Goal: Task Accomplishment & Management: Use online tool/utility

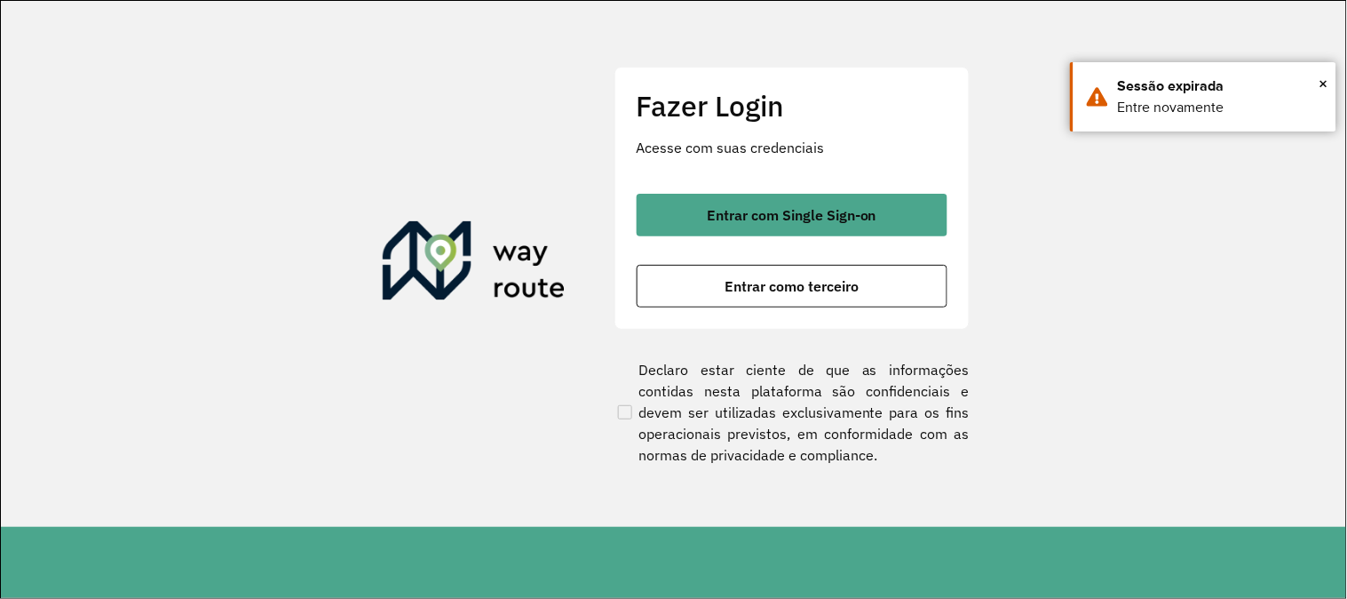
click at [812, 198] on button "Entrar com Single Sign-on" at bounding box center [792, 215] width 311 height 43
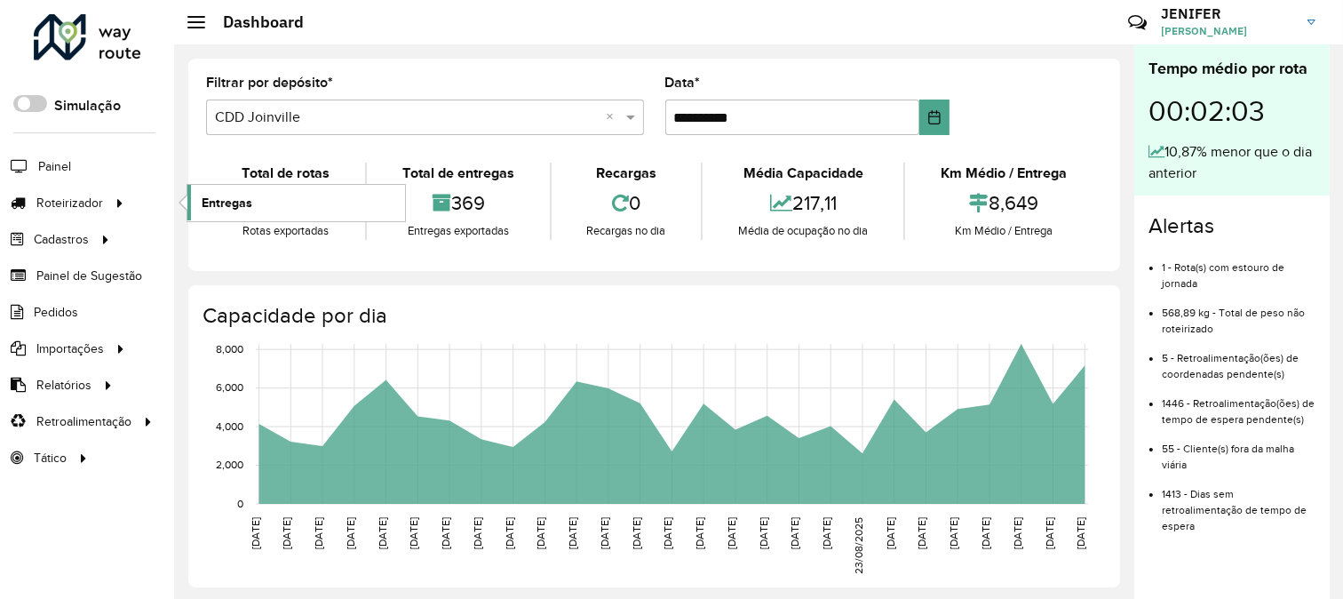
click at [245, 215] on link "Entregas" at bounding box center [296, 203] width 218 height 36
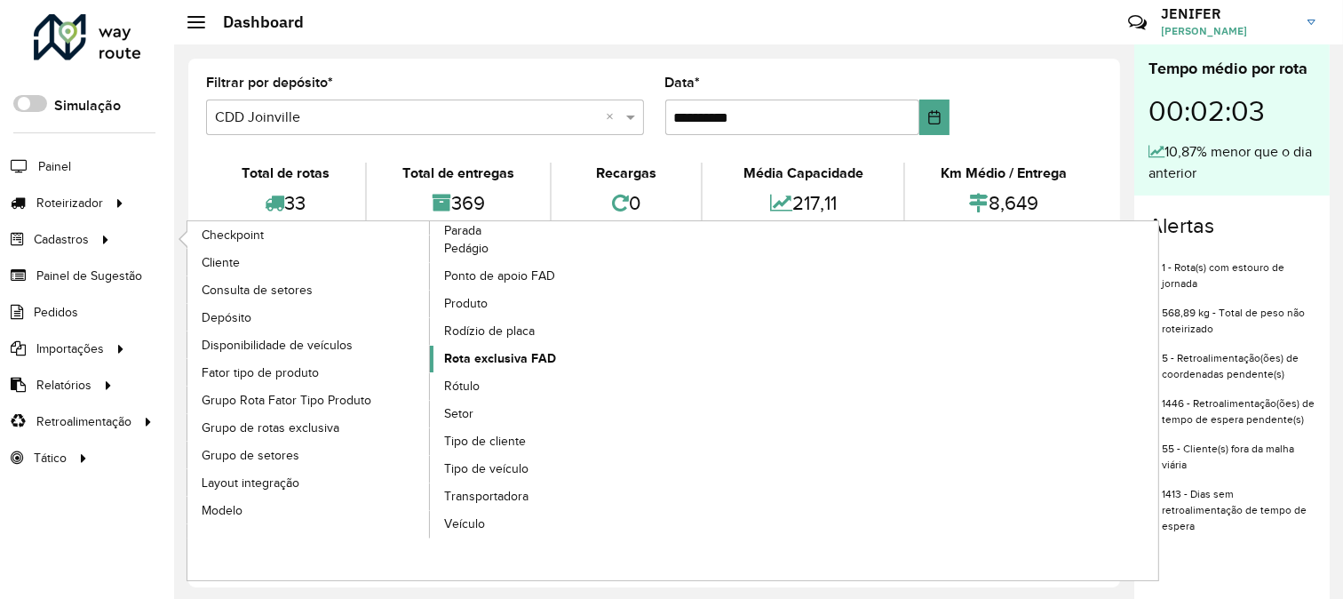
click at [548, 358] on span "Rota exclusiva FAD" at bounding box center [500, 358] width 112 height 19
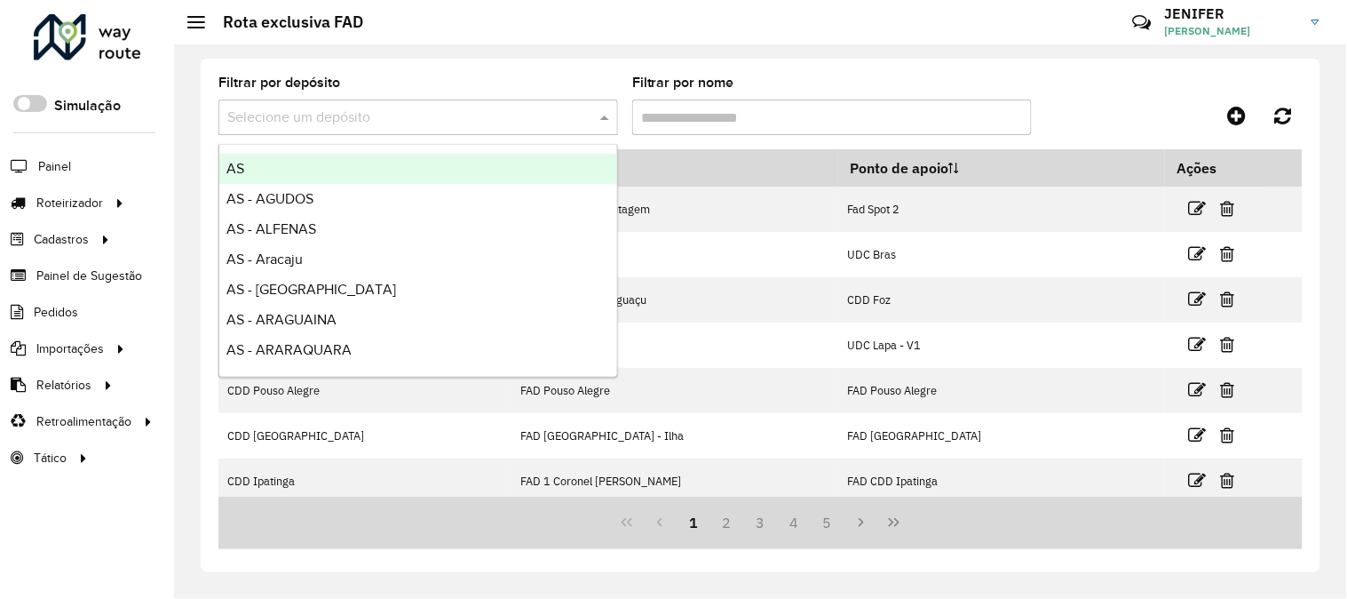
click at [358, 108] on input "text" at bounding box center [400, 117] width 346 height 21
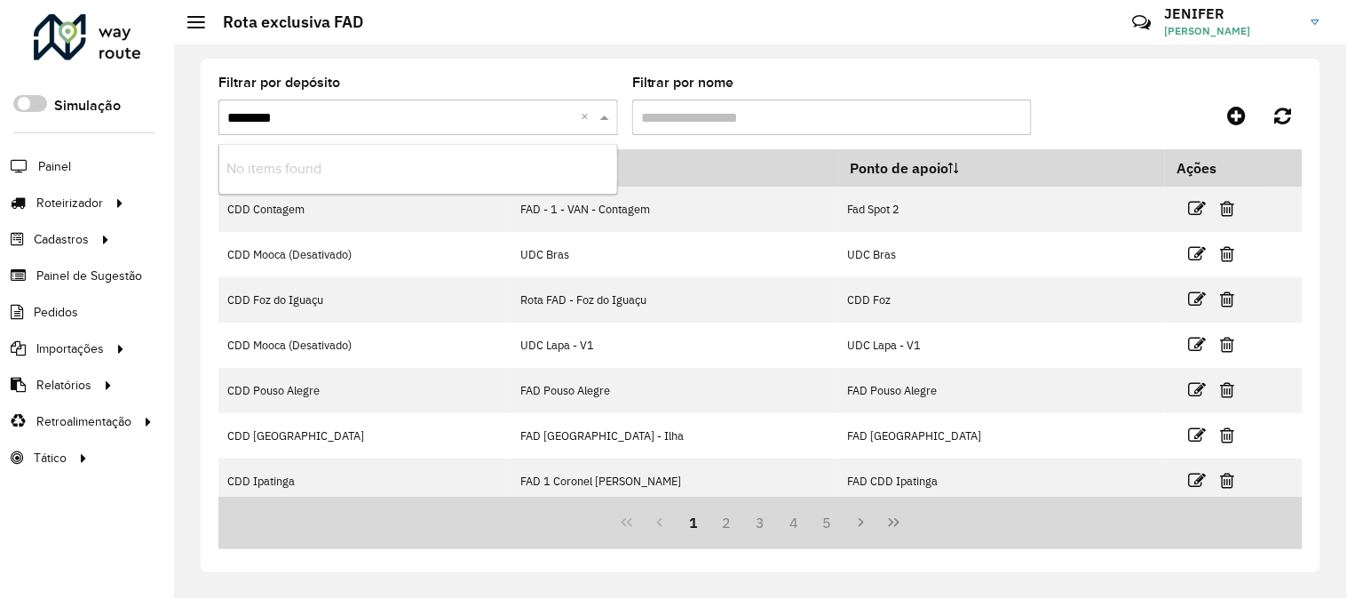
type input "*******"
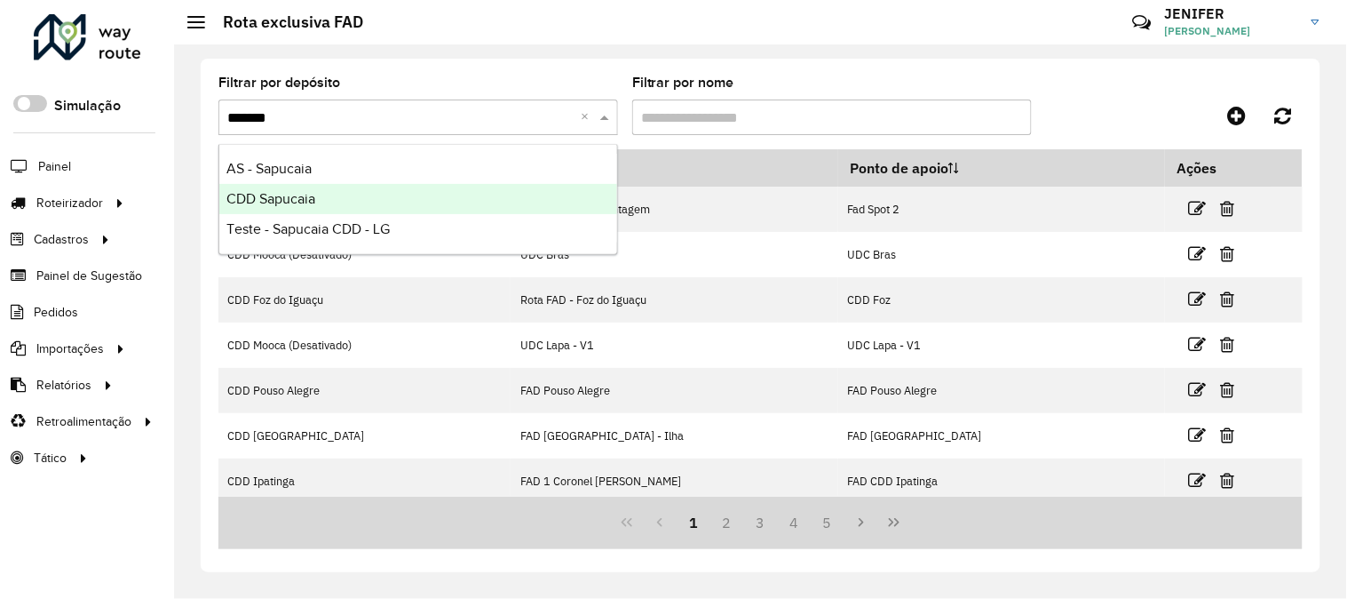
click at [297, 191] on span "CDD Sapucaia" at bounding box center [270, 198] width 89 height 15
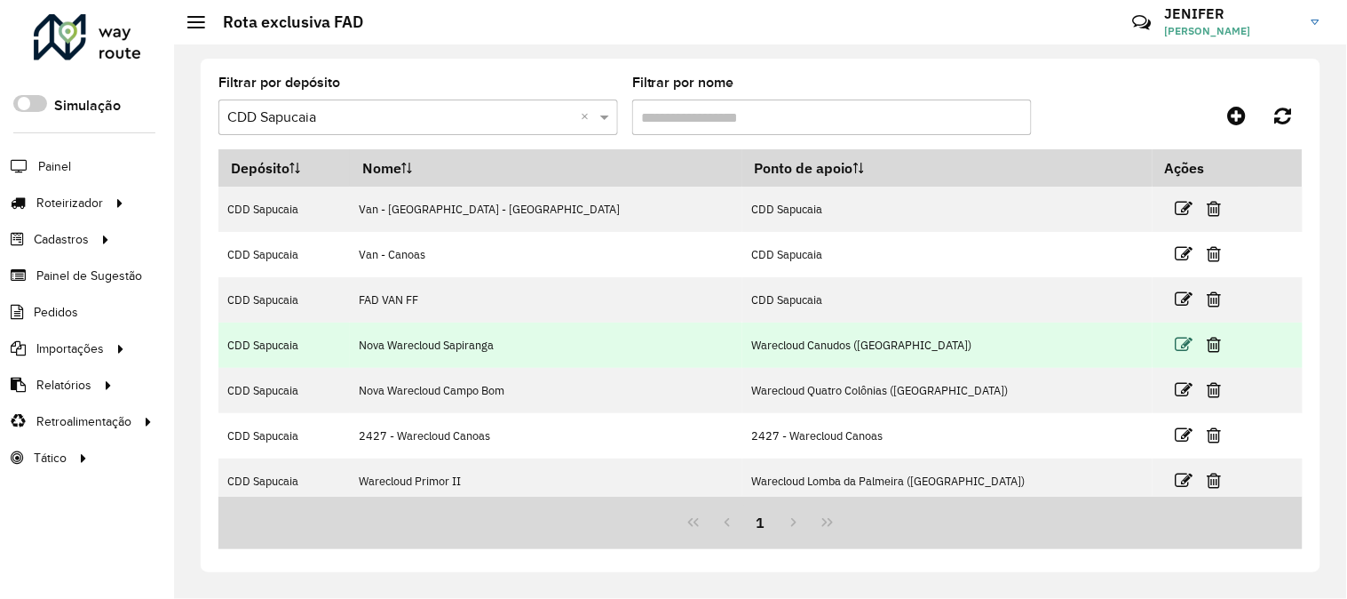
click at [1176, 342] on icon at bounding box center [1185, 345] width 18 height 18
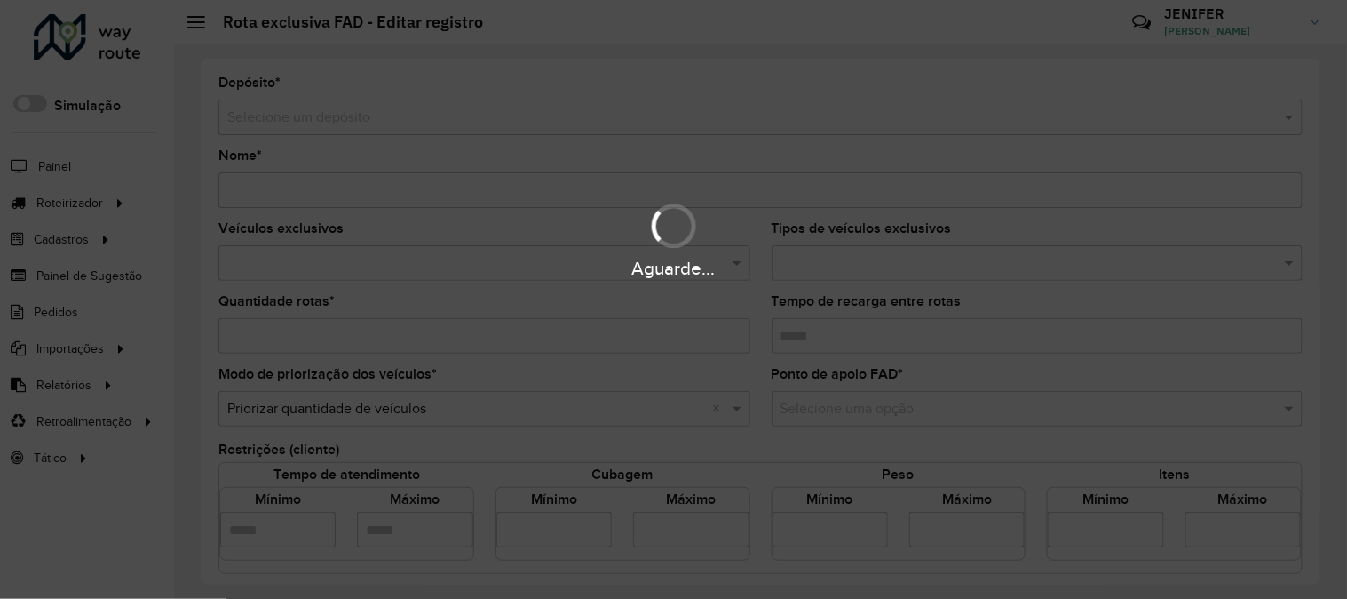
type input "**********"
type input "*"
type input "****"
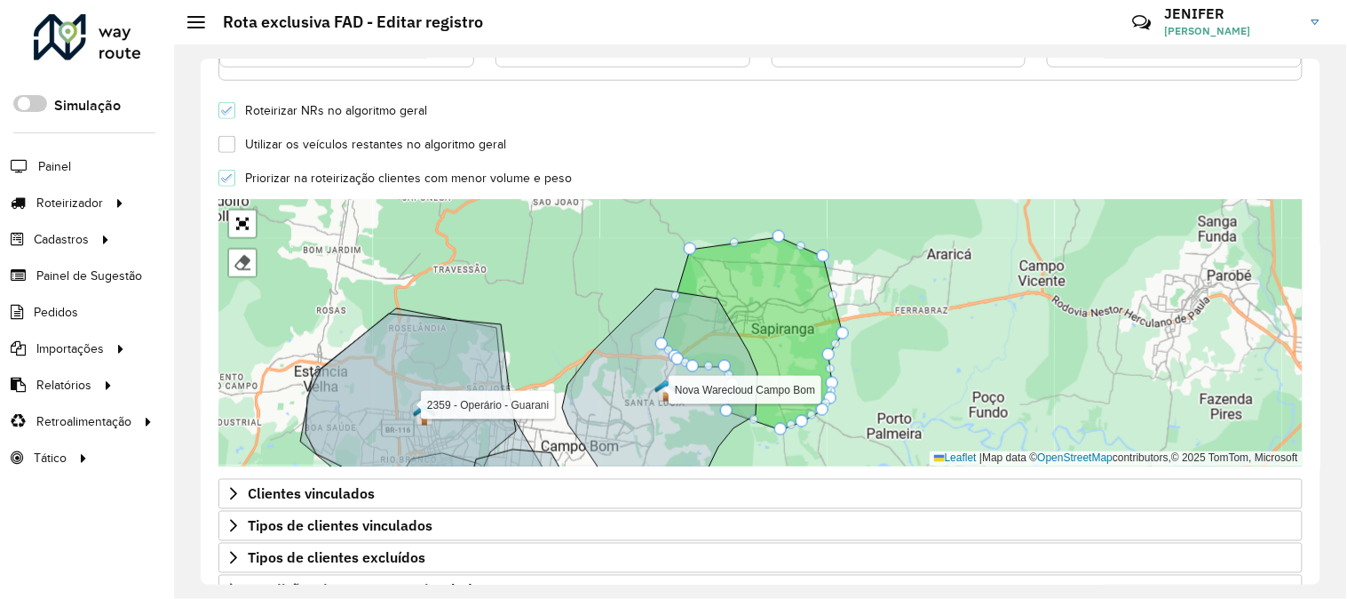
scroll to position [627, 0]
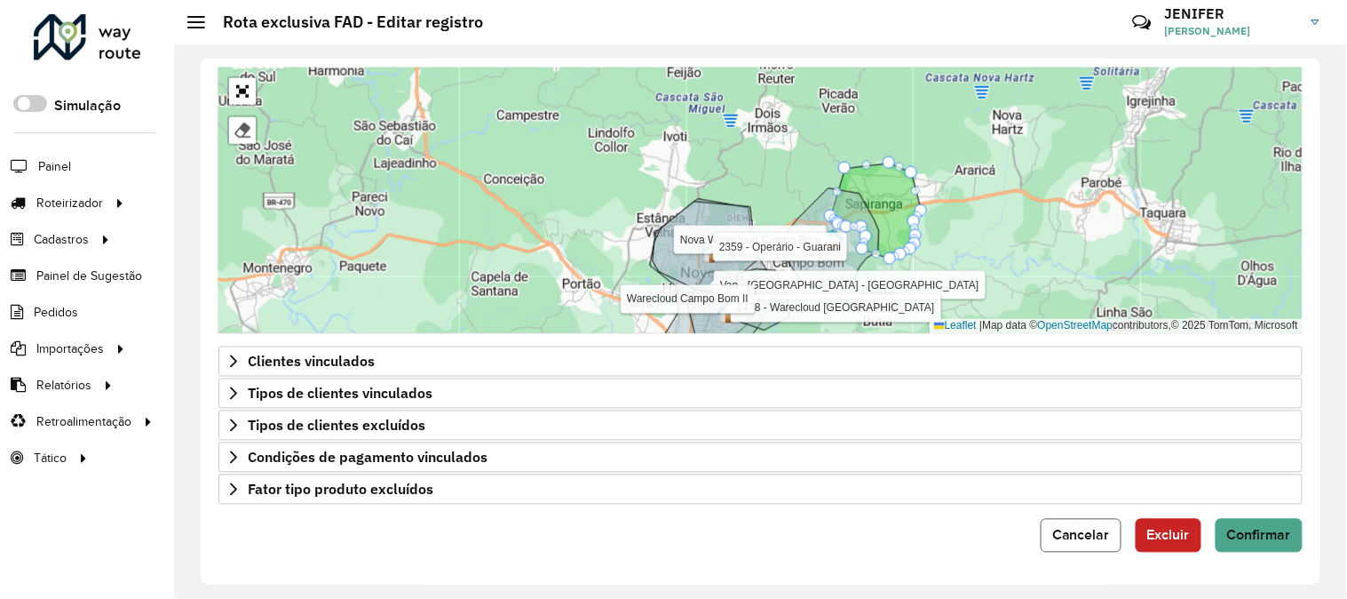
click at [1079, 522] on button "Cancelar" at bounding box center [1081, 536] width 81 height 34
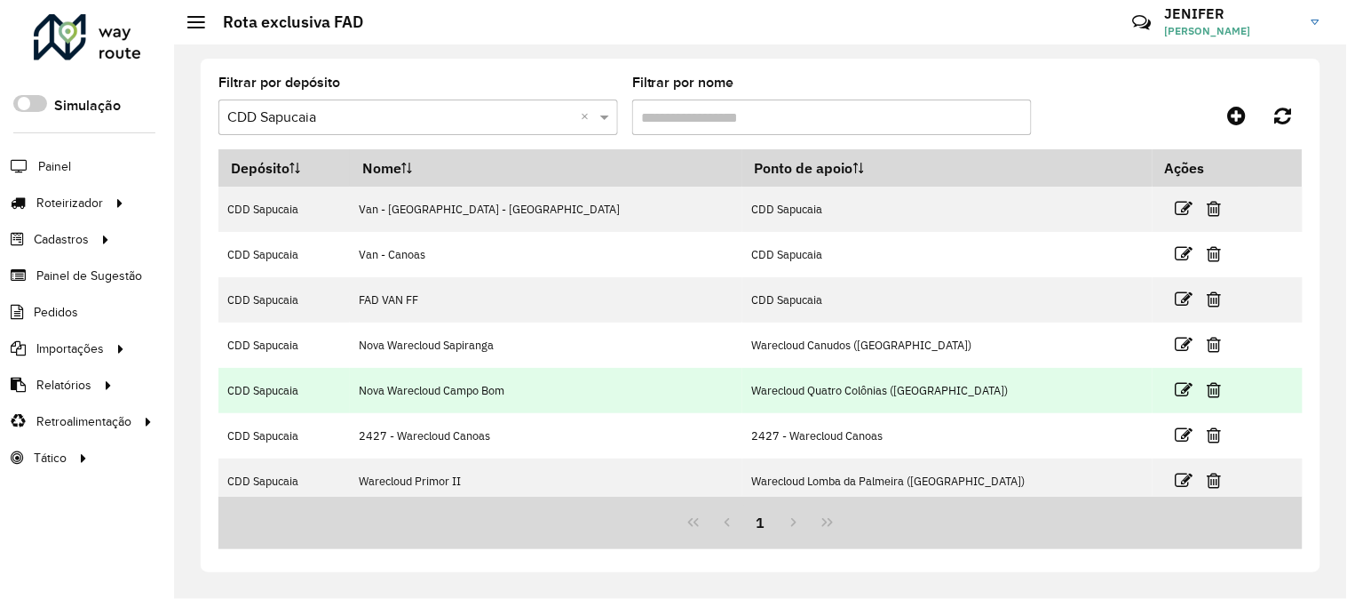
click at [1153, 391] on td at bounding box center [1206, 390] width 107 height 44
click at [1176, 391] on icon at bounding box center [1185, 390] width 18 height 18
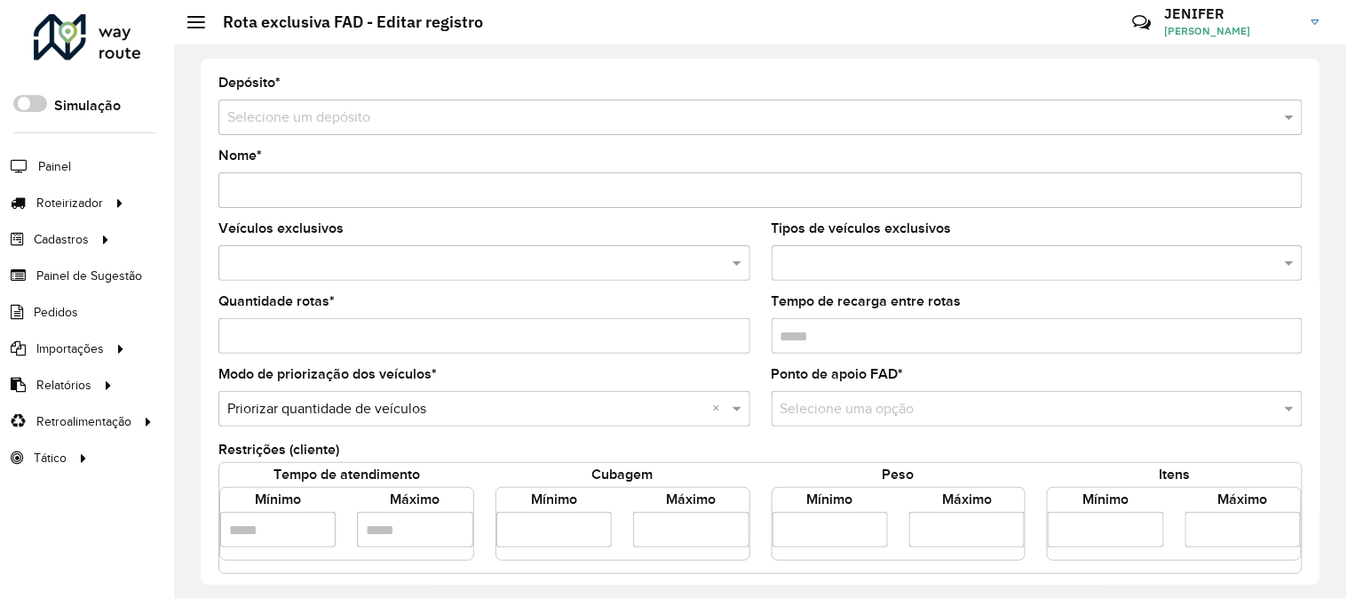
type input "**********"
type input "*"
type input "****"
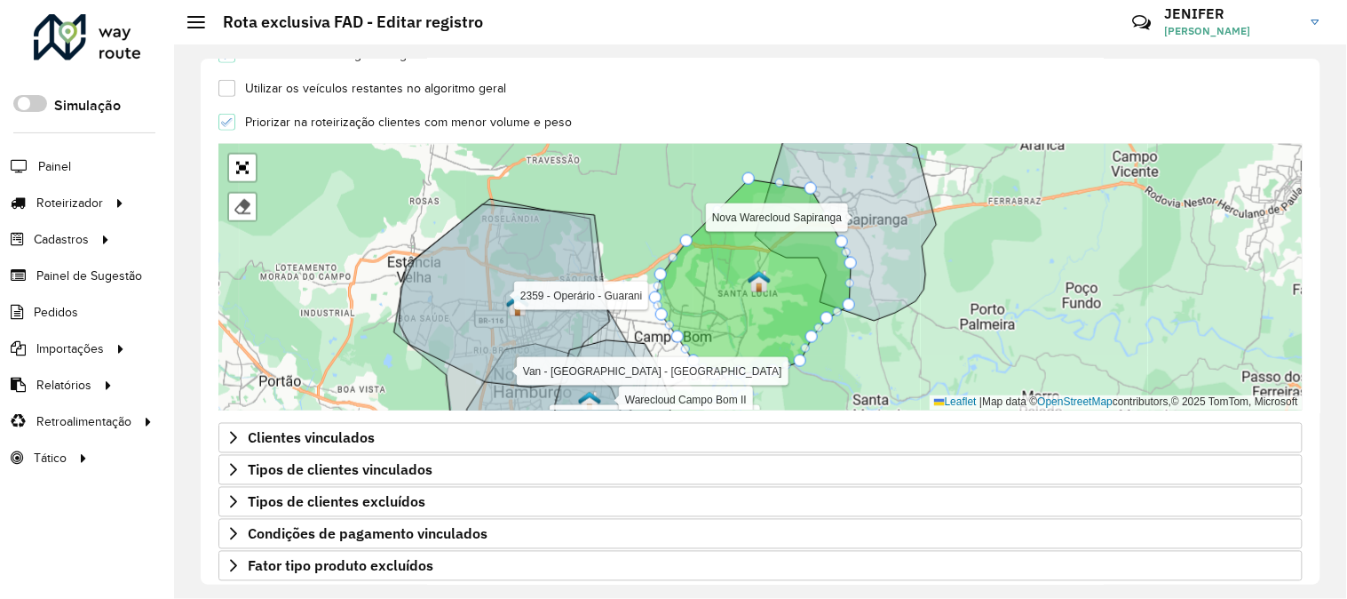
scroll to position [627, 0]
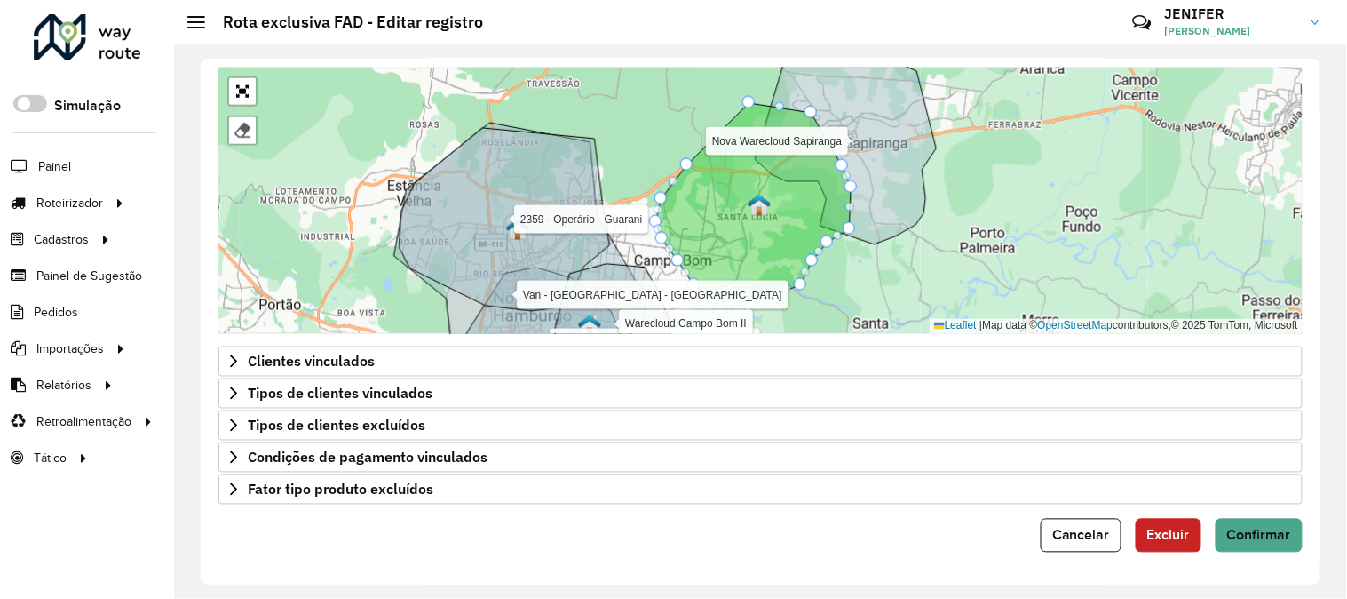
click at [1036, 526] on div "Cancelar Excluir Confirmar" at bounding box center [760, 536] width 1084 height 34
click at [1088, 535] on span "Cancelar" at bounding box center [1081, 534] width 58 height 15
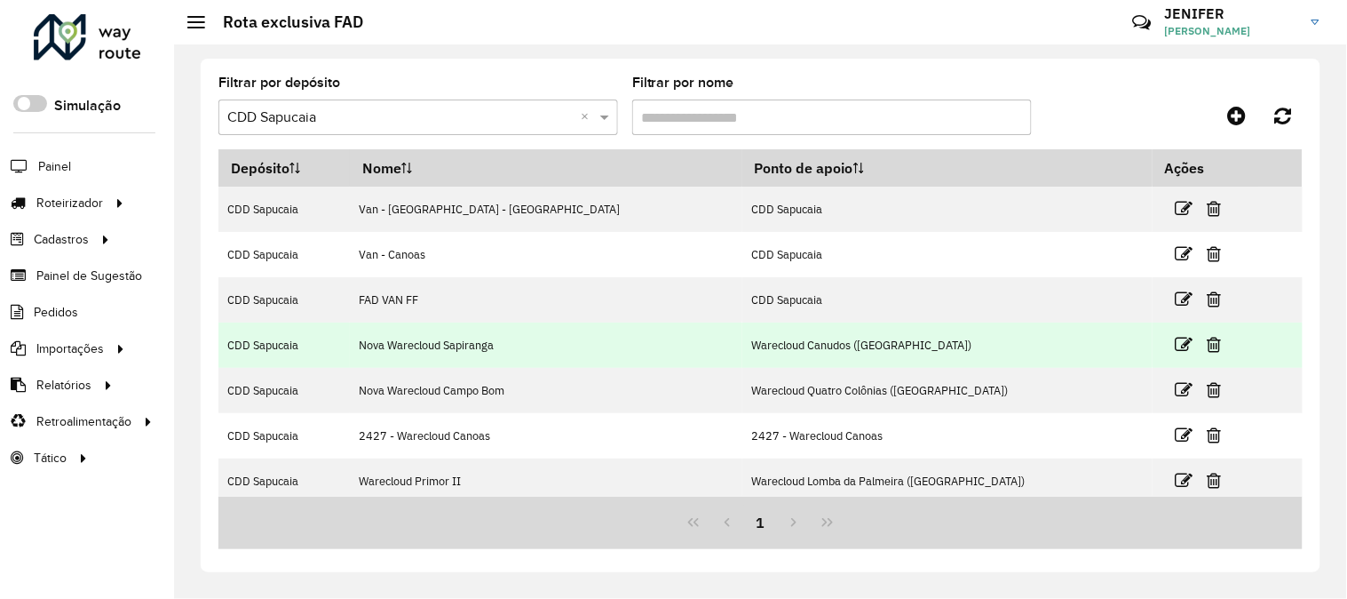
scroll to position [189, 0]
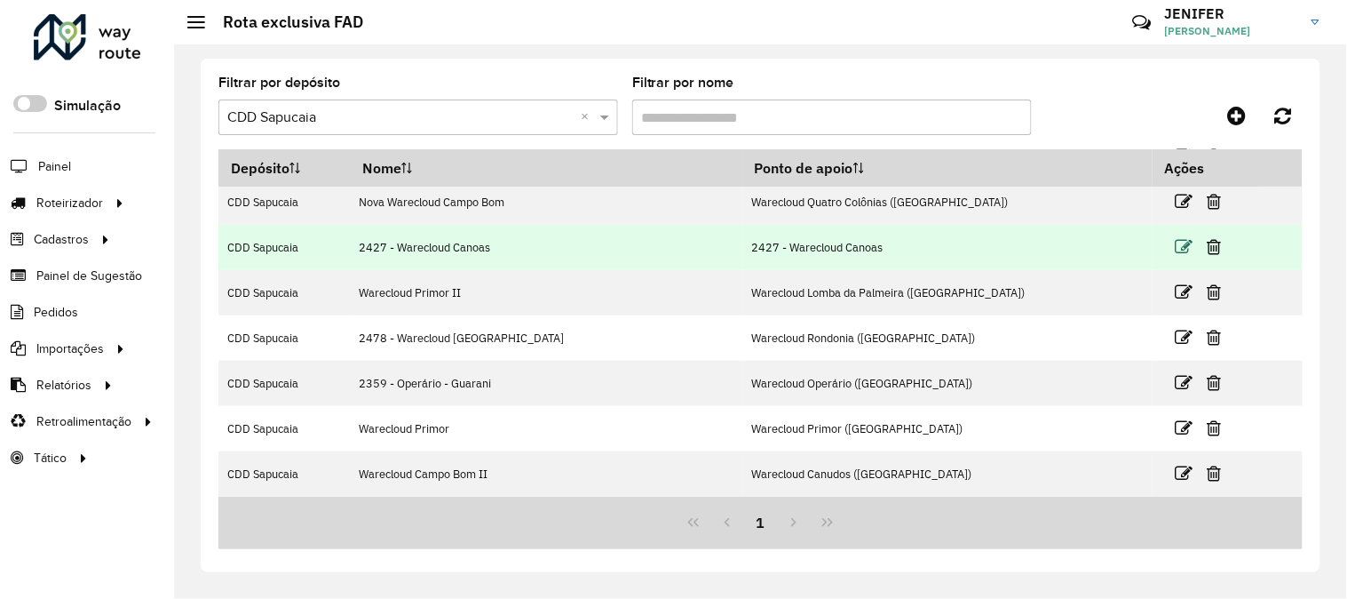
click at [1176, 245] on icon at bounding box center [1185, 247] width 18 height 18
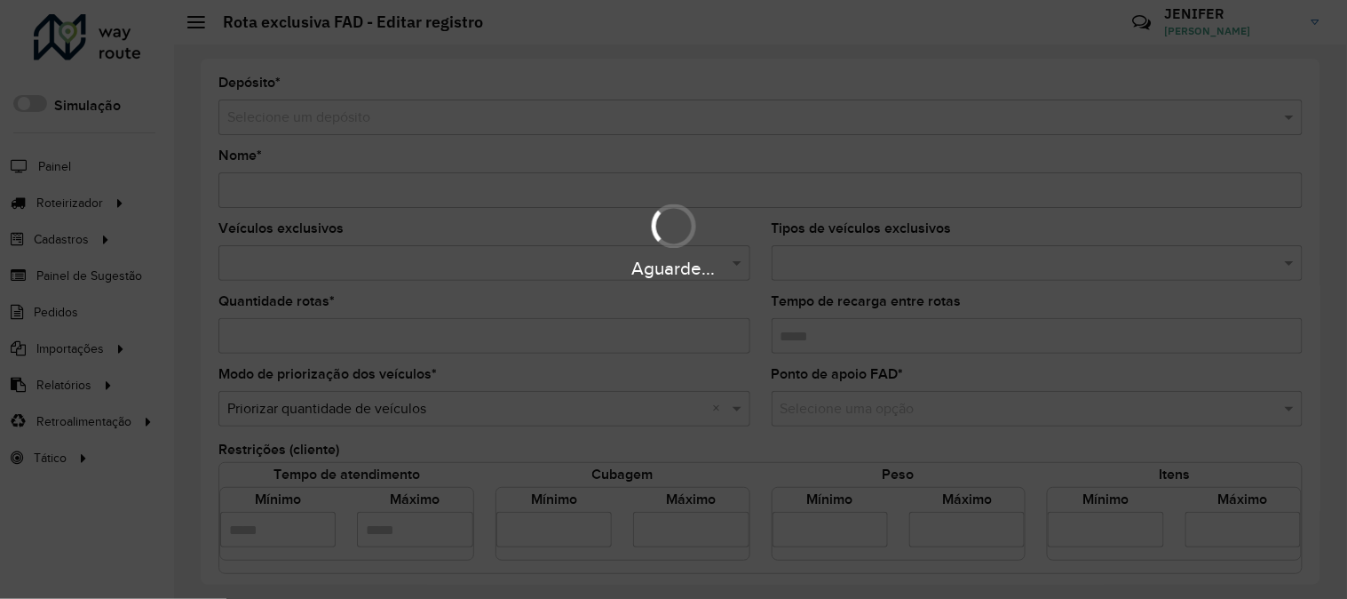
type input "**********"
type input "*"
type input "****"
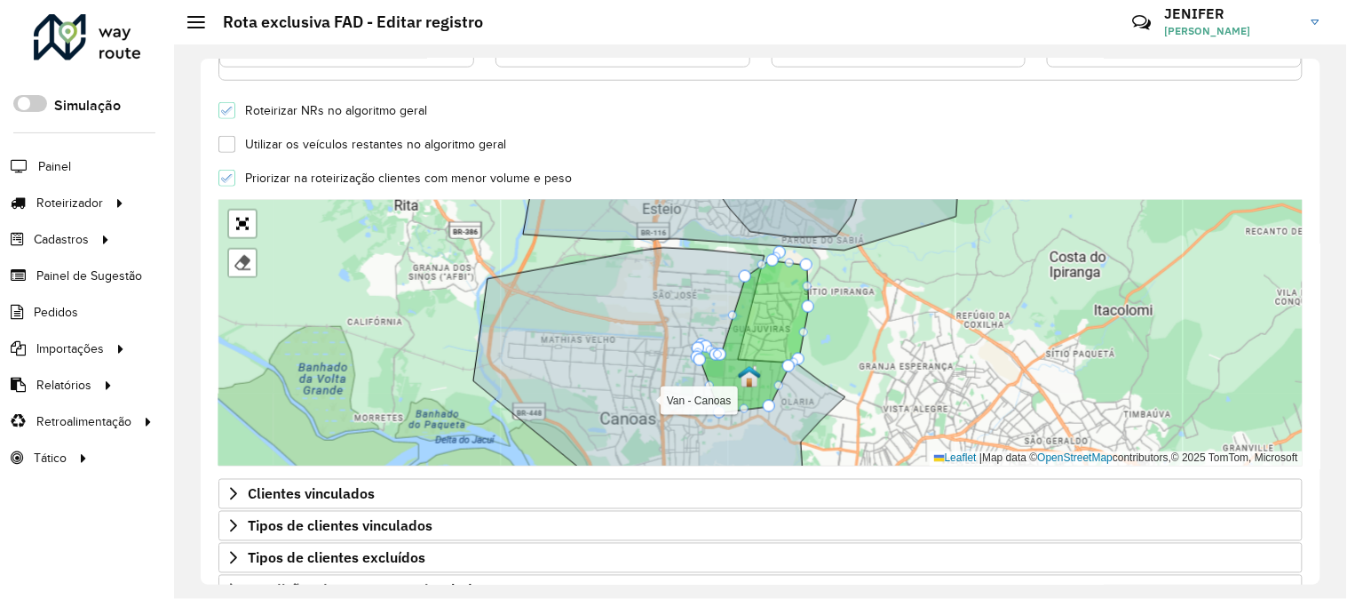
scroll to position [627, 0]
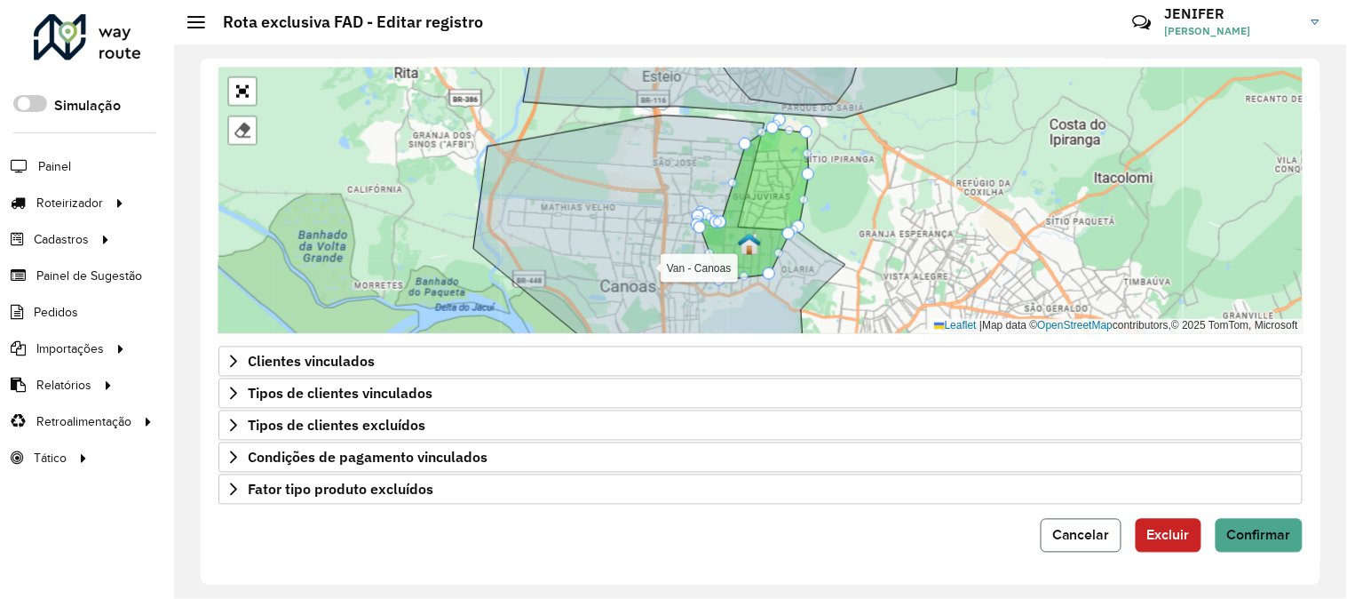
click at [1081, 521] on button "Cancelar" at bounding box center [1081, 536] width 81 height 34
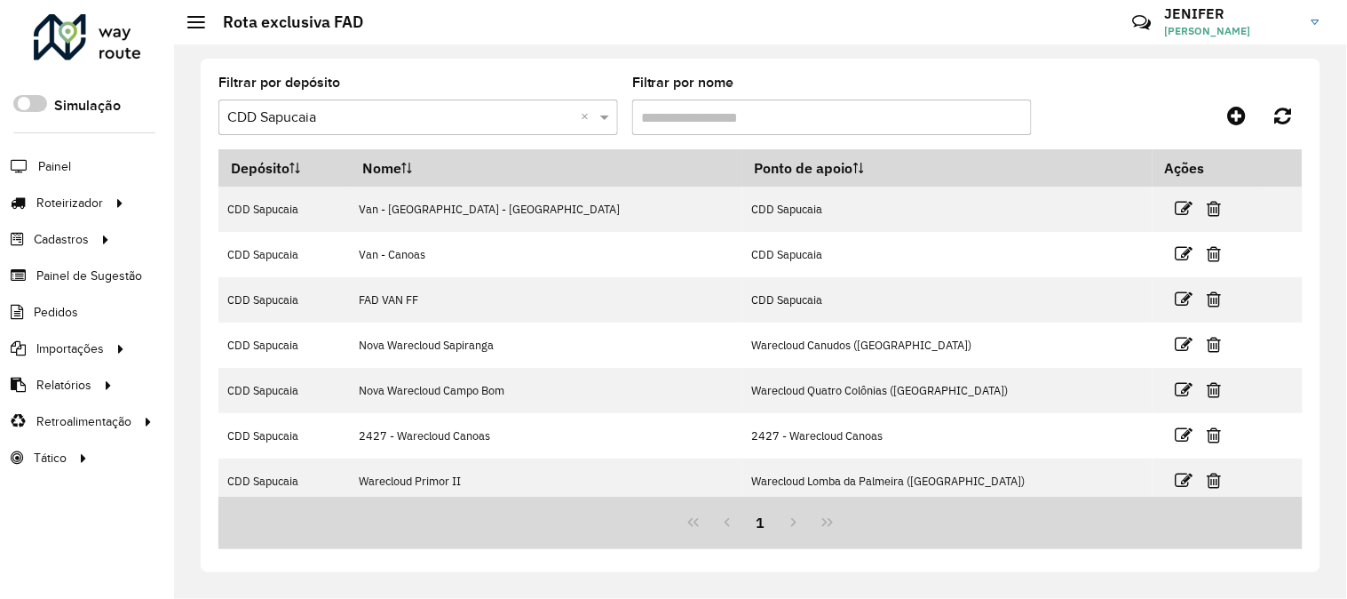
scroll to position [189, 0]
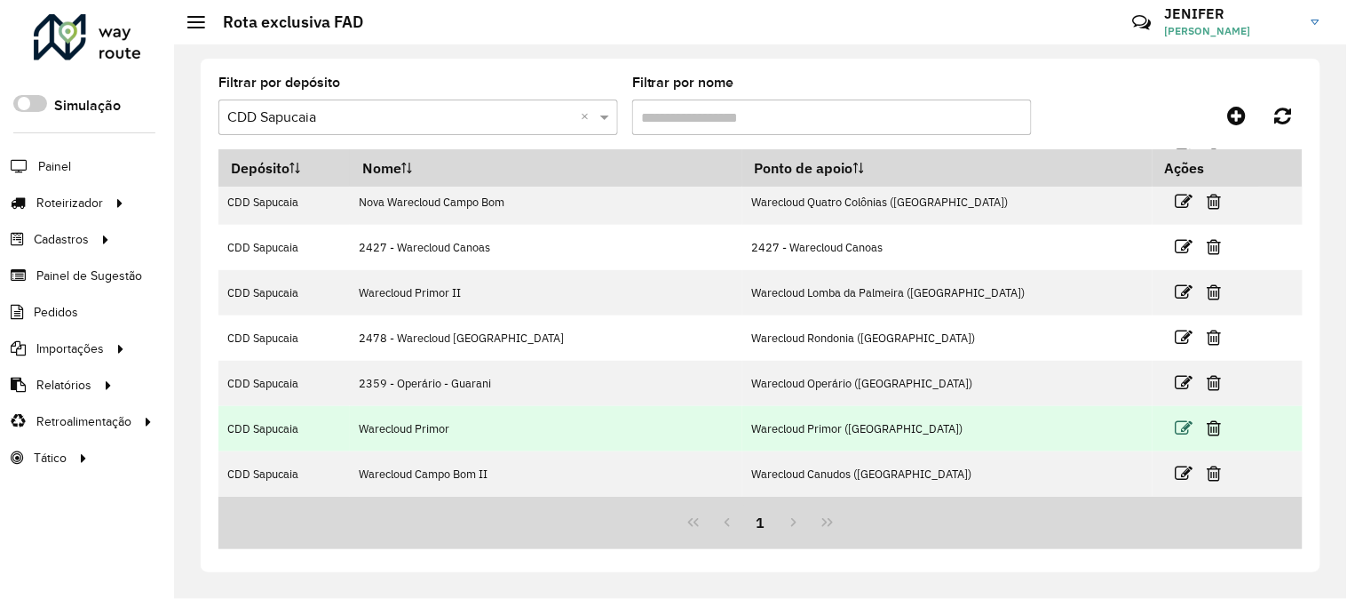
click at [1176, 429] on icon at bounding box center [1185, 428] width 18 height 18
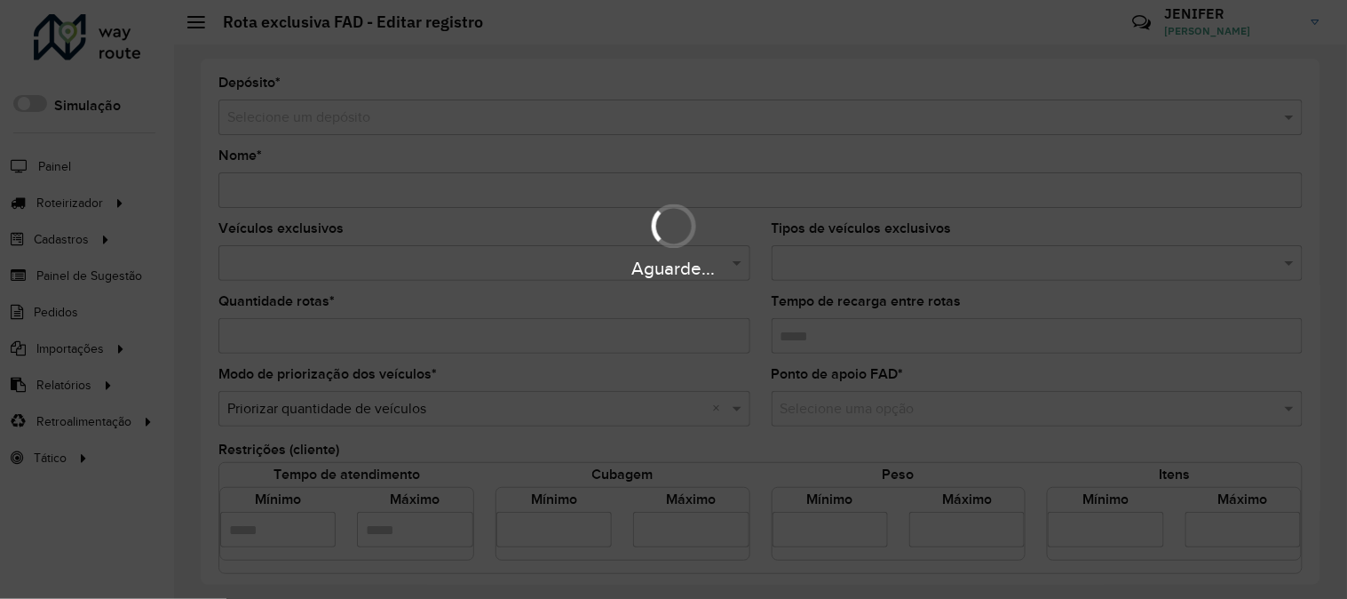
type input "**********"
type input "*"
type input "****"
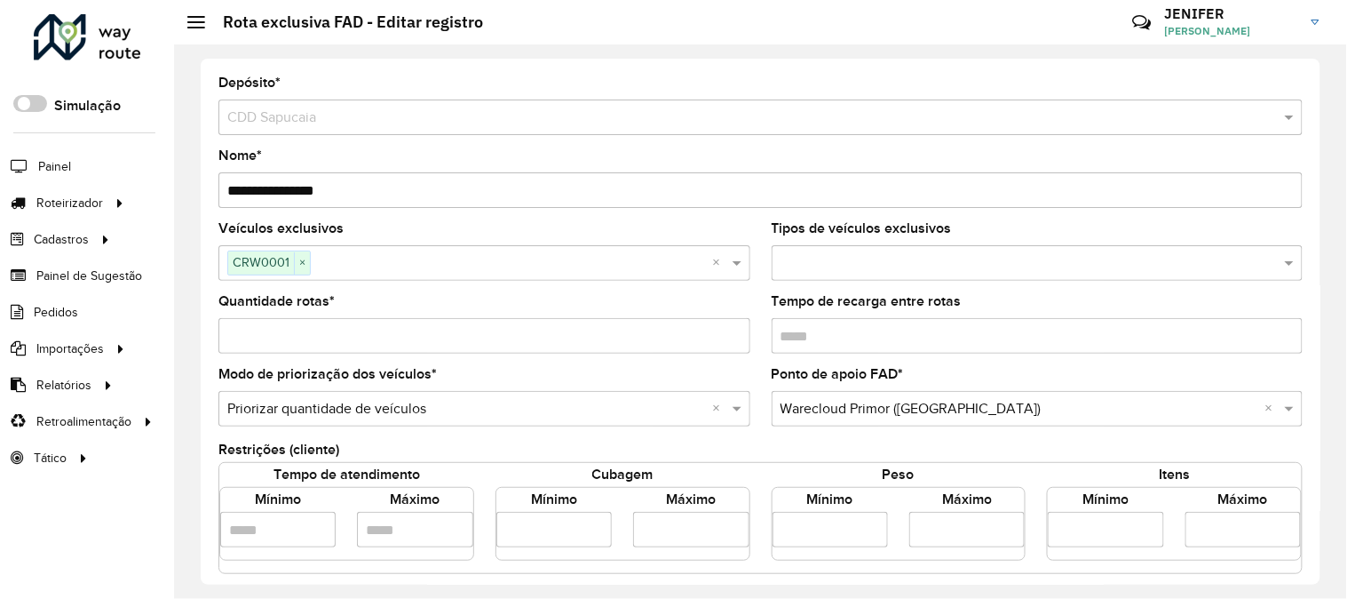
scroll to position [591, 0]
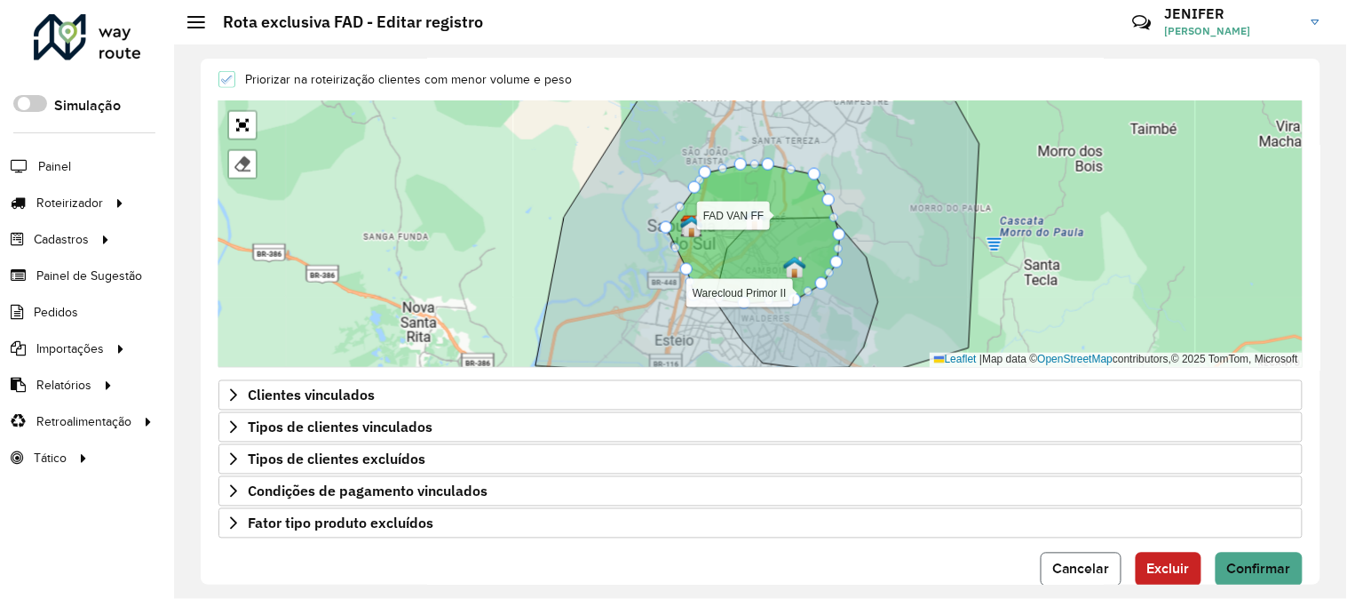
click at [1085, 569] on span "Cancelar" at bounding box center [1081, 568] width 58 height 15
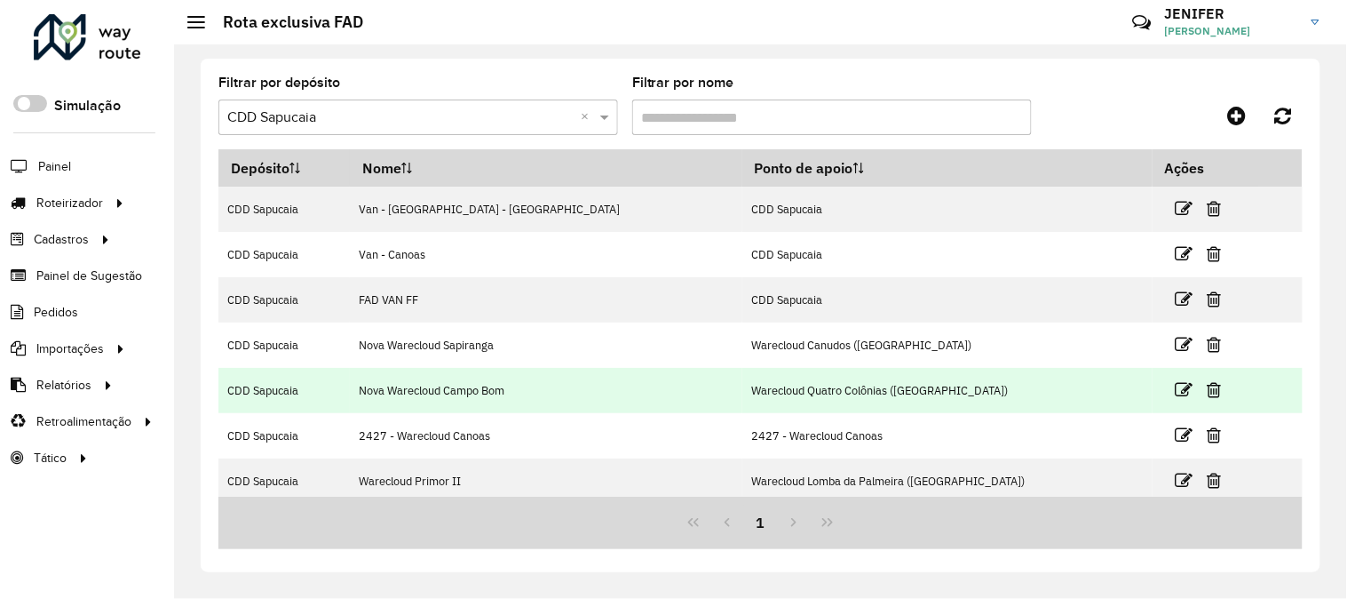
scroll to position [189, 0]
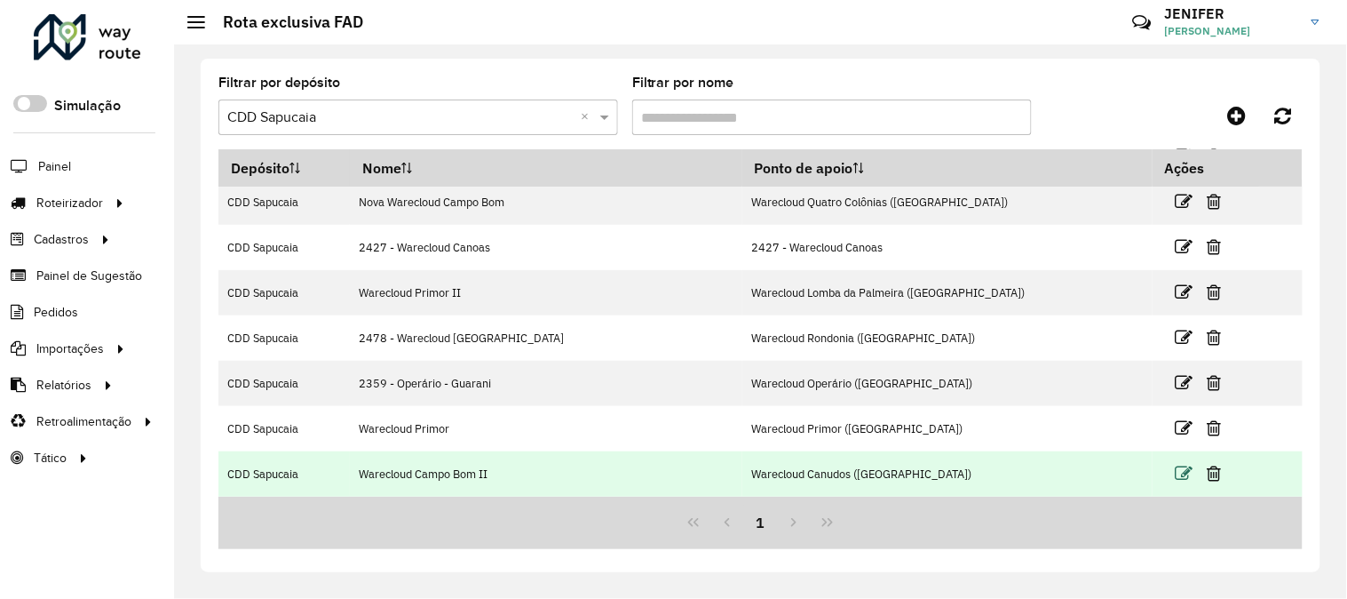
click at [1176, 477] on icon at bounding box center [1185, 473] width 18 height 18
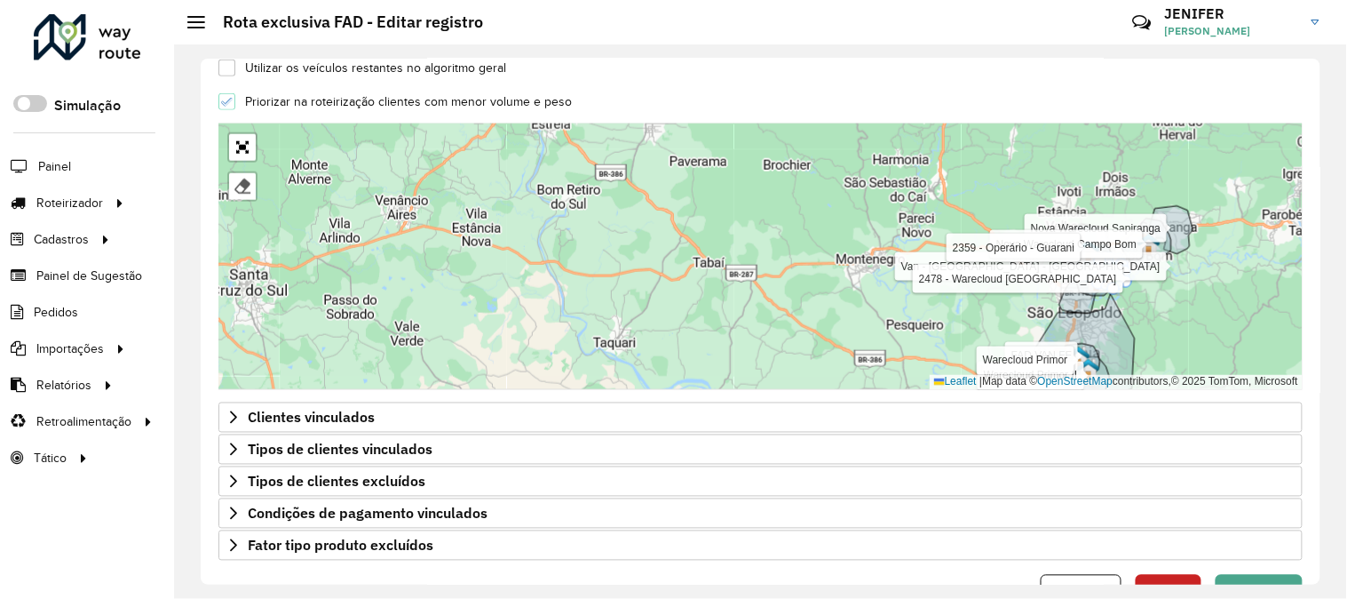
scroll to position [627, 0]
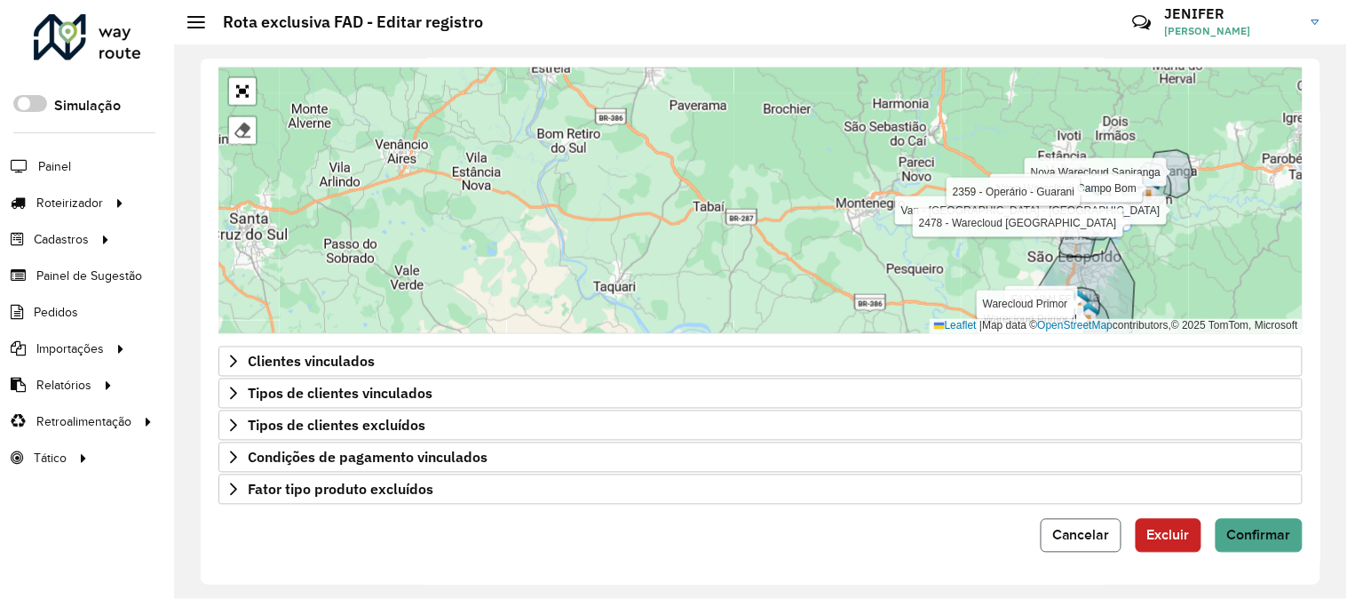
click at [1068, 524] on button "Cancelar" at bounding box center [1081, 536] width 81 height 34
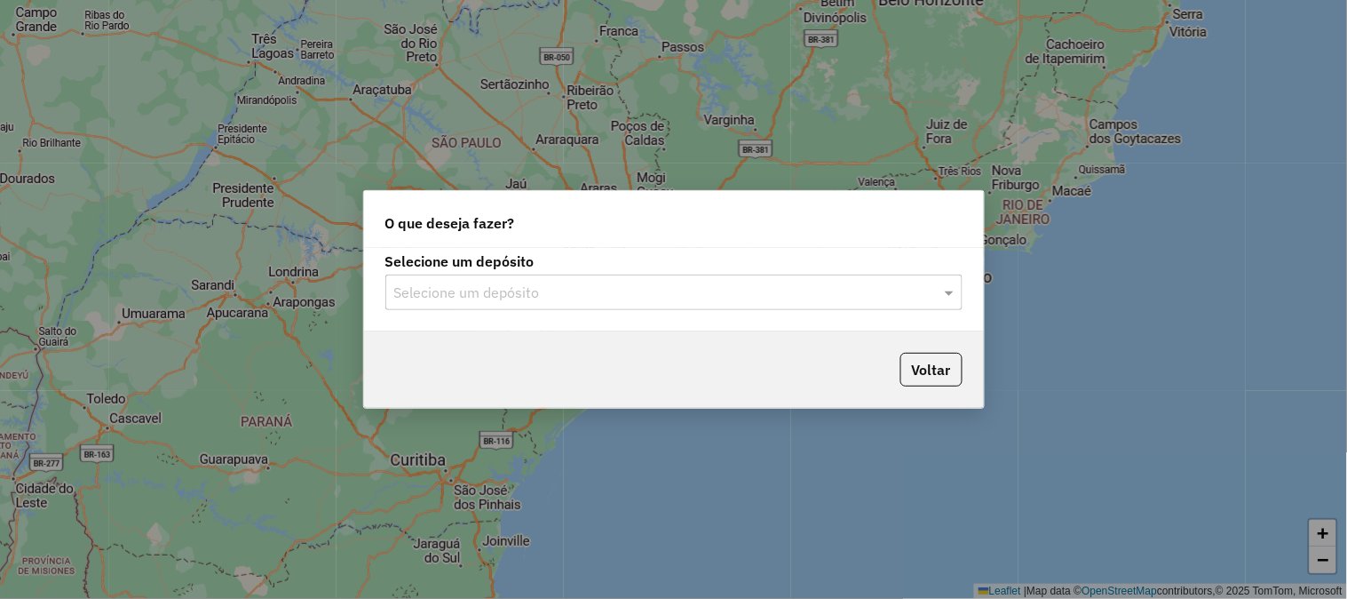
click at [560, 288] on input "text" at bounding box center [656, 292] width 524 height 21
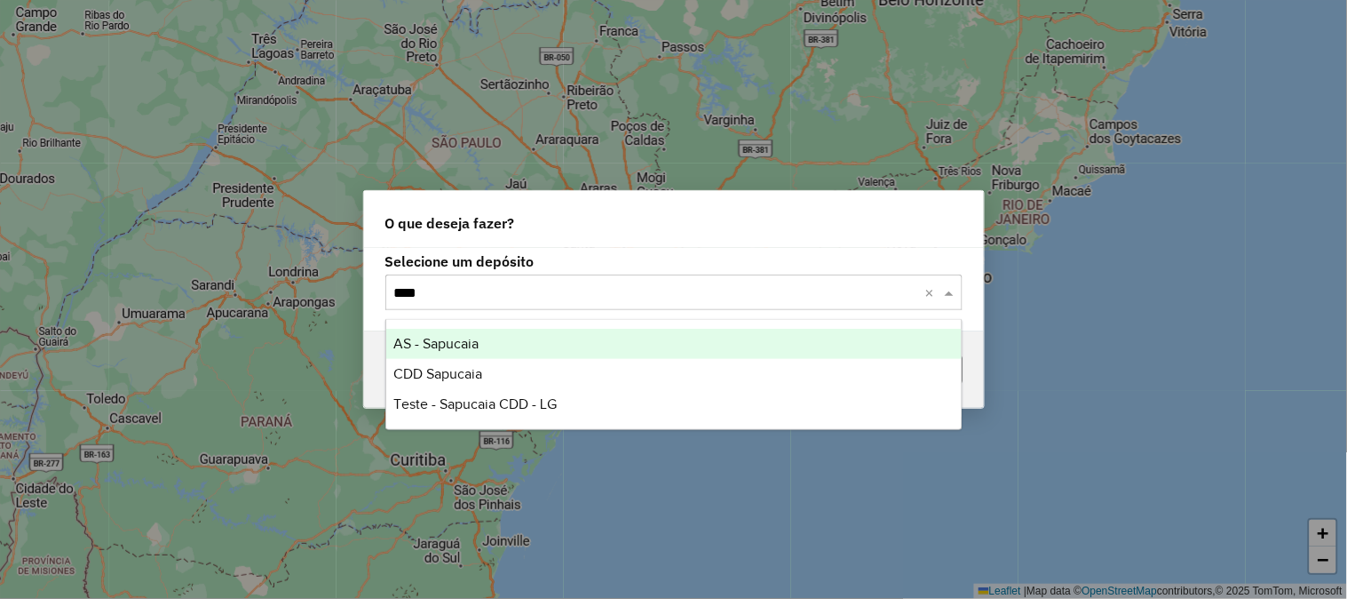
type input "*****"
click at [477, 341] on span "AS - Sapucaia" at bounding box center [435, 343] width 85 height 15
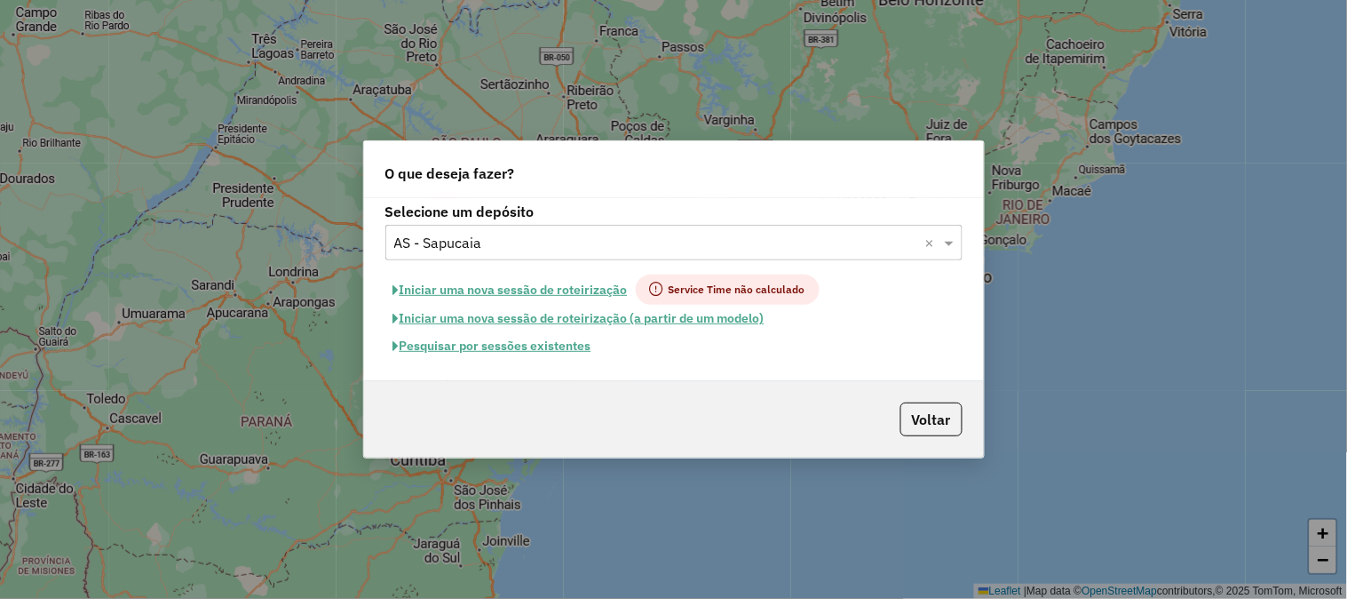
click at [537, 348] on button "Pesquisar por sessões existentes" at bounding box center [492, 346] width 214 height 28
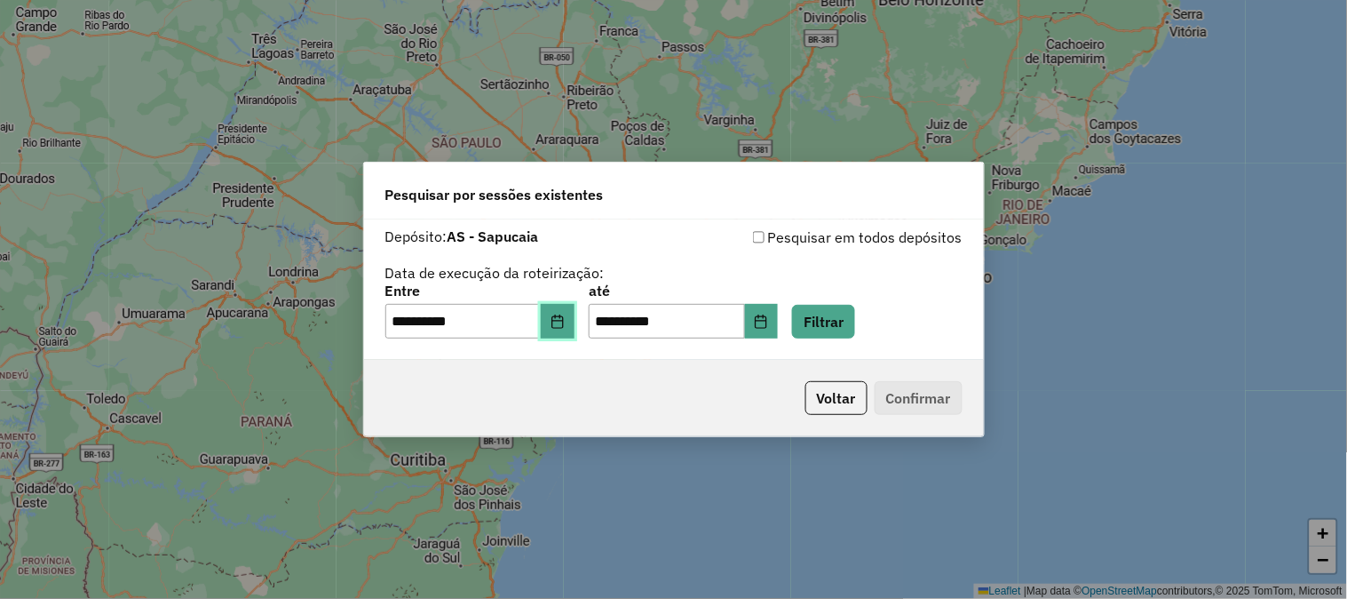
click at [560, 323] on button "Choose Date" at bounding box center [558, 322] width 34 height 36
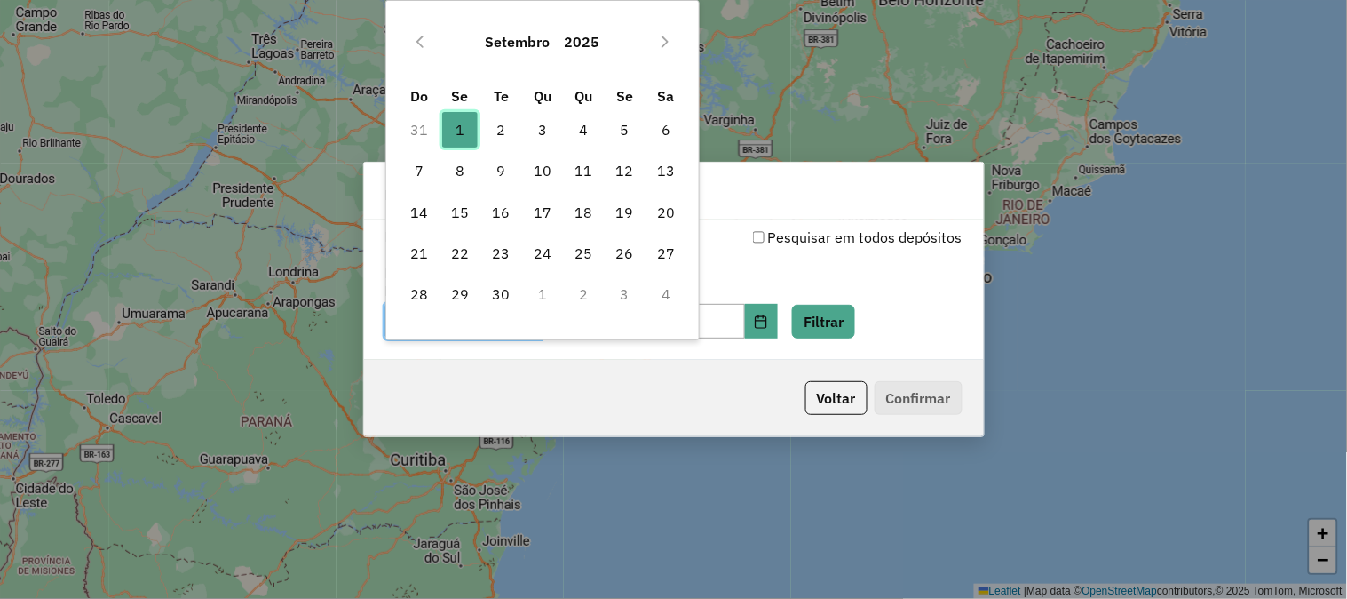
click at [457, 127] on span "1" at bounding box center [460, 130] width 36 height 36
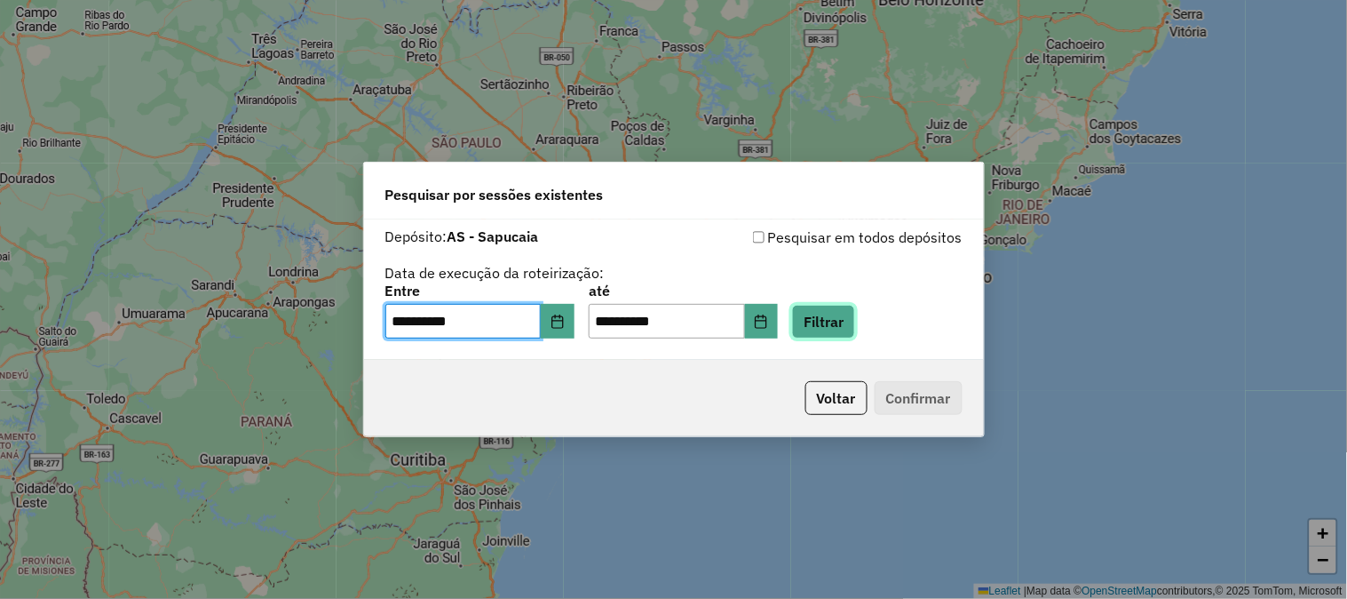
click at [855, 308] on button "Filtrar" at bounding box center [823, 322] width 63 height 34
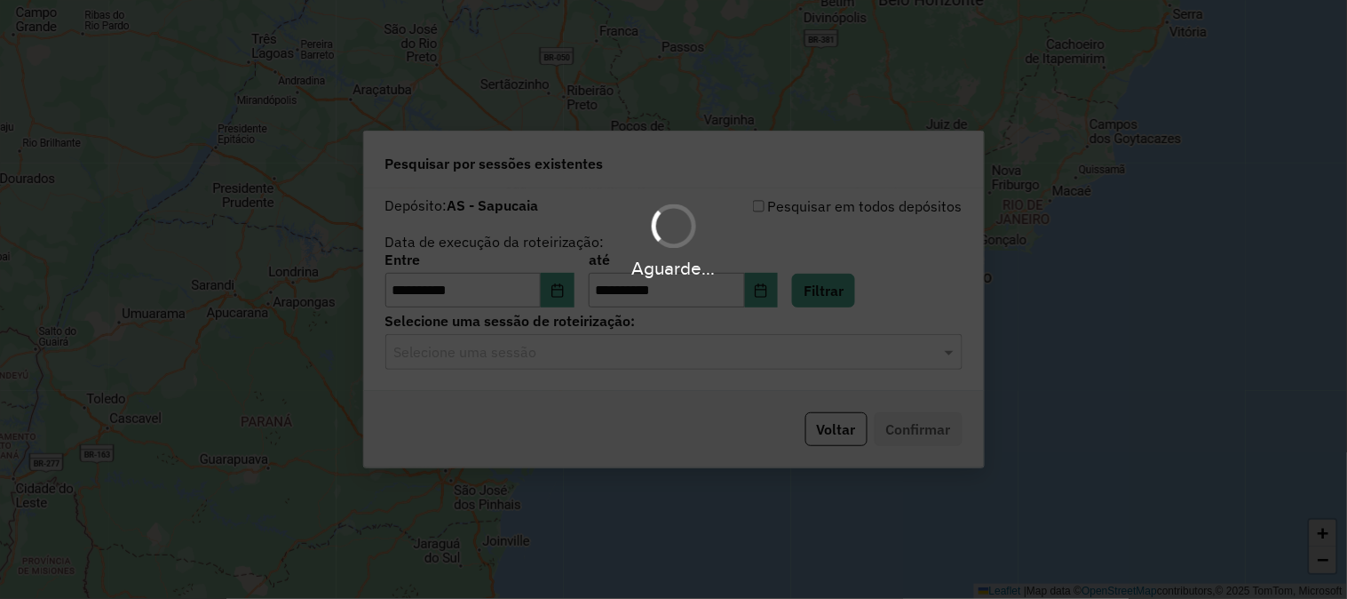
click at [546, 366] on div "Selecione uma sessão" at bounding box center [673, 352] width 577 height 36
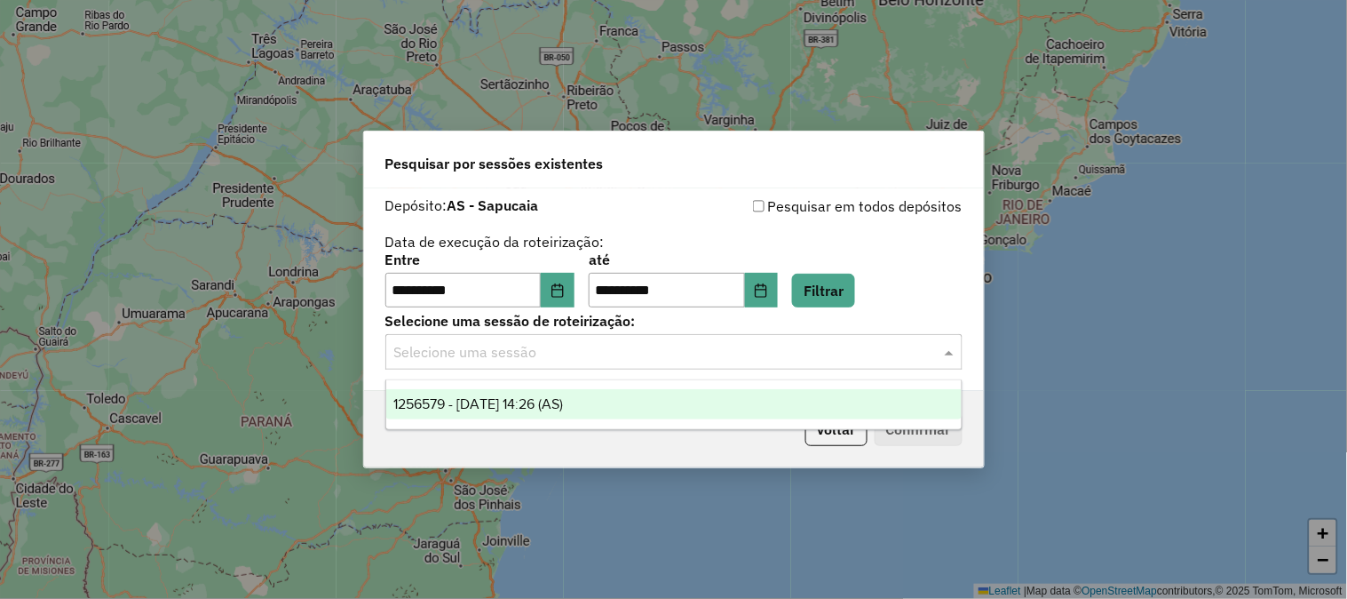
click at [583, 393] on div "1256579 - 01/09/2025 14:26 (AS)" at bounding box center [673, 404] width 575 height 30
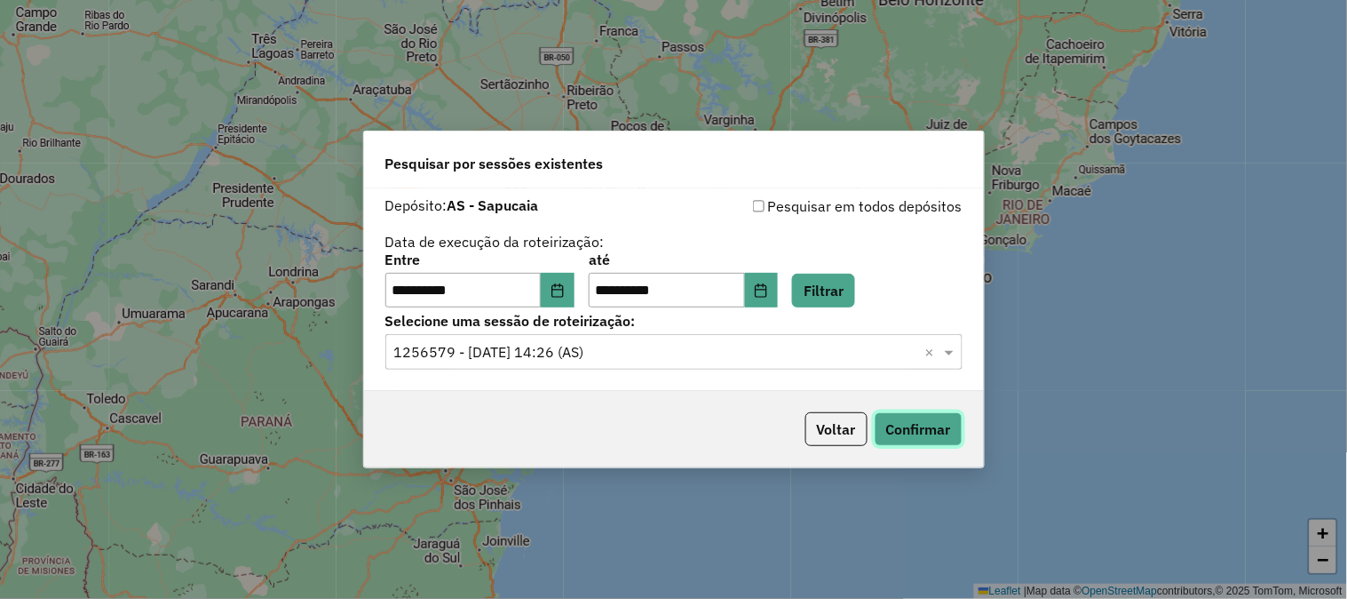
click at [938, 424] on button "Confirmar" at bounding box center [919, 429] width 88 height 34
click at [860, 438] on button "Voltar" at bounding box center [836, 429] width 62 height 34
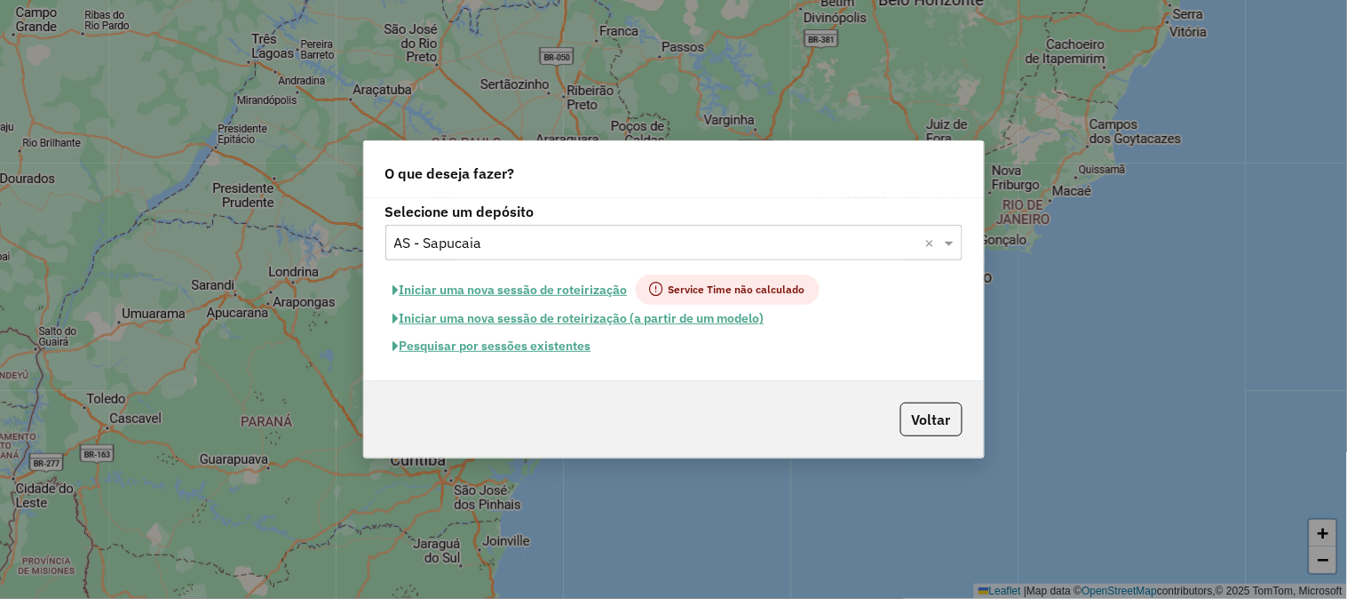
click at [521, 234] on input "text" at bounding box center [656, 243] width 524 height 21
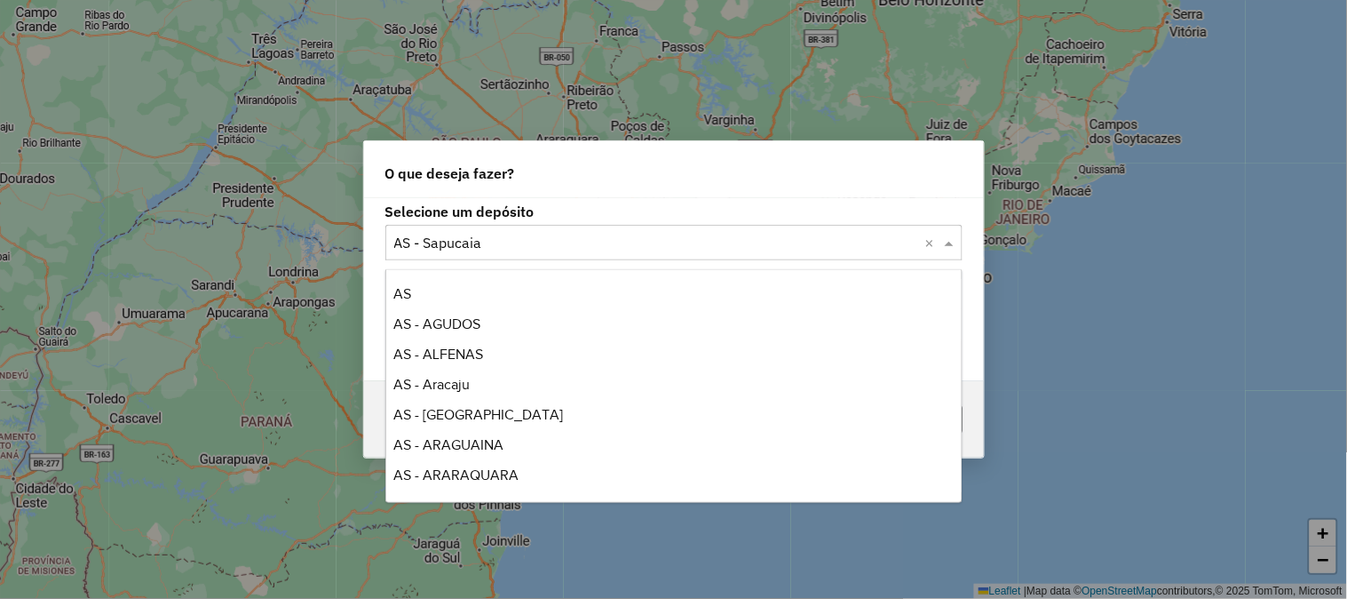
scroll to position [2447, 0]
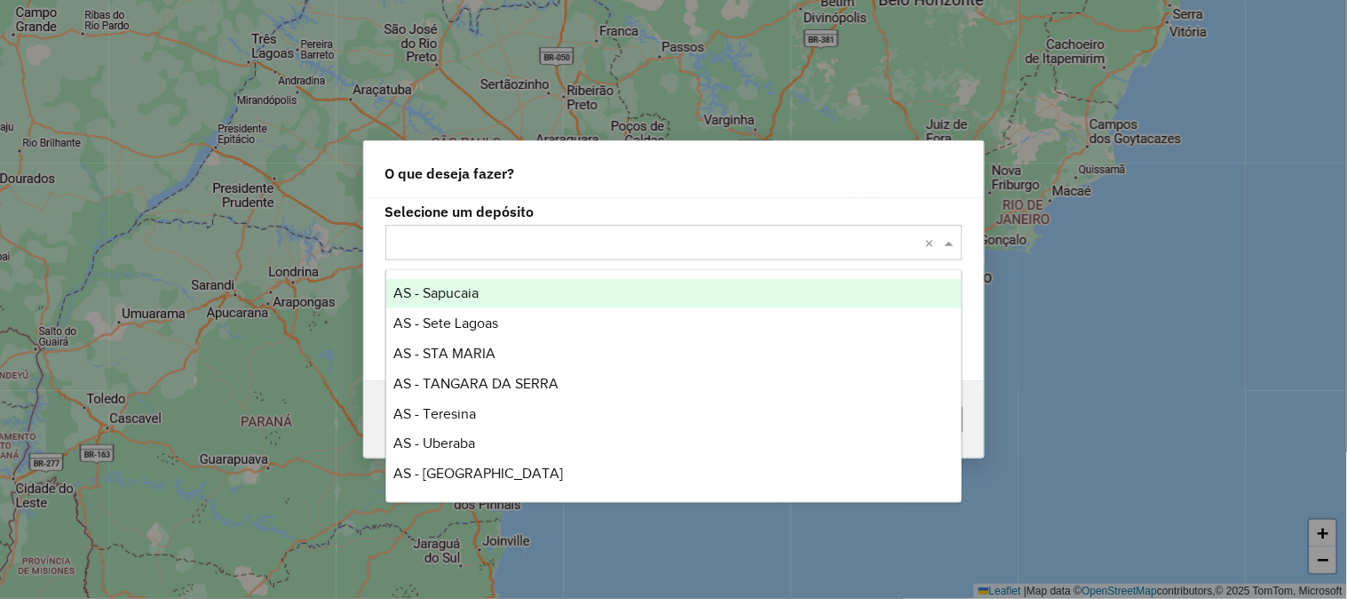
type input "*"
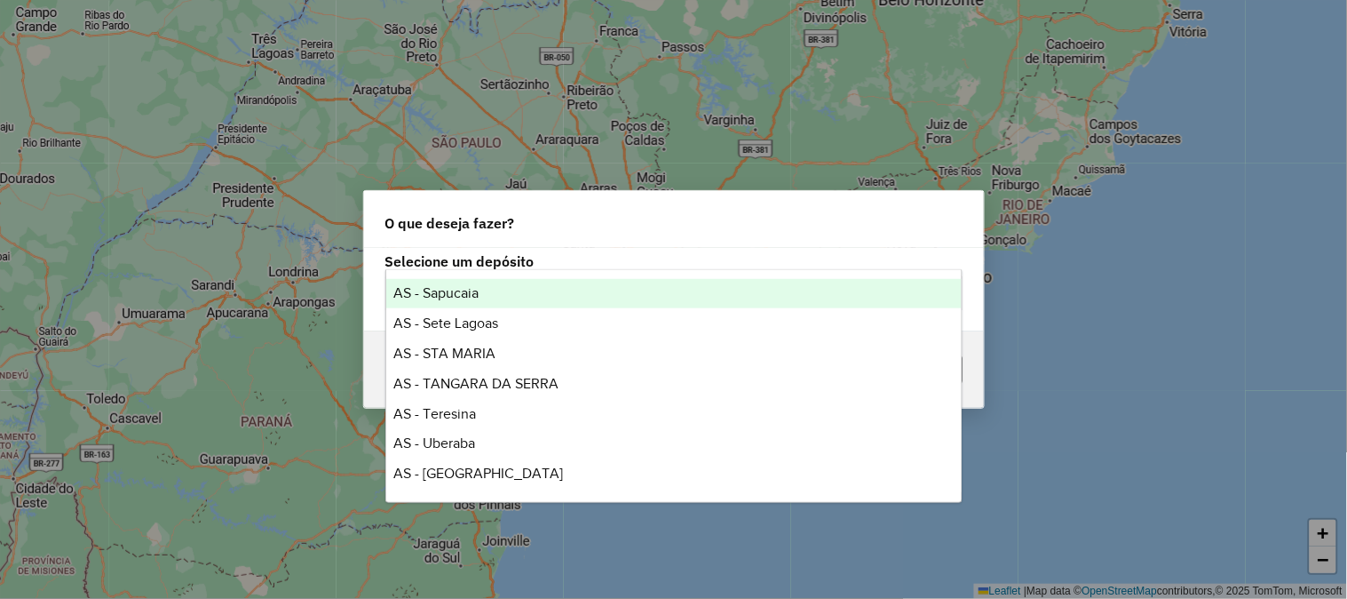
scroll to position [211, 0]
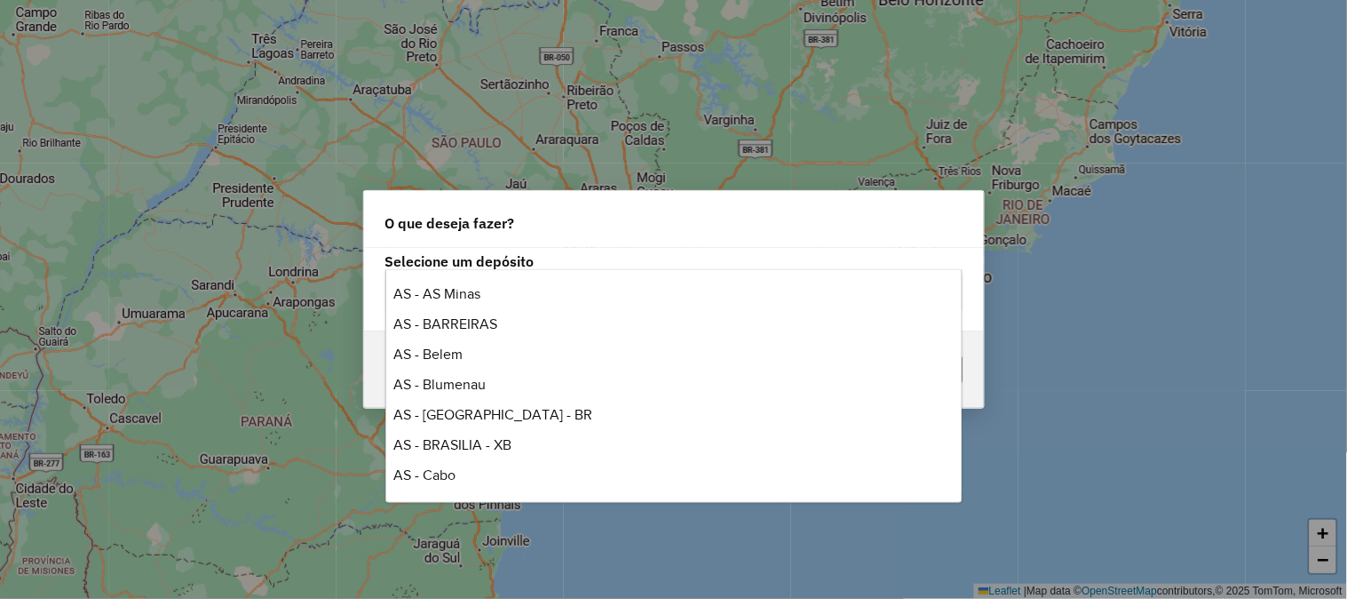
type input "***"
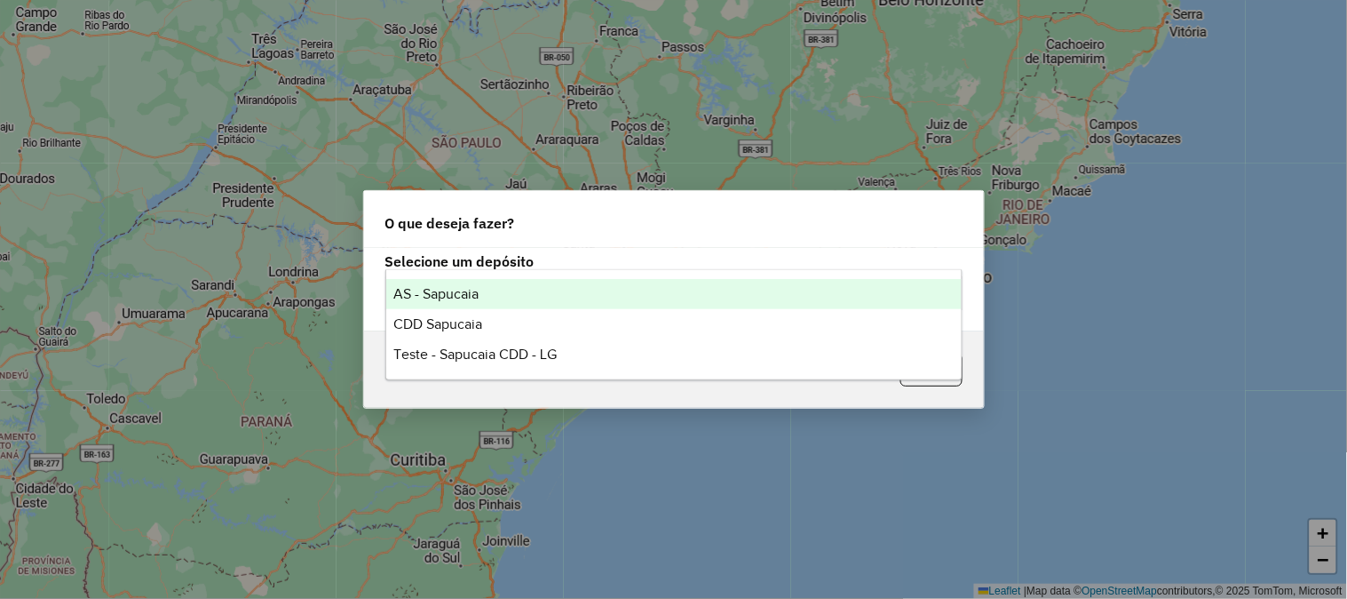
scroll to position [0, 0]
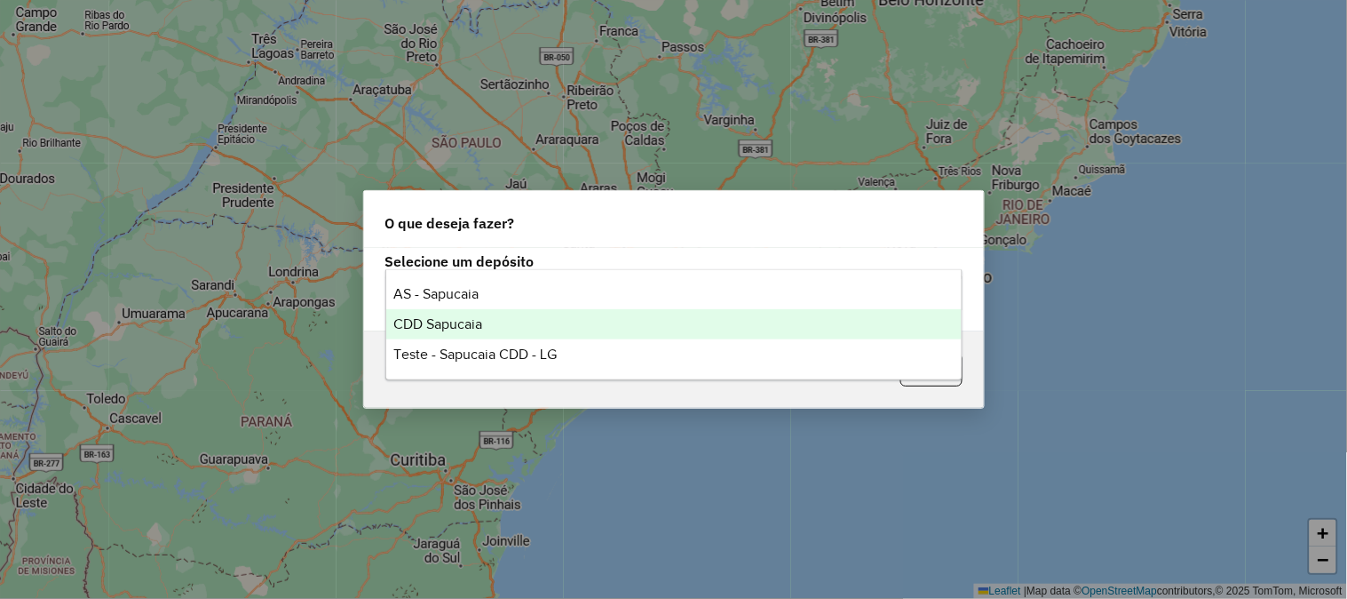
click at [459, 320] on span "CDD Sapucaia" at bounding box center [437, 323] width 89 height 15
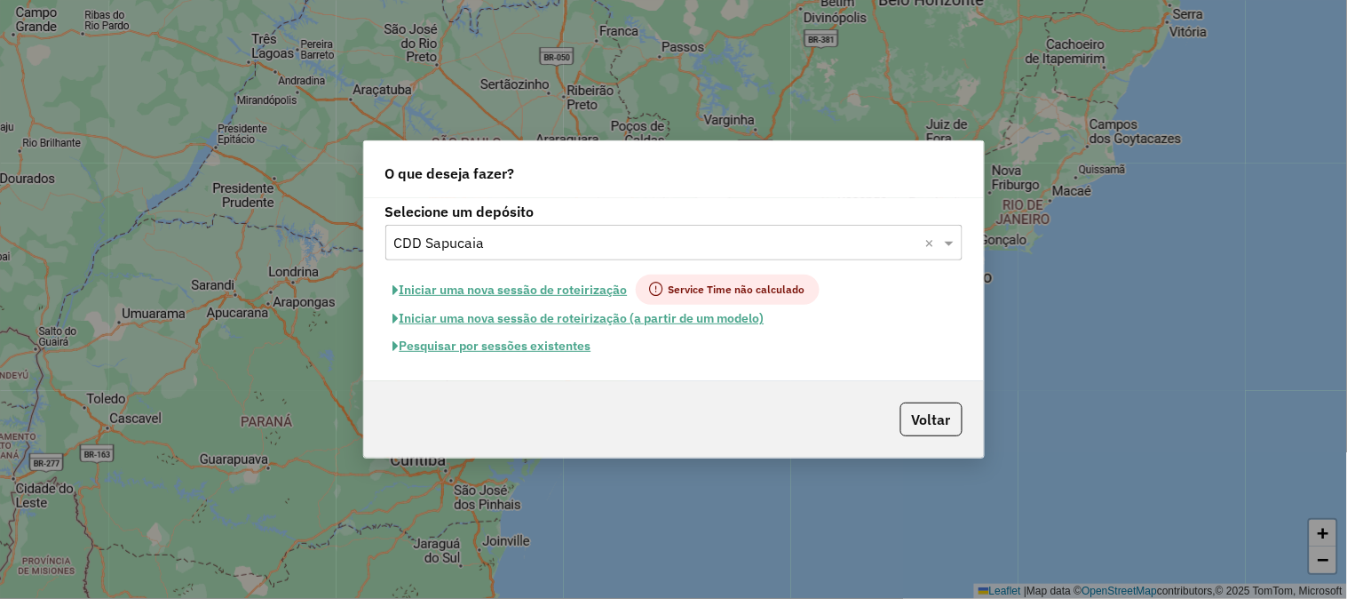
click at [501, 348] on button "Pesquisar por sessões existentes" at bounding box center [492, 346] width 214 height 28
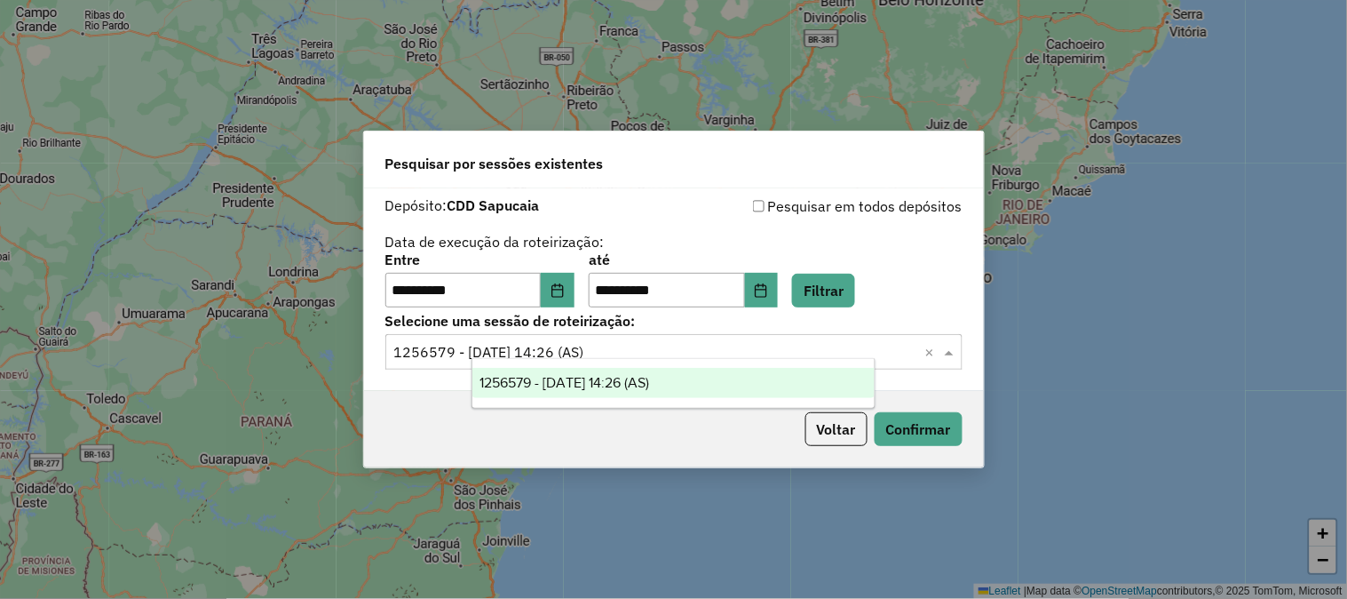
click at [501, 348] on div "Selecione uma sessão × 1256579 - 01/09/2025 14:26 (AS) ×" at bounding box center [673, 352] width 577 height 36
click at [570, 299] on button "Choose Date" at bounding box center [558, 291] width 34 height 36
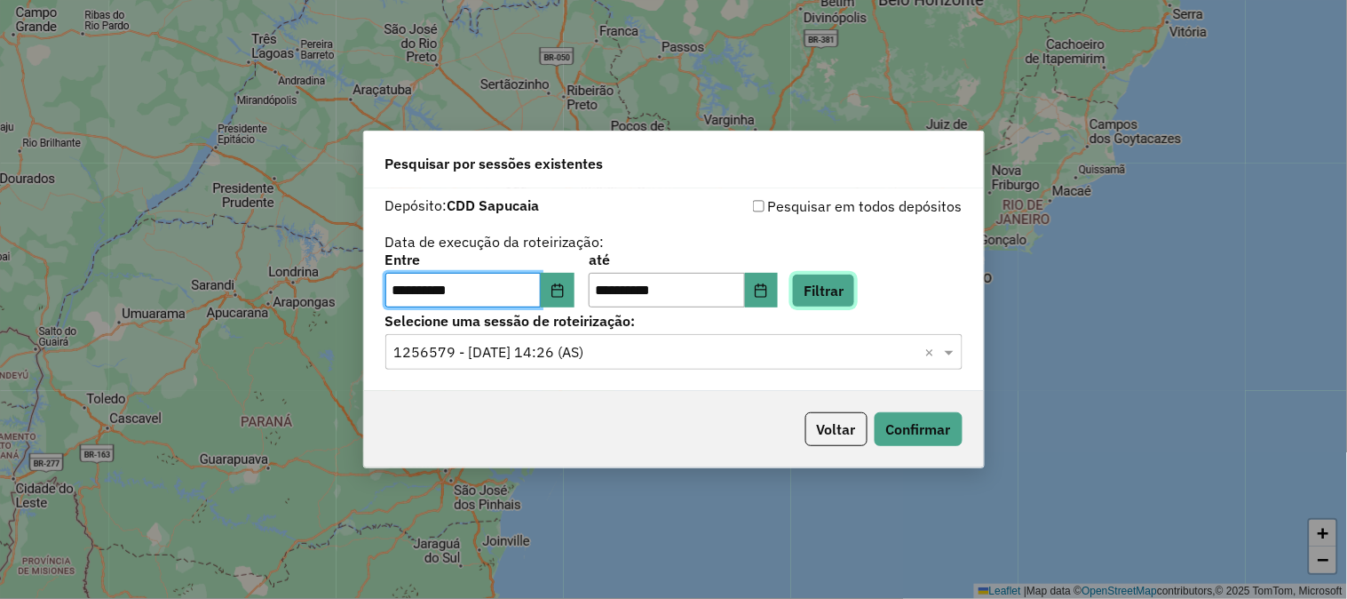
click at [855, 284] on button "Filtrar" at bounding box center [823, 291] width 63 height 34
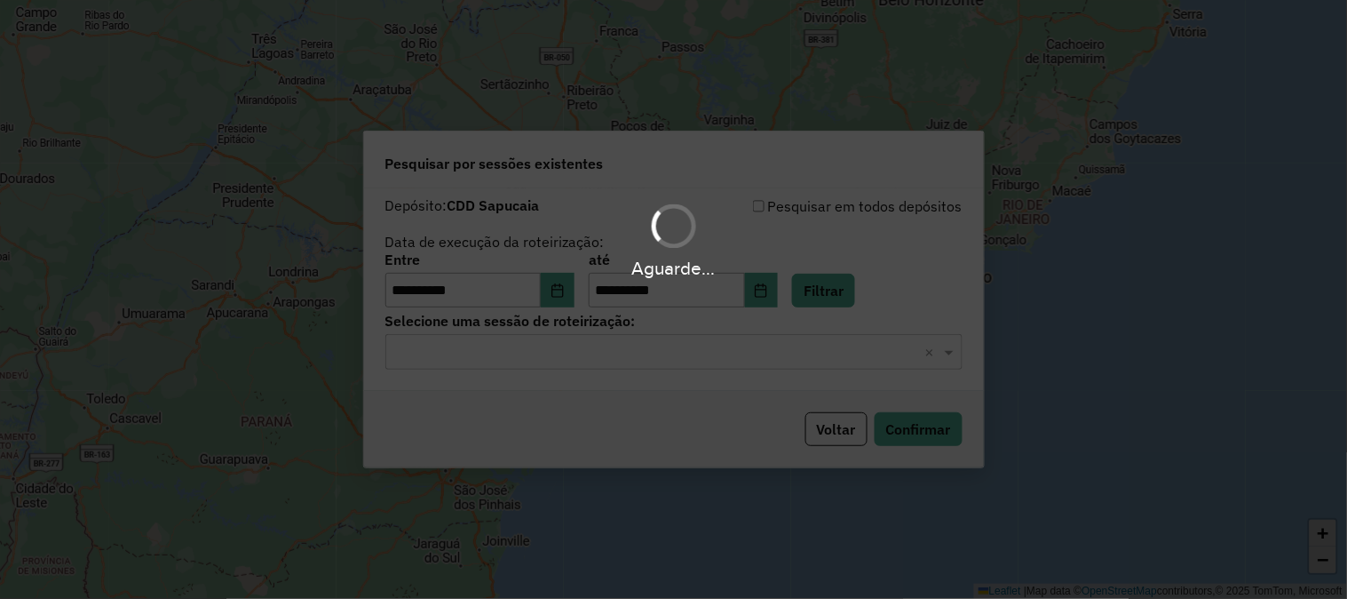
click at [638, 365] on div "Selecione uma sessão × ×" at bounding box center [673, 352] width 577 height 36
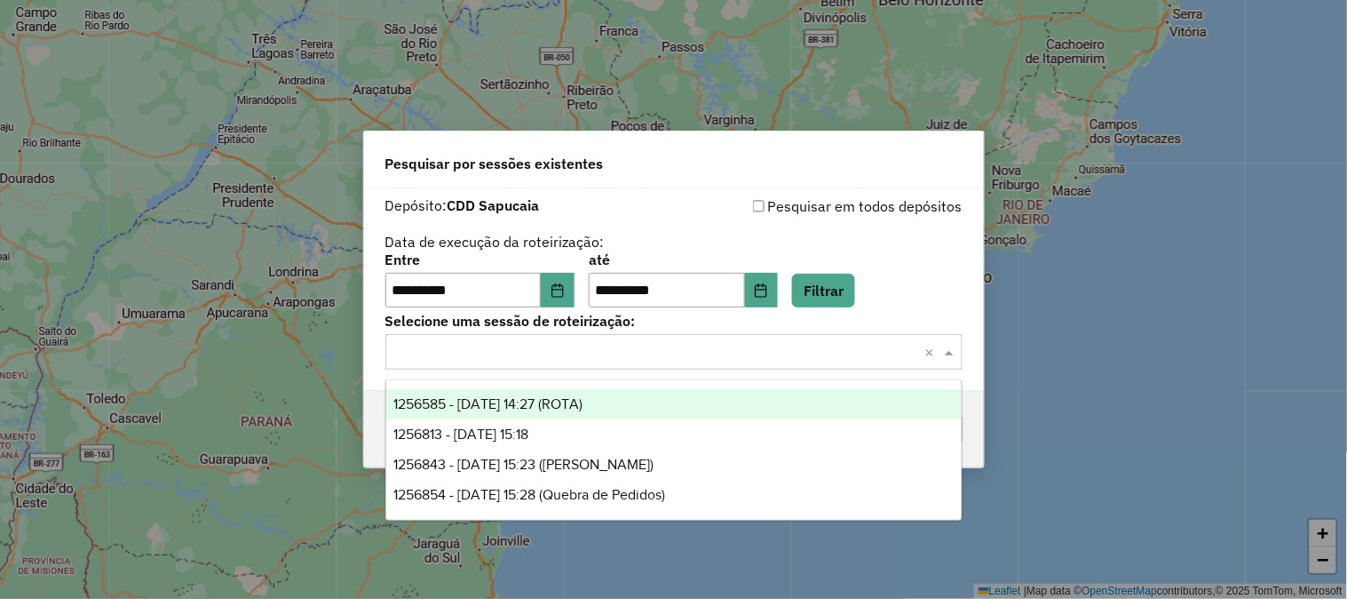
click at [583, 404] on span "1256585 - 01/09/2025 14:27 (ROTA)" at bounding box center [487, 403] width 189 height 15
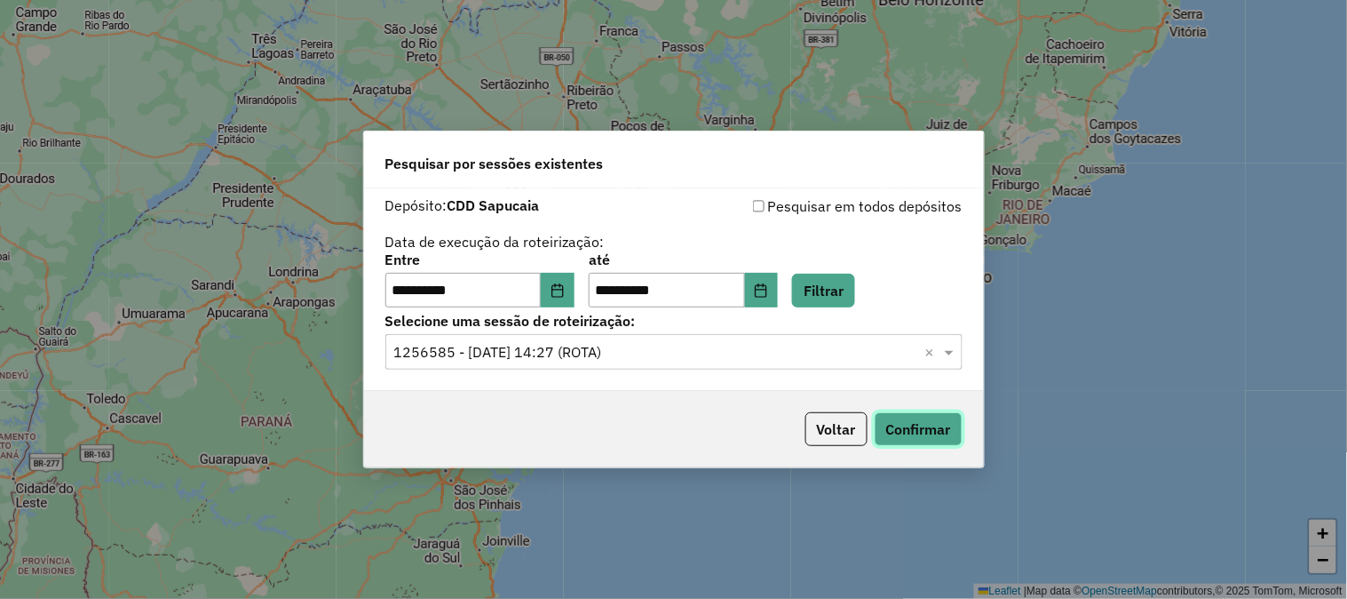
click at [955, 430] on button "Confirmar" at bounding box center [919, 429] width 88 height 34
click at [822, 440] on button "Voltar" at bounding box center [836, 429] width 62 height 34
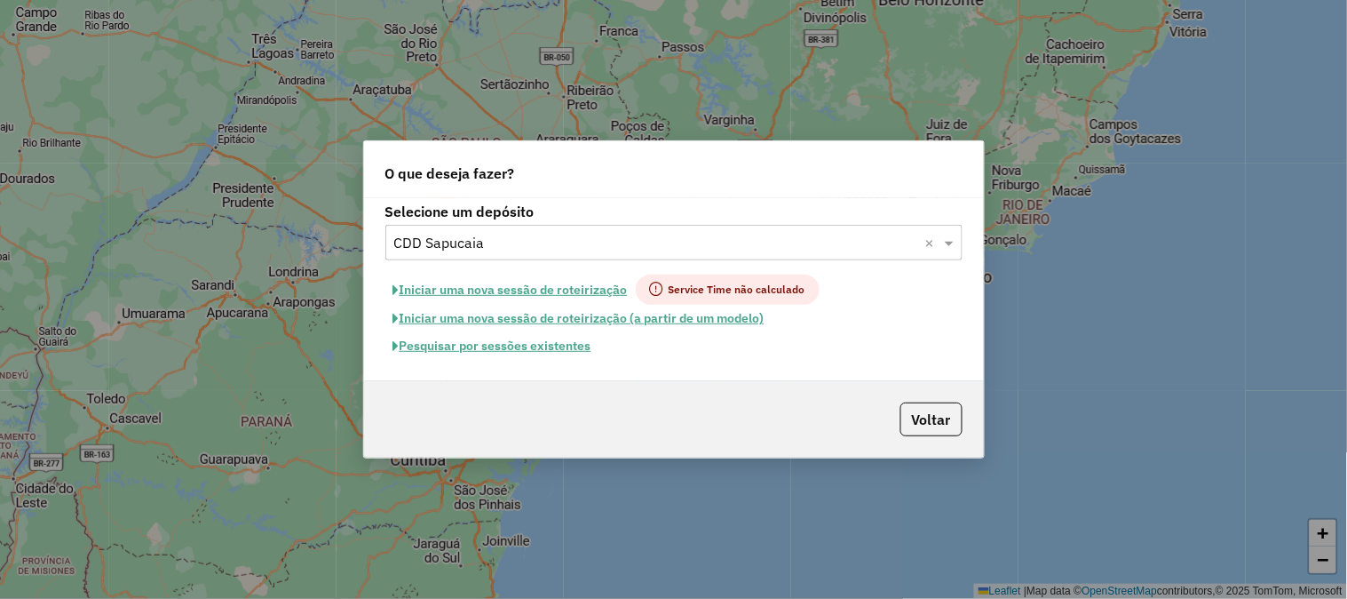
click at [531, 240] on input "text" at bounding box center [656, 243] width 524 height 21
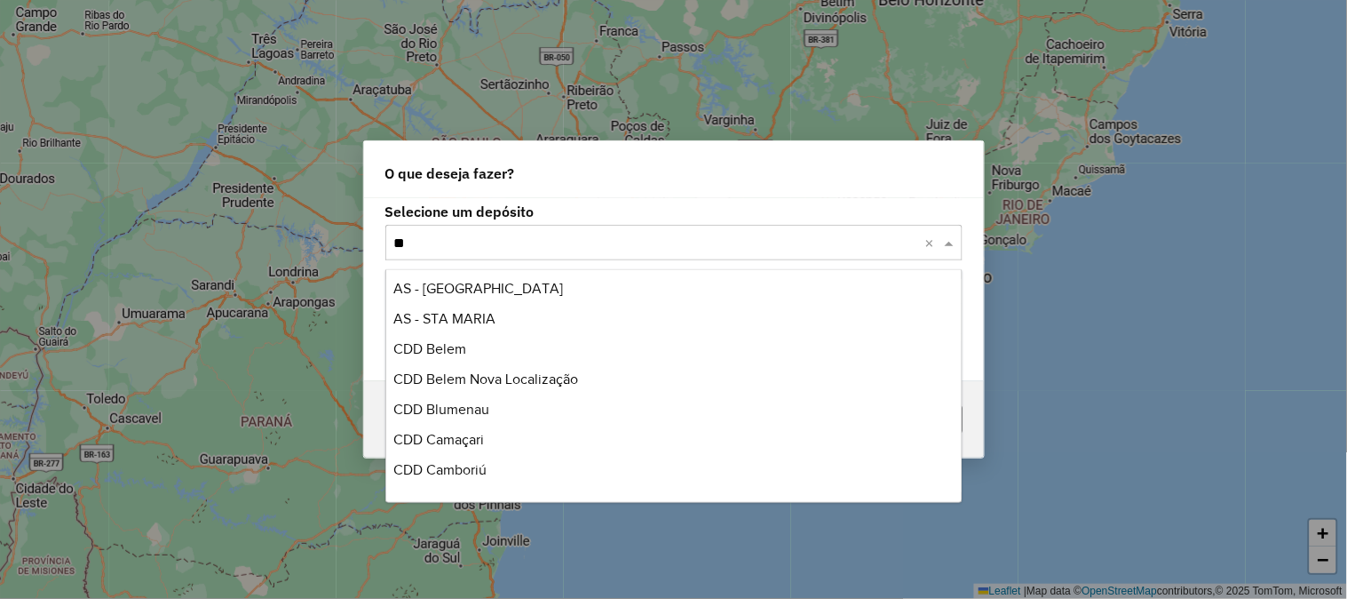
type input "***"
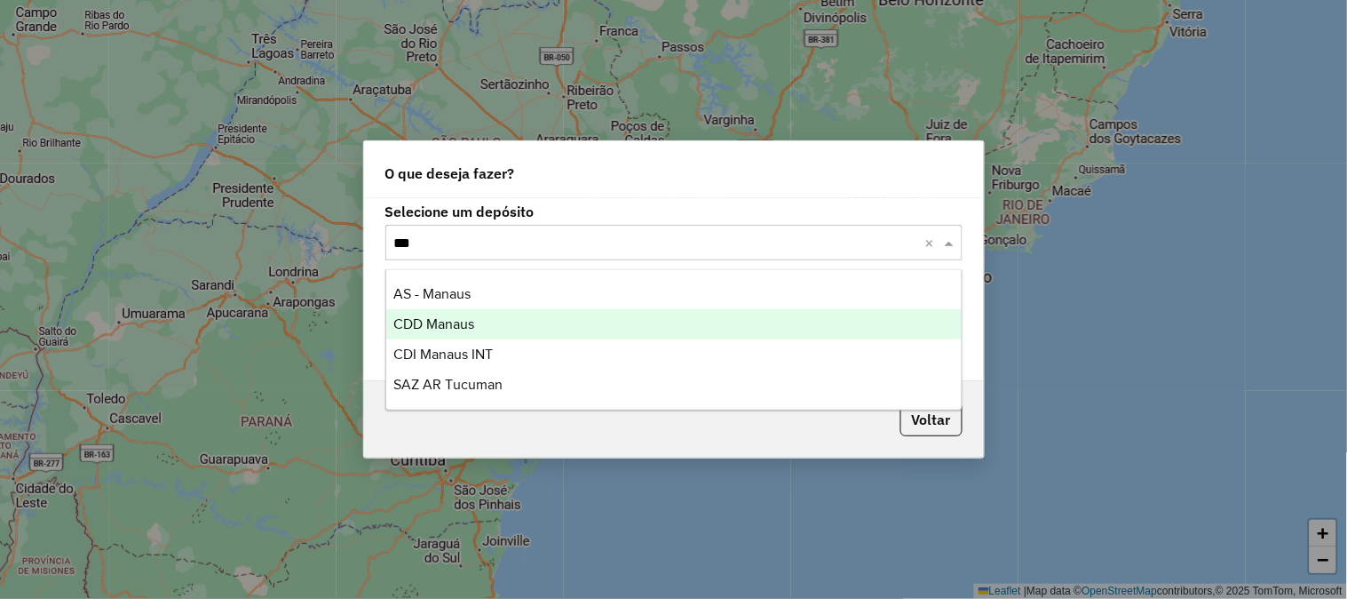
click at [504, 324] on div "CDD Manaus" at bounding box center [673, 324] width 575 height 30
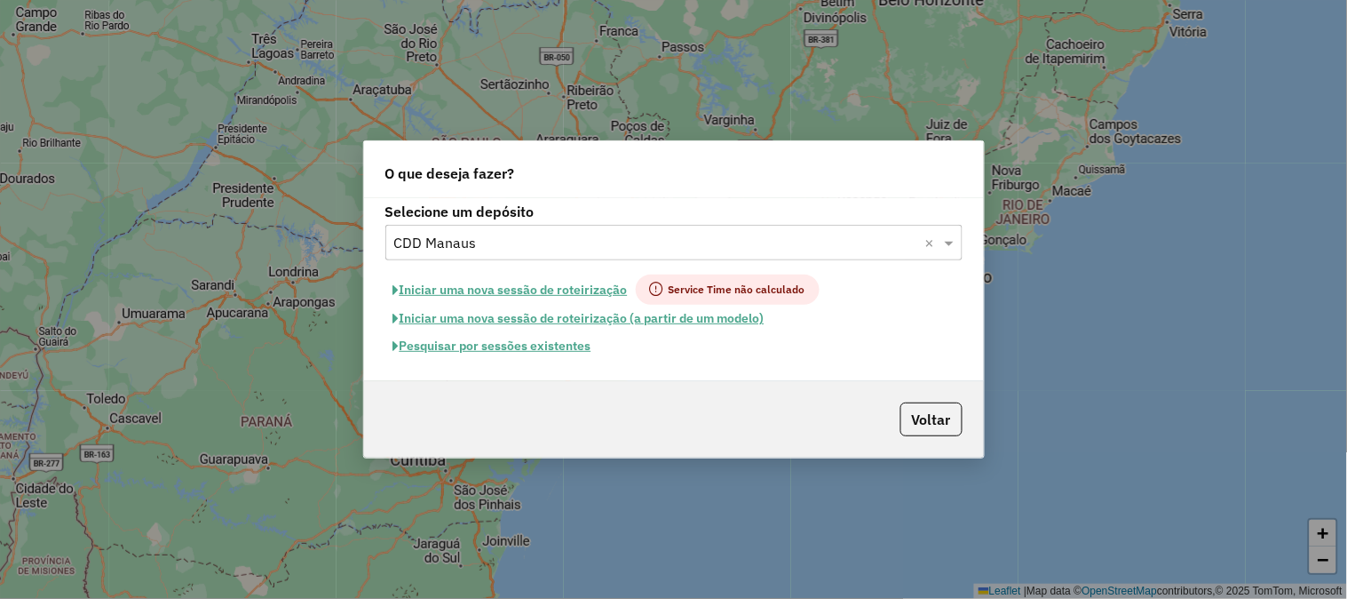
click at [520, 341] on button "Pesquisar por sessões existentes" at bounding box center [492, 346] width 214 height 28
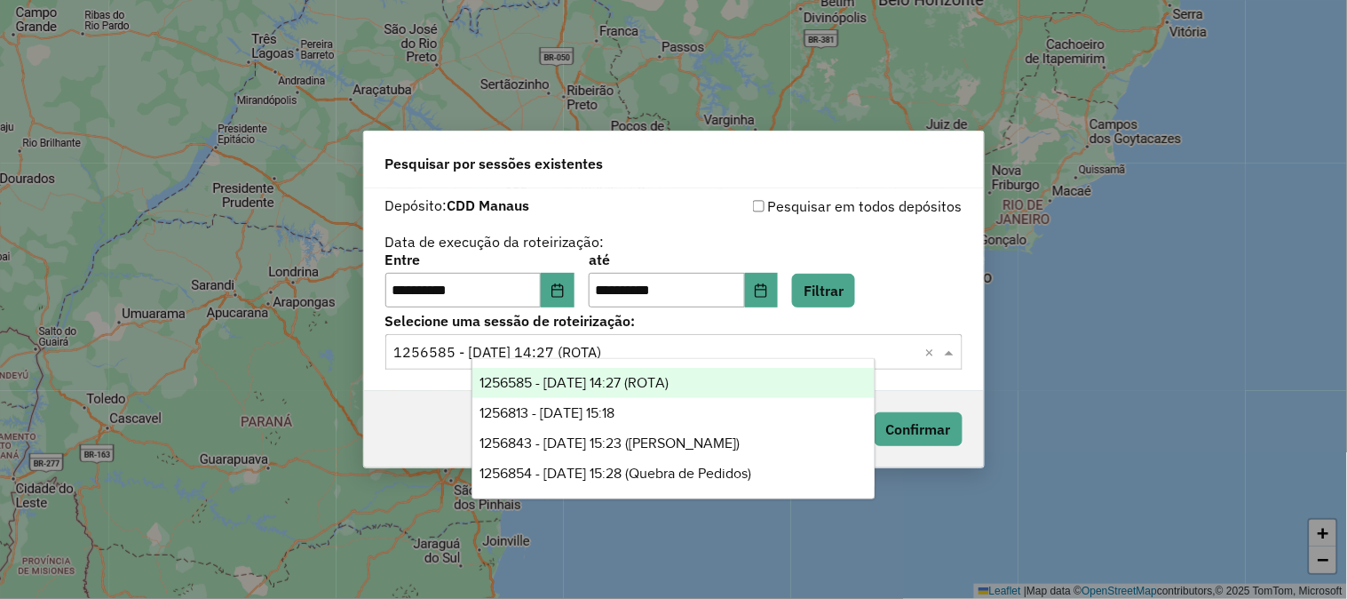
click at [932, 269] on div "**********" at bounding box center [673, 280] width 577 height 55
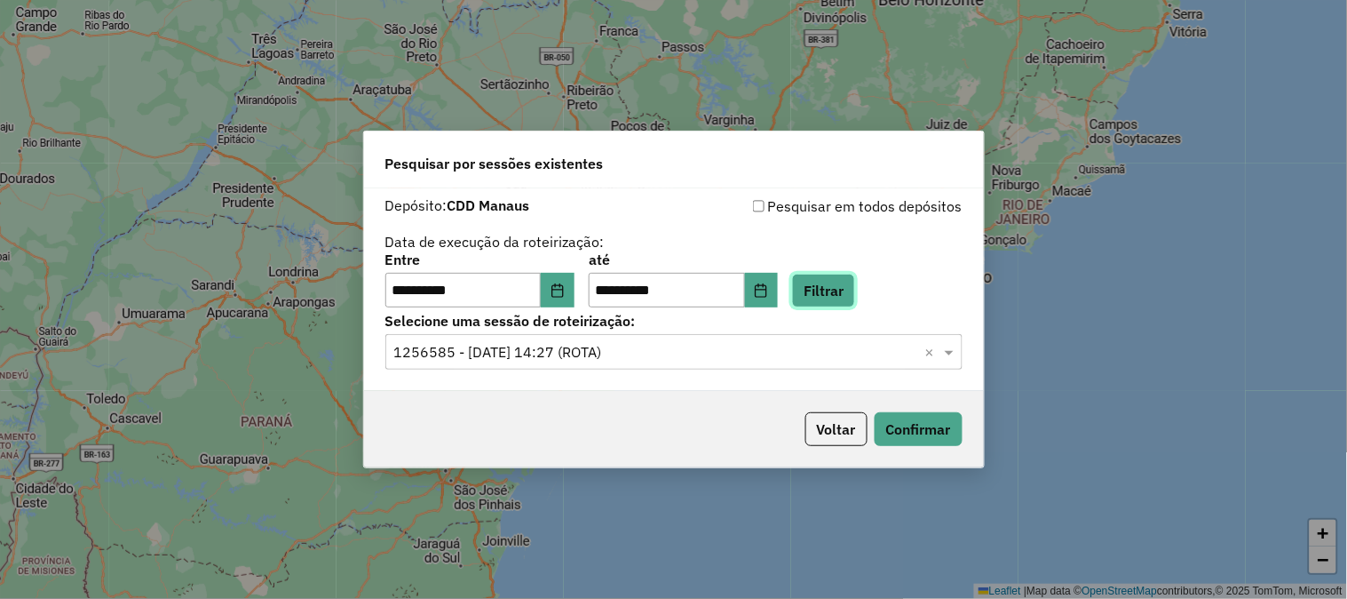
click at [830, 299] on button "Filtrar" at bounding box center [823, 291] width 63 height 34
click at [611, 347] on input "text" at bounding box center [656, 352] width 524 height 21
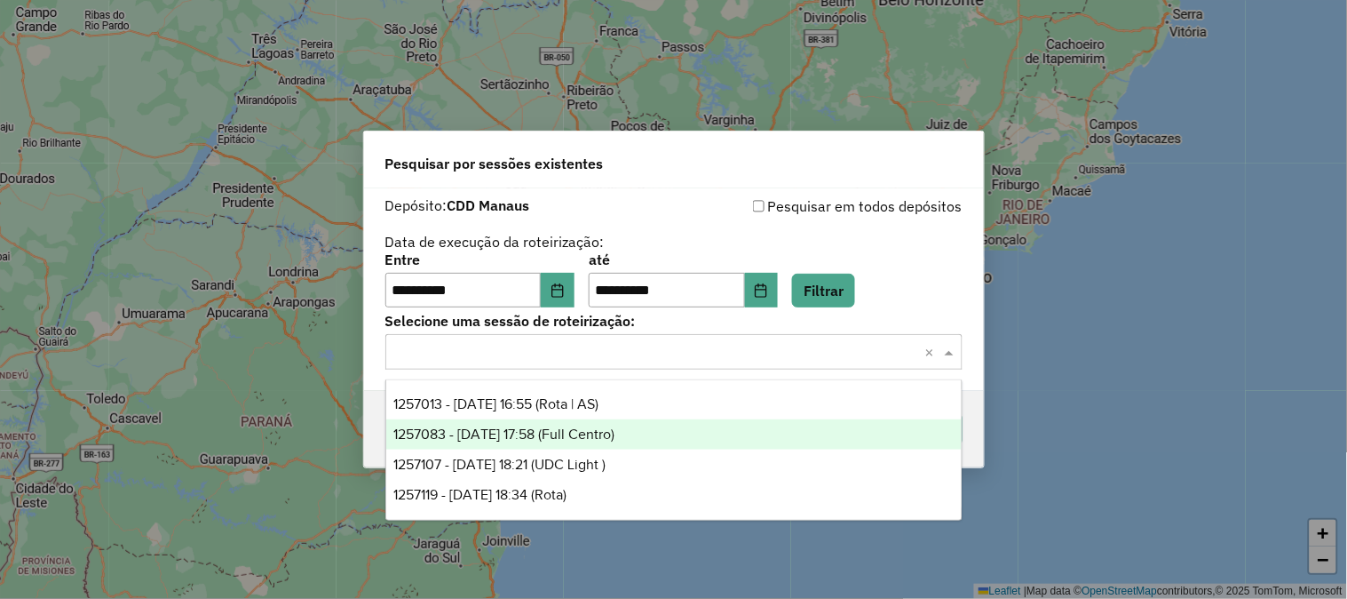
drag, startPoint x: 673, startPoint y: 158, endPoint x: 676, endPoint y: 147, distance: 11.0
click at [676, 153] on div "Pesquisar por sessões existentes" at bounding box center [674, 159] width 620 height 57
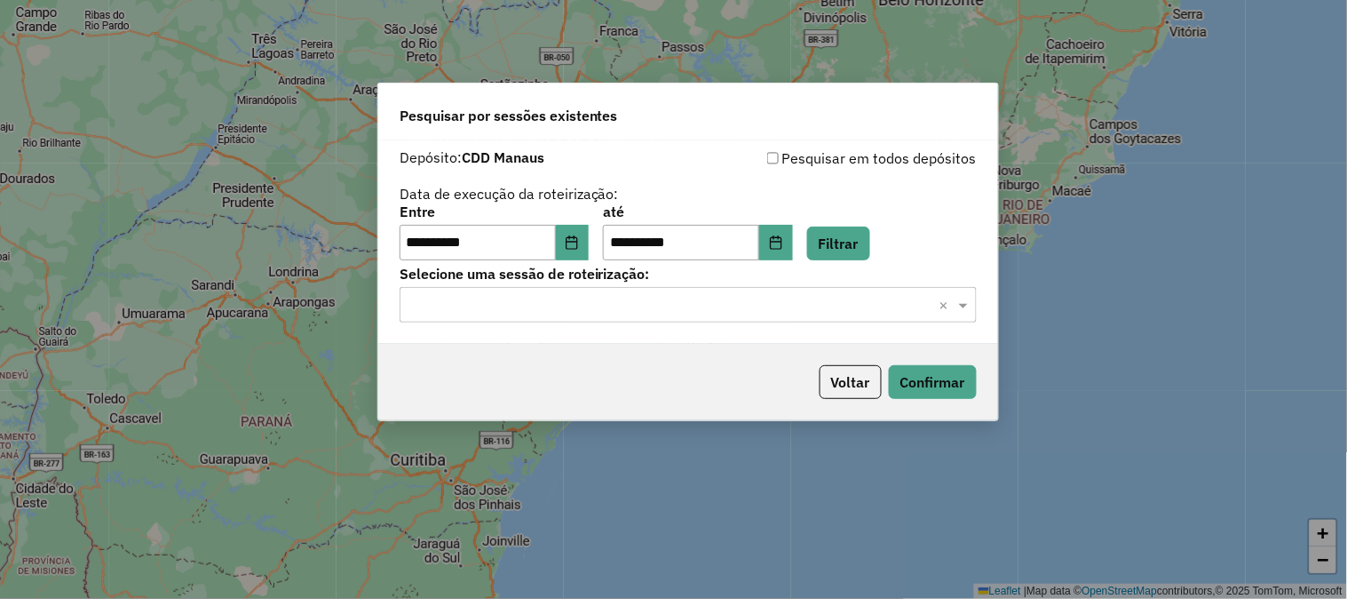
drag, startPoint x: 676, startPoint y: 147, endPoint x: 697, endPoint y: 58, distance: 92.2
click at [697, 83] on div "Pesquisar por sessões existentes" at bounding box center [688, 111] width 620 height 57
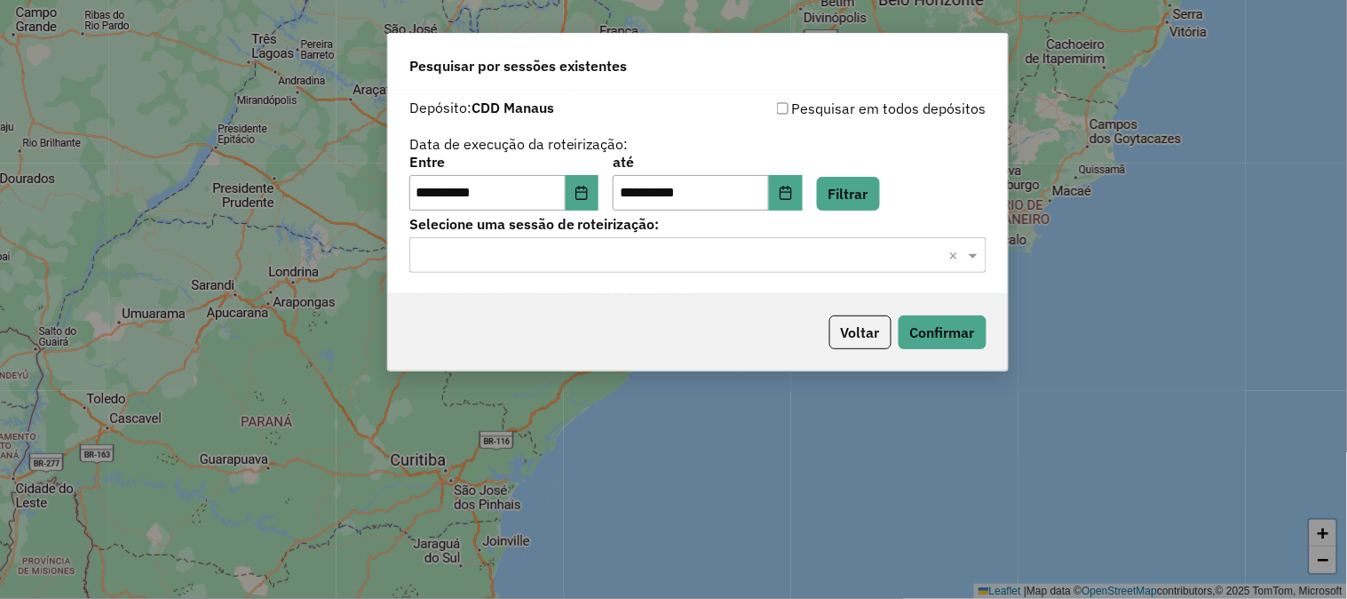
click at [649, 258] on input "text" at bounding box center [680, 255] width 524 height 21
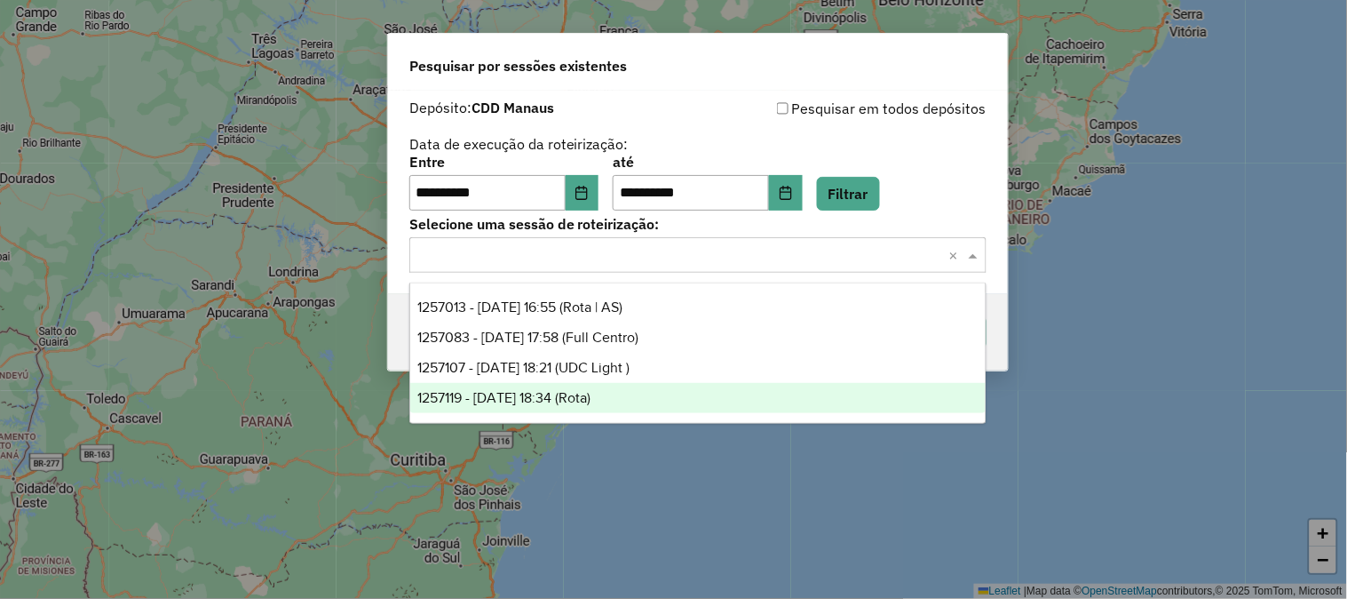
click at [597, 408] on div "1257119 - 01/09/2025 18:34 (Rota)" at bounding box center [697, 398] width 575 height 30
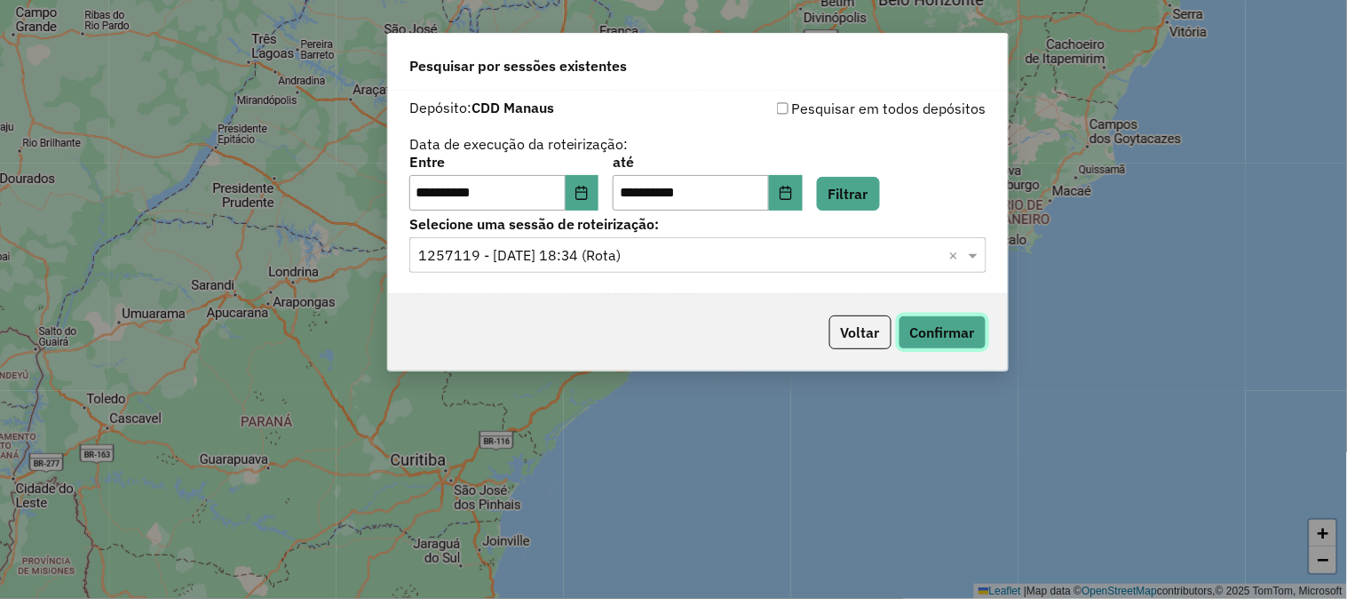
click at [975, 334] on button "Confirmar" at bounding box center [943, 332] width 88 height 34
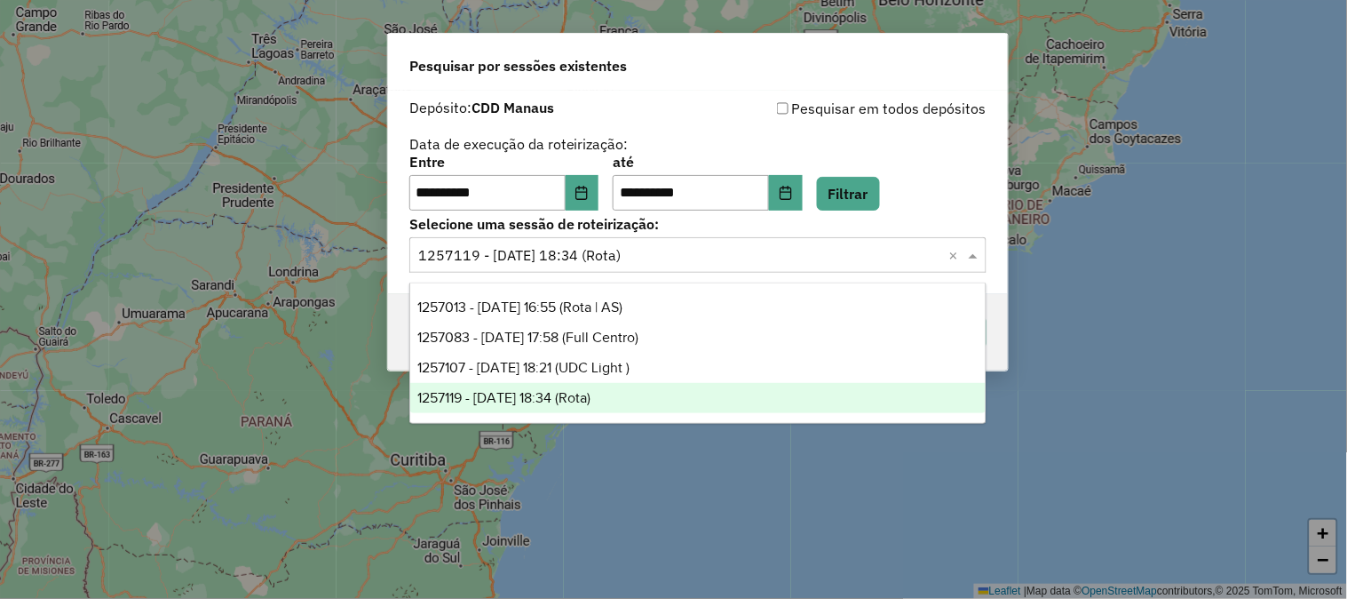
click at [623, 256] on input "text" at bounding box center [680, 255] width 524 height 21
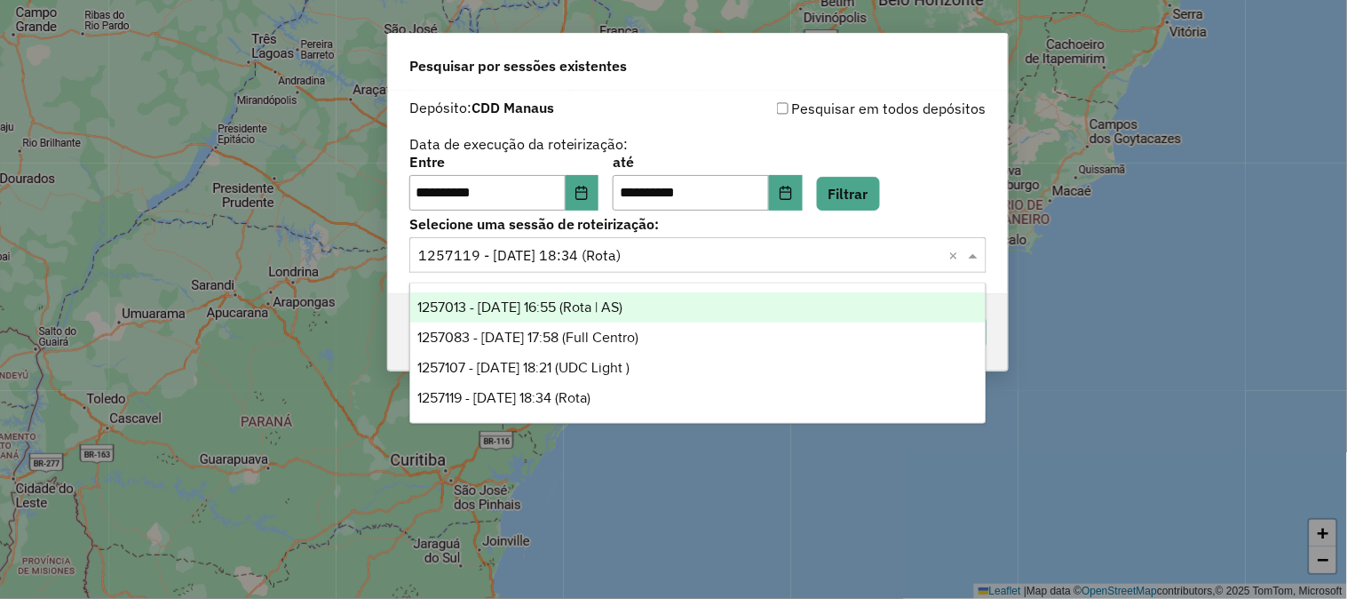
click at [623, 305] on span "1257013 - 01/09/2025 16:55 (Rota | AS)" at bounding box center [519, 306] width 205 height 15
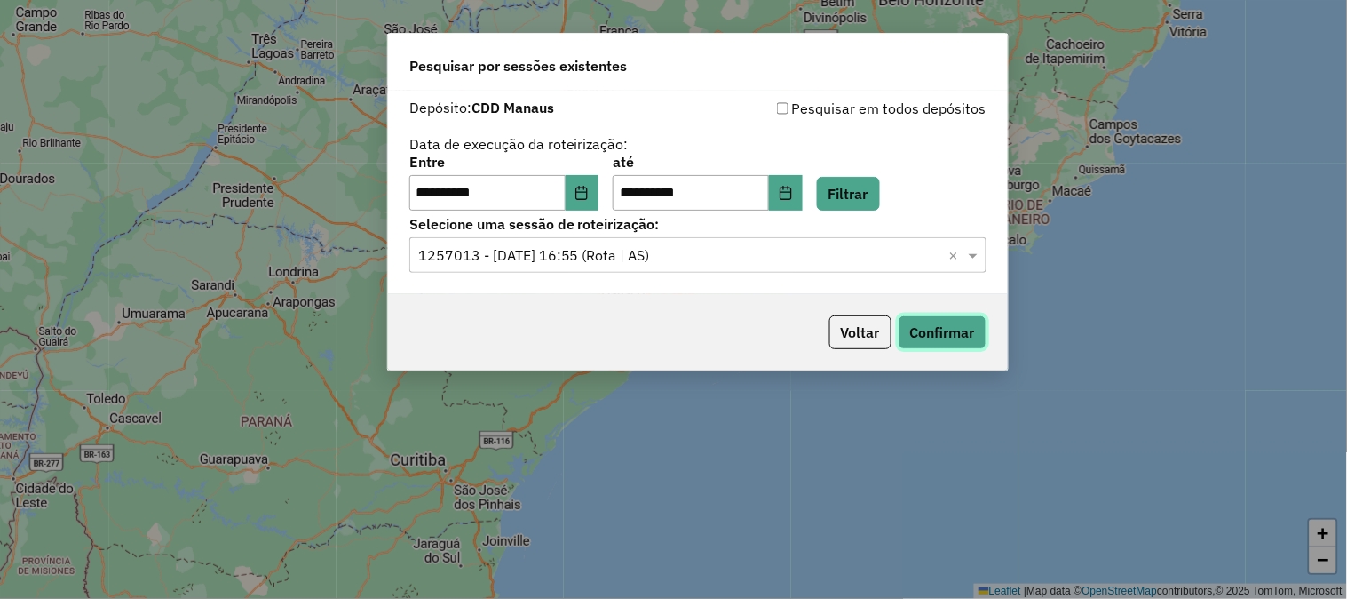
click at [935, 336] on button "Confirmar" at bounding box center [943, 332] width 88 height 34
click at [730, 255] on input "text" at bounding box center [680, 255] width 524 height 21
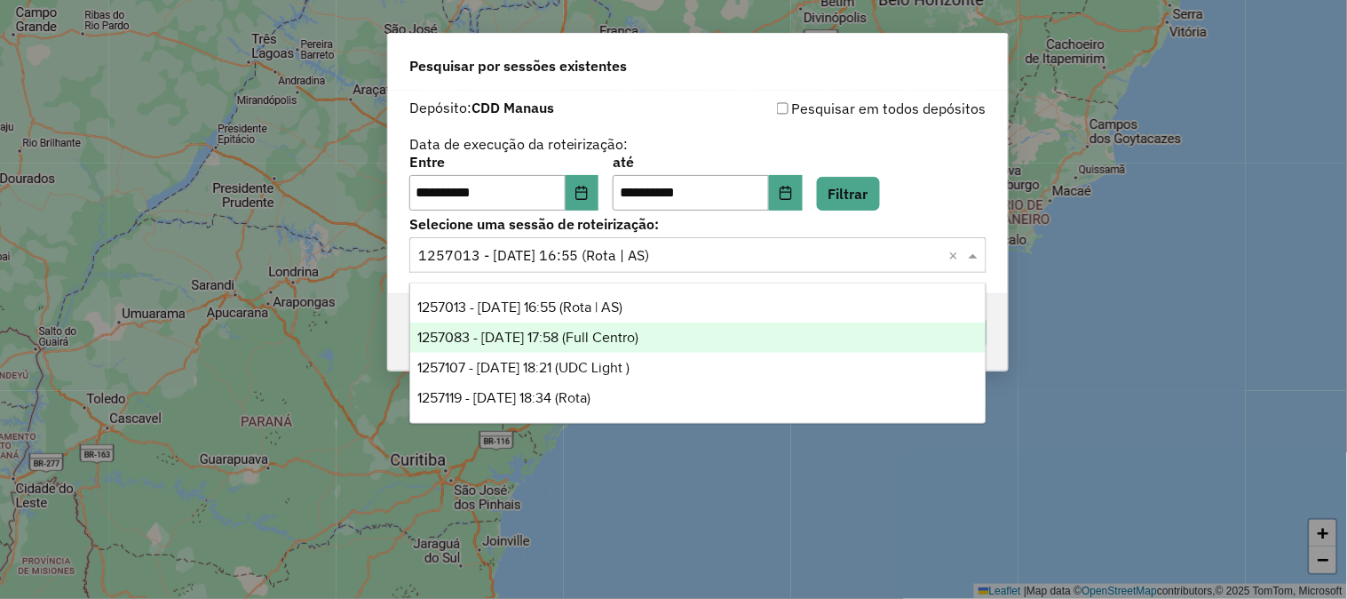
click at [746, 76] on div "Pesquisar por sessões existentes" at bounding box center [698, 62] width 620 height 57
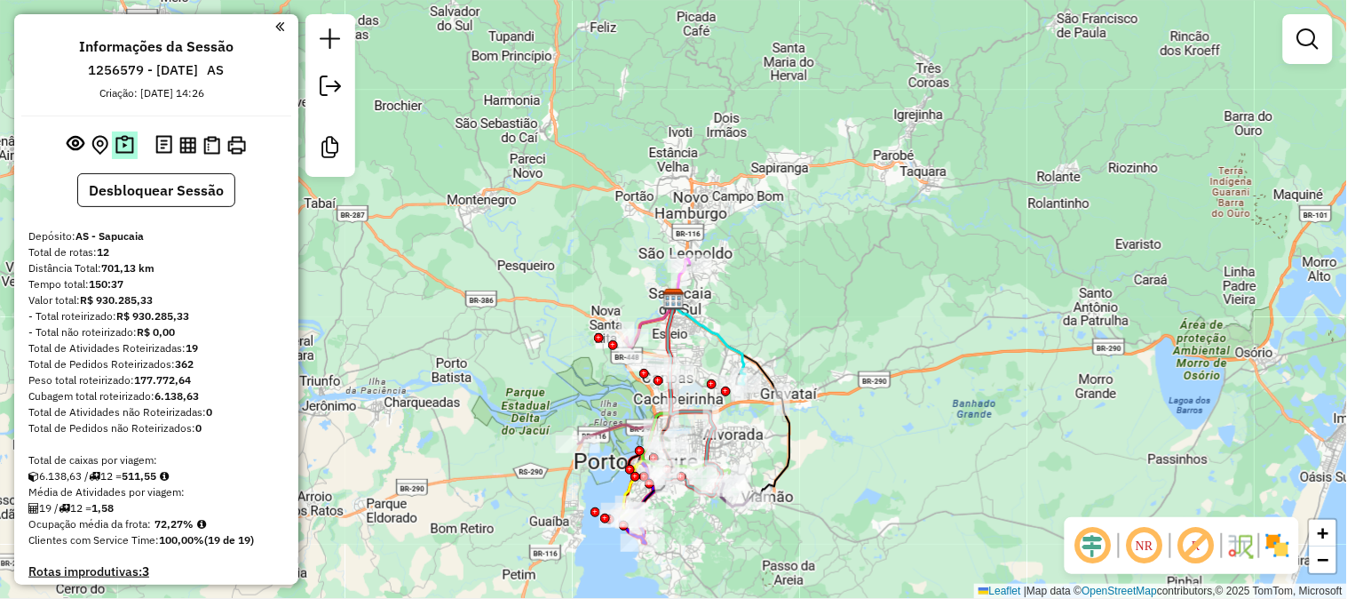
click at [113, 155] on button at bounding box center [125, 145] width 26 height 28
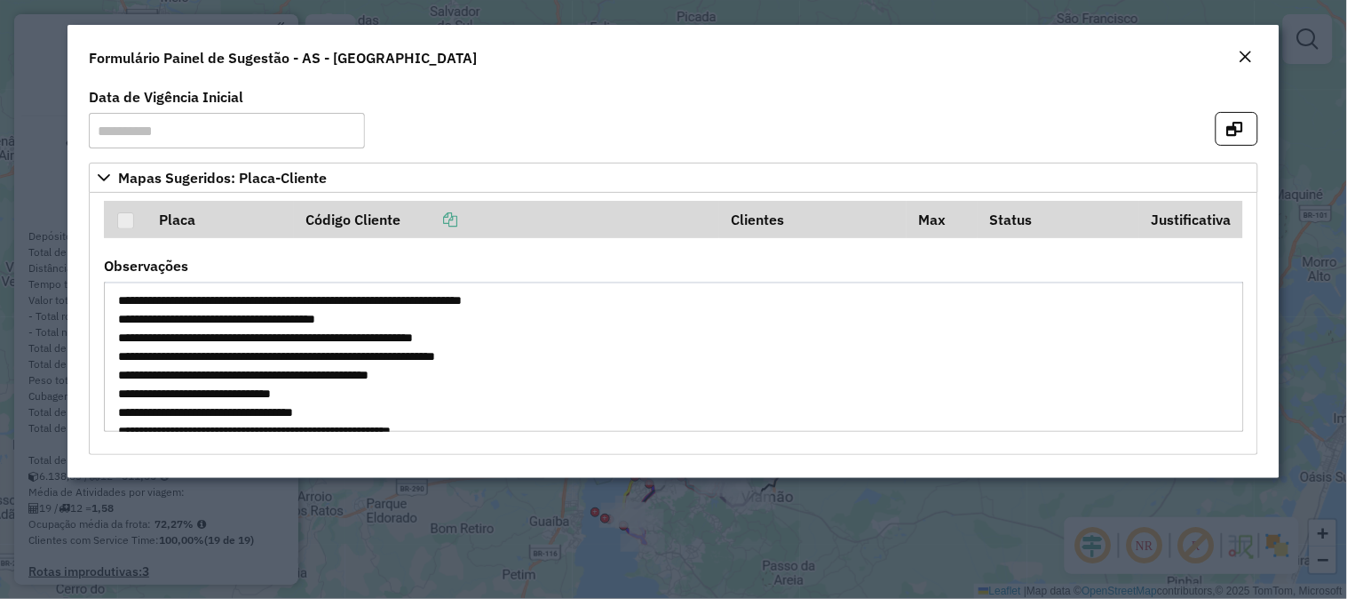
click at [1245, 60] on em "Close" at bounding box center [1246, 57] width 14 height 14
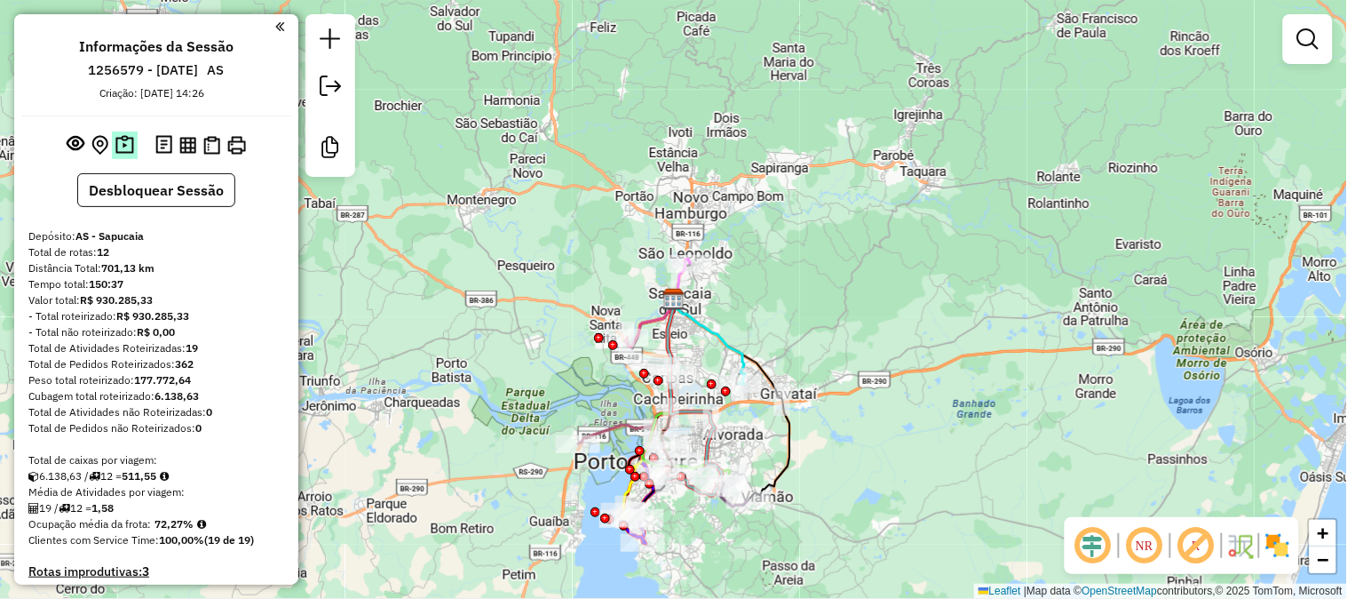
click at [117, 147] on img at bounding box center [124, 145] width 19 height 20
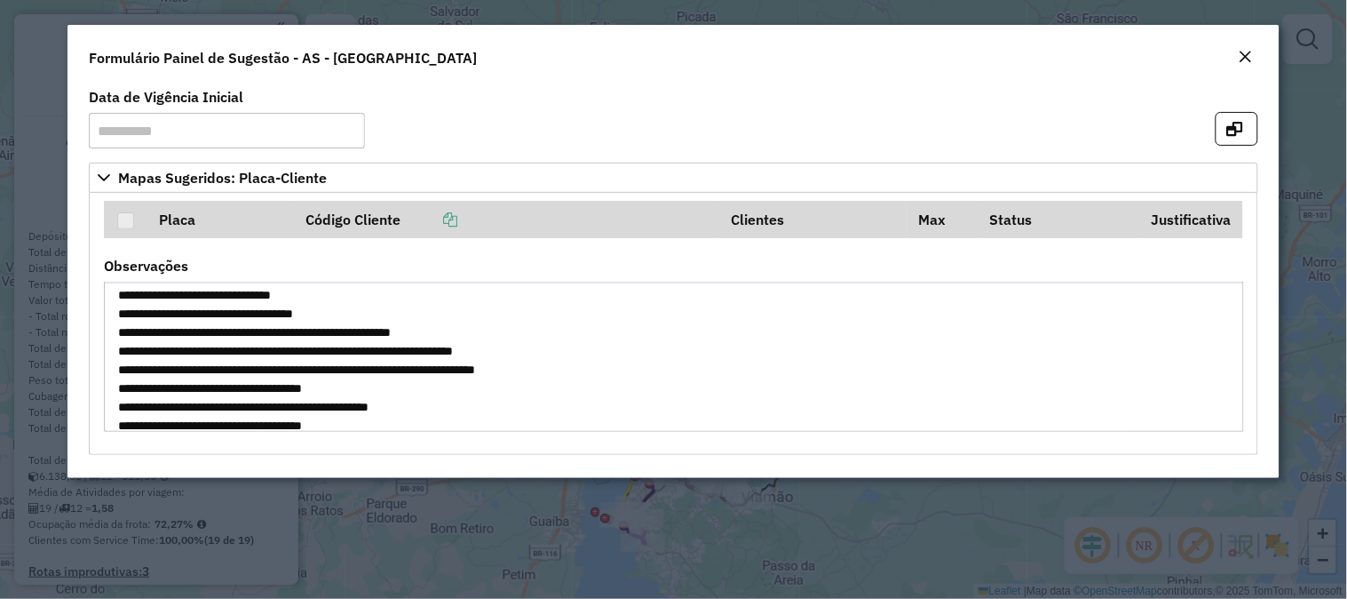
scroll to position [148, 0]
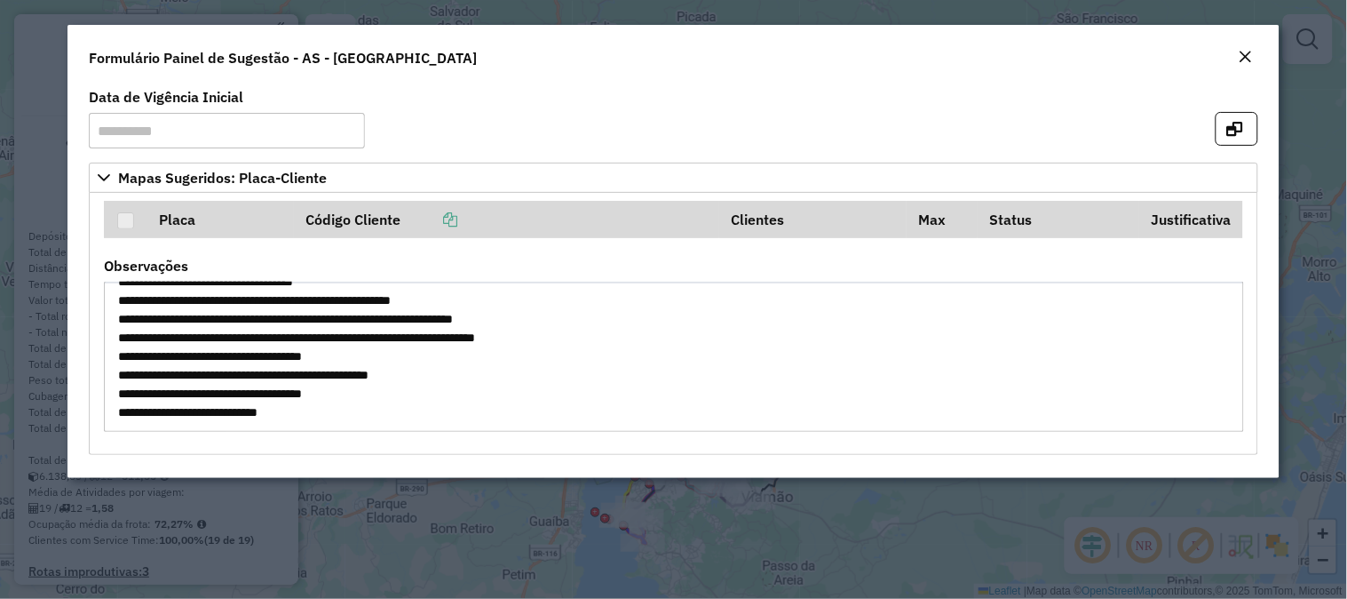
click at [1243, 53] on em "Close" at bounding box center [1246, 57] width 14 height 14
drag, startPoint x: 1243, startPoint y: 53, endPoint x: 1220, endPoint y: 63, distance: 25.1
click at [1243, 53] on em "Close" at bounding box center [1246, 57] width 14 height 14
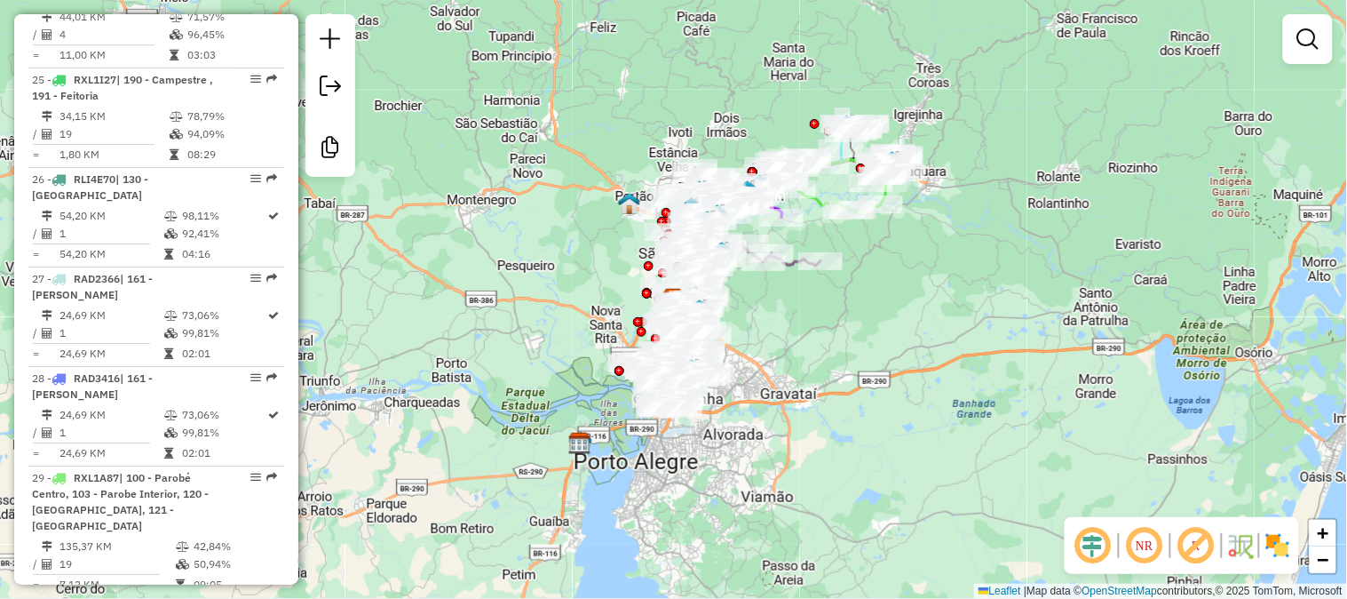
scroll to position [3256, 0]
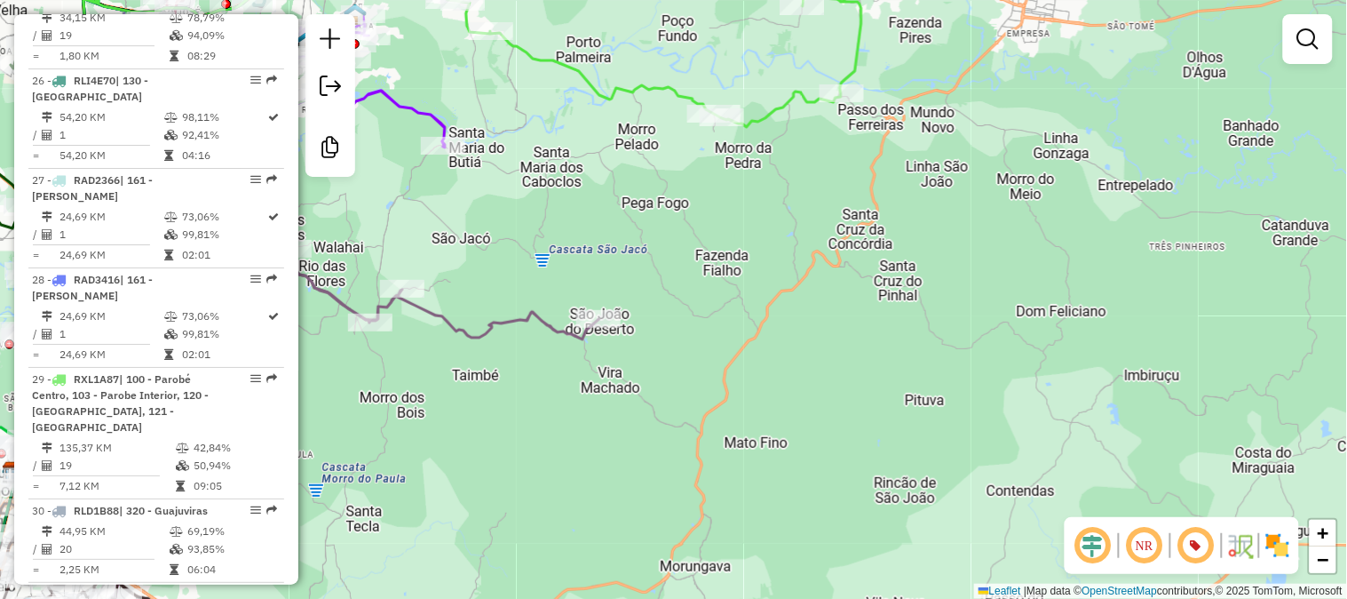
drag, startPoint x: 874, startPoint y: 196, endPoint x: 1060, endPoint y: 302, distance: 214.3
click at [1050, 297] on div "Janela de atendimento Grade de atendimento Capacidade Transportadoras Veículos …" at bounding box center [673, 299] width 1347 height 599
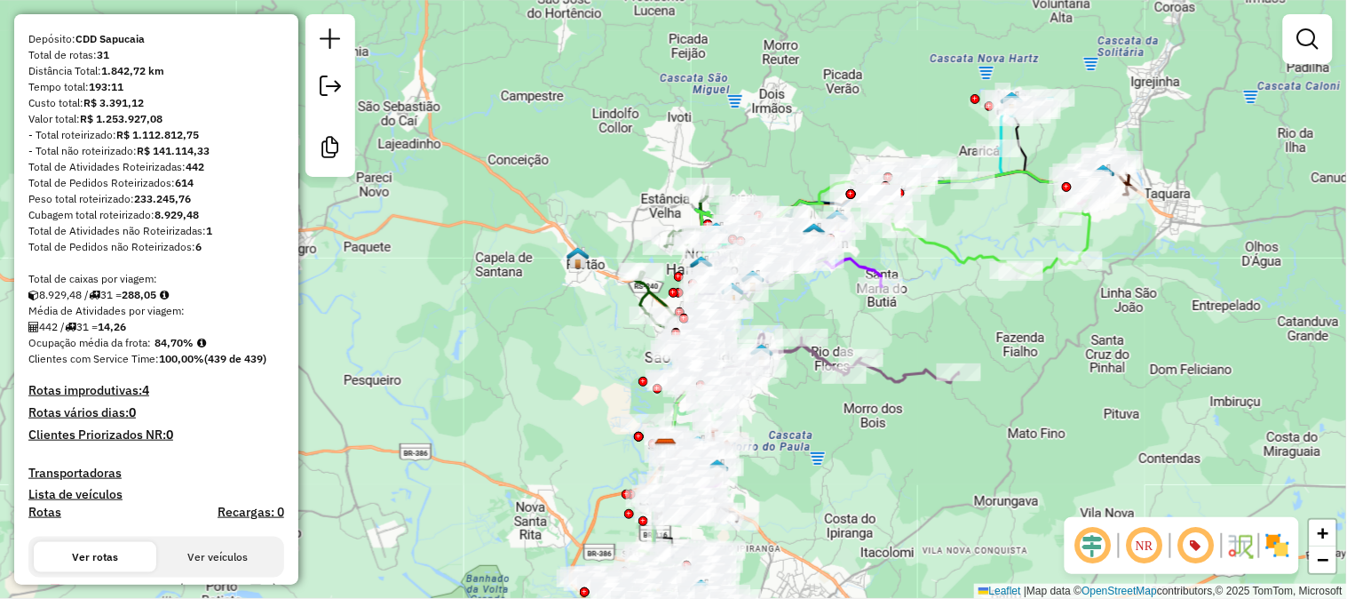
scroll to position [0, 0]
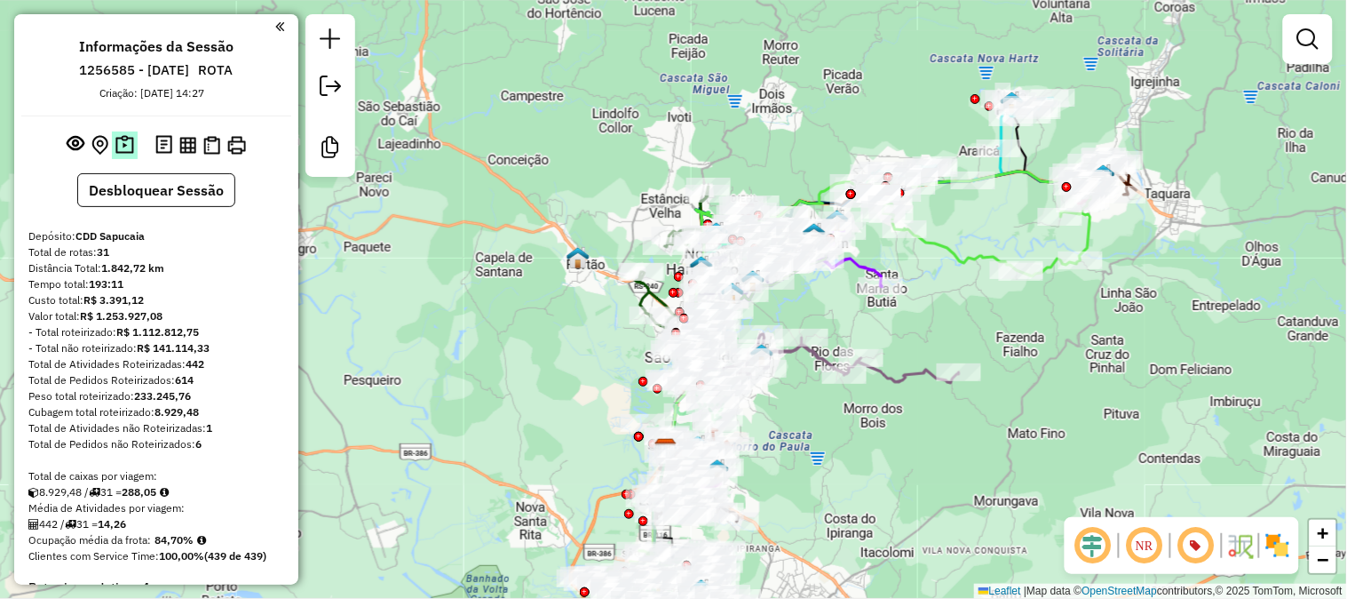
click at [126, 131] on button at bounding box center [125, 145] width 26 height 28
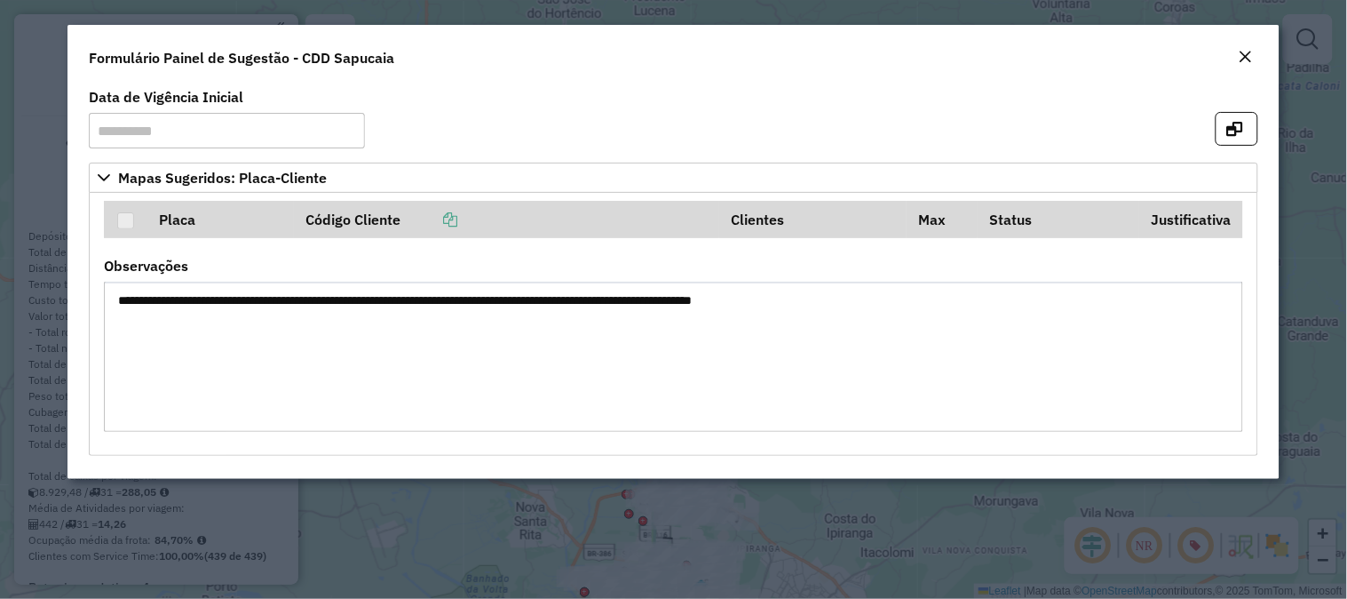
click at [1248, 59] on em "Close" at bounding box center [1246, 57] width 14 height 14
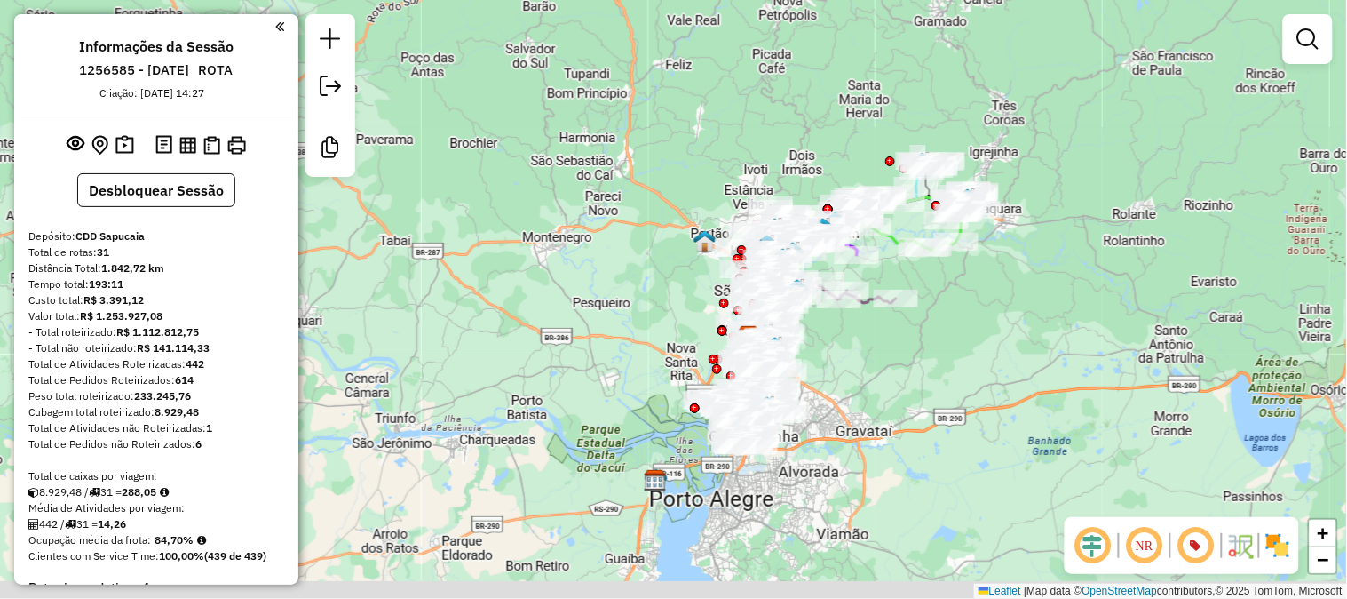
drag, startPoint x: 904, startPoint y: 375, endPoint x: 908, endPoint y: 315, distance: 59.7
click at [909, 321] on div "Janela de atendimento Grade de atendimento Capacidade Transportadoras Veículos …" at bounding box center [673, 299] width 1347 height 599
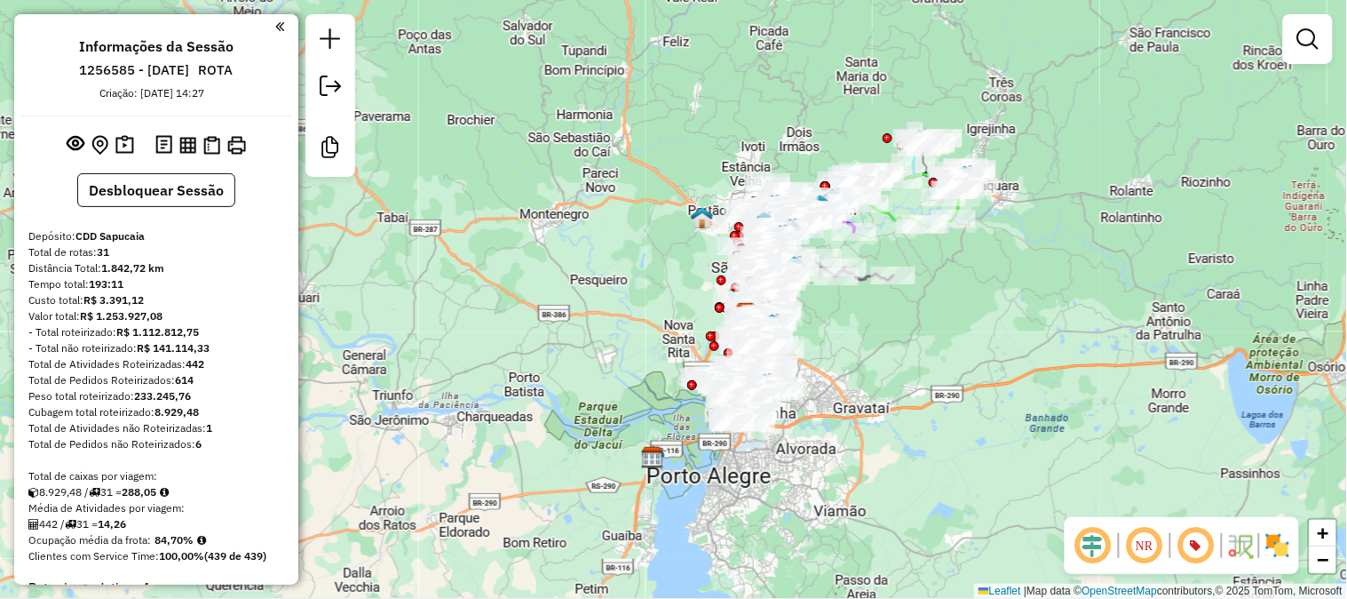
click at [908, 314] on div "Janela de atendimento Grade de atendimento Capacidade Transportadoras Veículos …" at bounding box center [673, 299] width 1347 height 599
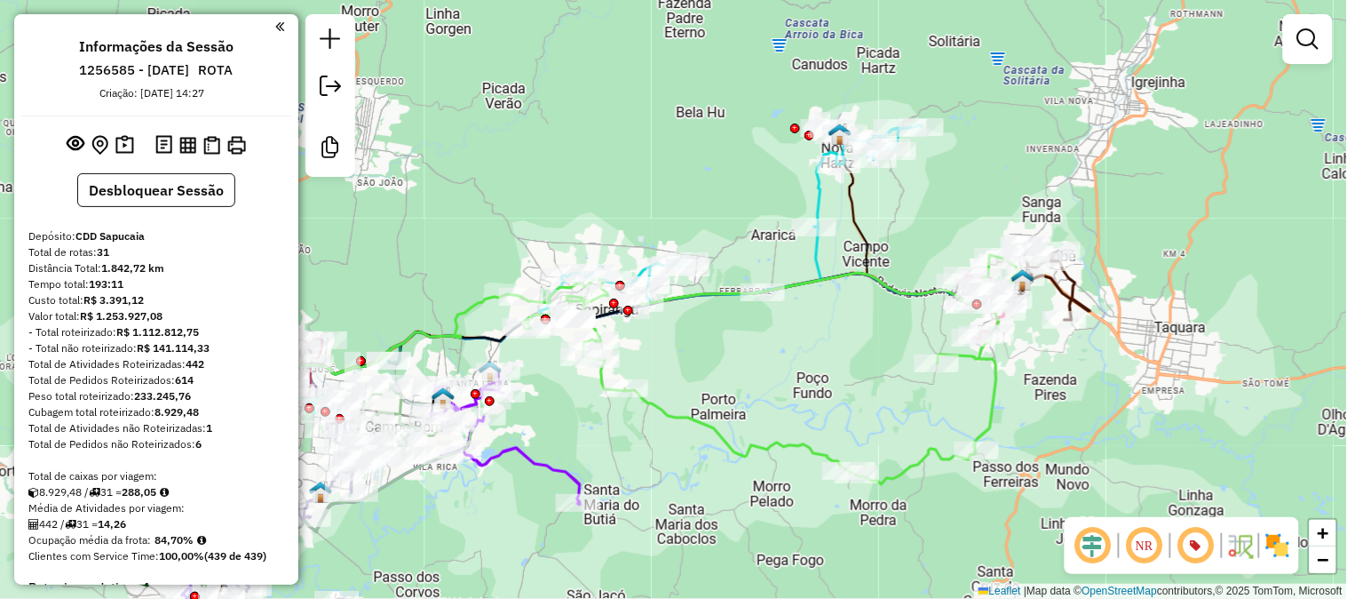
click at [861, 237] on icon at bounding box center [533, 393] width 670 height 531
select select "**********"
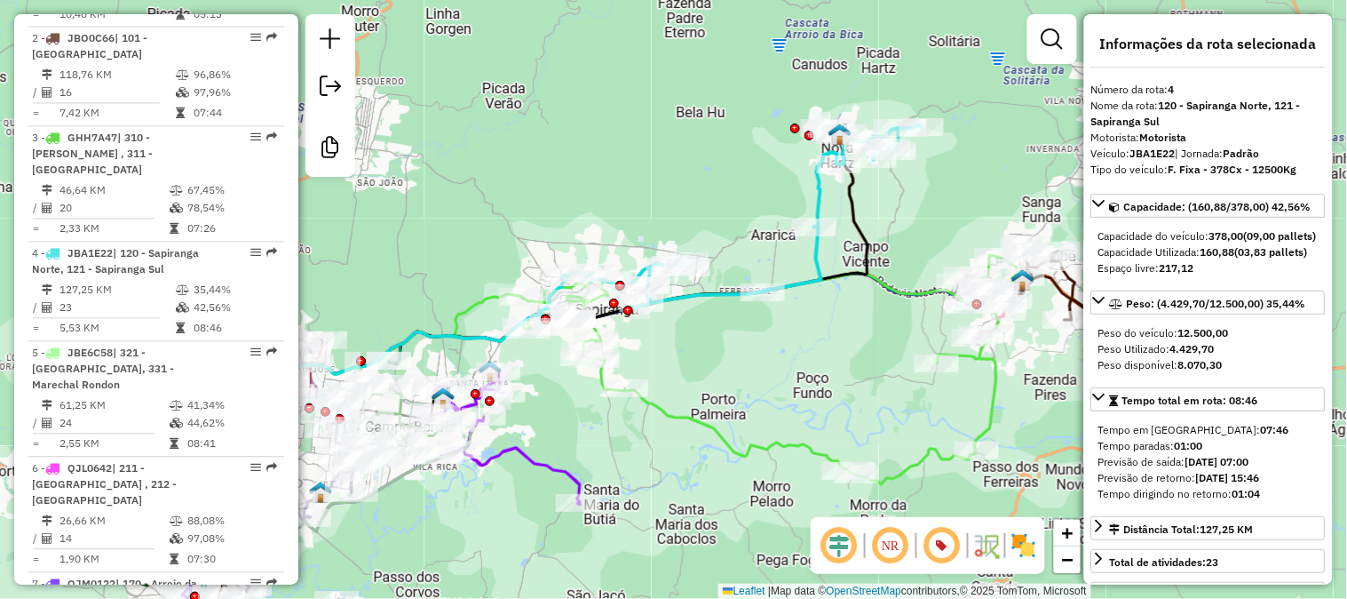
scroll to position [1058, 0]
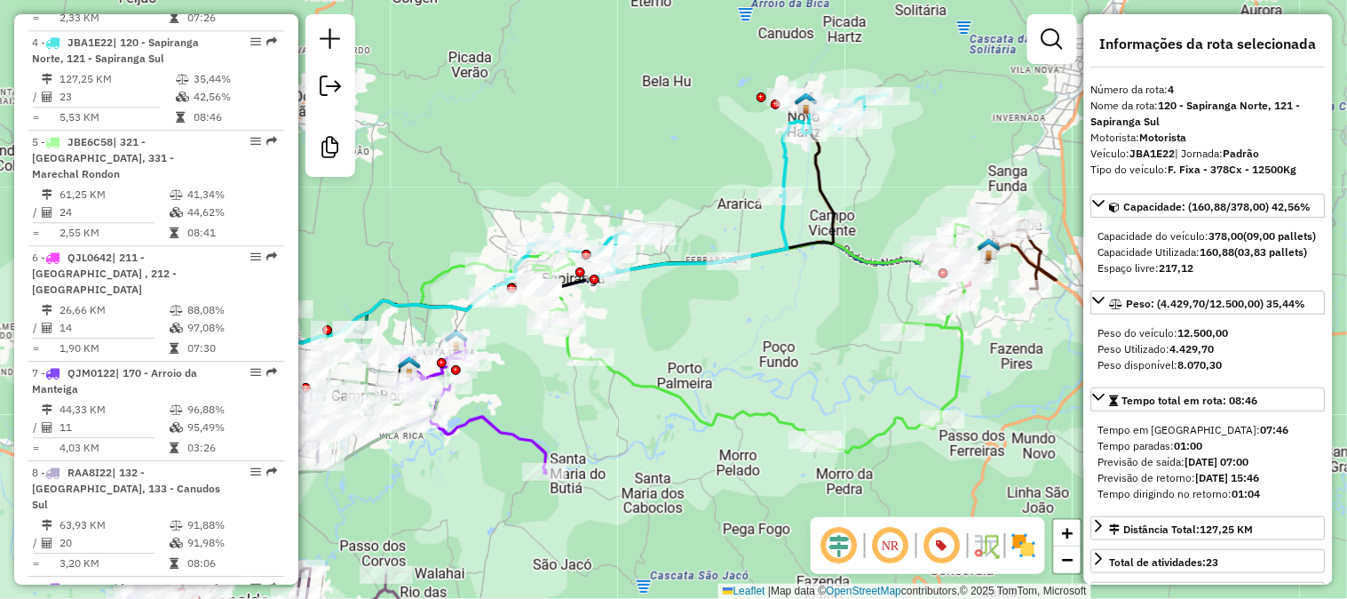
drag, startPoint x: 883, startPoint y: 233, endPoint x: 849, endPoint y: 202, distance: 45.9
click at [849, 202] on div "Janela de atendimento Grade de atendimento Capacidade Transportadoras Veículos …" at bounding box center [673, 299] width 1347 height 599
click at [956, 341] on icon at bounding box center [736, 338] width 497 height 229
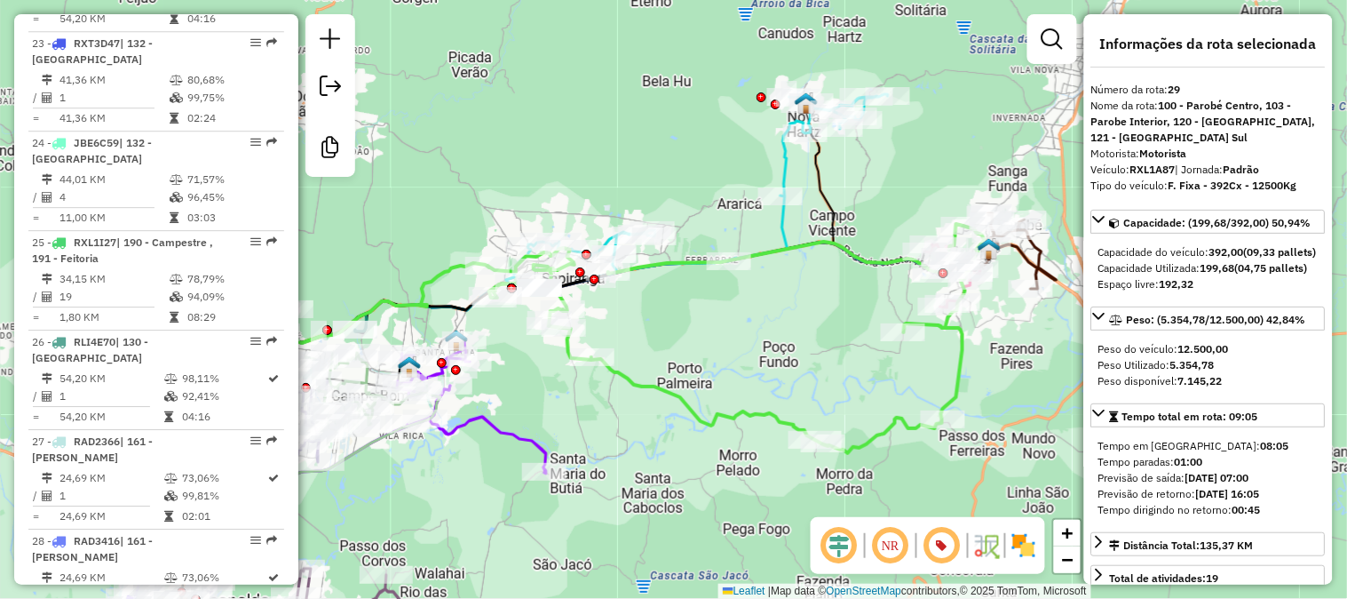
scroll to position [3478, 0]
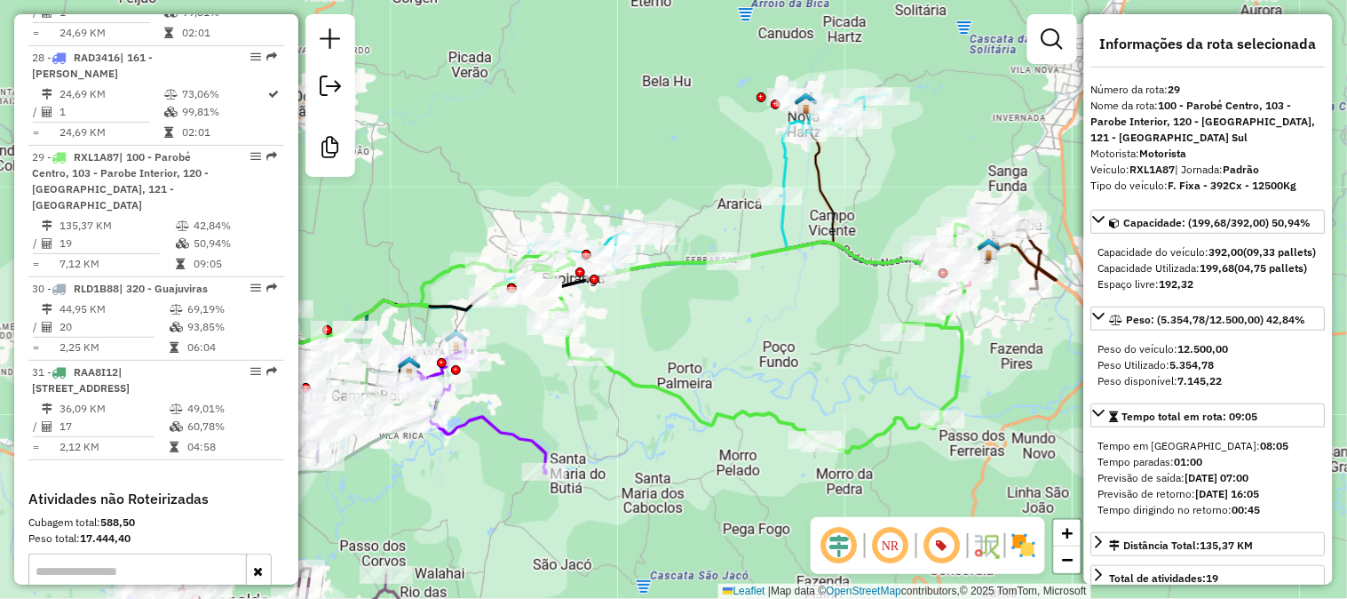
click at [1043, 254] on icon at bounding box center [1005, 250] width 104 height 75
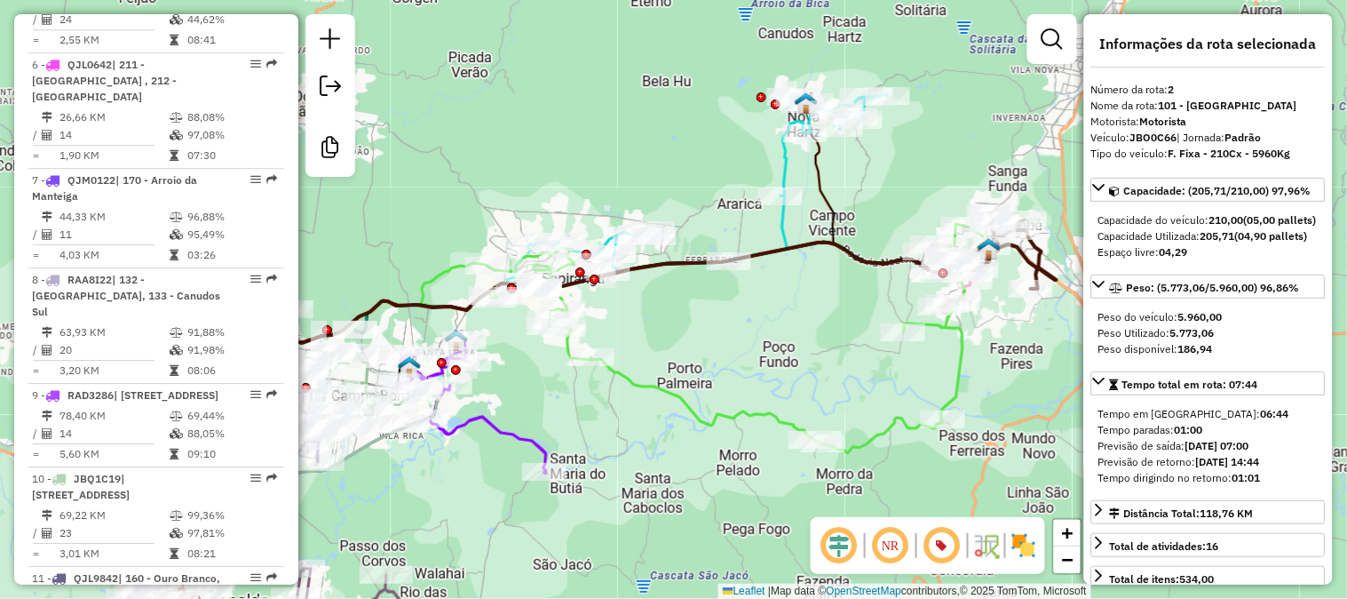
scroll to position [858, 0]
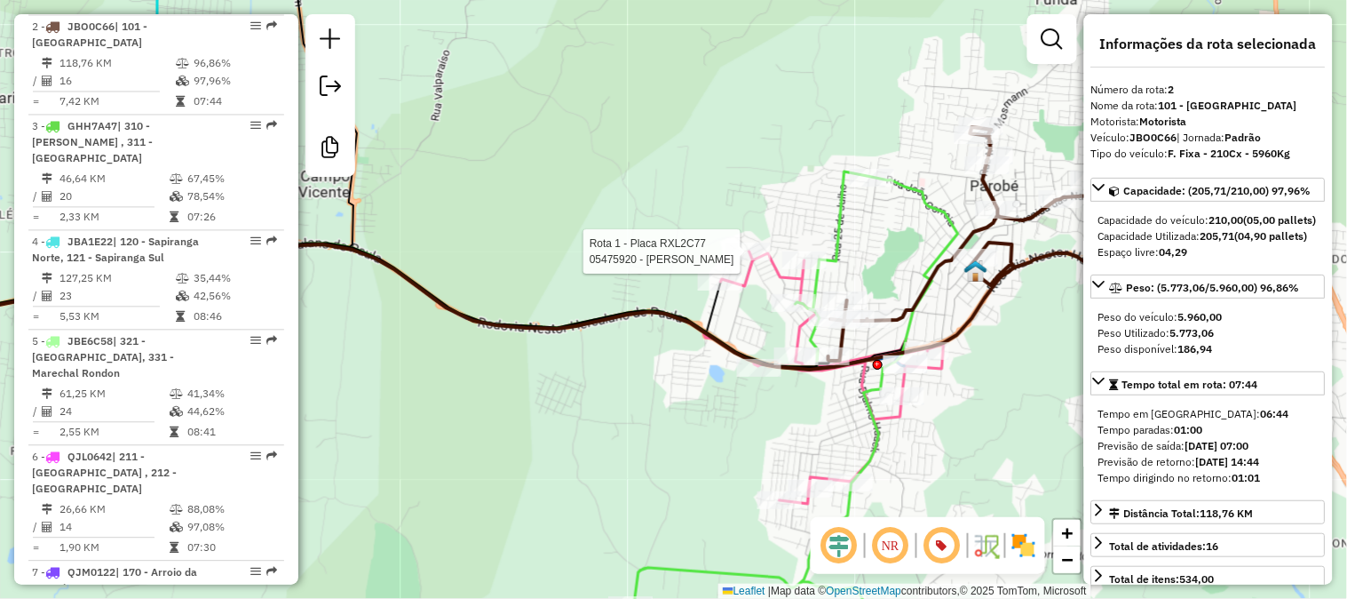
click at [770, 260] on div at bounding box center [748, 251] width 44 height 18
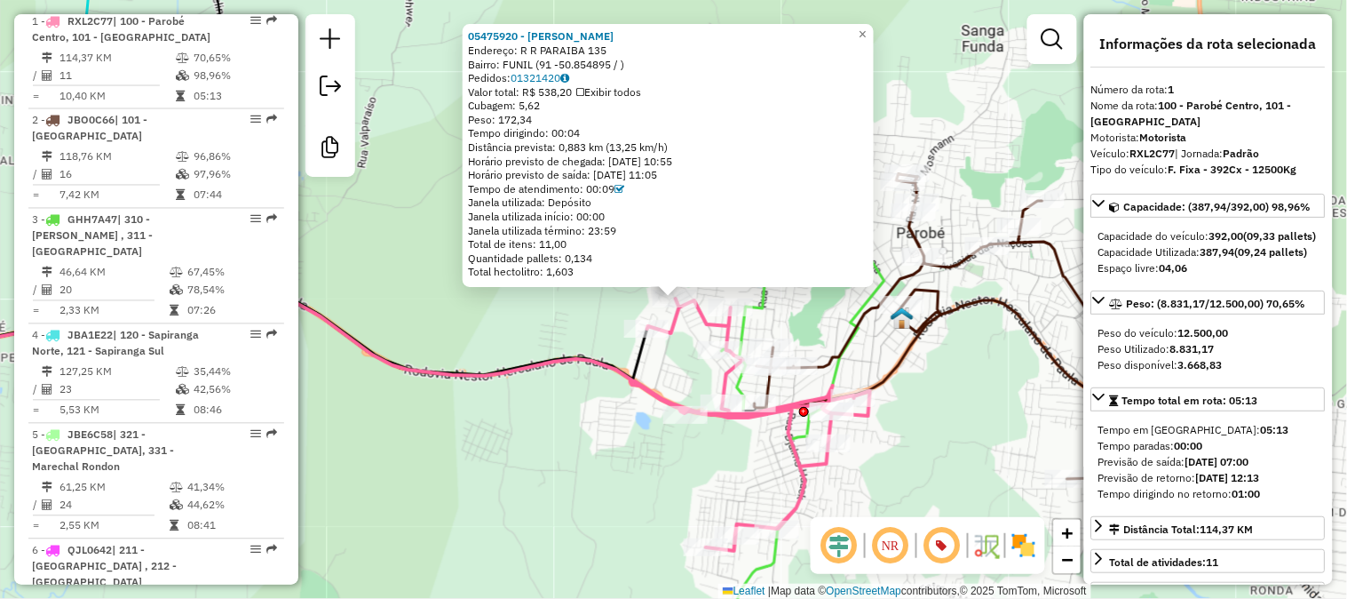
scroll to position [759, 0]
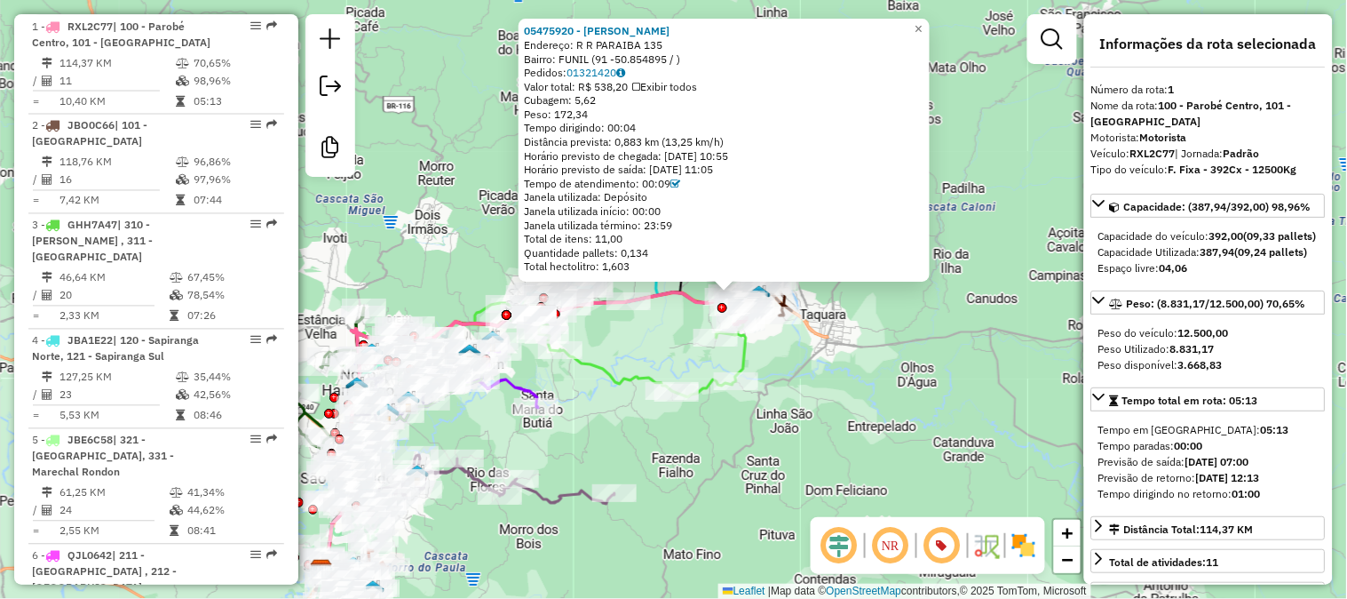
drag, startPoint x: 440, startPoint y: 237, endPoint x: 468, endPoint y: 204, distance: 42.9
click at [468, 204] on div "05475920 - RAFAEL HENICKA Endereço: R R PARAIBA 135 Bairro: FUNIL (91 -50.85489…" at bounding box center [673, 299] width 1347 height 599
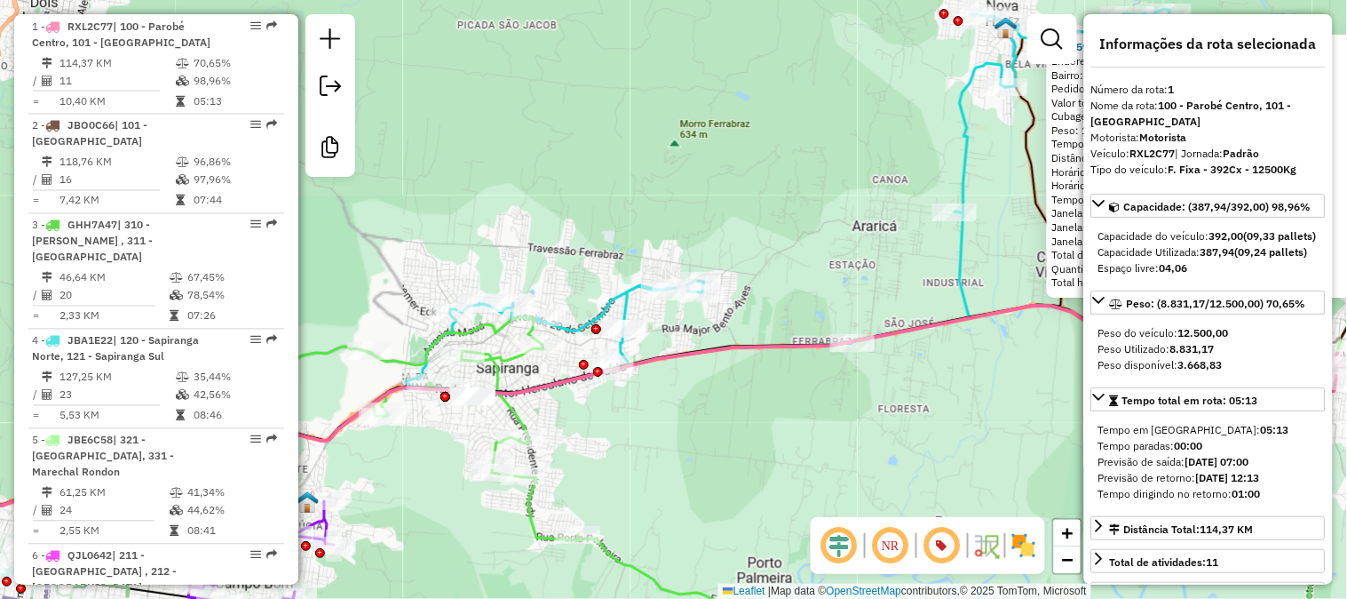
click at [606, 297] on icon at bounding box center [810, 192] width 720 height 367
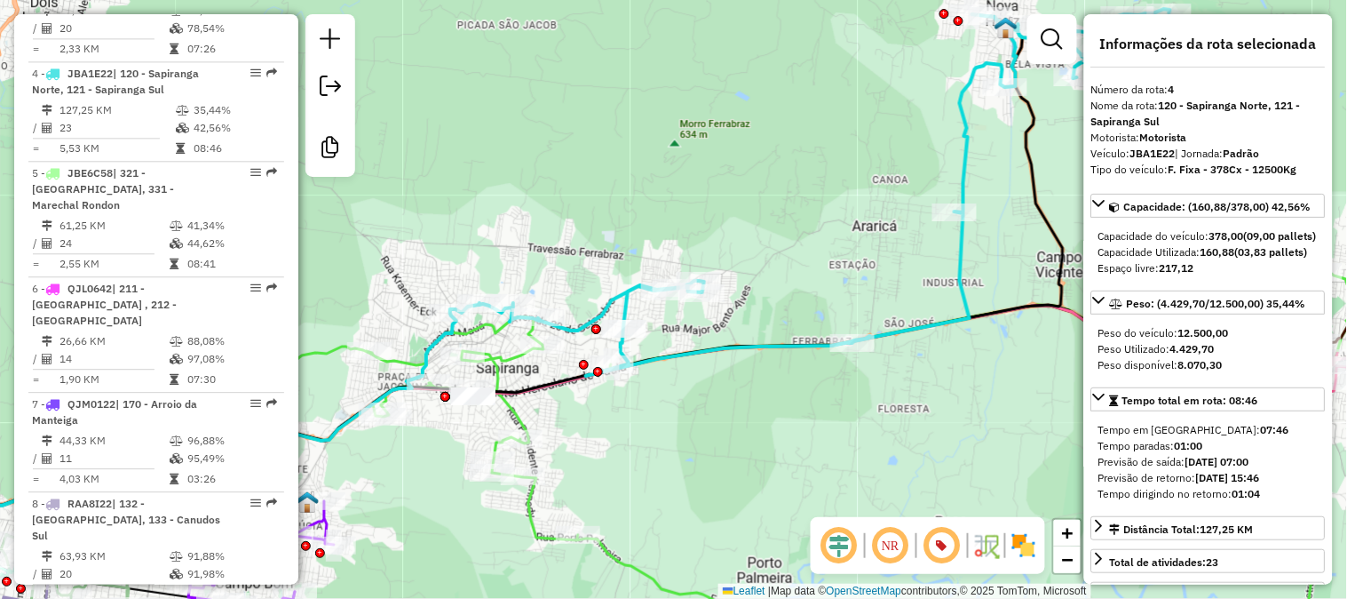
scroll to position [1058, 0]
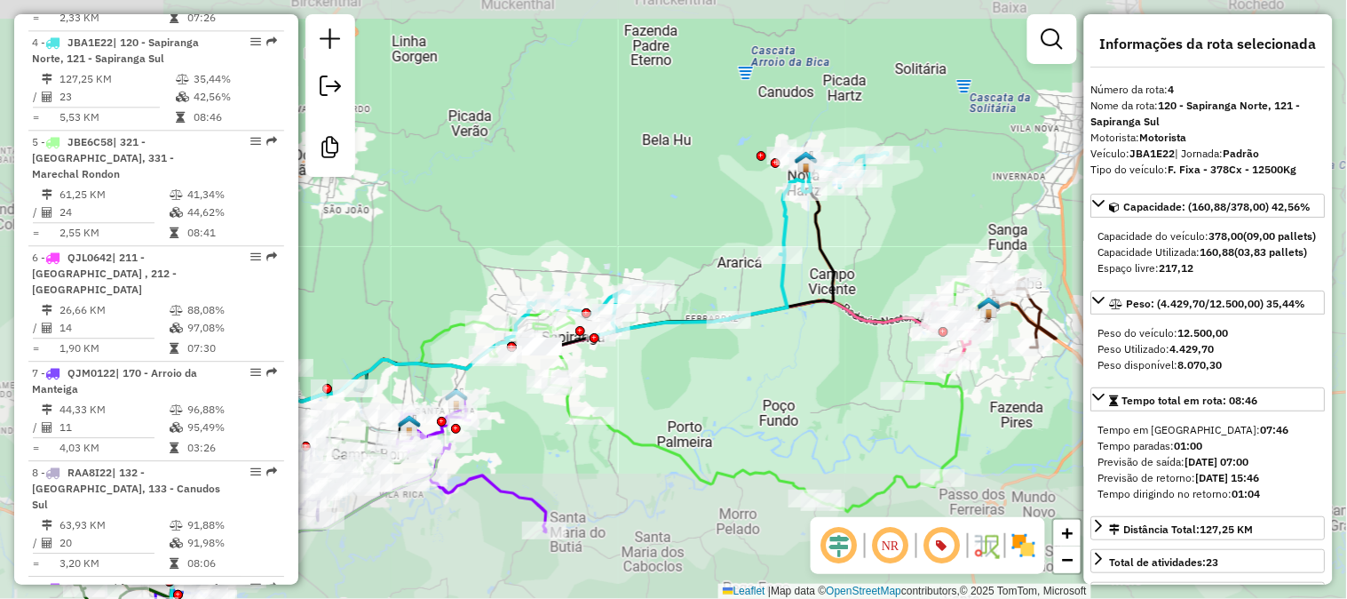
click at [591, 247] on div "Janela de atendimento Grade de atendimento Capacidade Transportadoras Veículos …" at bounding box center [673, 299] width 1347 height 599
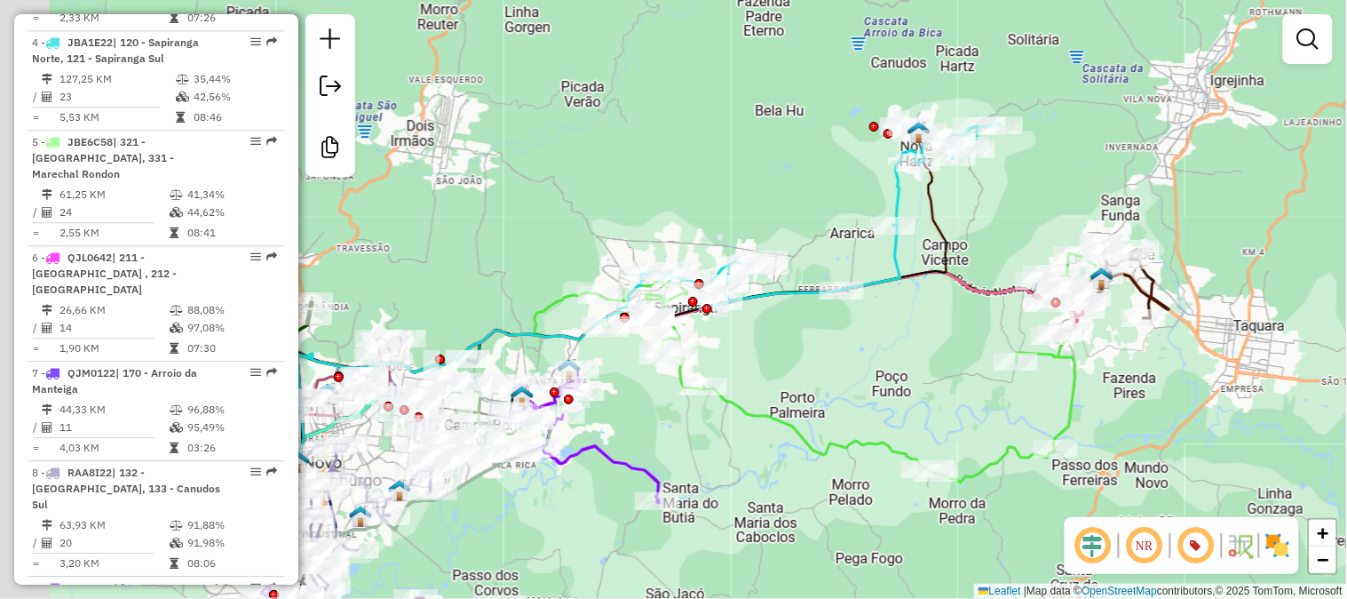
drag, startPoint x: 697, startPoint y: 218, endPoint x: 884, endPoint y: 121, distance: 210.5
click at [884, 121] on div "Janela de atendimento Grade de atendimento Capacidade Transportadoras Veículos …" at bounding box center [673, 299] width 1347 height 599
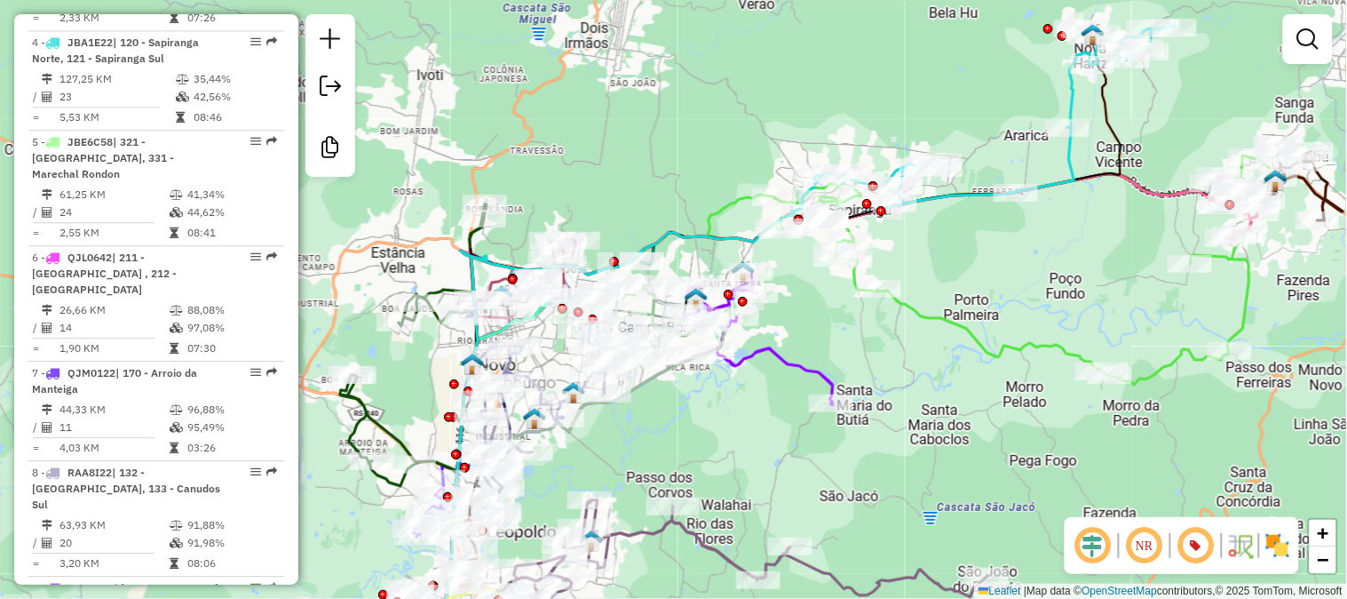
click at [768, 349] on icon at bounding box center [758, 338] width 149 height 133
select select "**********"
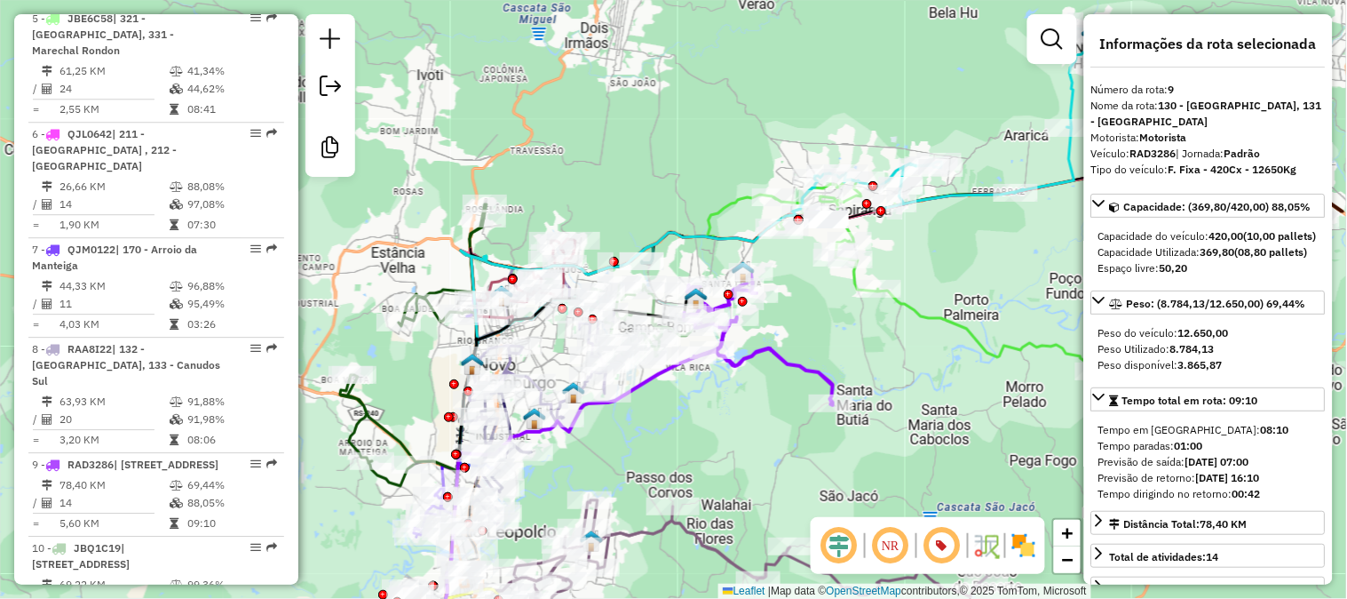
scroll to position [1555, 0]
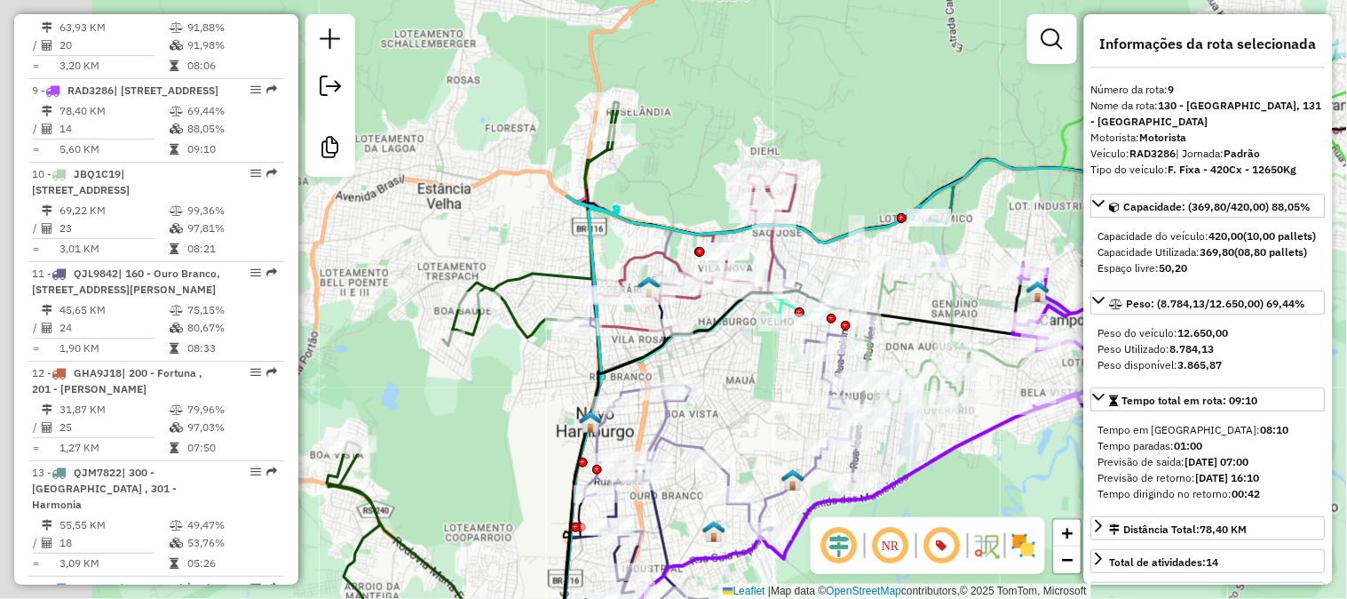
drag, startPoint x: 374, startPoint y: 208, endPoint x: 654, endPoint y: 171, distance: 283.1
click at [654, 171] on div "Janela de atendimento Grade de atendimento Capacidade Transportadoras Veículos …" at bounding box center [673, 299] width 1347 height 599
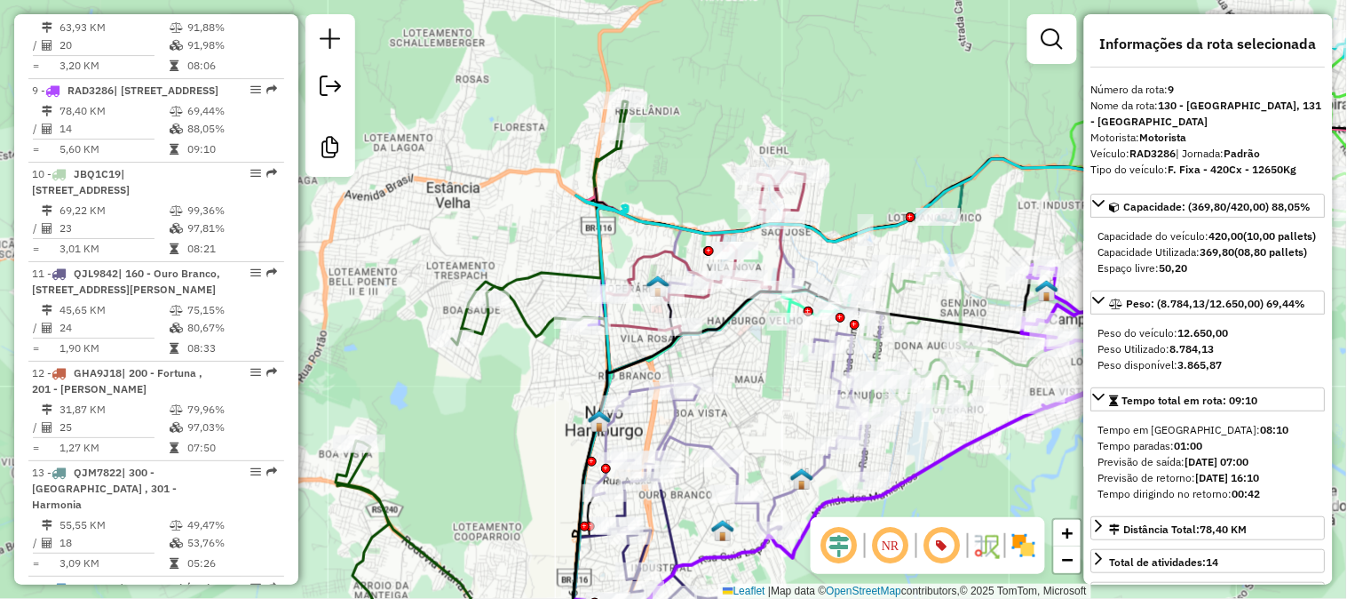
click at [599, 167] on icon at bounding box center [482, 380] width 292 height 558
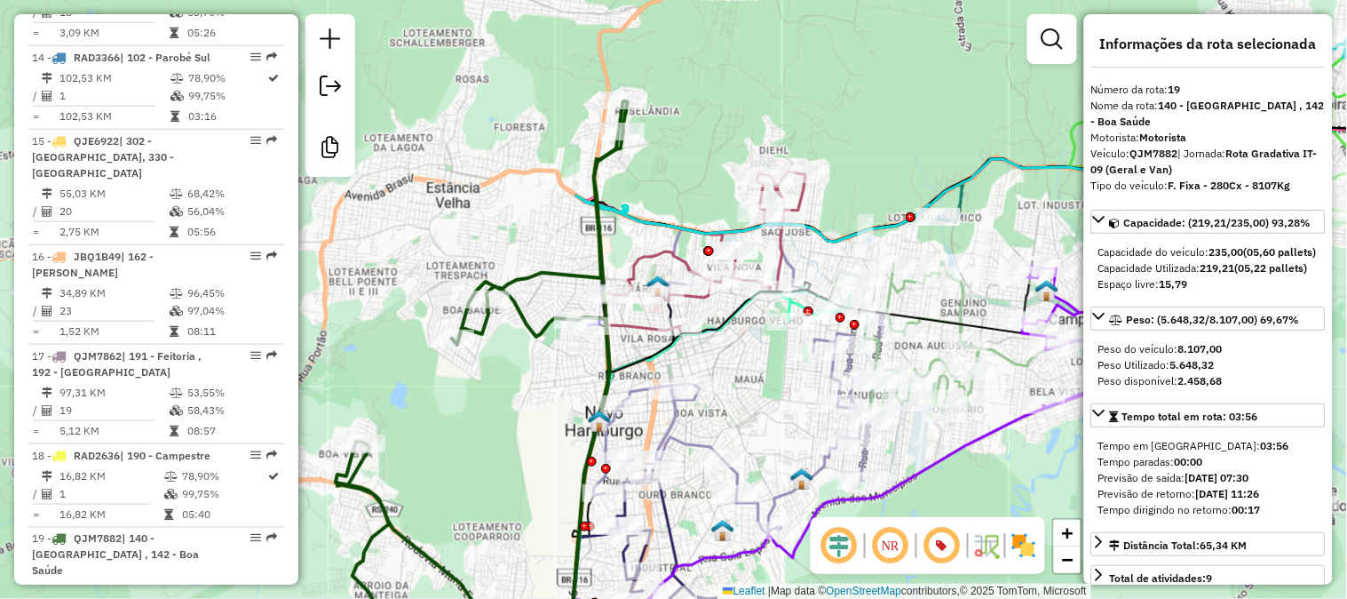
scroll to position [2517, 0]
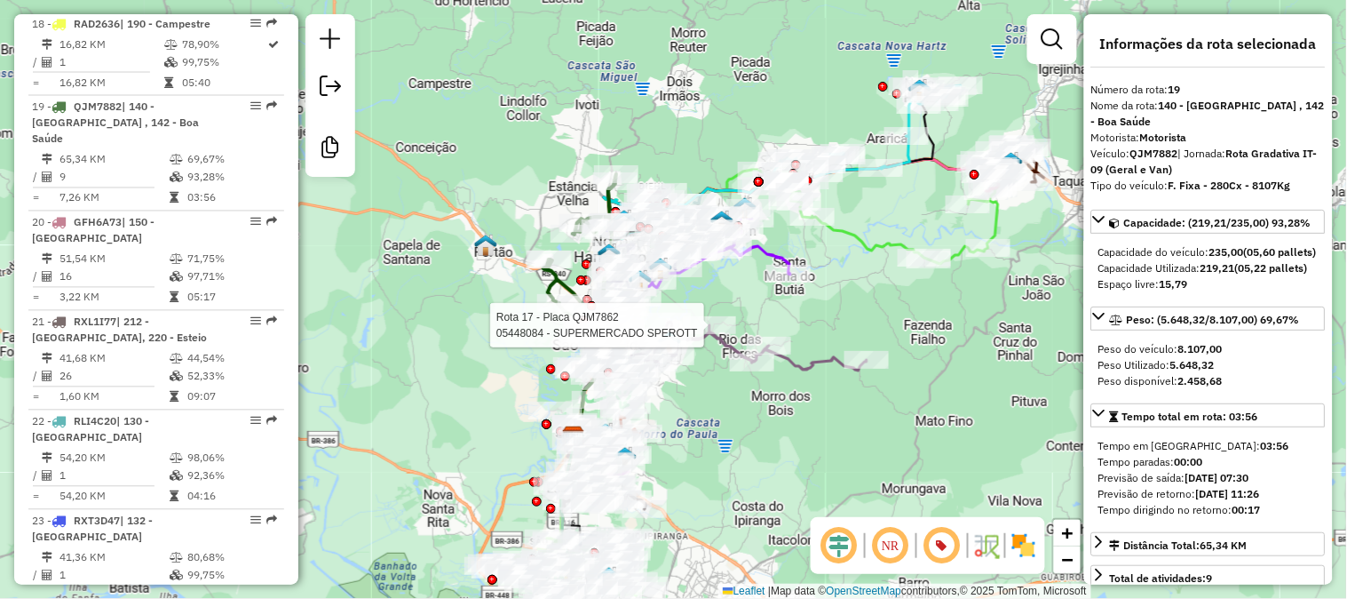
click at [728, 334] on div at bounding box center [709, 325] width 53 height 18
click at [728, 337] on div "Rota 17 - Placa QJM7862 05448084 - SUPERMERCADO SPEROTT Janela de atendimento G…" at bounding box center [673, 299] width 1347 height 599
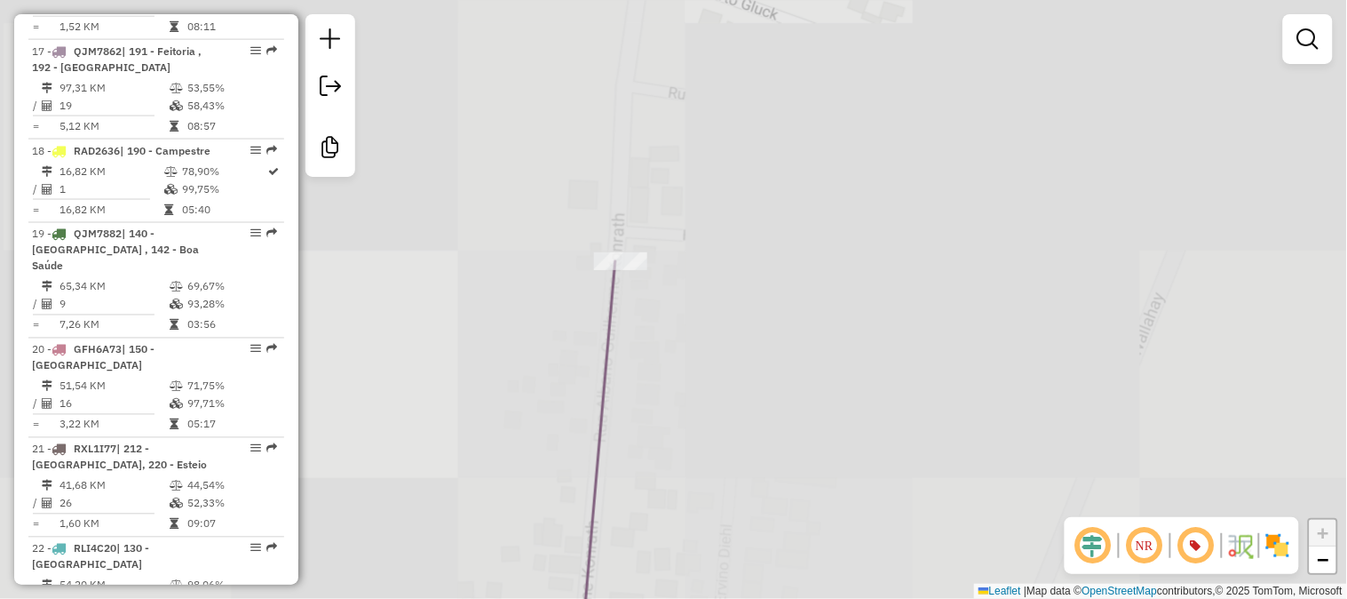
scroll to position [2333, 0]
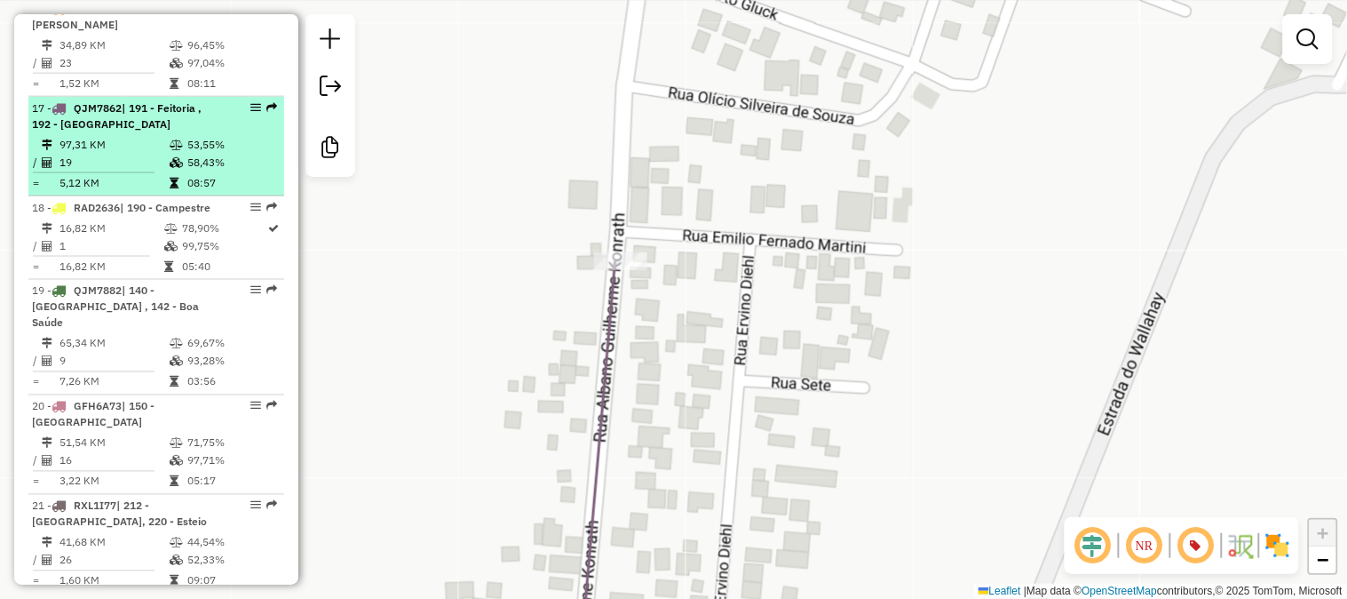
click at [238, 154] on td "58,43%" at bounding box center [231, 163] width 90 height 18
select select "**********"
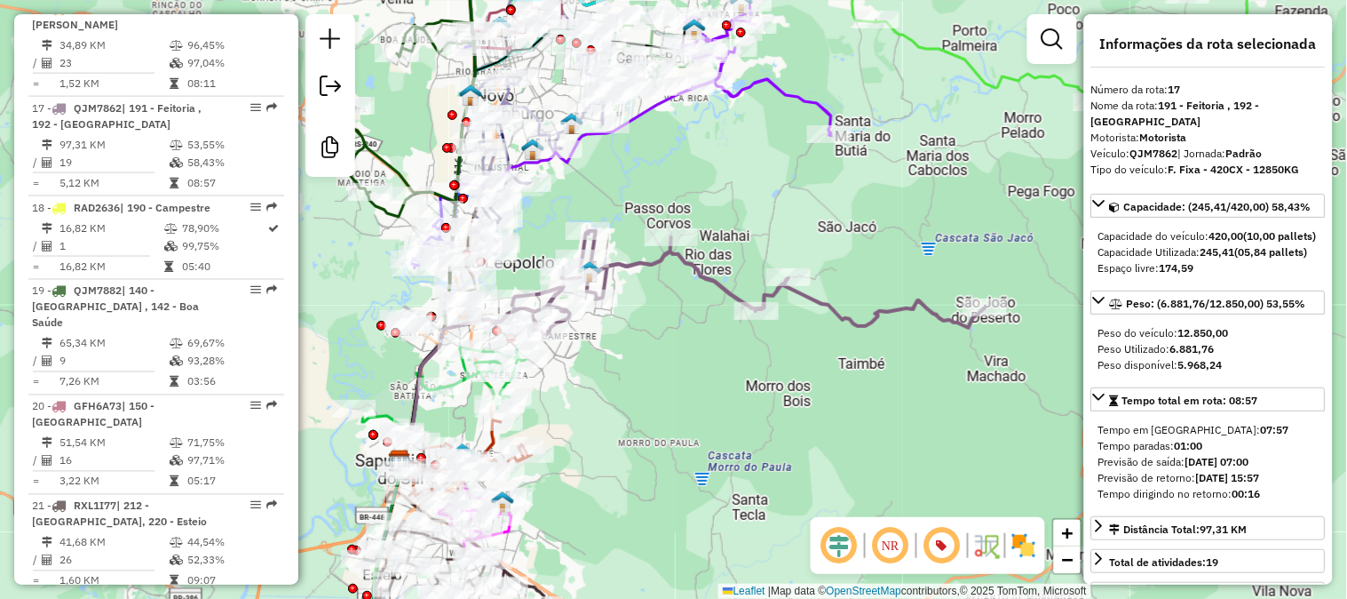
click at [708, 397] on div "Janela de atendimento Grade de atendimento Capacidade Transportadoras Veículos …" at bounding box center [673, 299] width 1347 height 599
drag, startPoint x: 708, startPoint y: 397, endPoint x: 728, endPoint y: 394, distance: 20.6
click at [708, 397] on div "Janela de atendimento Grade de atendimento Capacidade Transportadoras Veículos …" at bounding box center [673, 299] width 1347 height 599
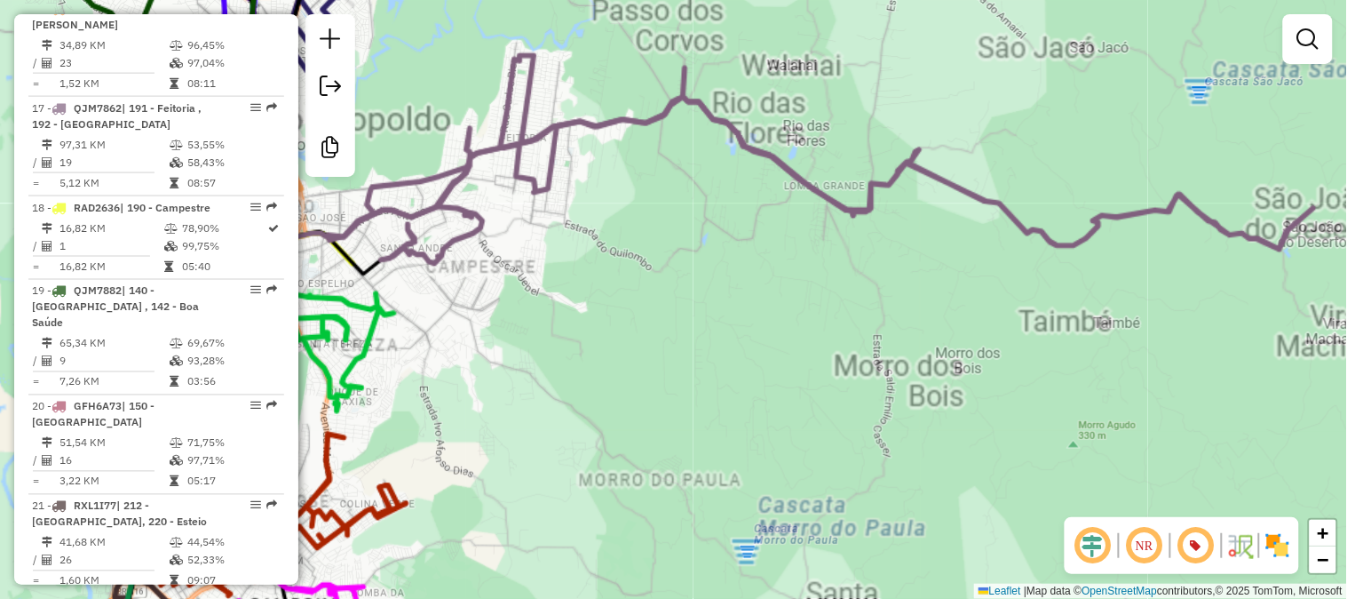
drag, startPoint x: 728, startPoint y: 394, endPoint x: 853, endPoint y: 385, distance: 125.6
click at [788, 385] on div "Janela de atendimento Grade de atendimento Capacidade Transportadoras Veículos …" at bounding box center [673, 299] width 1347 height 599
drag, startPoint x: 853, startPoint y: 385, endPoint x: 908, endPoint y: 389, distance: 54.4
click at [903, 389] on div "Janela de atendimento Grade de atendimento Capacidade Transportadoras Veículos …" at bounding box center [673, 299] width 1347 height 599
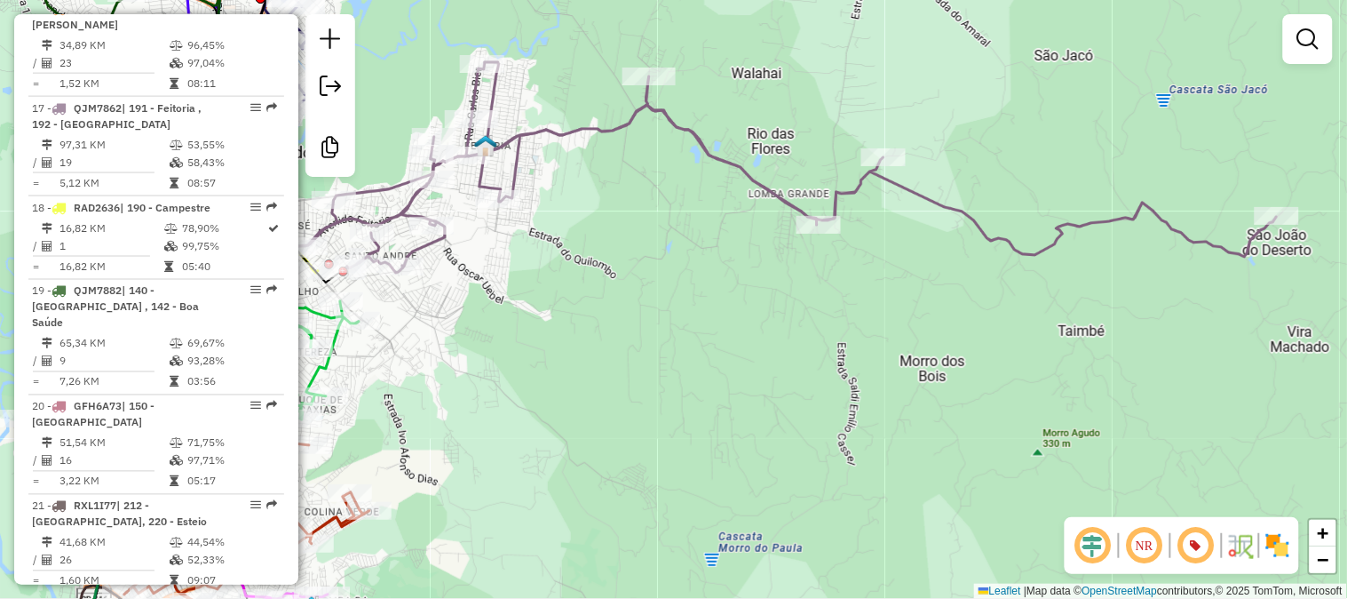
drag, startPoint x: 908, startPoint y: 389, endPoint x: 935, endPoint y: 389, distance: 27.5
click at [935, 389] on div "Janela de atendimento Grade de atendimento Capacidade Transportadoras Veículos …" at bounding box center [673, 299] width 1347 height 599
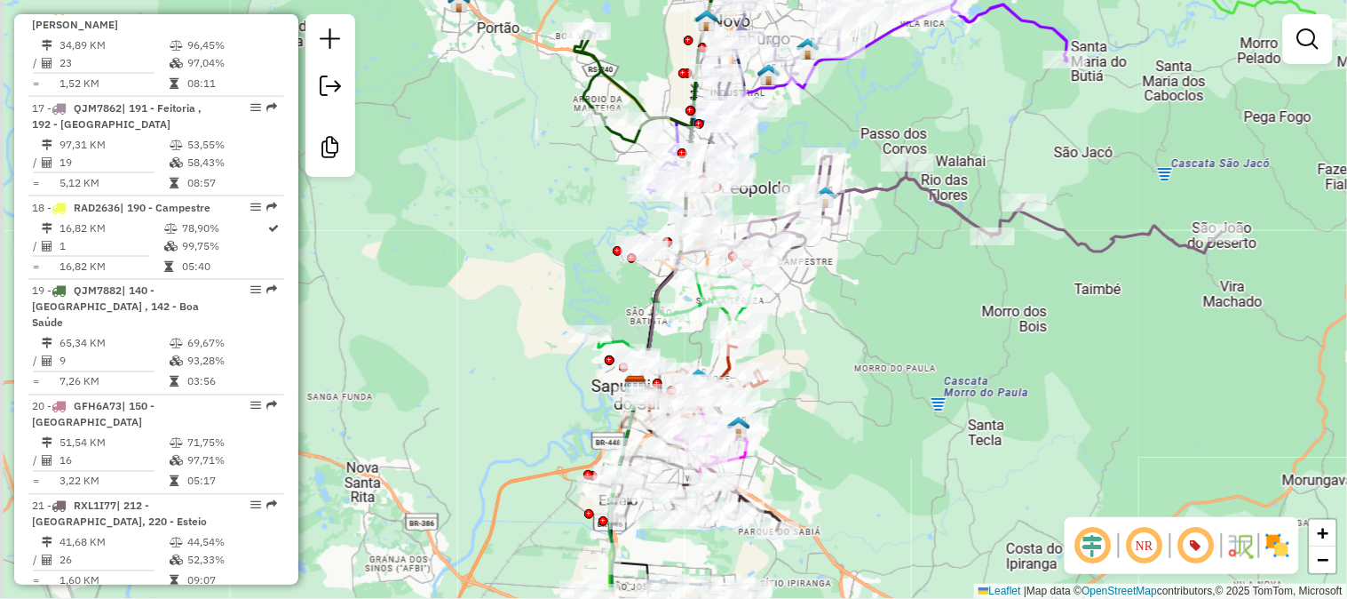
drag, startPoint x: 720, startPoint y: 385, endPoint x: 1095, endPoint y: 305, distance: 383.2
click at [1095, 305] on div "Janela de atendimento Grade de atendimento Capacidade Transportadoras Veículos …" at bounding box center [673, 299] width 1347 height 599
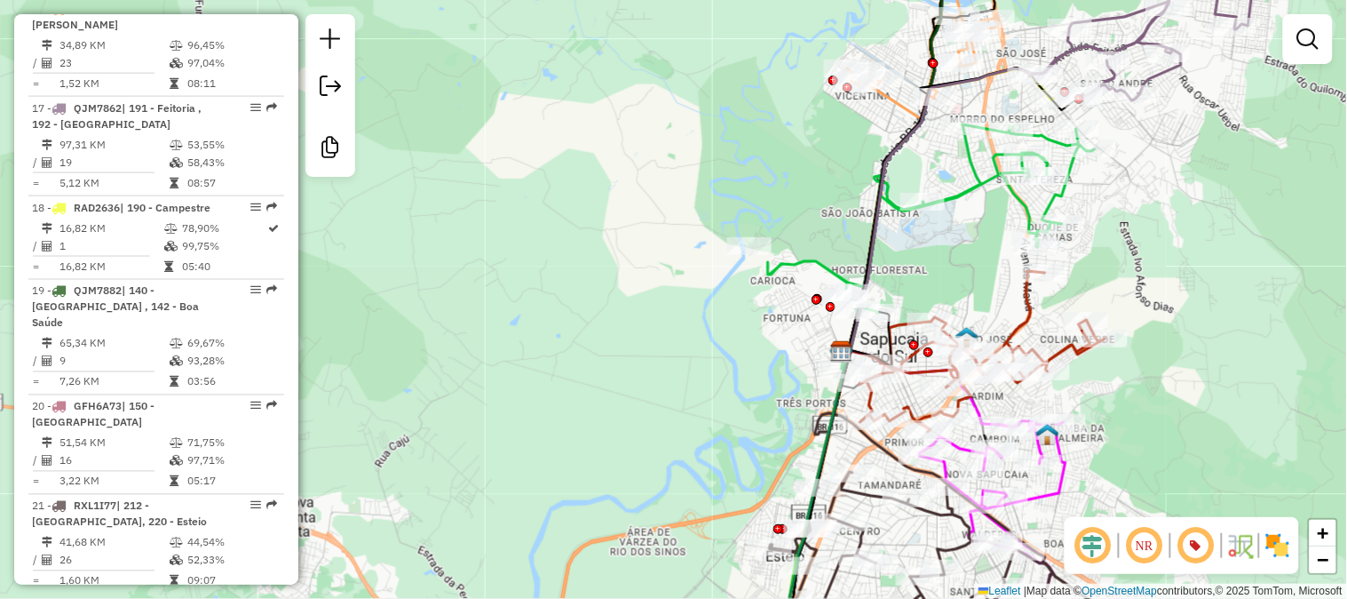
click at [1027, 311] on icon at bounding box center [983, 351] width 246 height 161
select select "**********"
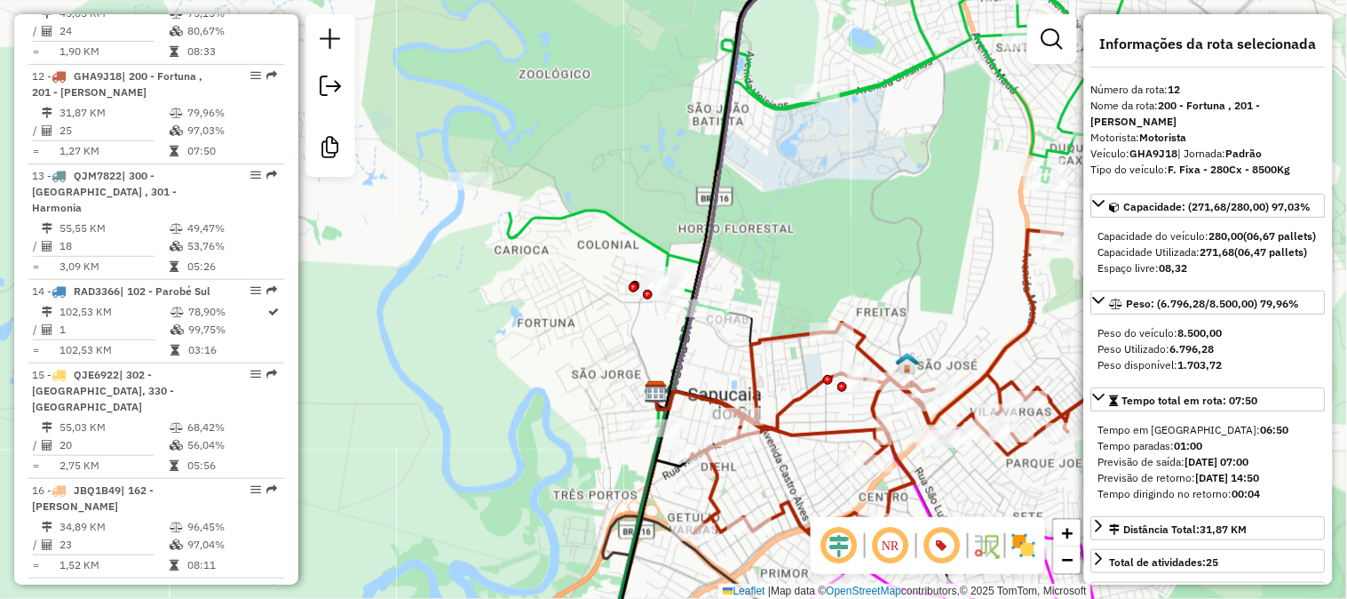
scroll to position [1852, 0]
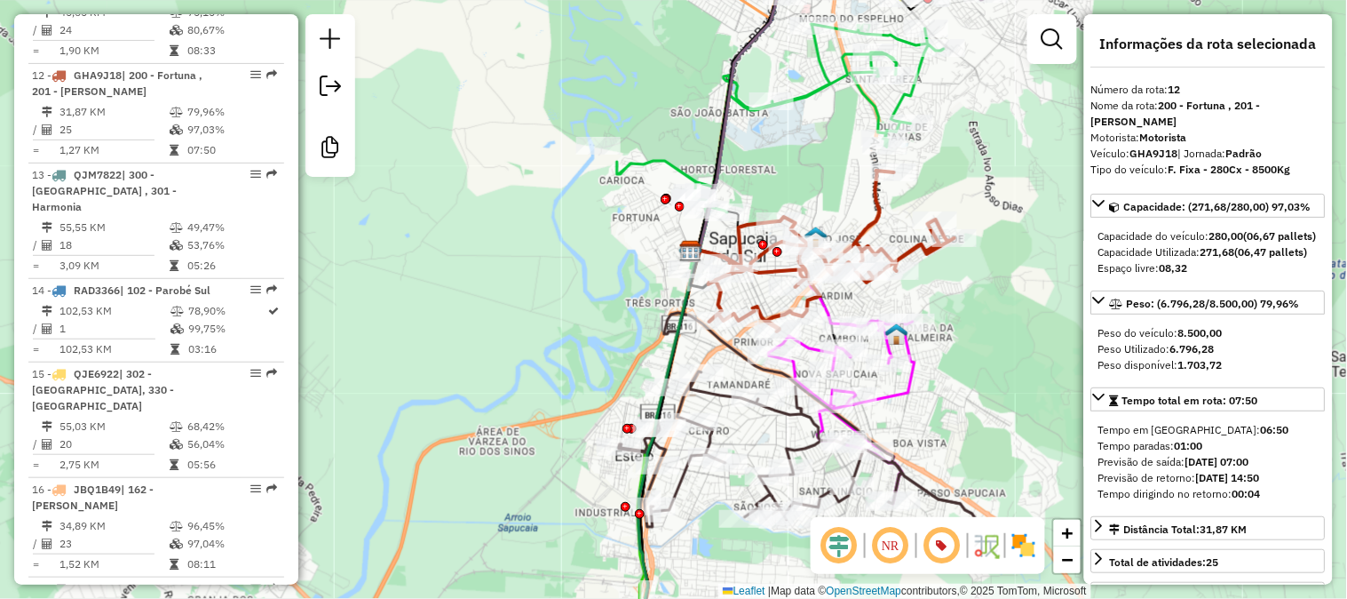
click at [908, 379] on icon at bounding box center [842, 412] width 146 height 183
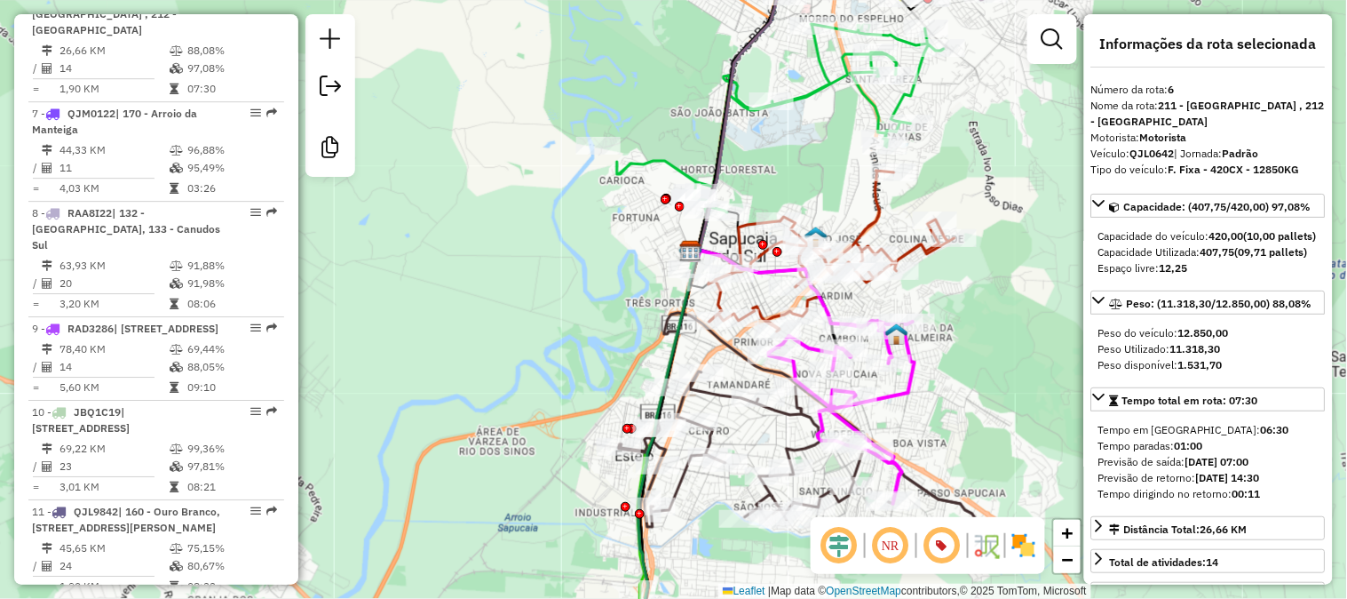
scroll to position [1257, 0]
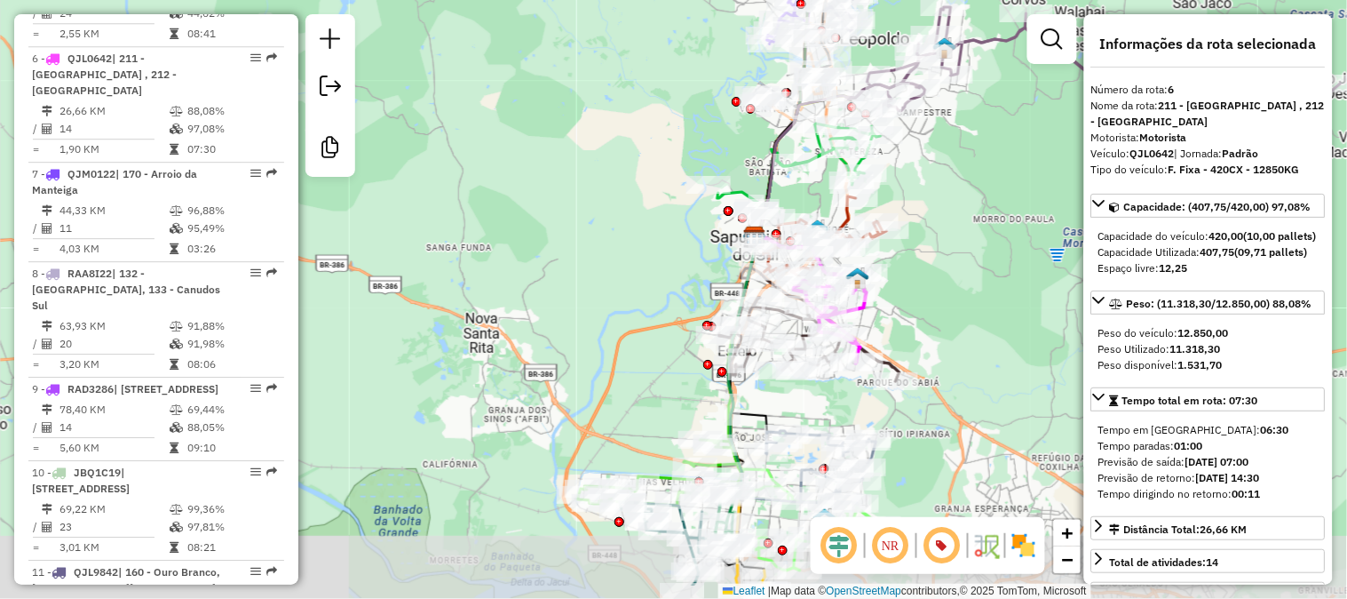
drag, startPoint x: 969, startPoint y: 279, endPoint x: 964, endPoint y: 261, distance: 18.3
click at [965, 264] on div "Janela de atendimento Grade de atendimento Capacidade Transportadoras Veículos …" at bounding box center [673, 299] width 1347 height 599
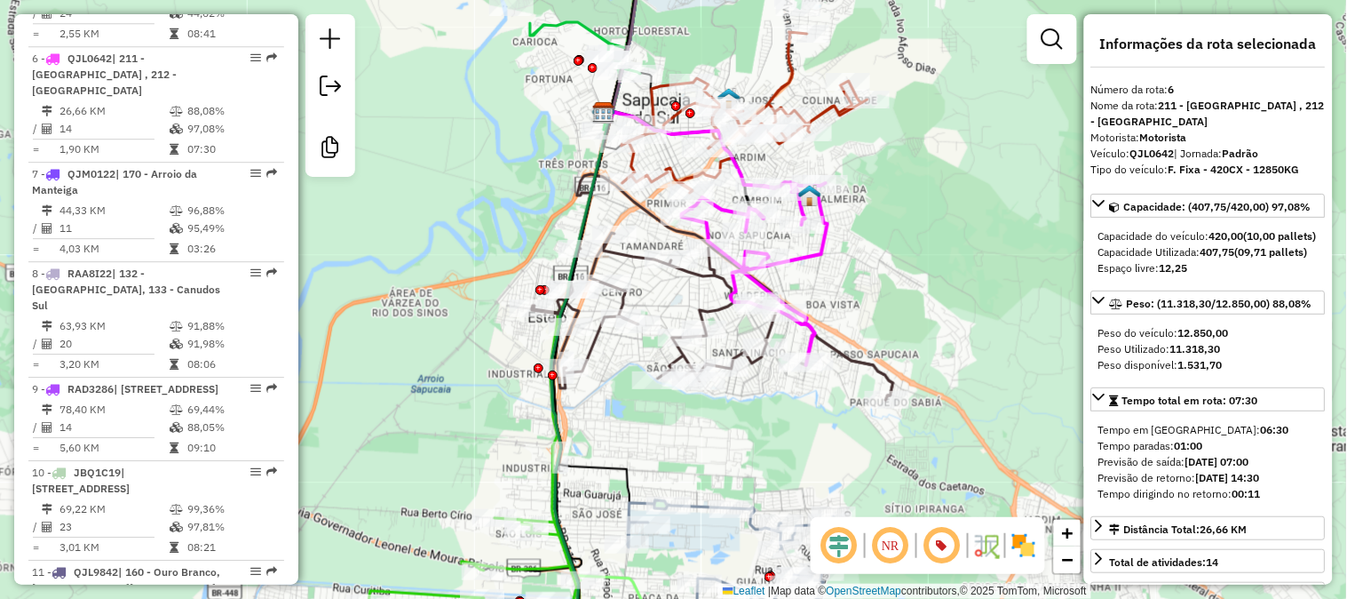
click at [849, 367] on icon at bounding box center [712, 316] width 361 height 167
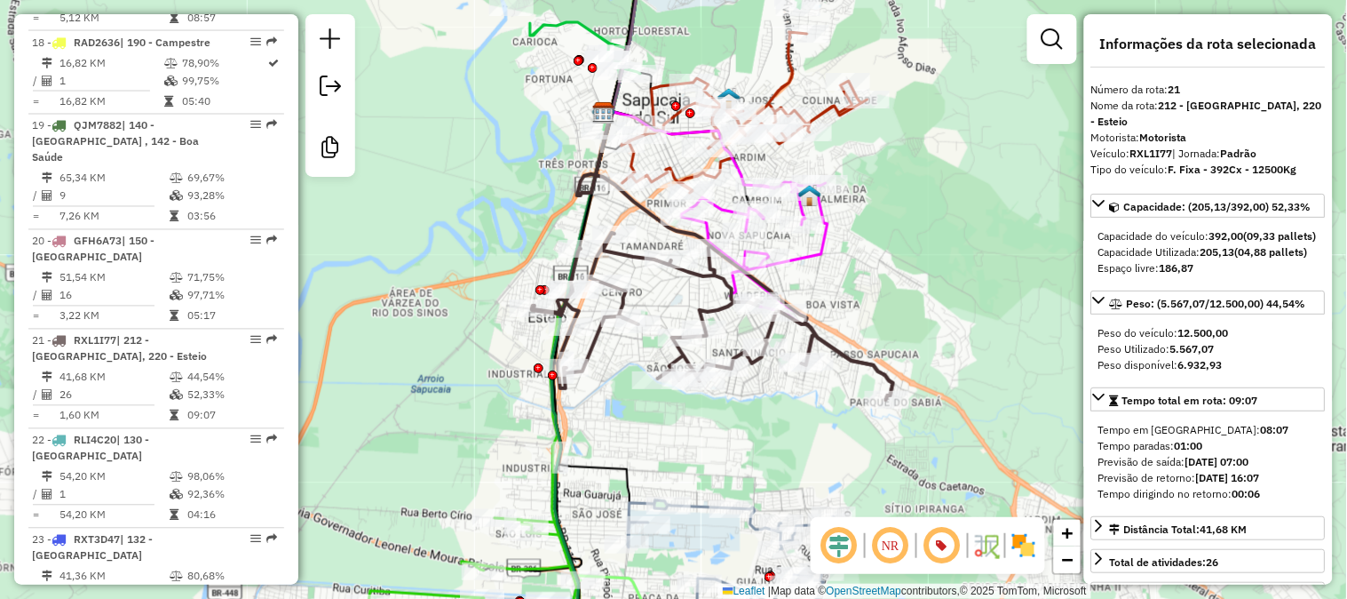
scroll to position [2715, 0]
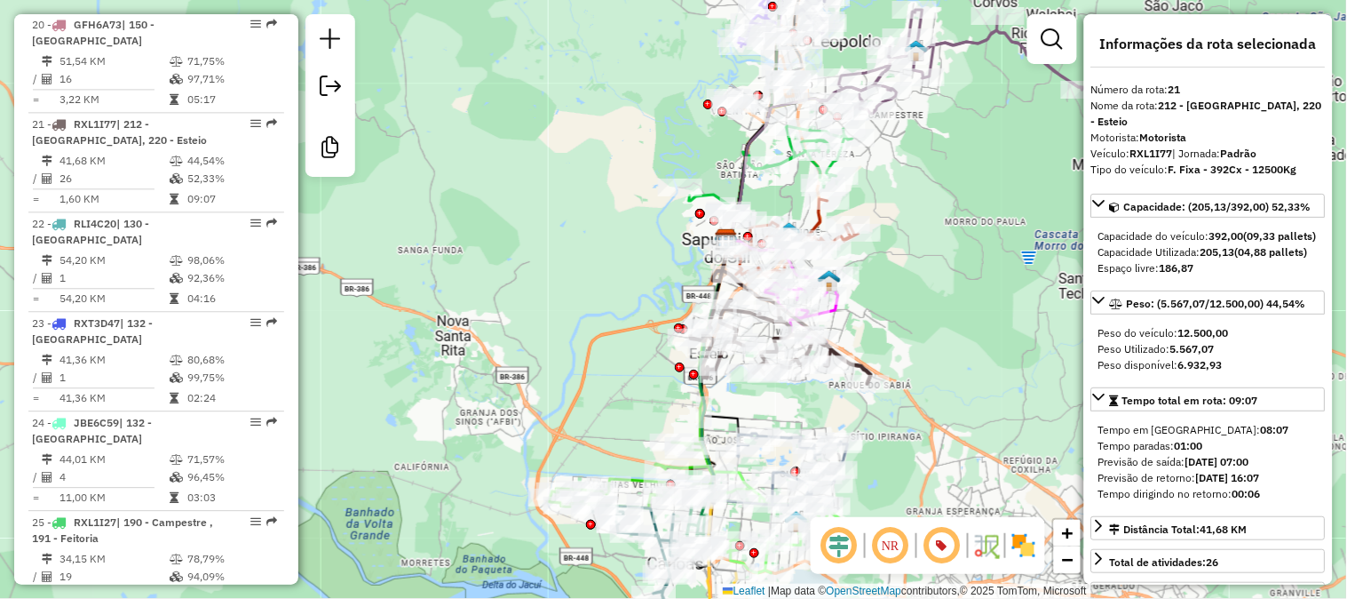
drag, startPoint x: 942, startPoint y: 246, endPoint x: 970, endPoint y: 202, distance: 52.2
click at [954, 227] on div "Rota 6 - Placa QJL0642 05448024 - DILMAIR CARNEIRO DOS Janela de atendimento Gr…" at bounding box center [673, 299] width 1347 height 599
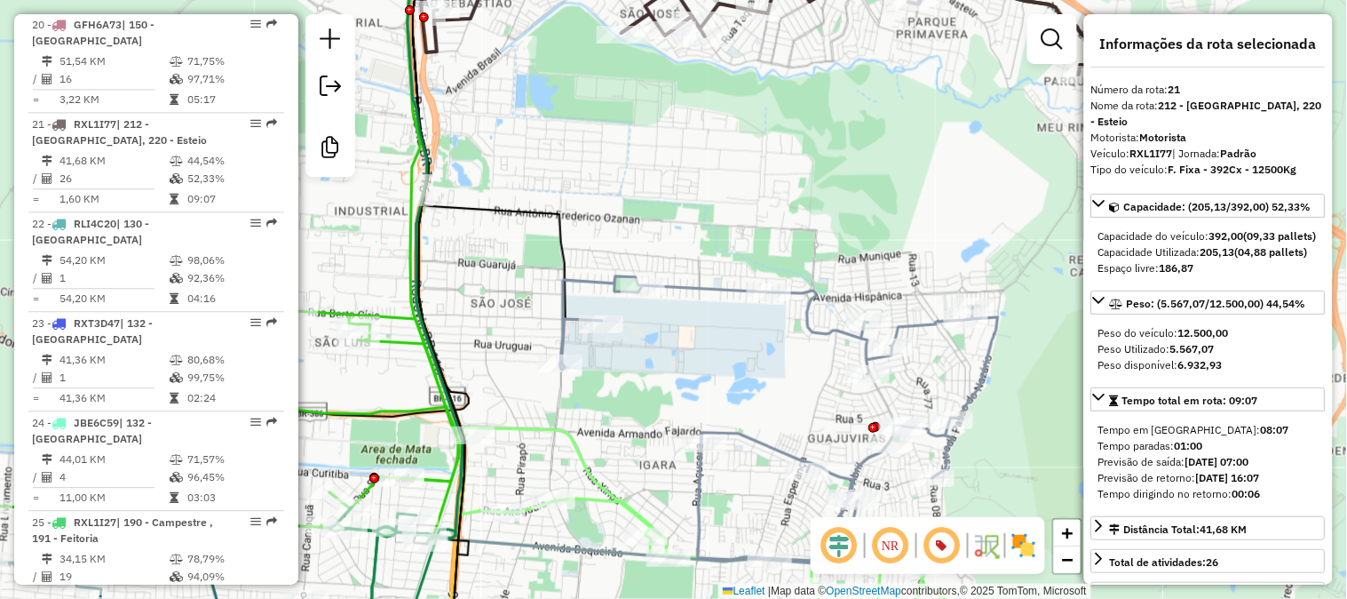
click at [810, 321] on icon at bounding box center [779, 422] width 438 height 292
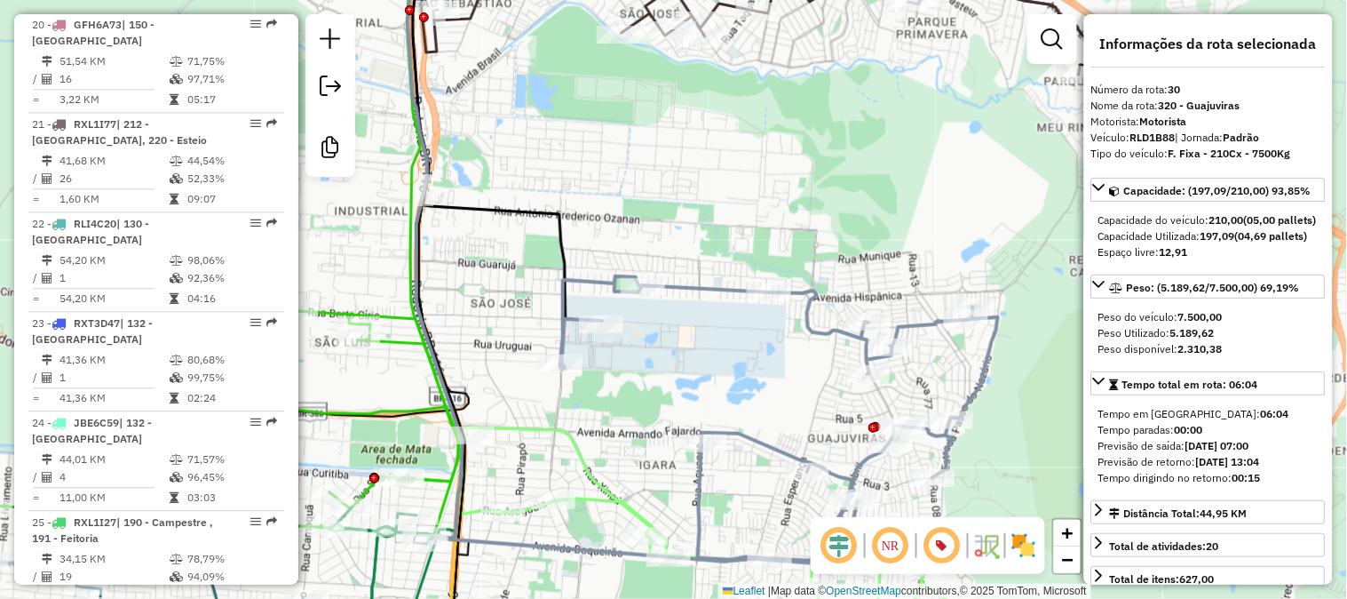
scroll to position [3517, 0]
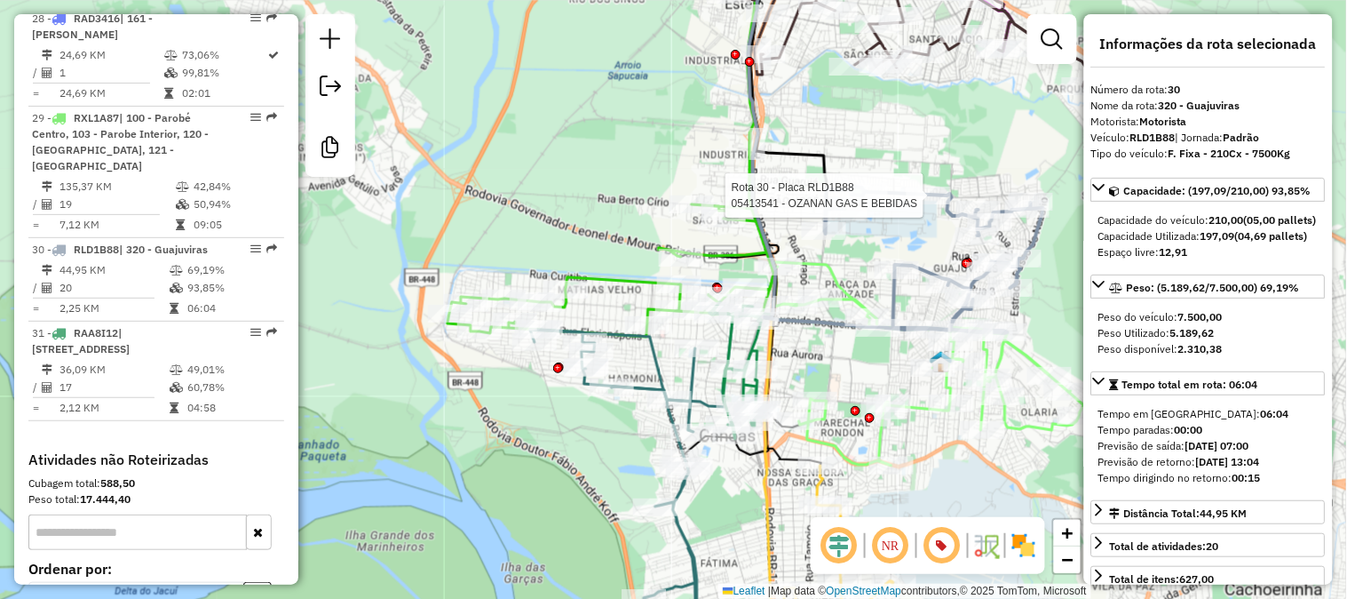
click at [611, 281] on icon at bounding box center [611, 270] width 327 height 132
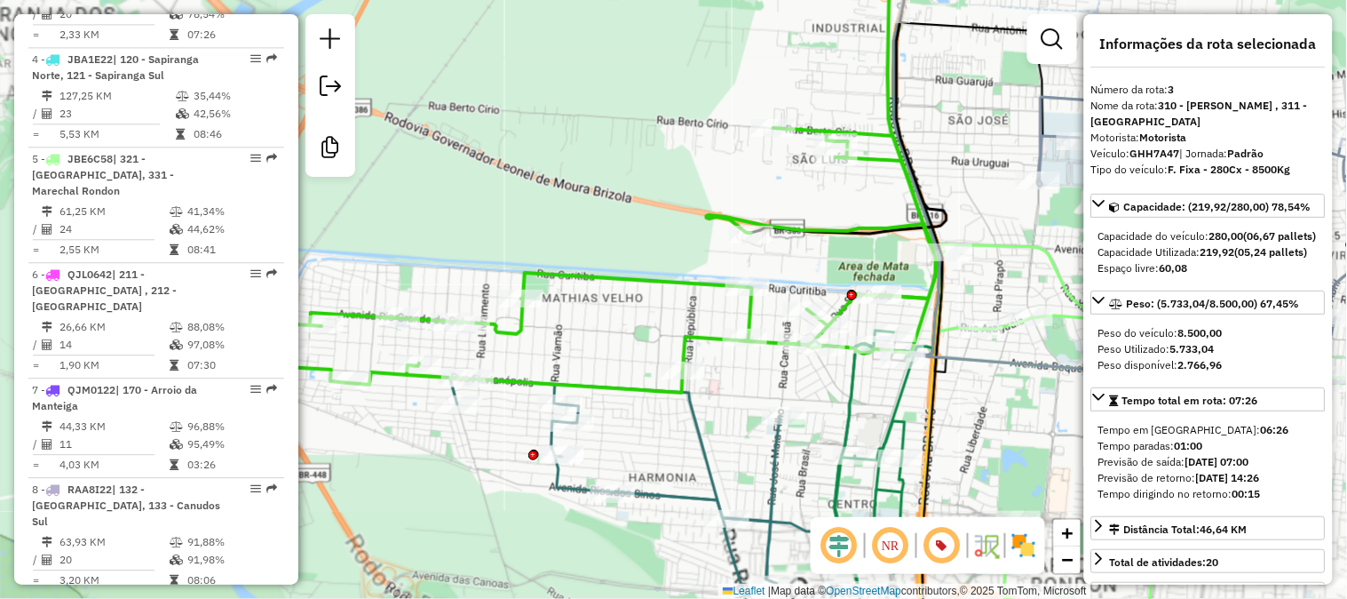
scroll to position [961, 0]
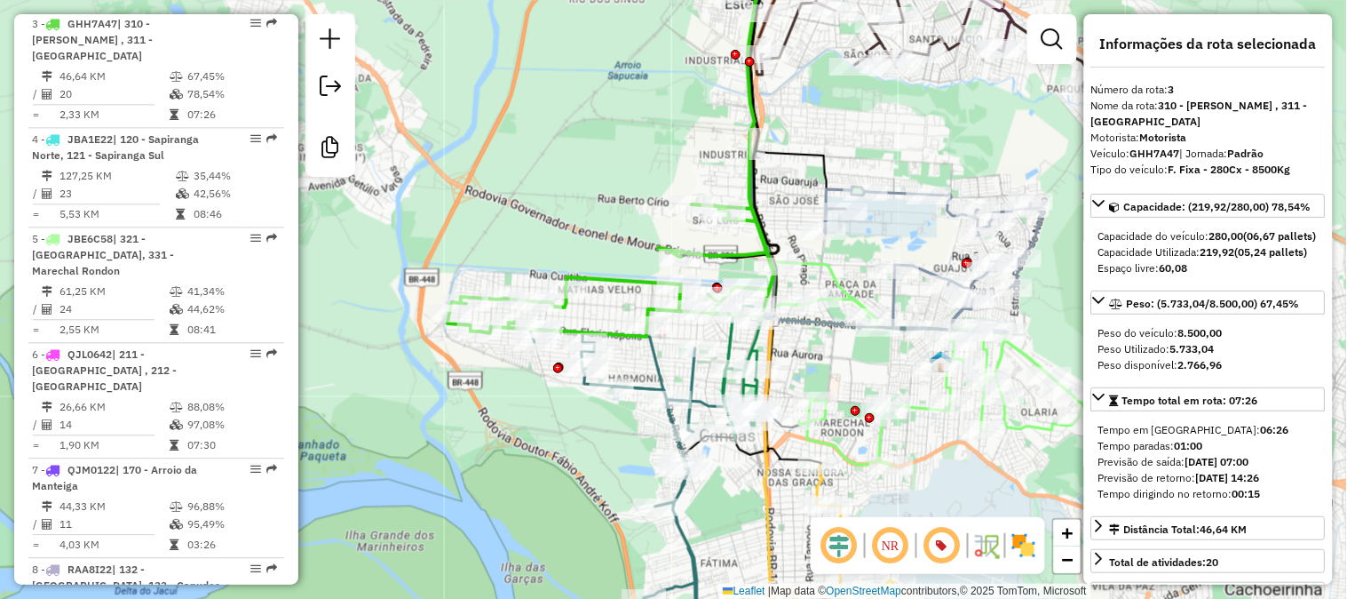
click at [661, 370] on icon at bounding box center [626, 484] width 192 height 310
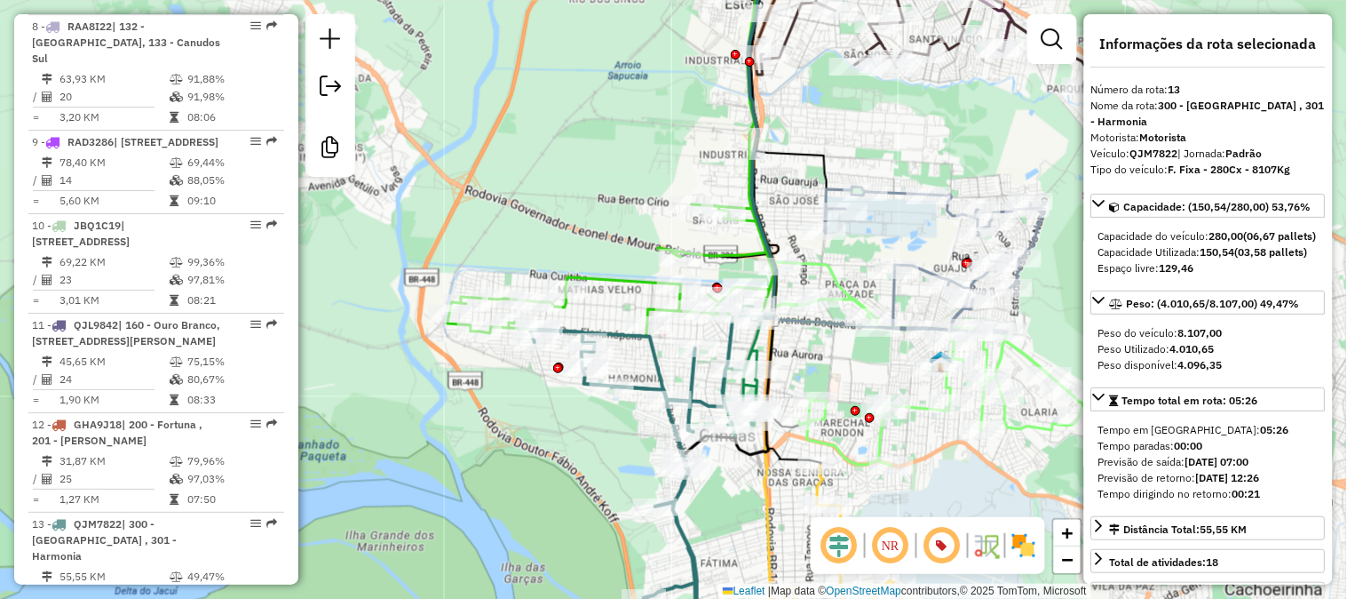
scroll to position [1951, 0]
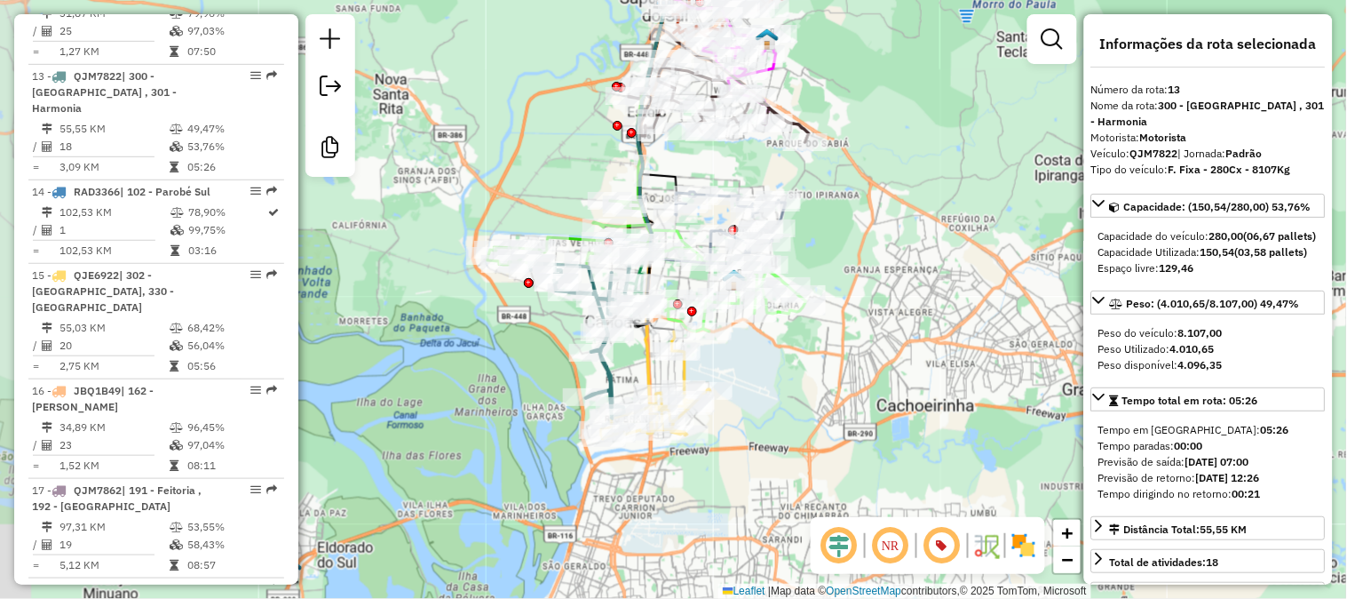
drag, startPoint x: 858, startPoint y: 398, endPoint x: 919, endPoint y: 352, distance: 76.7
click at [919, 352] on div "Janela de atendimento Grade de atendimento Capacidade Transportadoras Veículos …" at bounding box center [673, 299] width 1347 height 599
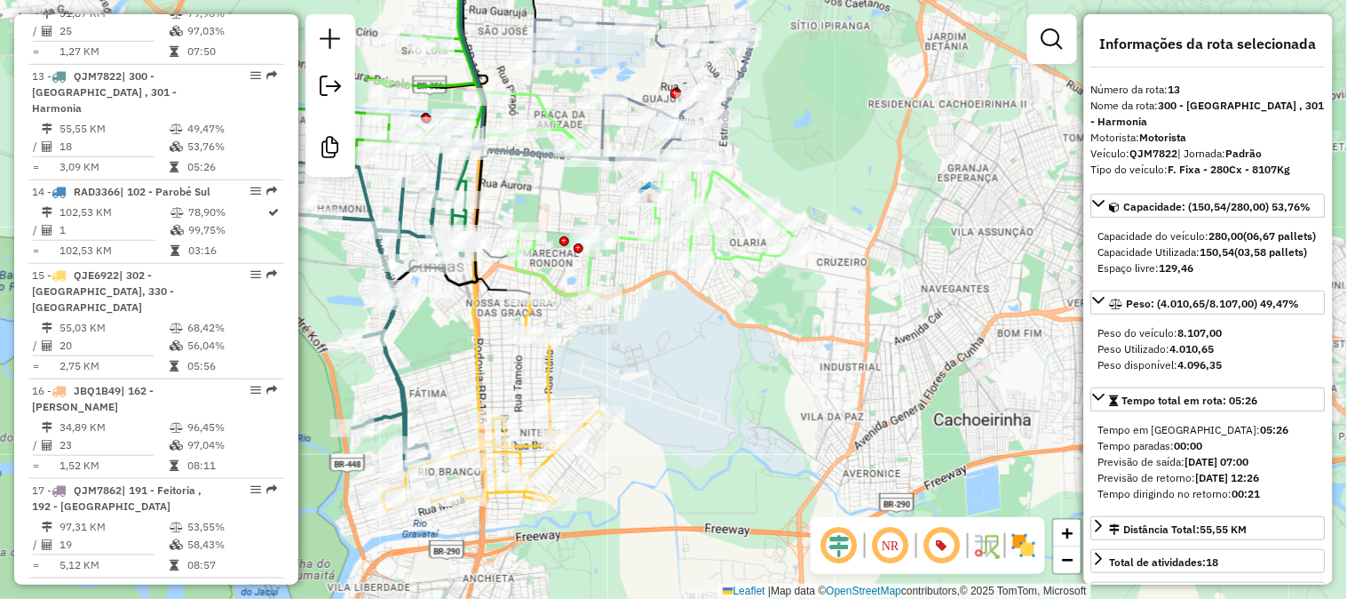
click at [698, 347] on div "Janela de atendimento Grade de atendimento Capacidade Transportadoras Veículos …" at bounding box center [673, 299] width 1347 height 599
click at [705, 346] on div "Janela de atendimento Grade de atendimento Capacidade Transportadoras Veículos …" at bounding box center [673, 299] width 1347 height 599
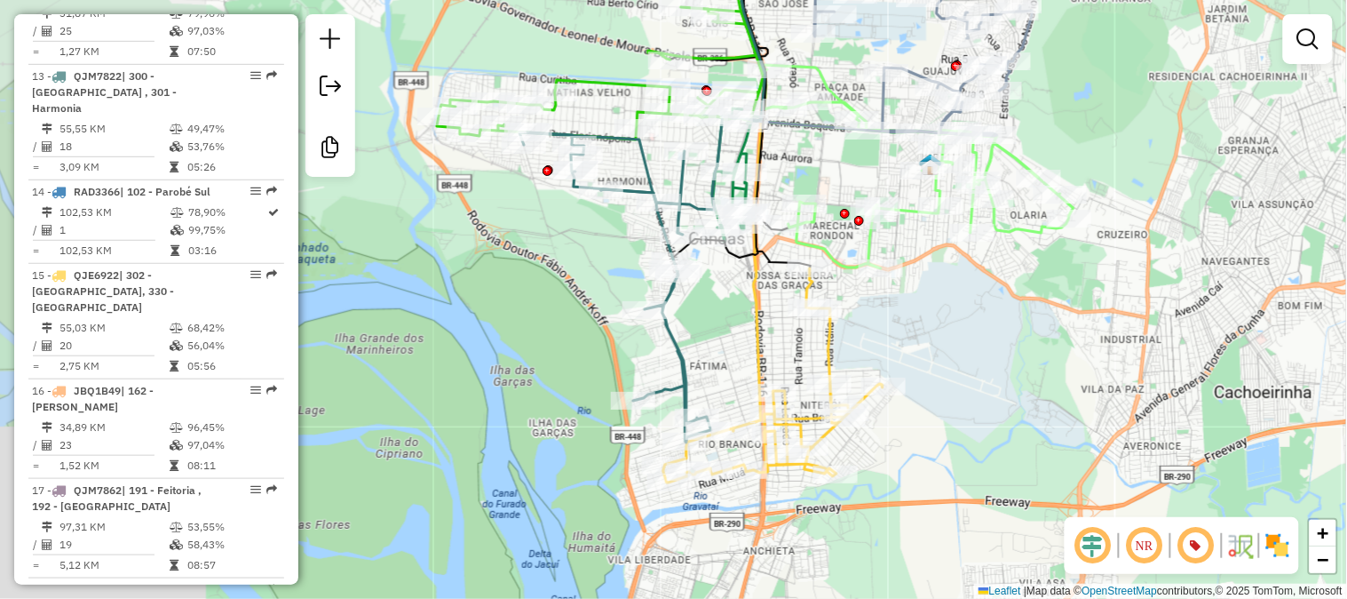
drag, startPoint x: 762, startPoint y: 340, endPoint x: 984, endPoint y: 318, distance: 223.1
click at [984, 318] on div "Janela de atendimento Grade de atendimento Capacidade Transportadoras Veículos …" at bounding box center [673, 299] width 1347 height 599
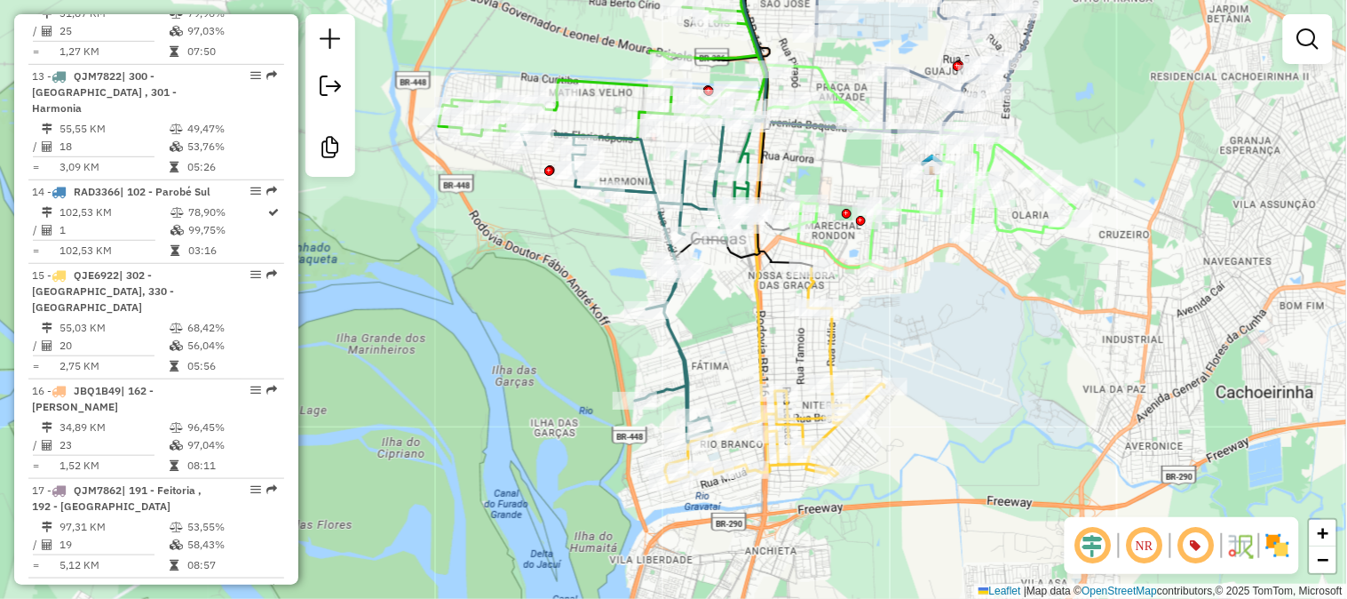
click at [829, 349] on icon at bounding box center [774, 375] width 219 height 214
select select "**********"
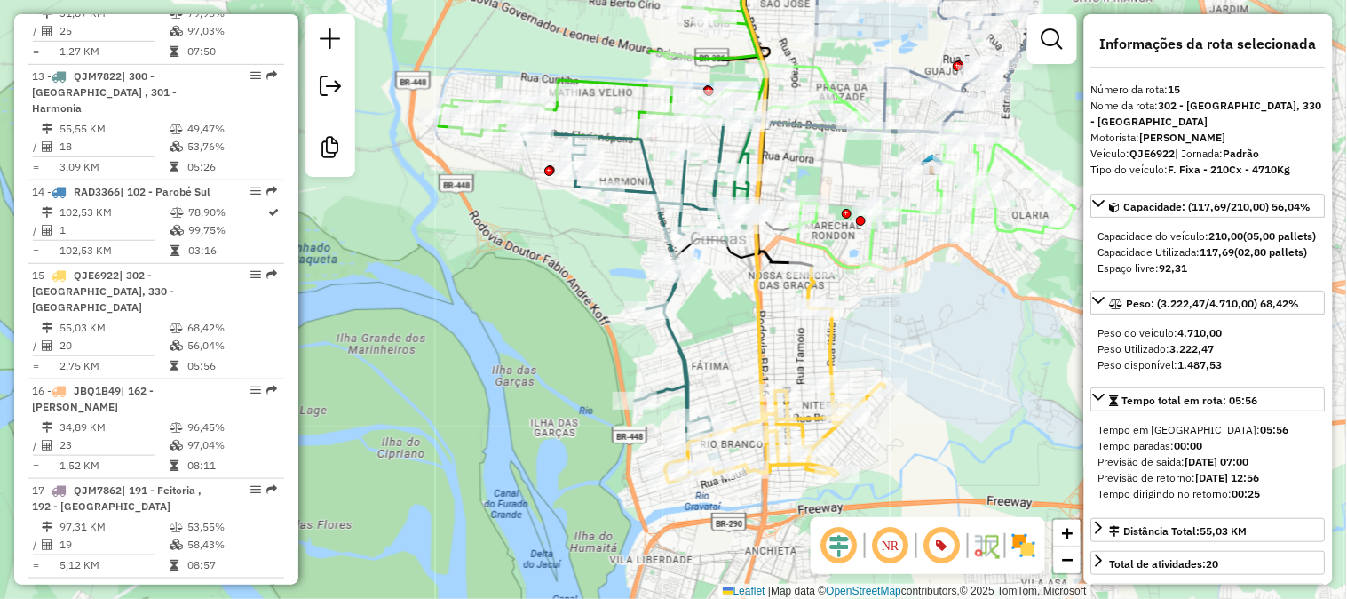
scroll to position [2135, 0]
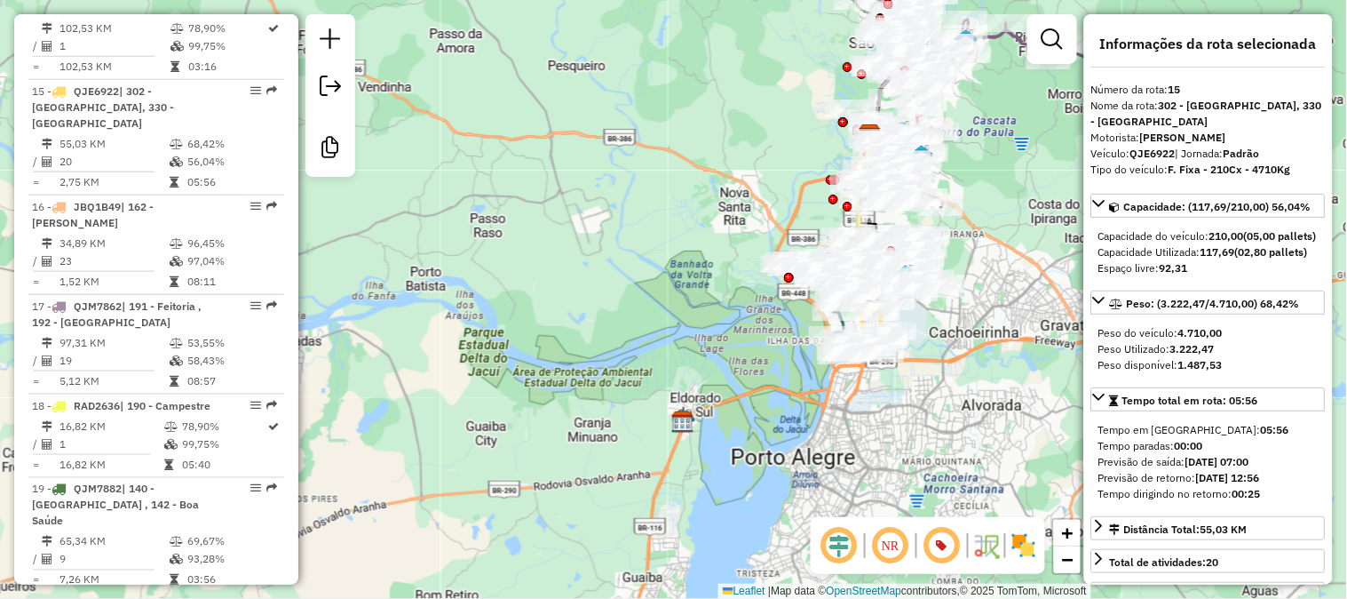
click at [975, 296] on div "Janela de atendimento Grade de atendimento Capacidade Transportadoras Veículos …" at bounding box center [673, 299] width 1347 height 599
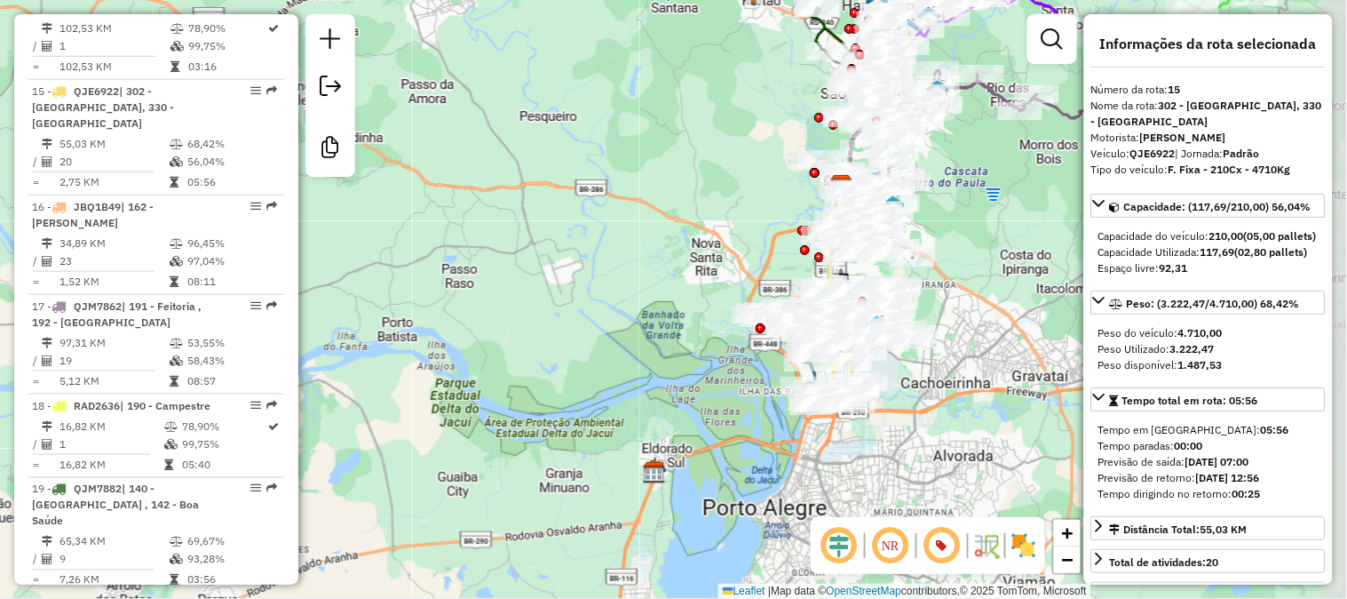
drag, startPoint x: 972, startPoint y: 300, endPoint x: 839, endPoint y: 420, distance: 179.2
click at [839, 420] on div "Janela de atendimento Grade de atendimento Capacidade Transportadoras Veículos …" at bounding box center [673, 299] width 1347 height 599
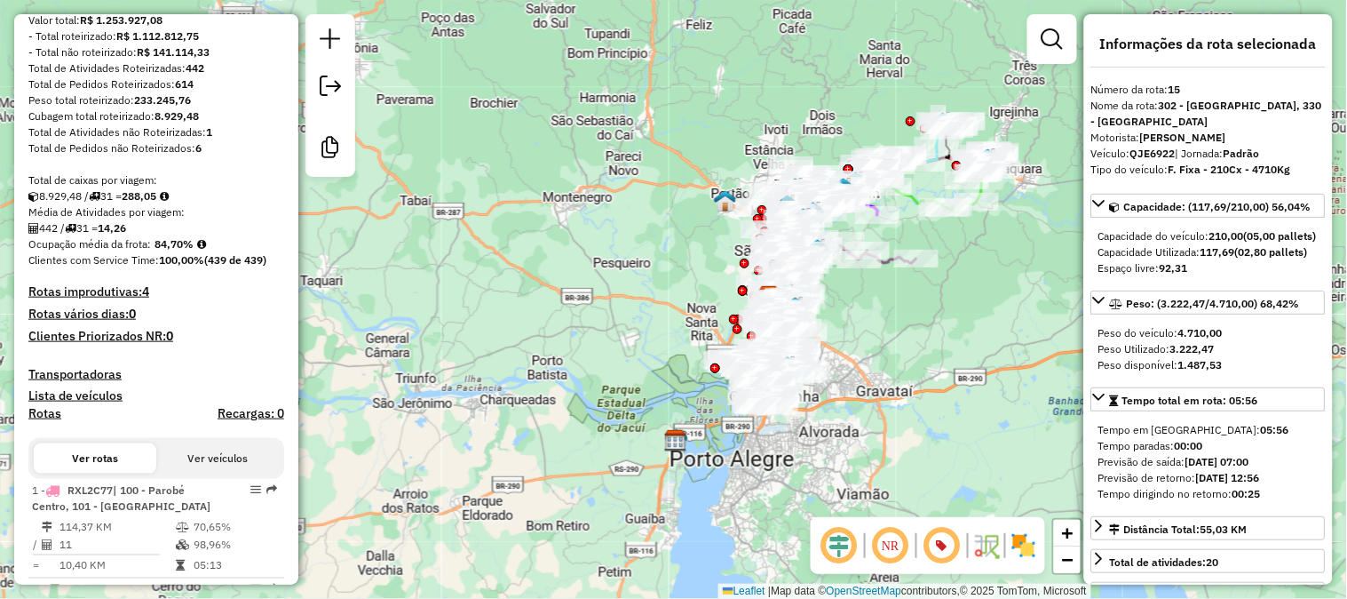
scroll to position [394, 0]
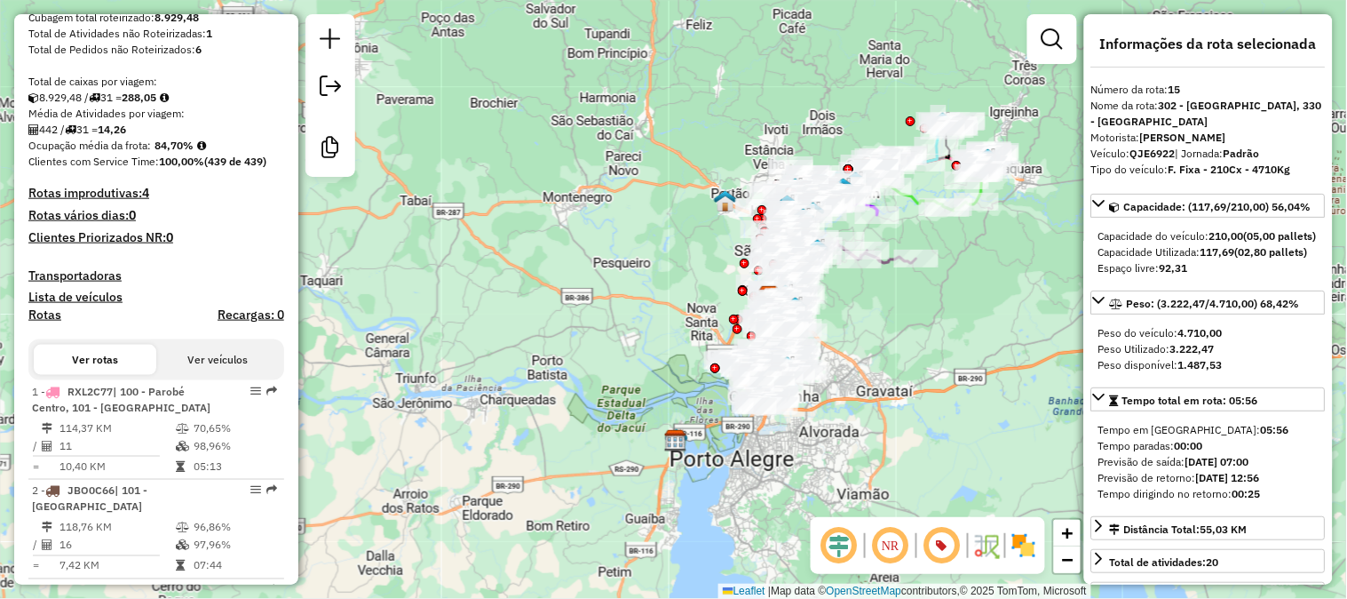
click at [99, 193] on h4 "Rotas improdutivas: 4" at bounding box center [156, 193] width 256 height 15
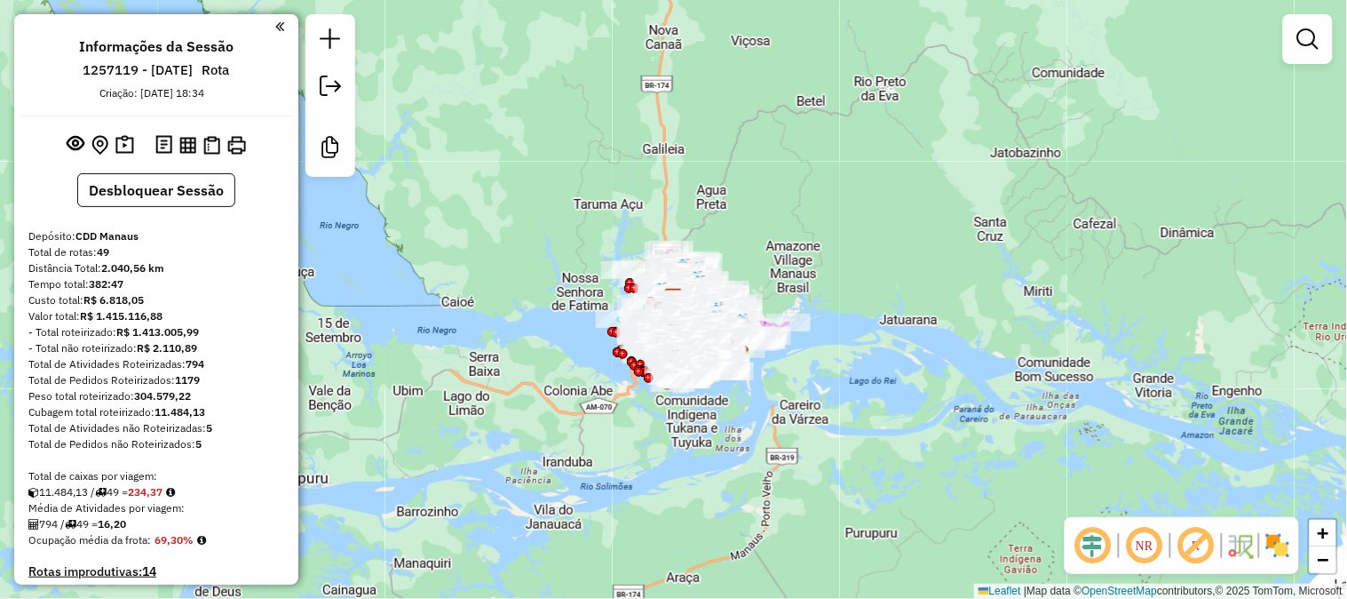
scroll to position [394, 0]
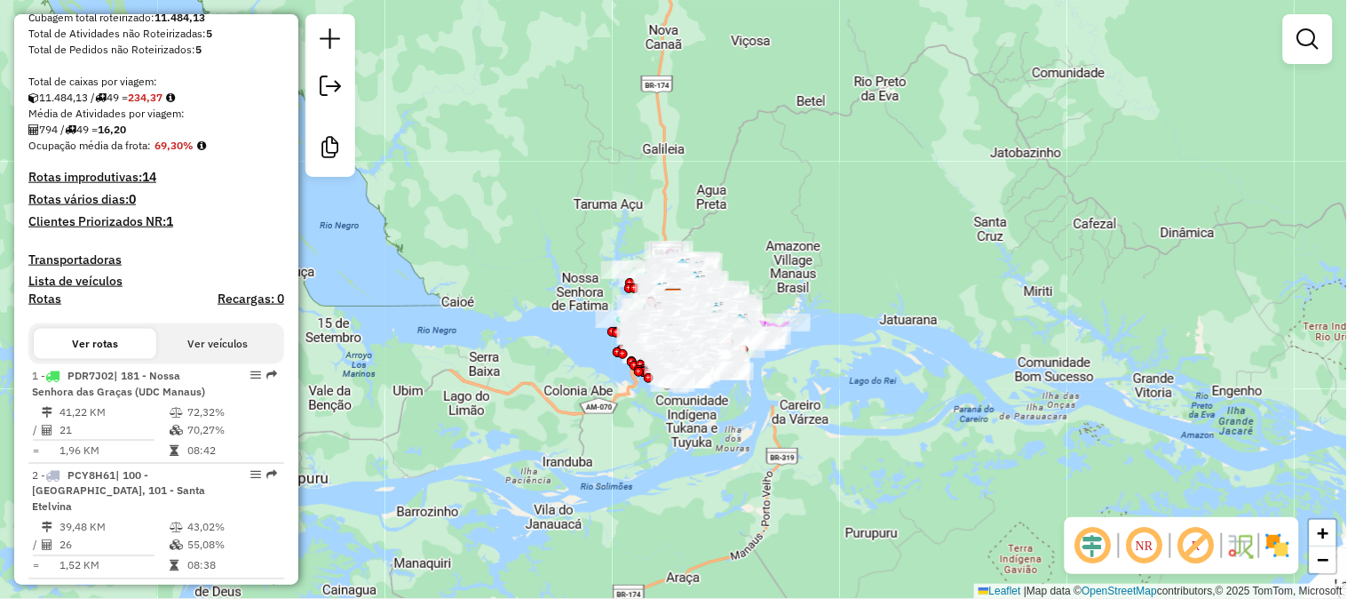
click at [113, 174] on h4 "Rotas improdutivas: 14" at bounding box center [156, 177] width 256 height 15
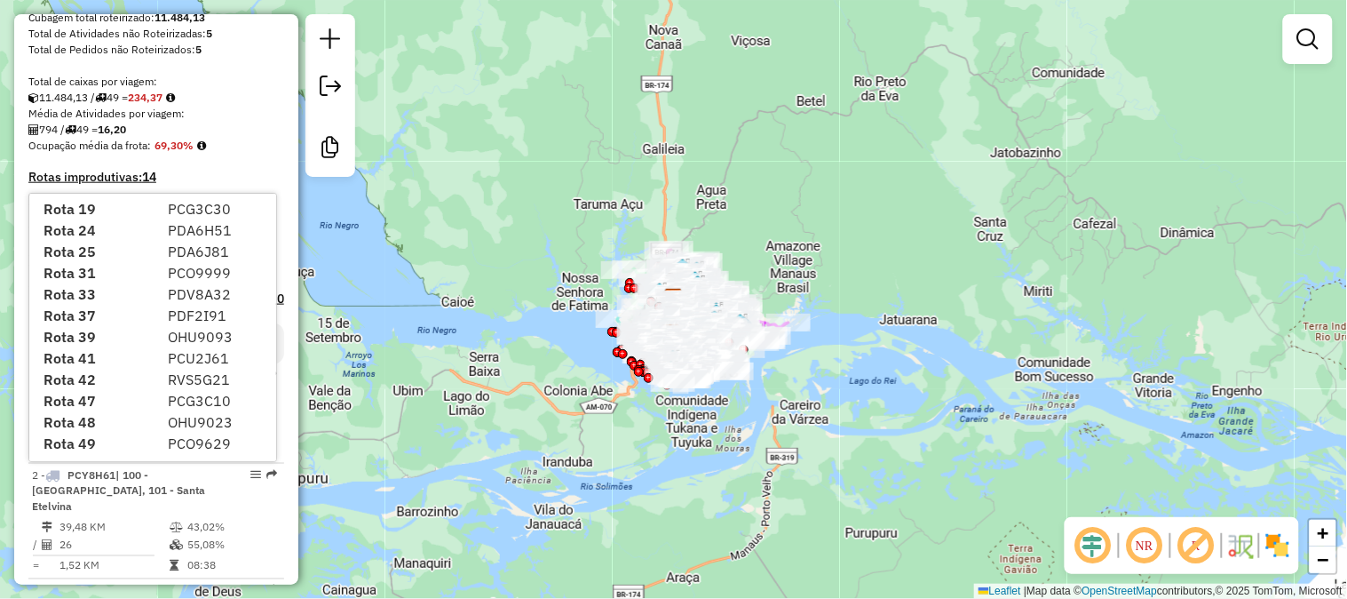
scroll to position [0, 0]
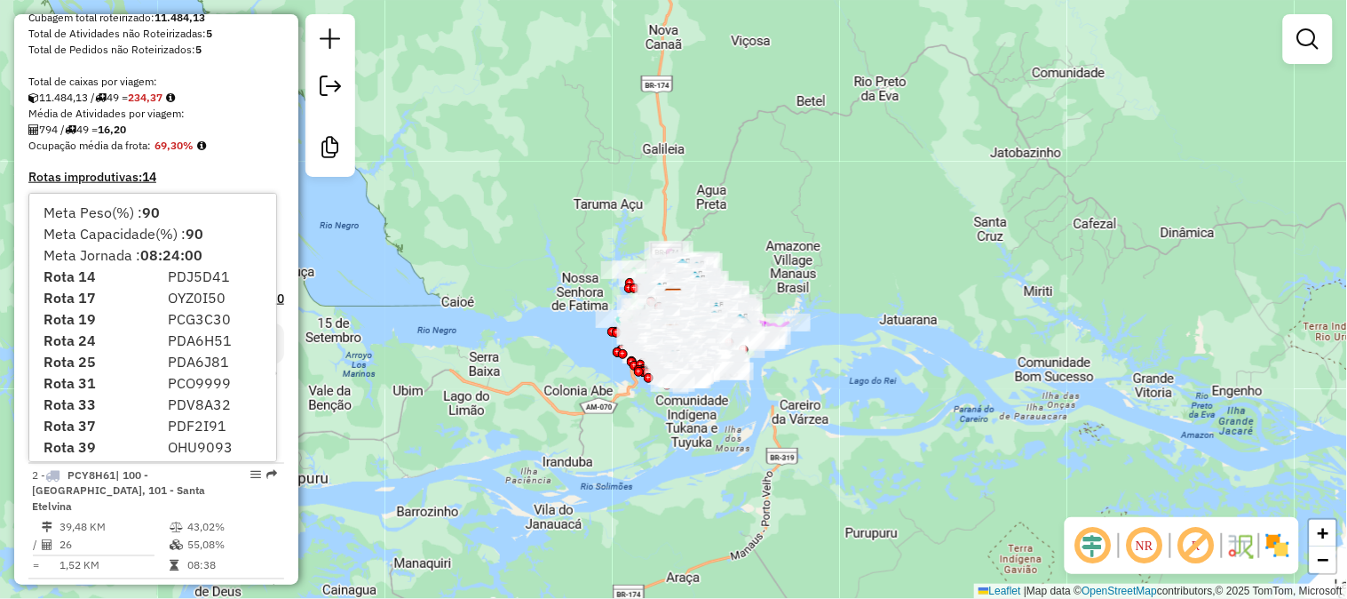
click at [234, 146] on div "Ocupação média da frota: 69,30%" at bounding box center [156, 146] width 256 height 16
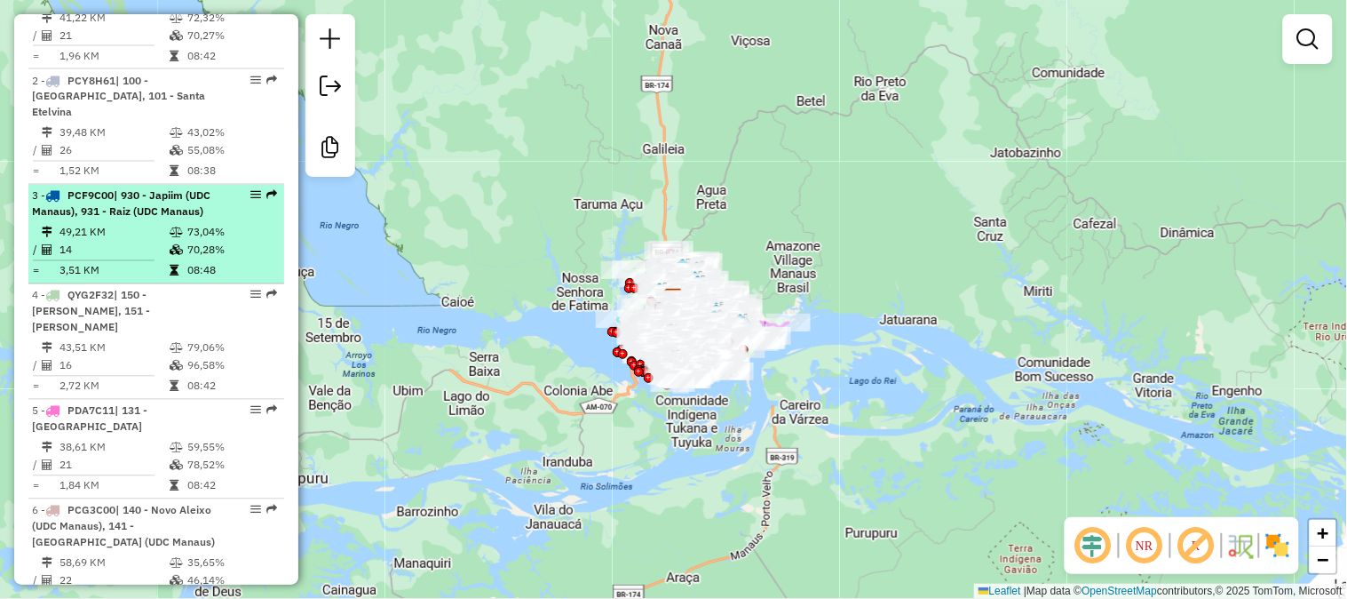
scroll to position [493, 0]
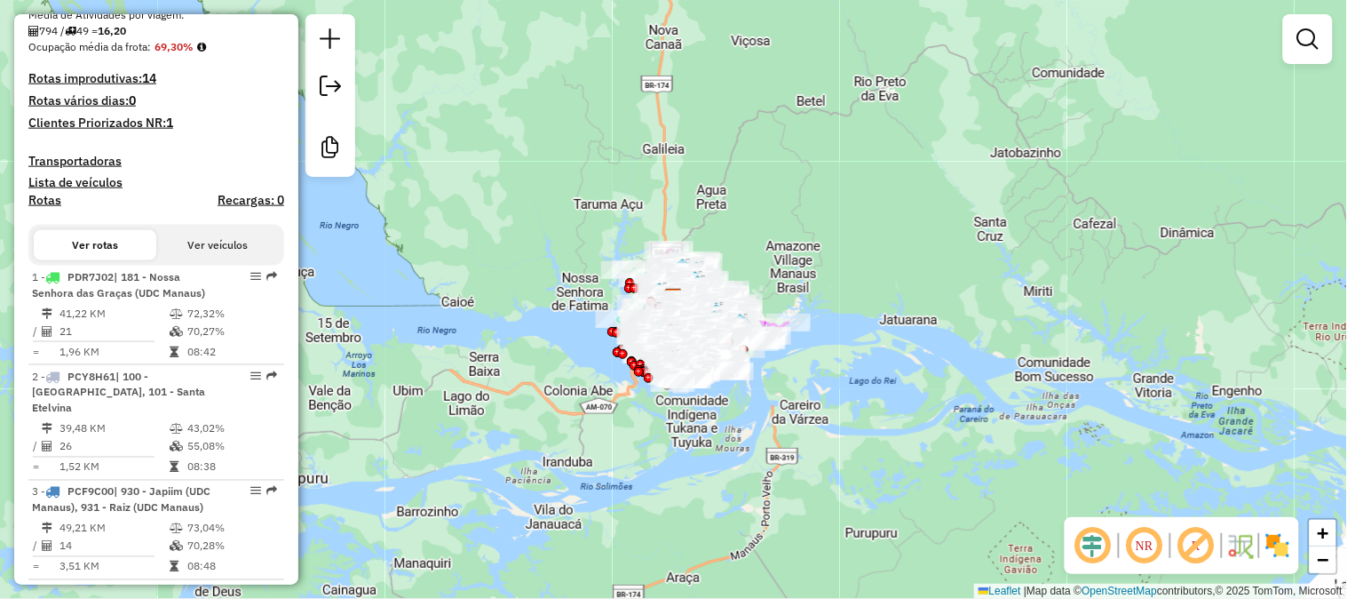
click at [140, 74] on h4 "Rotas improdutivas: 14" at bounding box center [156, 78] width 256 height 15
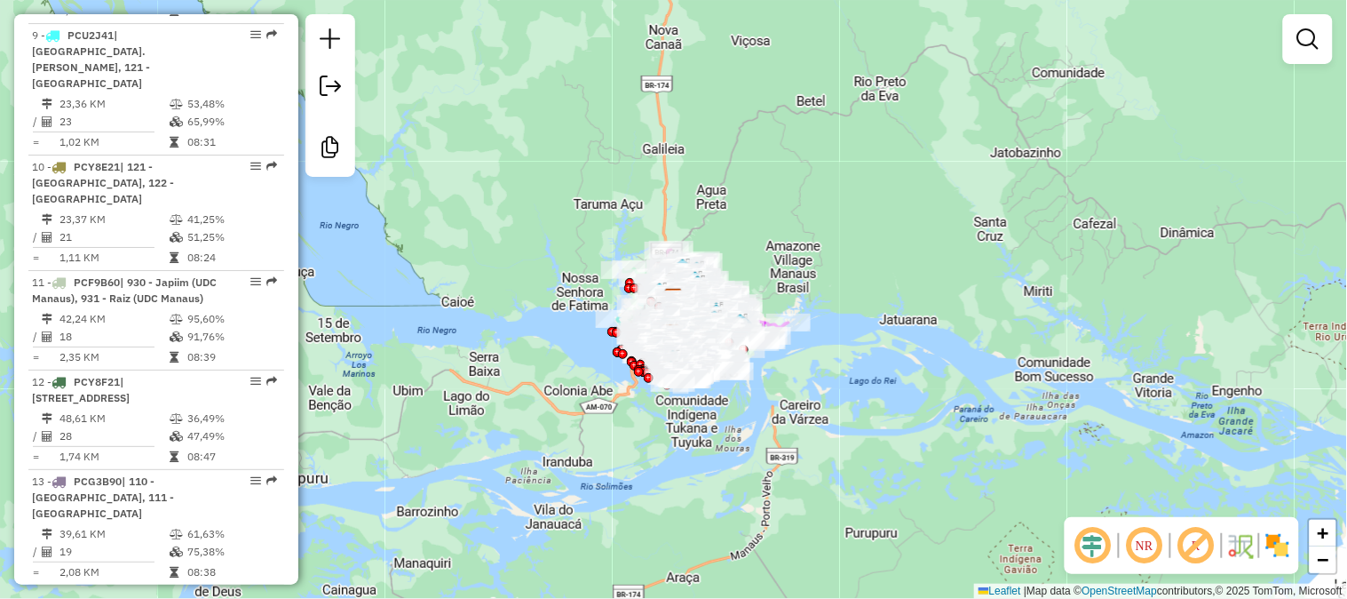
scroll to position [1776, 0]
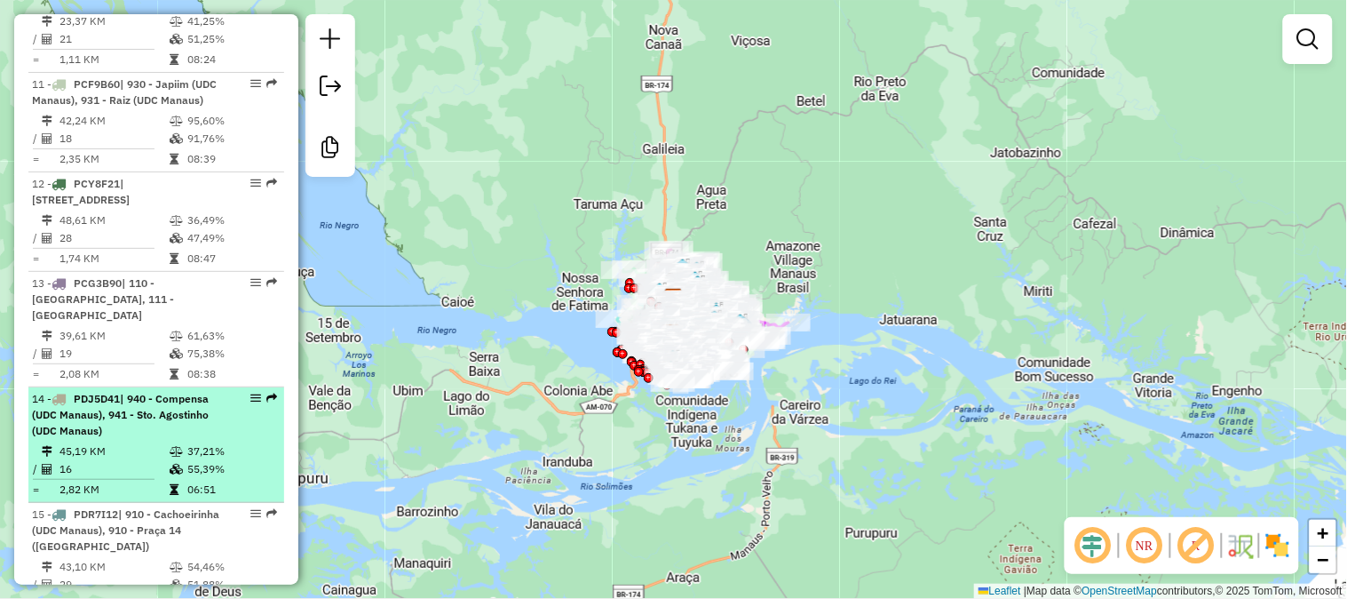
click at [166, 392] on span "| 940 - Compensa (UDC Manaus), 941 - Sto. Agostinho (UDC Manaus)" at bounding box center [120, 414] width 177 height 45
select select "**********"
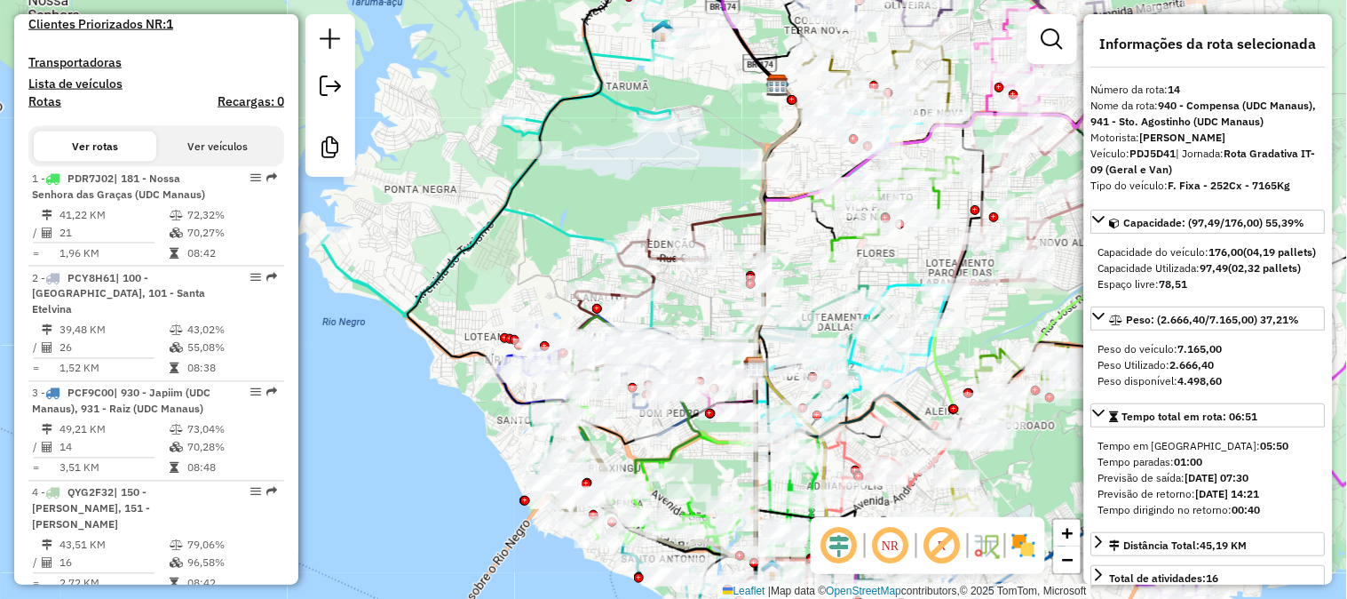
scroll to position [296, 0]
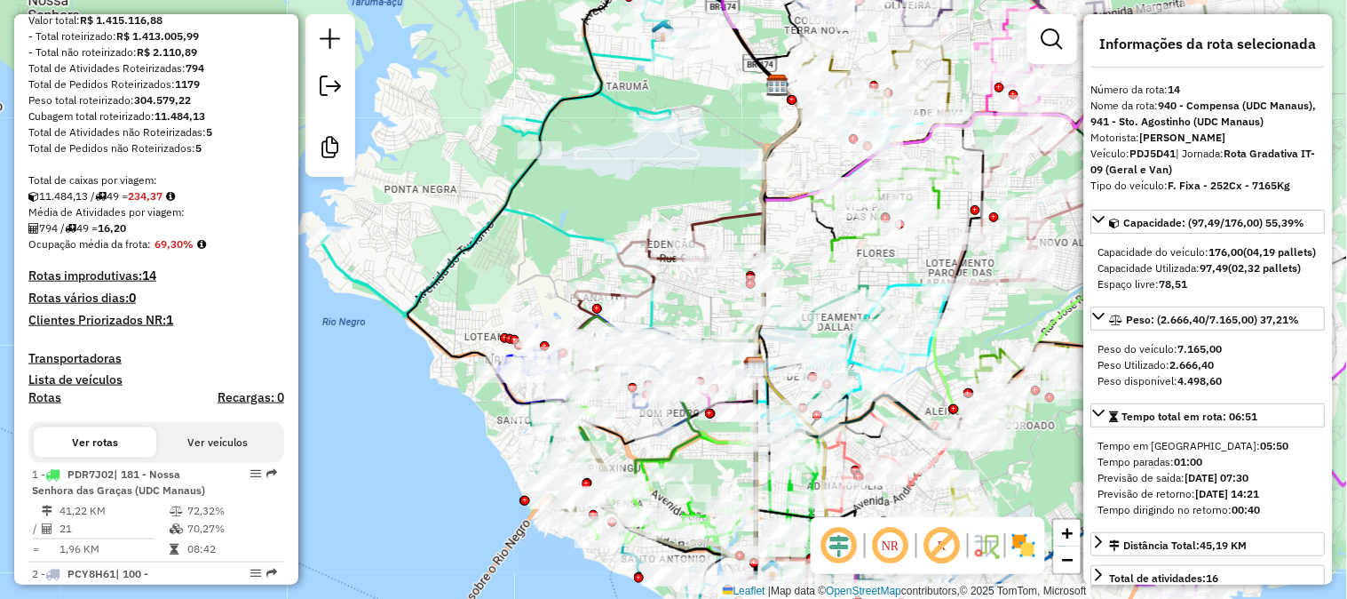
click at [107, 274] on h4 "Rotas improdutivas: 14" at bounding box center [156, 275] width 256 height 15
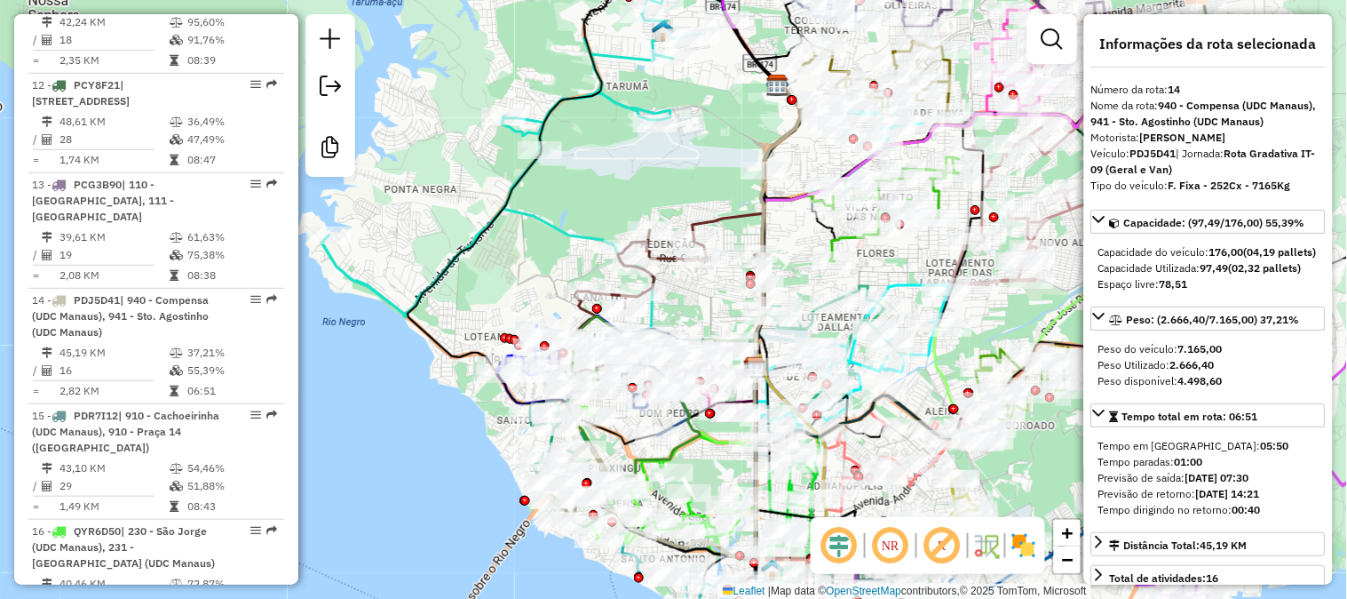
scroll to position [2072, 0]
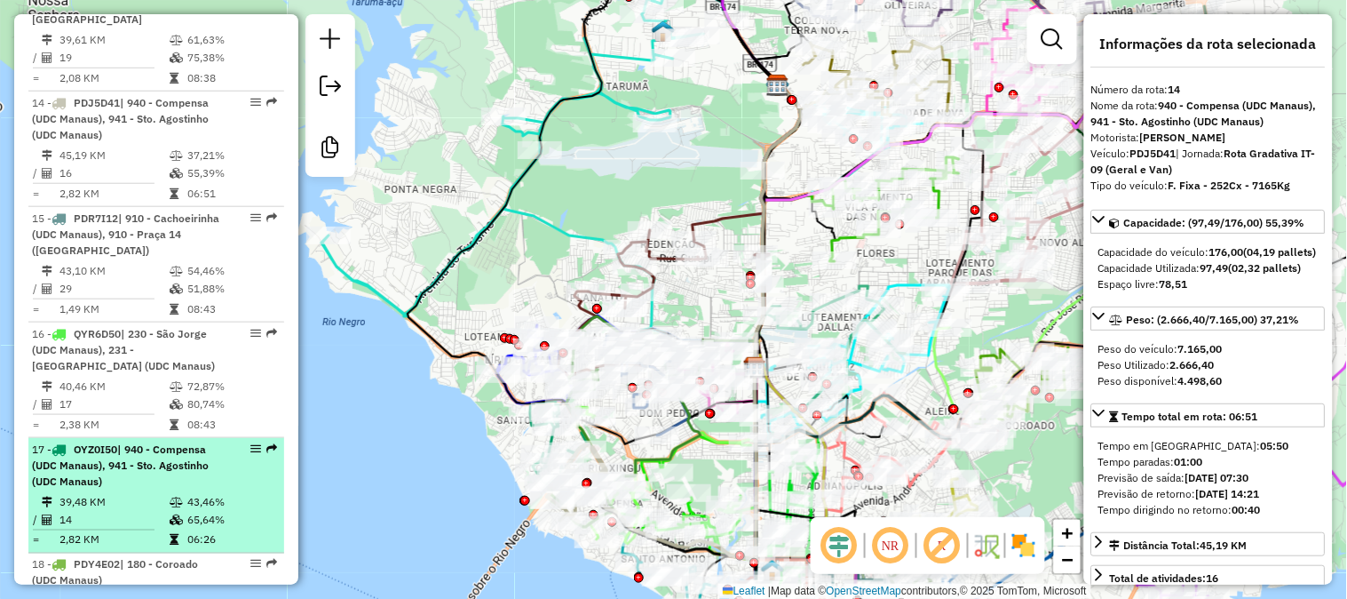
click at [156, 441] on div "17 - OYZ0I50 | 940 - Compensa (UDC Manaus), 941 - Sto. Agostinho (UDC Manaus)" at bounding box center [126, 465] width 188 height 48
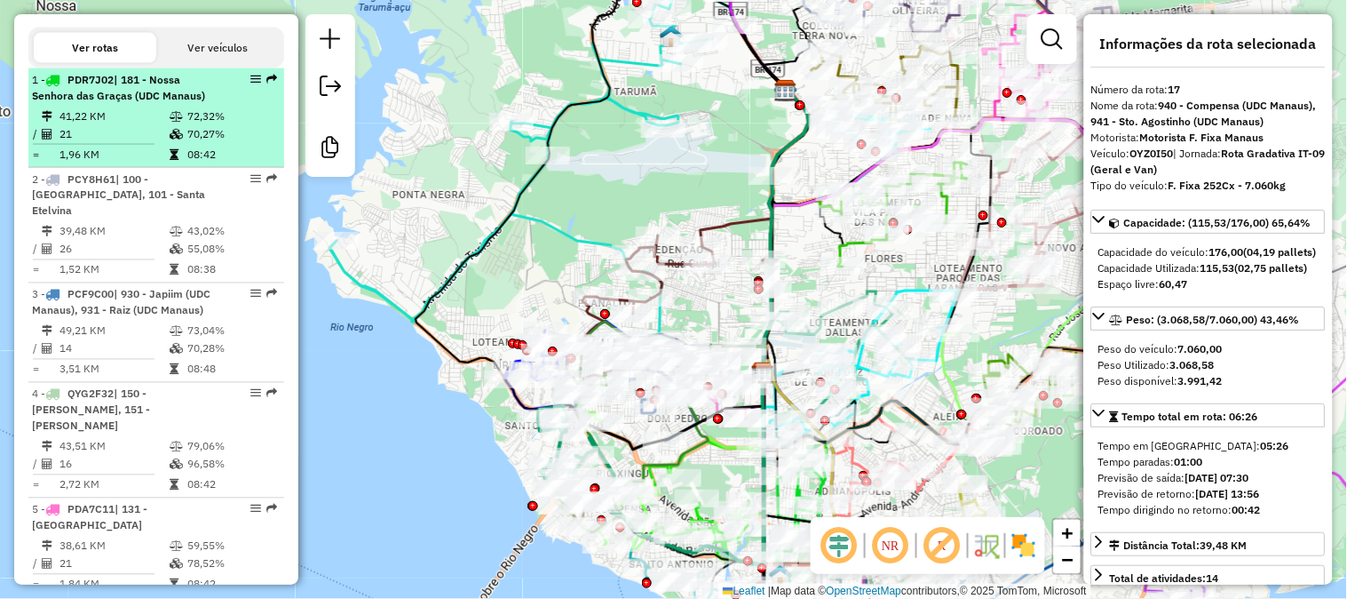
scroll to position [493, 0]
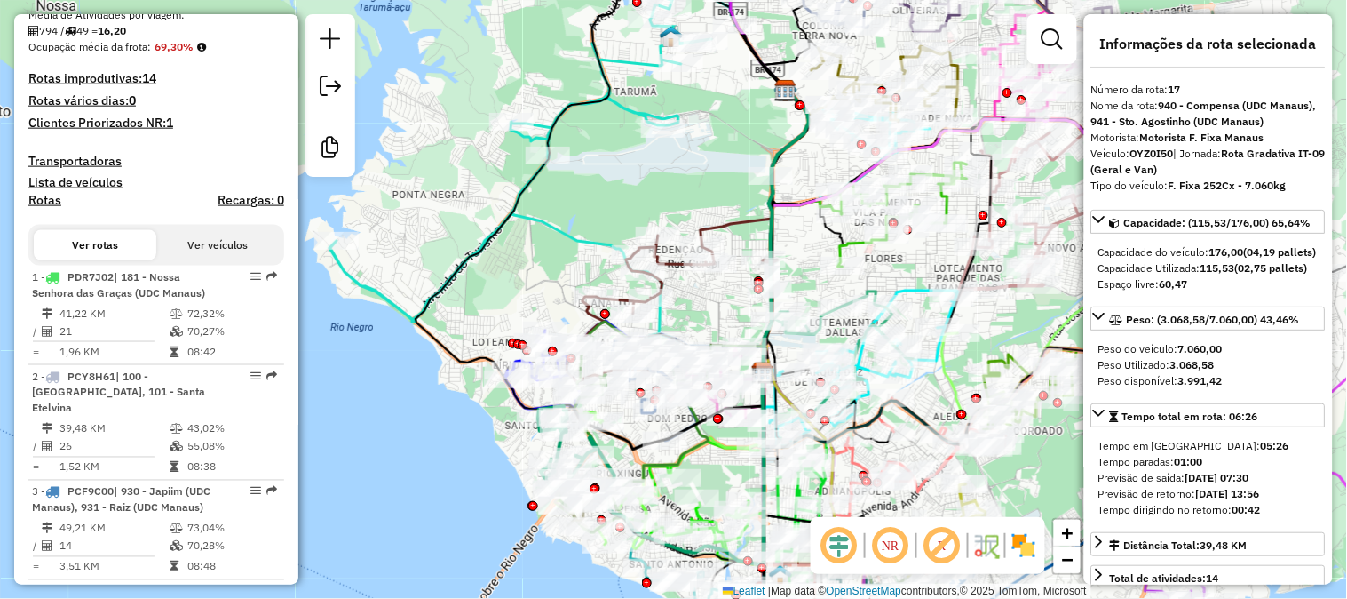
click at [139, 71] on h4 "Rotas improdutivas: 14" at bounding box center [156, 78] width 256 height 15
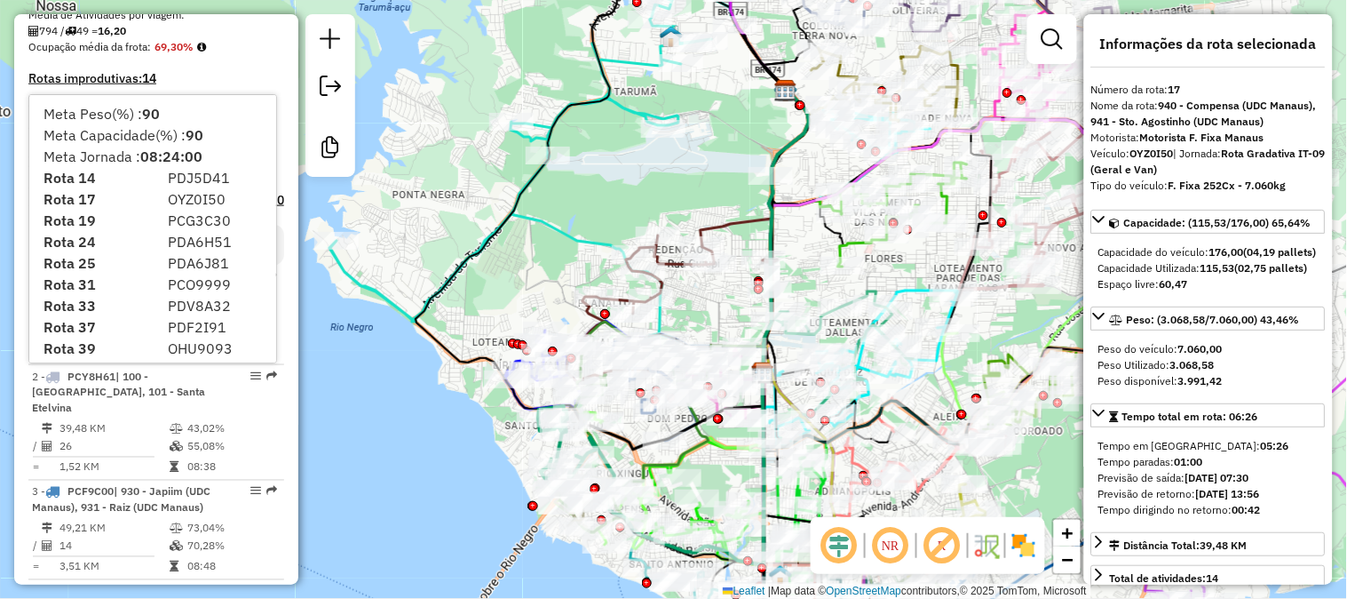
click at [263, 77] on h4 "Rotas improdutivas: 14" at bounding box center [156, 78] width 256 height 15
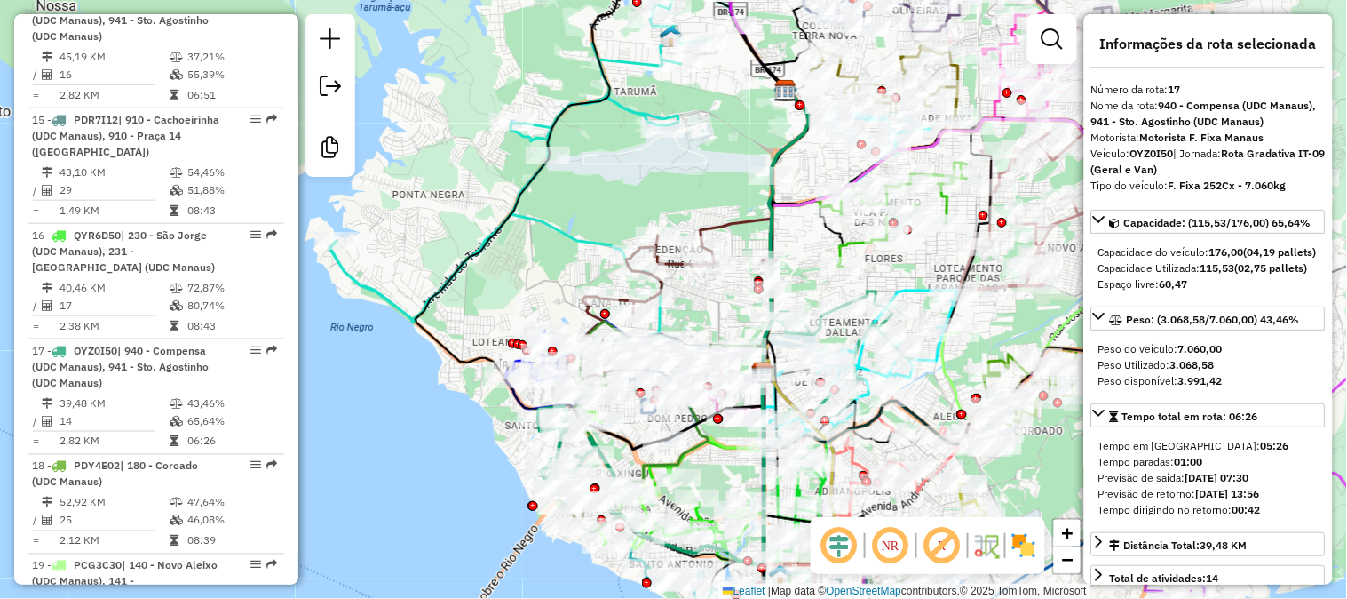
scroll to position [2368, 0]
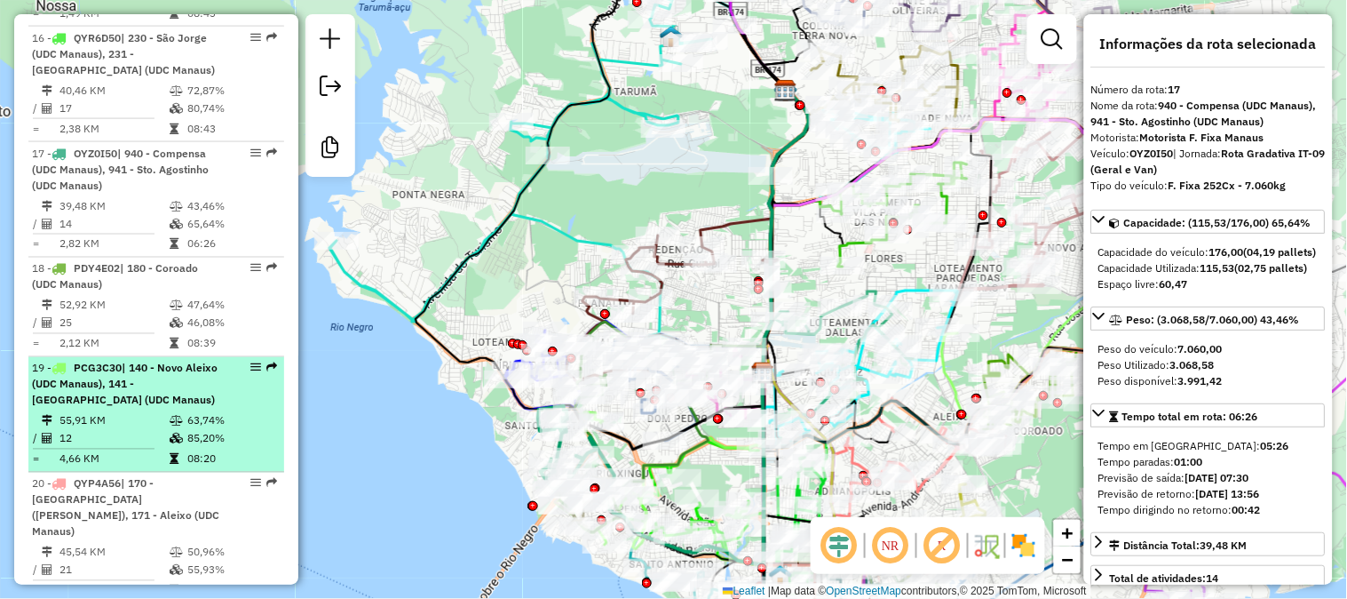
click at [171, 361] on span "| 140 - Novo Aleixo (UDC Manaus), 141 - Cidade Nova II (UDC Manaus)" at bounding box center [125, 383] width 186 height 45
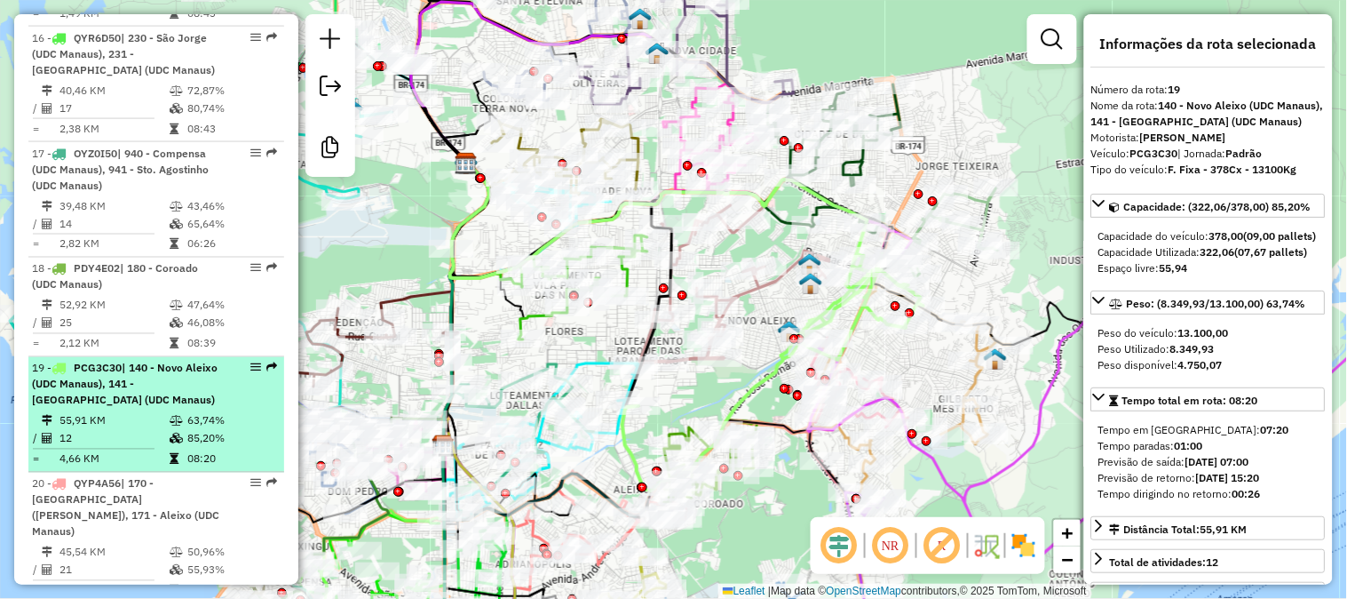
click at [162, 361] on div "19 - PCG3C30 | 140 - Novo Aleixo (UDC Manaus), 141 - Cidade Nova II (UDC Manaus)" at bounding box center [126, 385] width 188 height 48
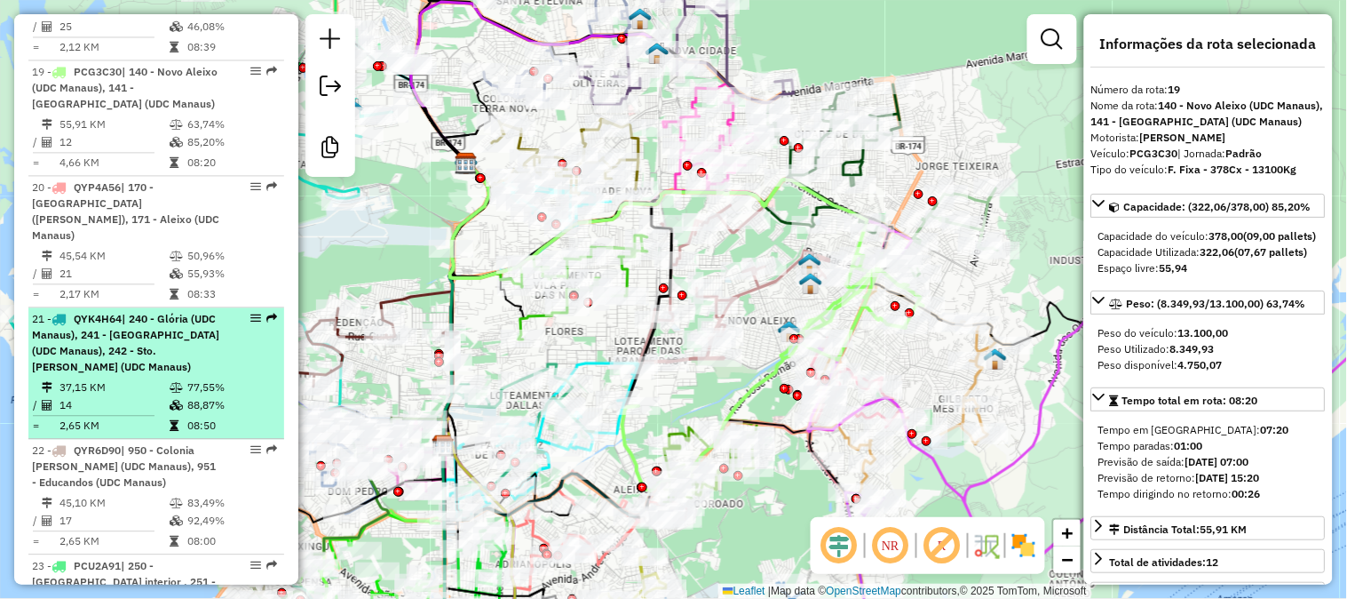
scroll to position [2861, 0]
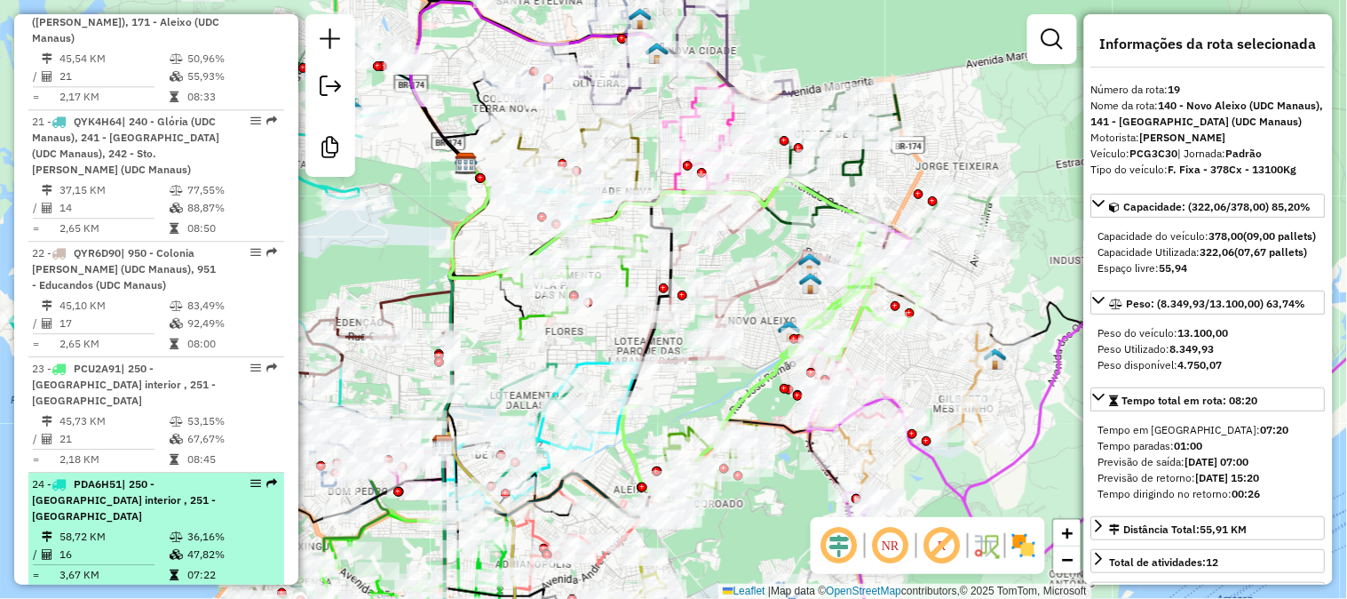
click at [127, 527] on td "58,72 KM" at bounding box center [114, 536] width 110 height 18
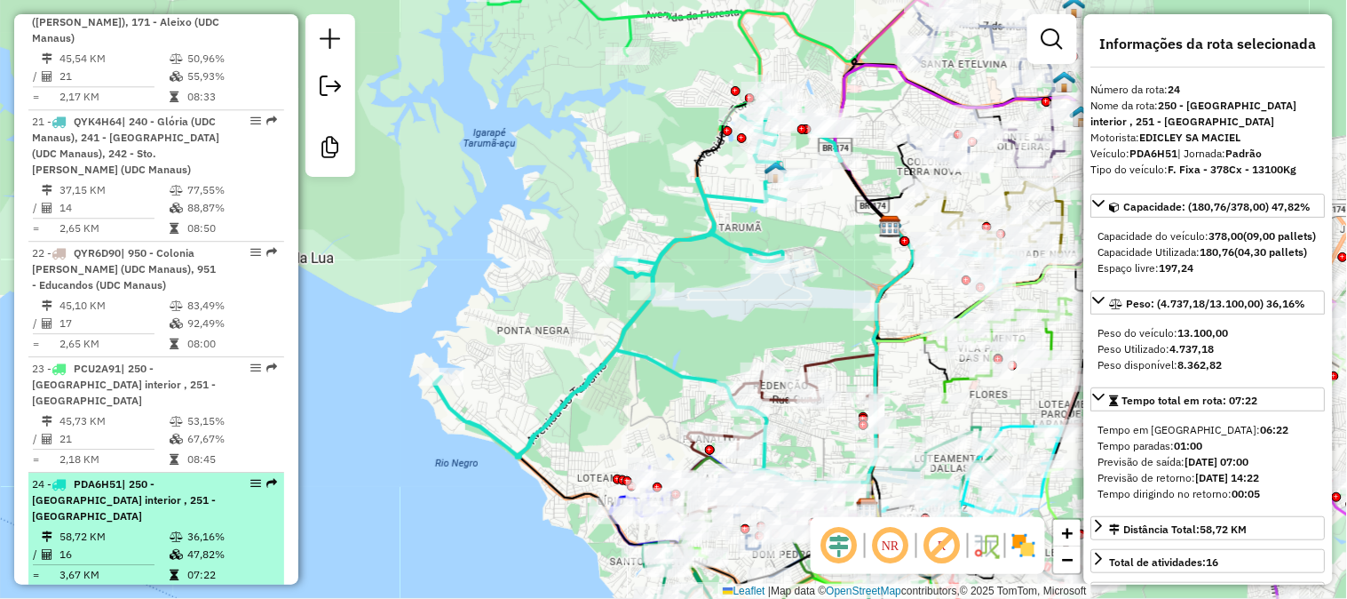
click at [126, 527] on td "58,72 KM" at bounding box center [114, 536] width 110 height 18
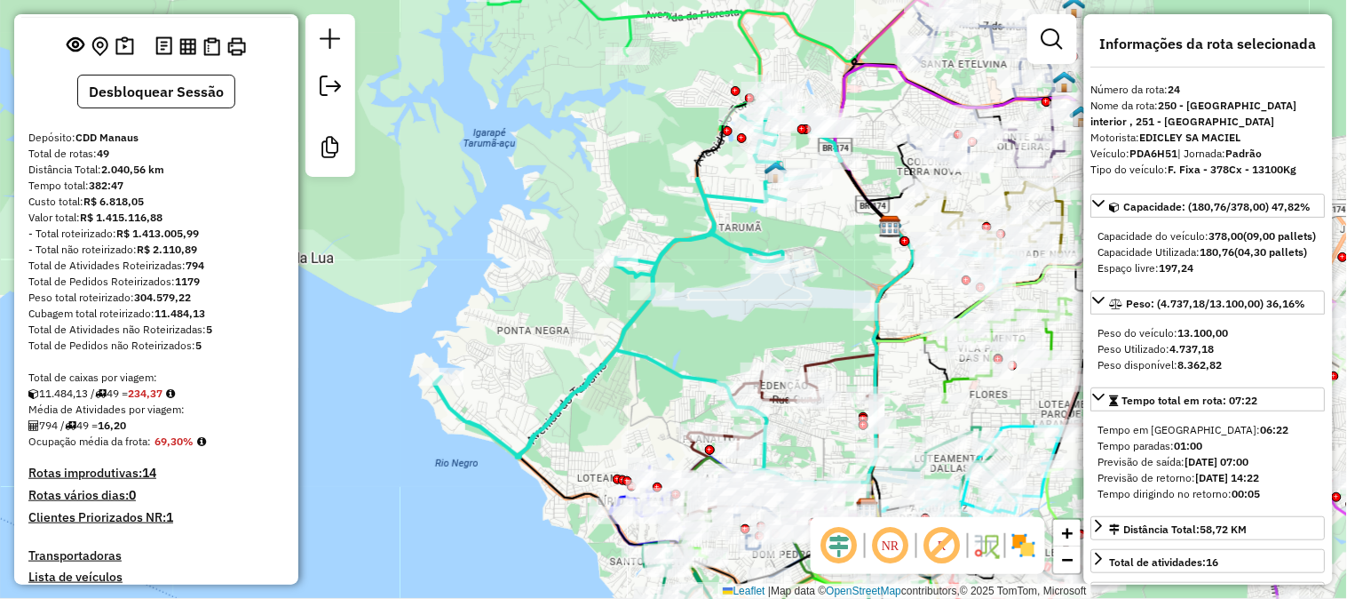
scroll to position [296, 0]
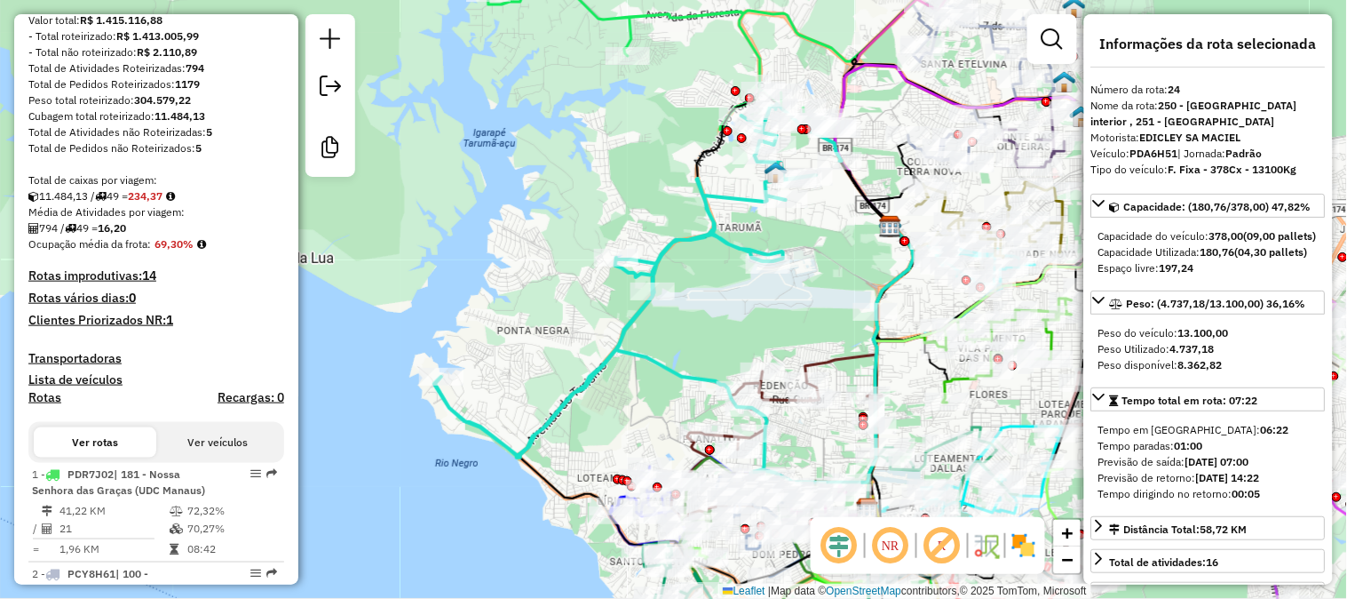
click at [119, 273] on h4 "Rotas improdutivas: 14" at bounding box center [156, 275] width 256 height 15
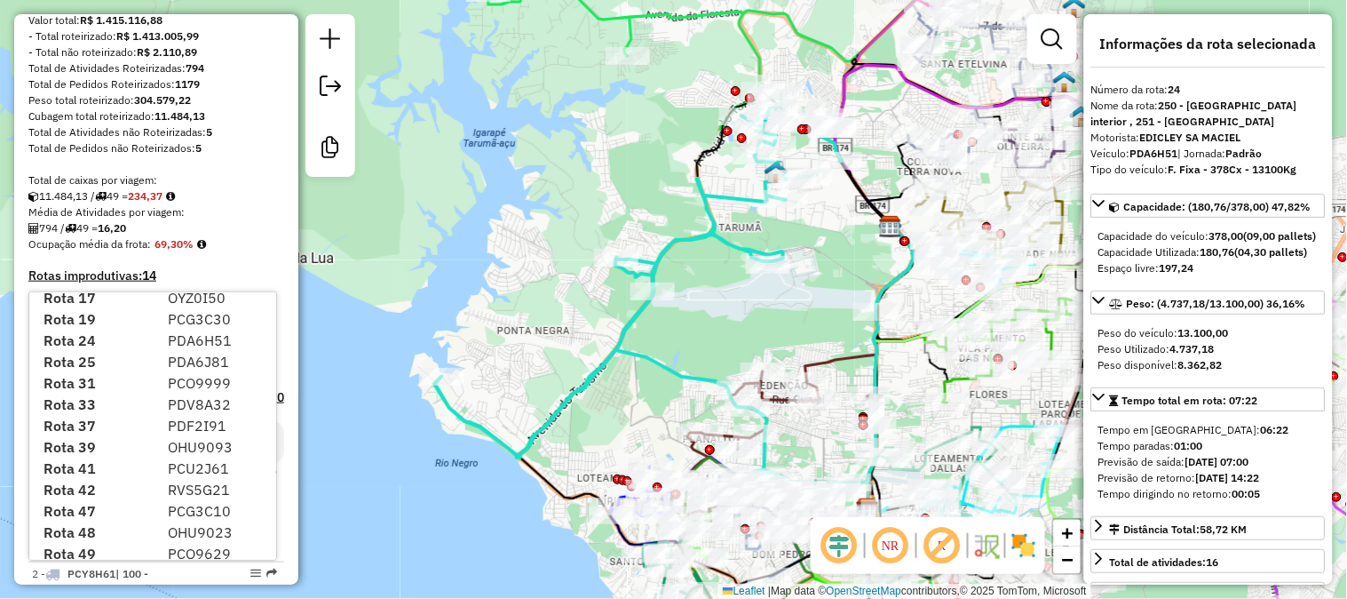
scroll to position [110, 0]
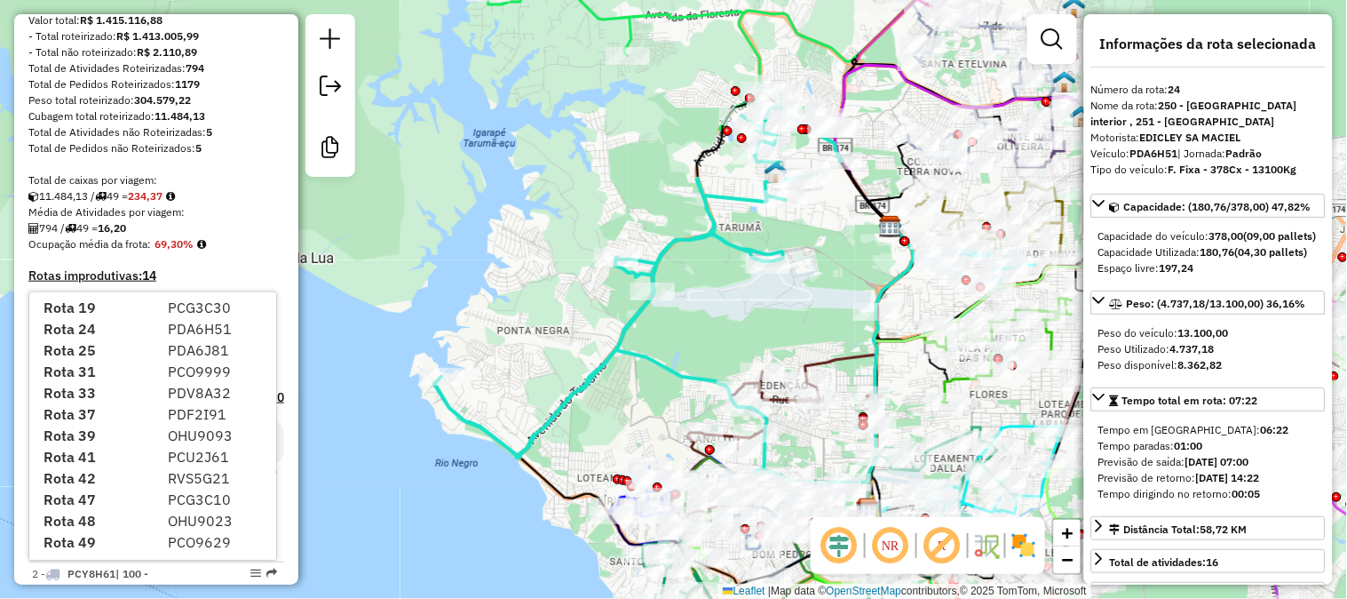
click at [226, 186] on div "Total de caixas por viagem:" at bounding box center [156, 180] width 256 height 16
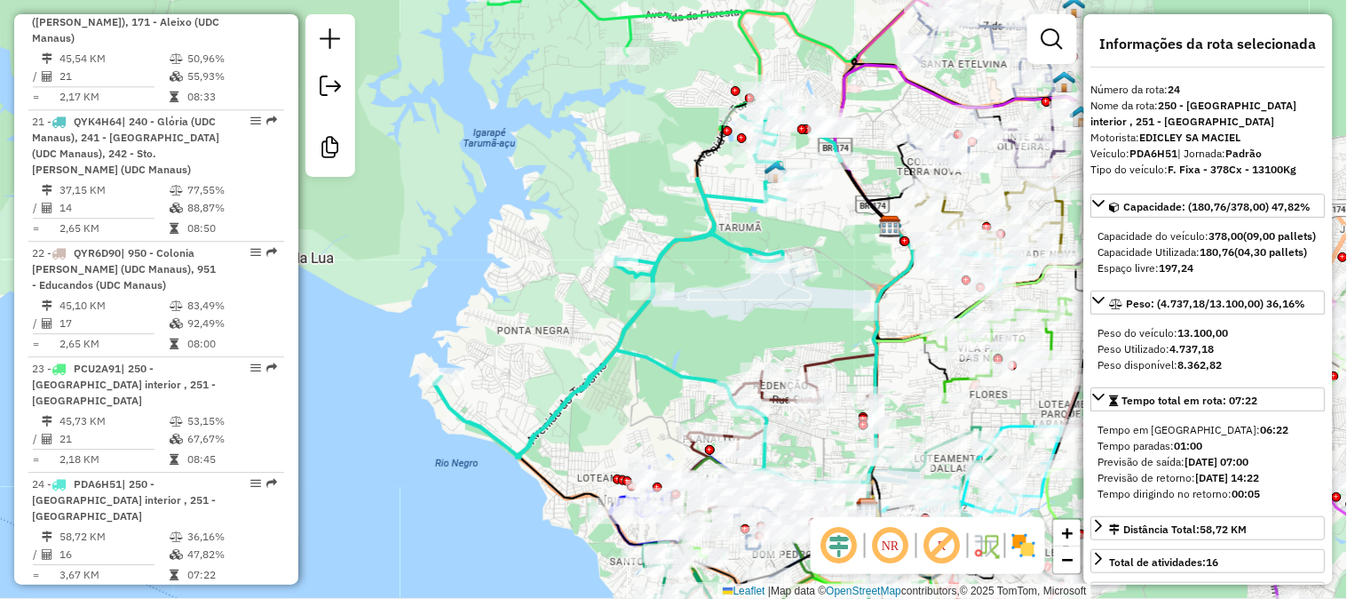
scroll to position [3256, 0]
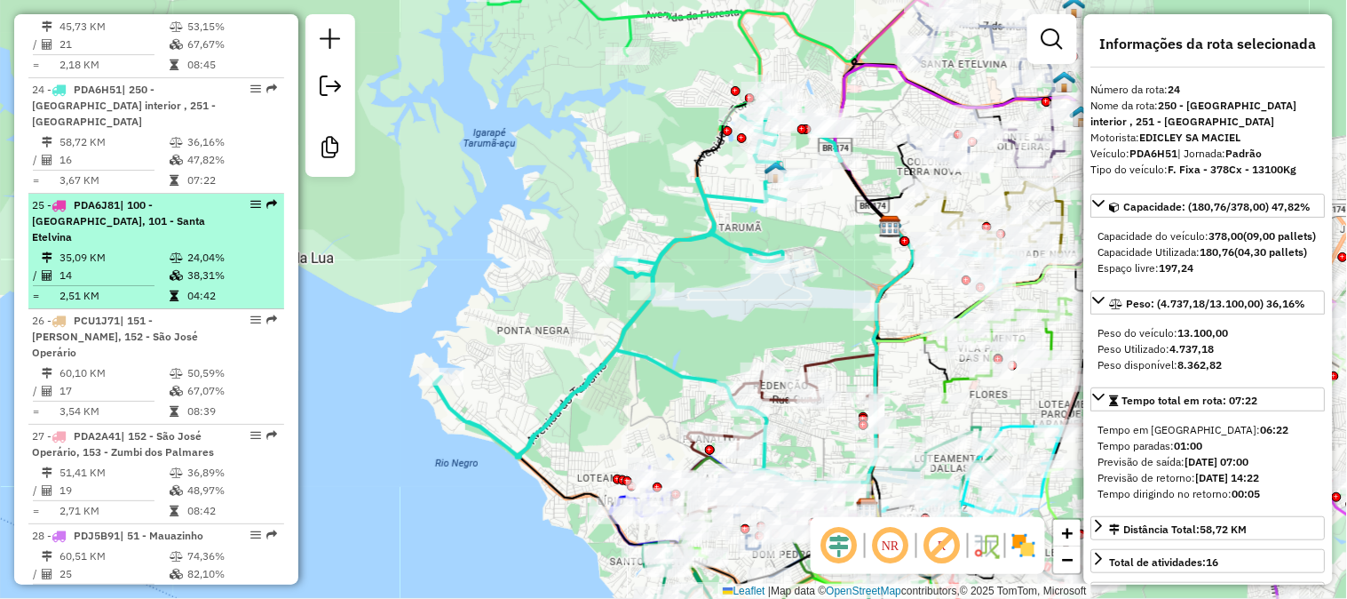
click at [186, 249] on td "24,04%" at bounding box center [231, 258] width 90 height 18
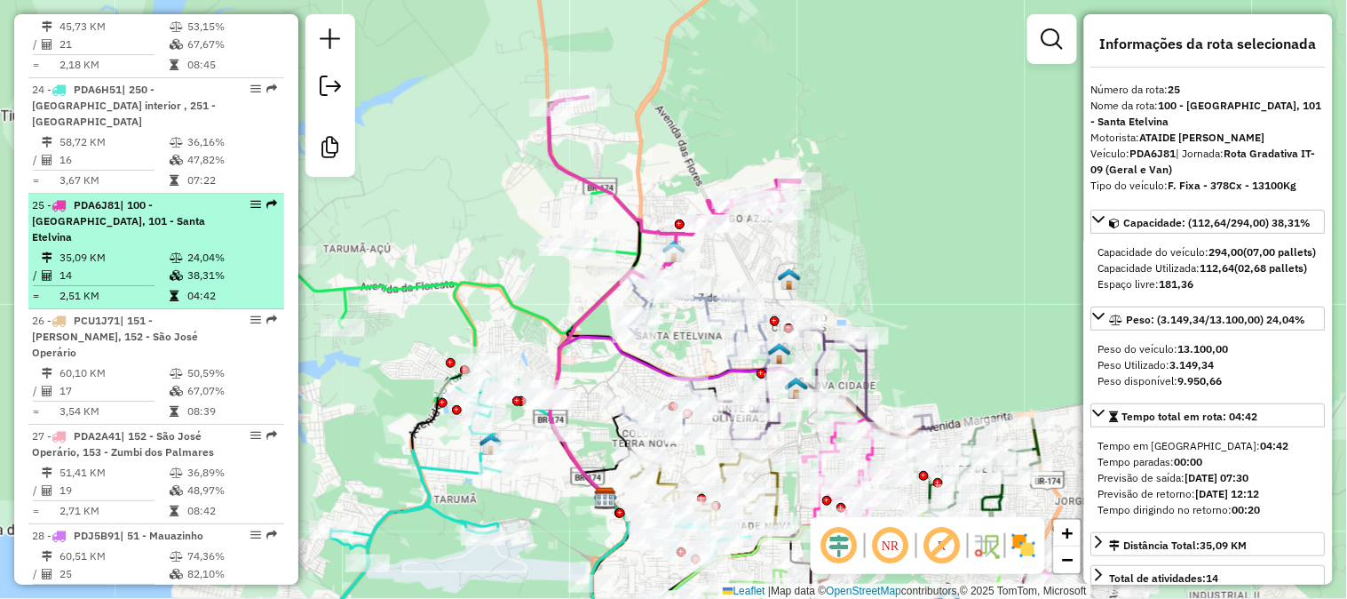
click at [197, 266] on td "38,31%" at bounding box center [231, 275] width 90 height 18
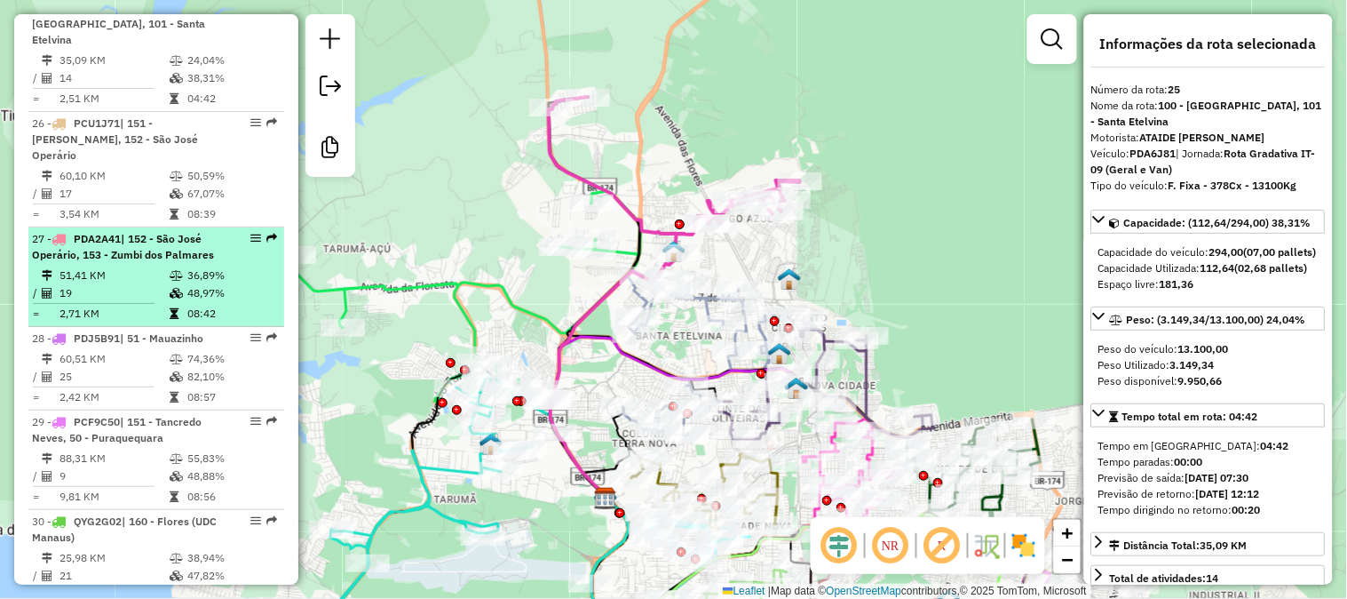
scroll to position [3552, 0]
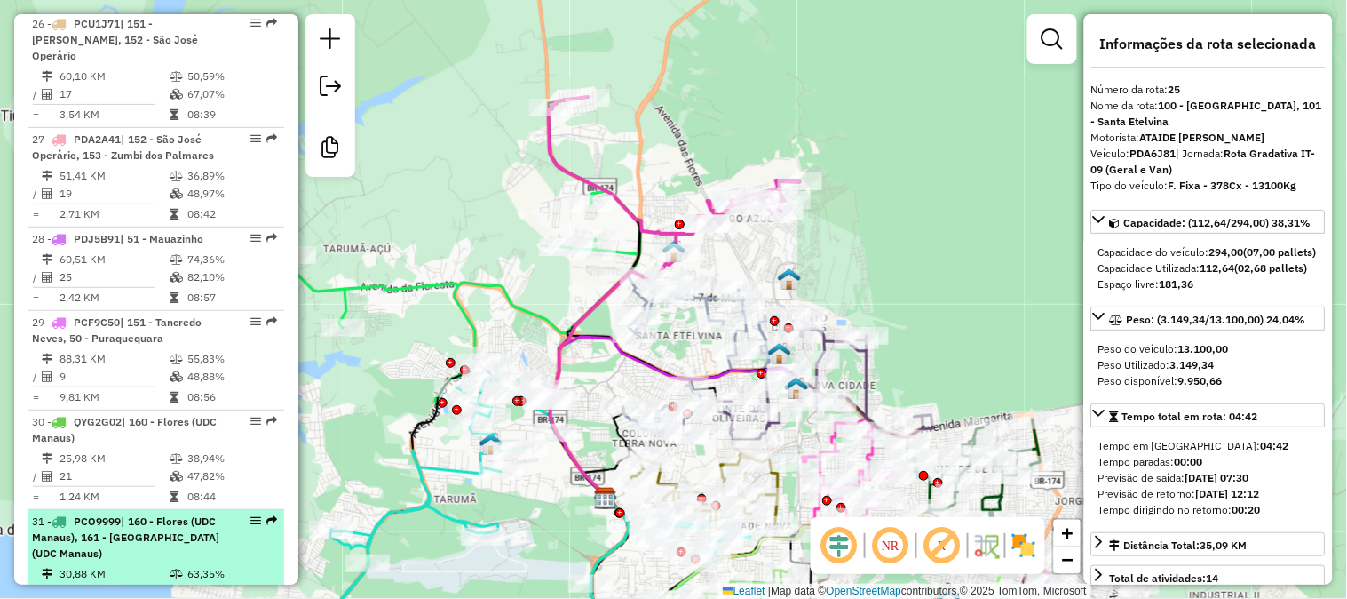
click at [125, 565] on td "30,88 KM" at bounding box center [114, 574] width 110 height 18
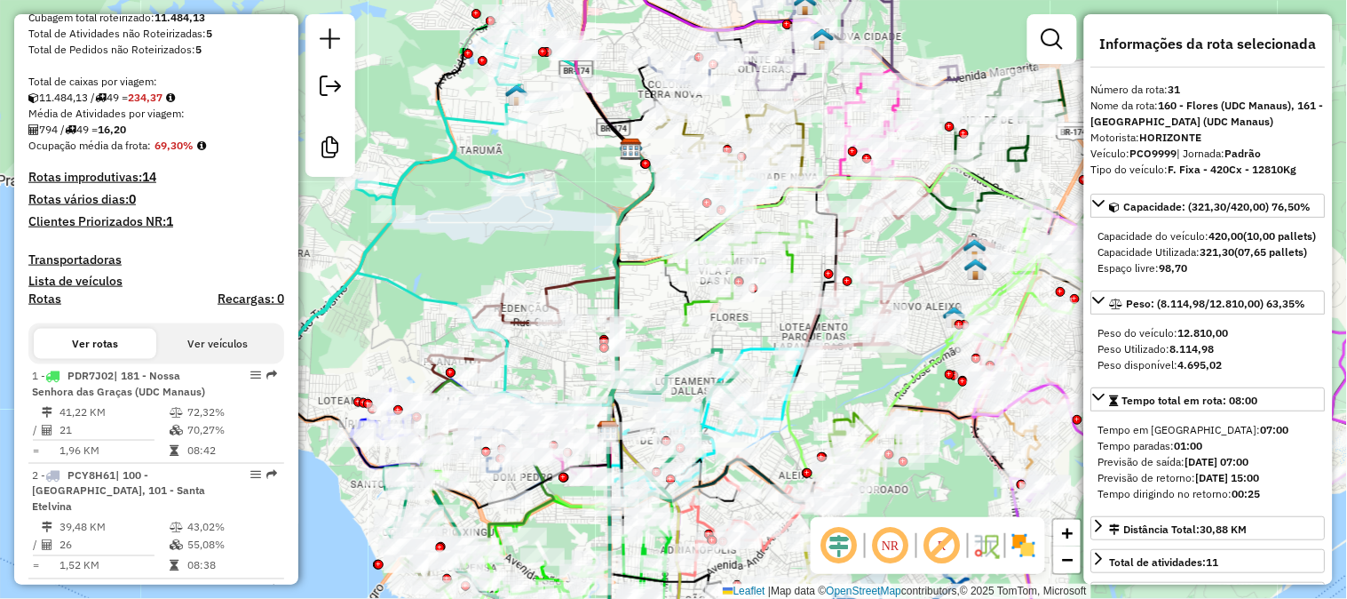
scroll to position [99, 0]
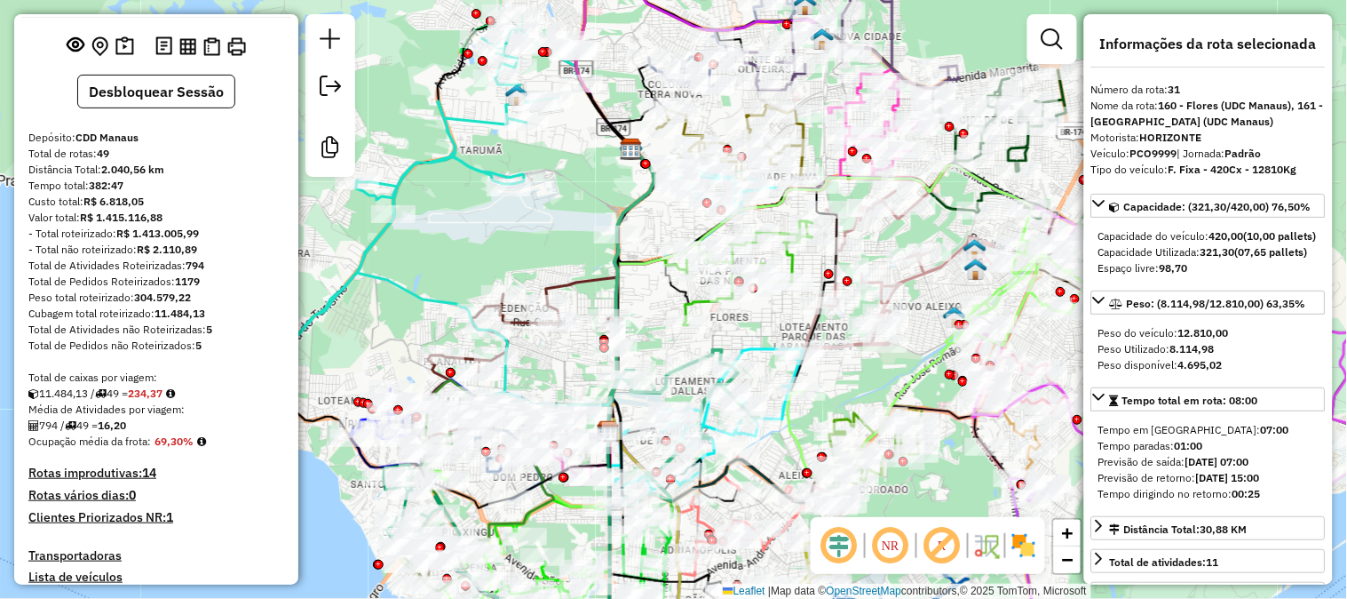
click at [92, 469] on h4 "Rotas improdutivas: 14" at bounding box center [156, 472] width 256 height 15
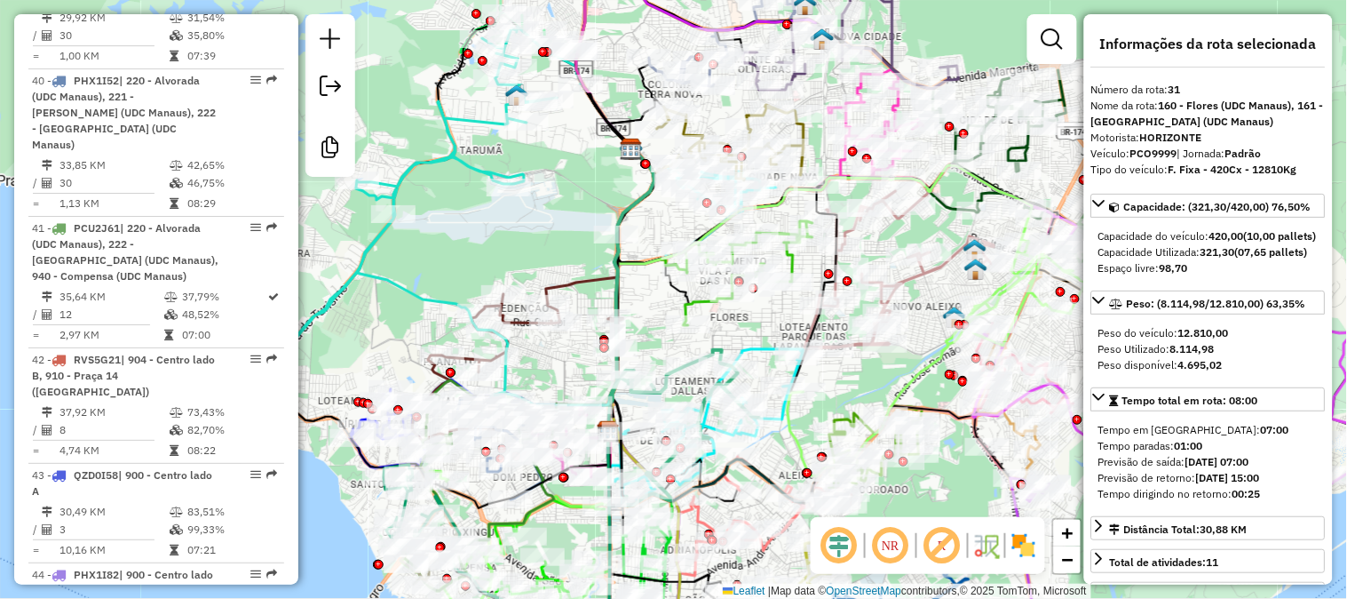
scroll to position [5525, 0]
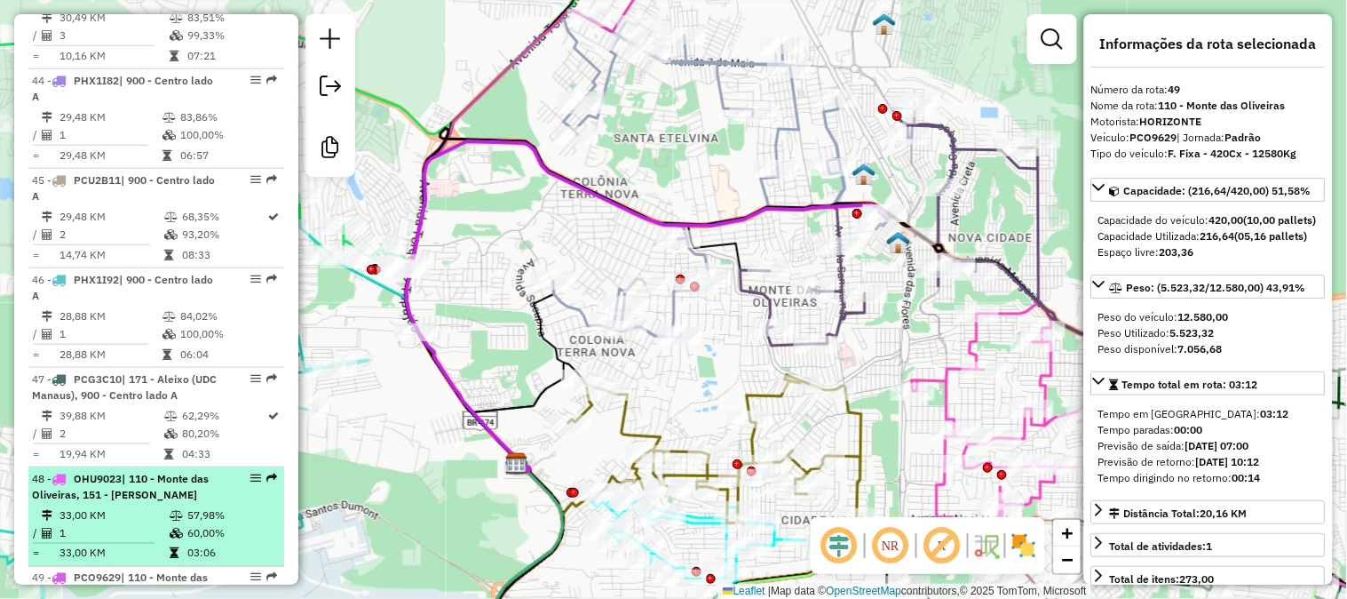
click at [186, 506] on td "57,98%" at bounding box center [231, 515] width 90 height 18
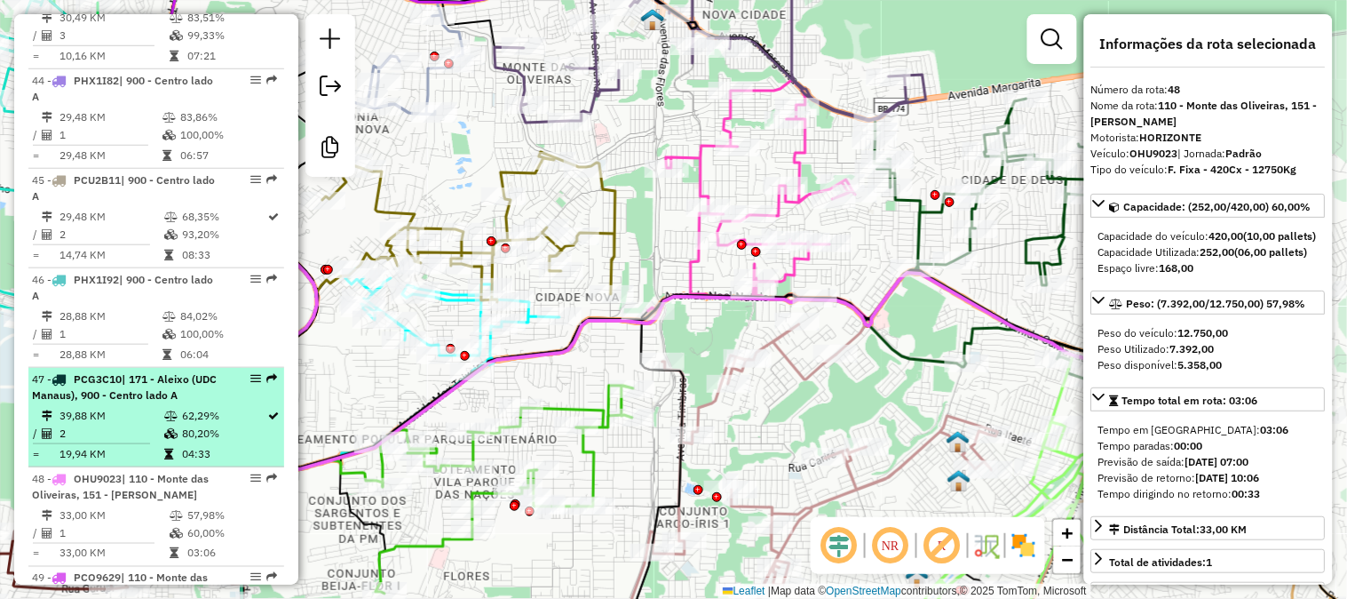
click at [206, 407] on td "62,29%" at bounding box center [224, 416] width 86 height 18
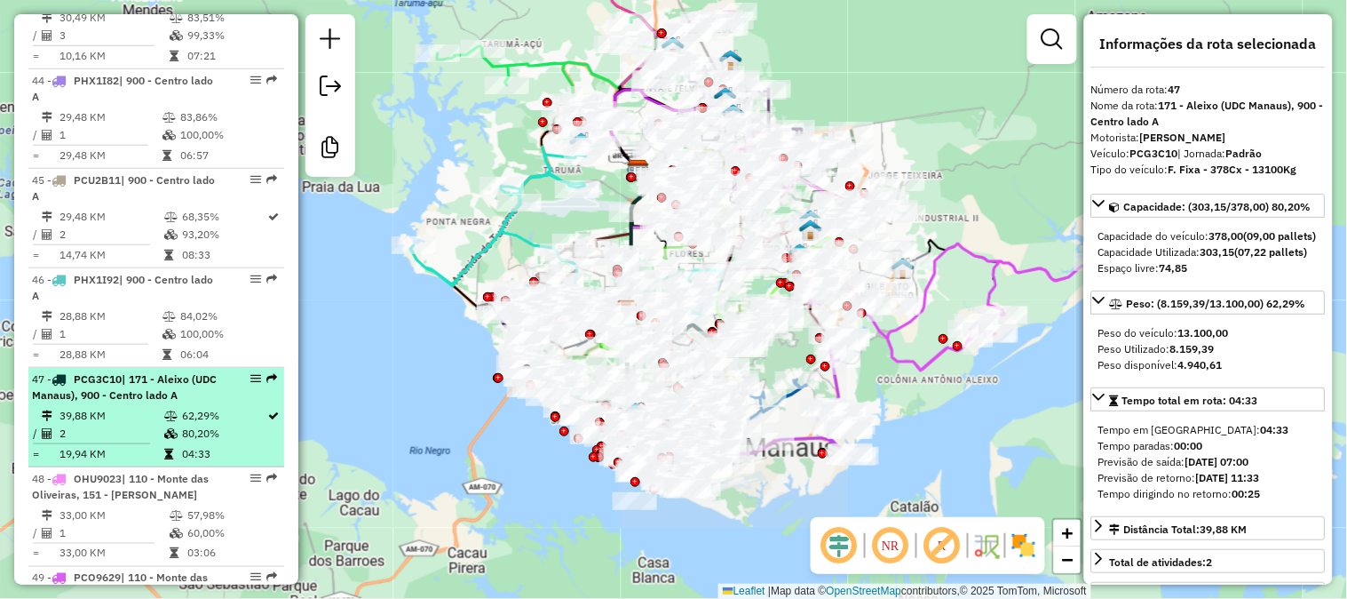
scroll to position [5427, 0]
click at [185, 406] on td "84,02%" at bounding box center [228, 415] width 98 height 18
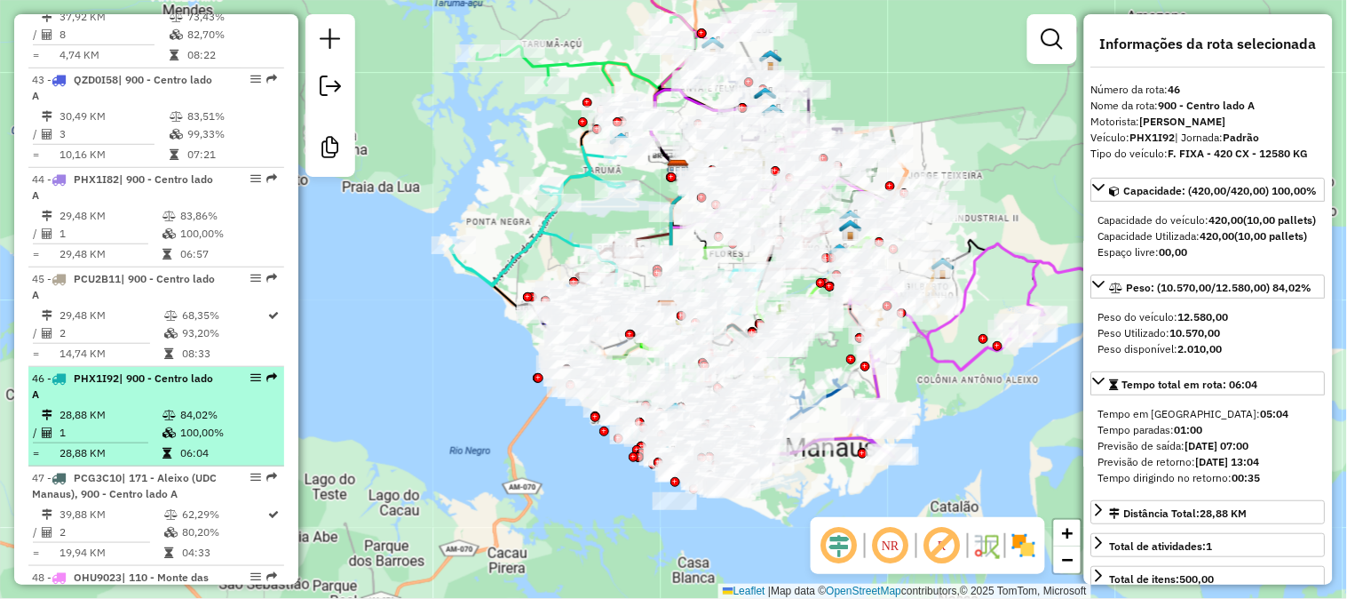
scroll to position [5229, 0]
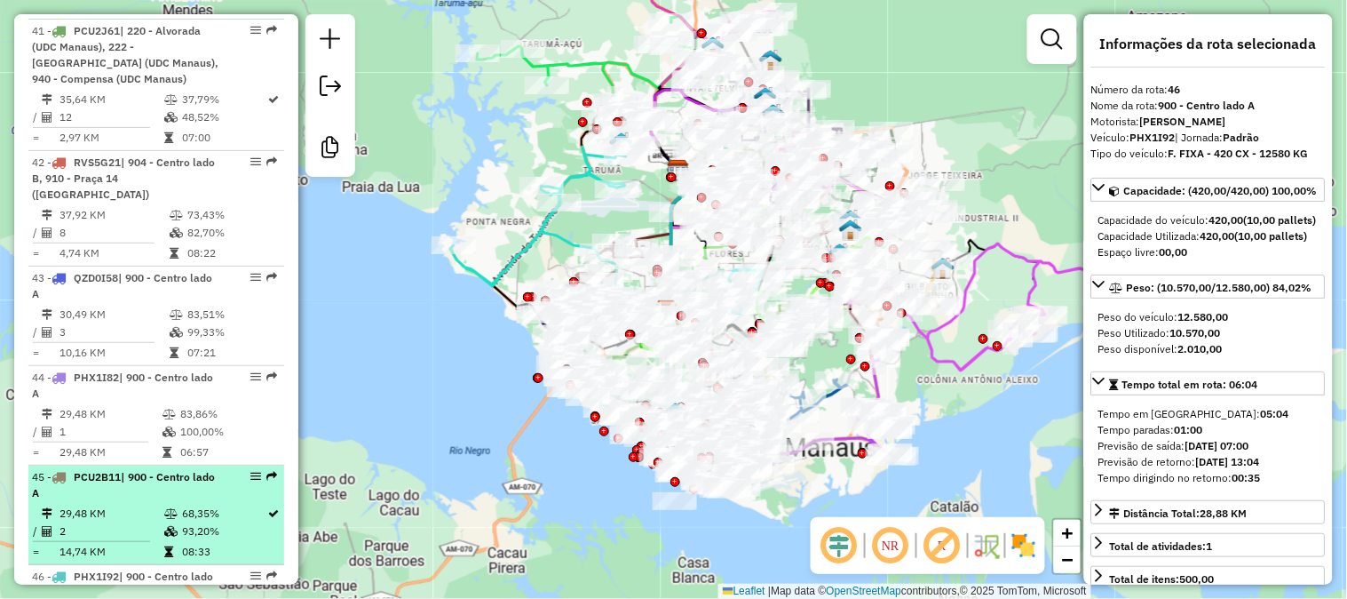
click at [210, 522] on td "93,20%" at bounding box center [224, 531] width 86 height 18
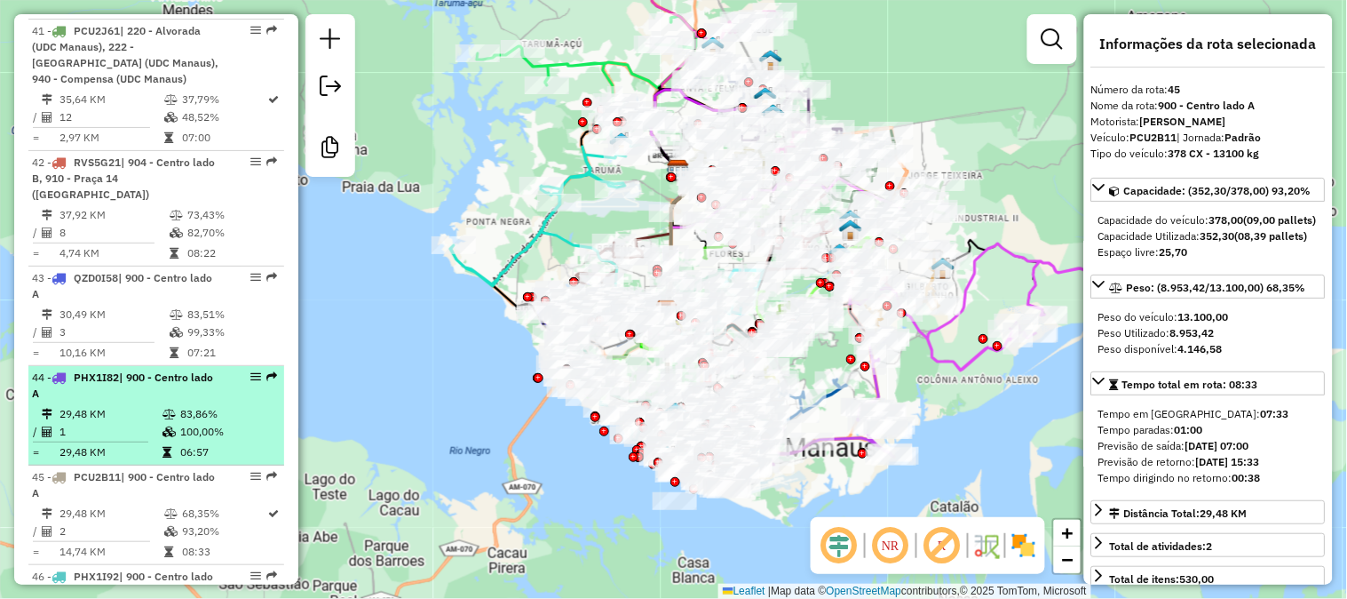
click at [181, 405] on td "83,86%" at bounding box center [228, 414] width 98 height 18
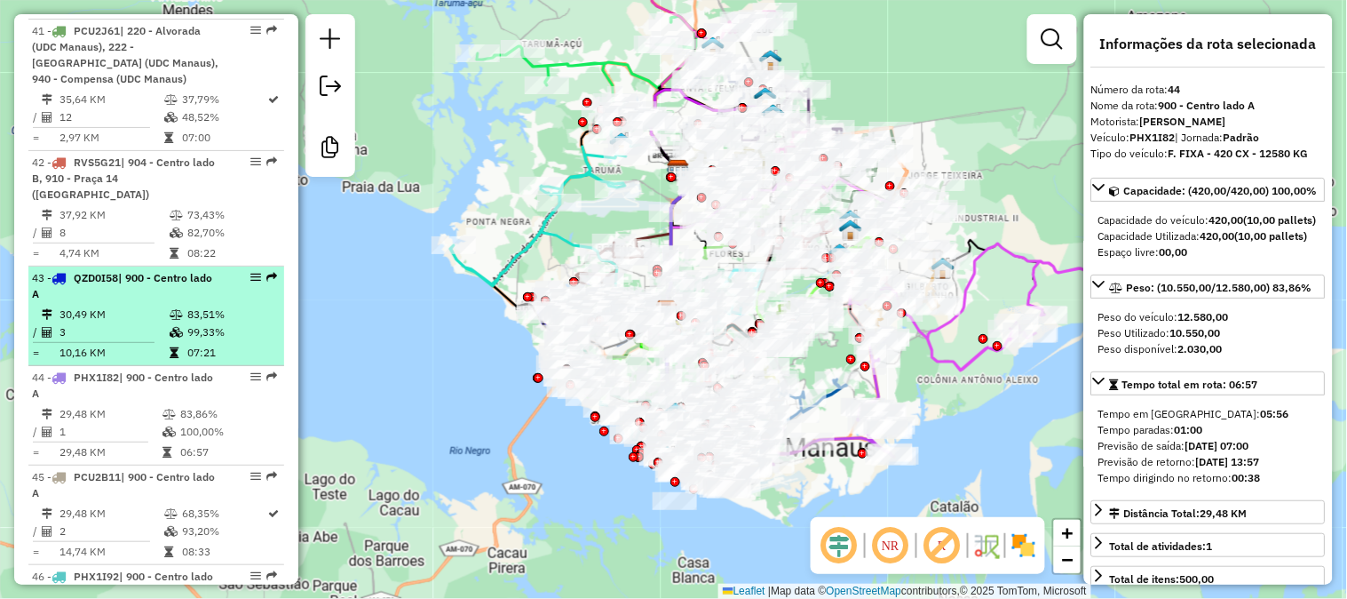
scroll to position [5032, 0]
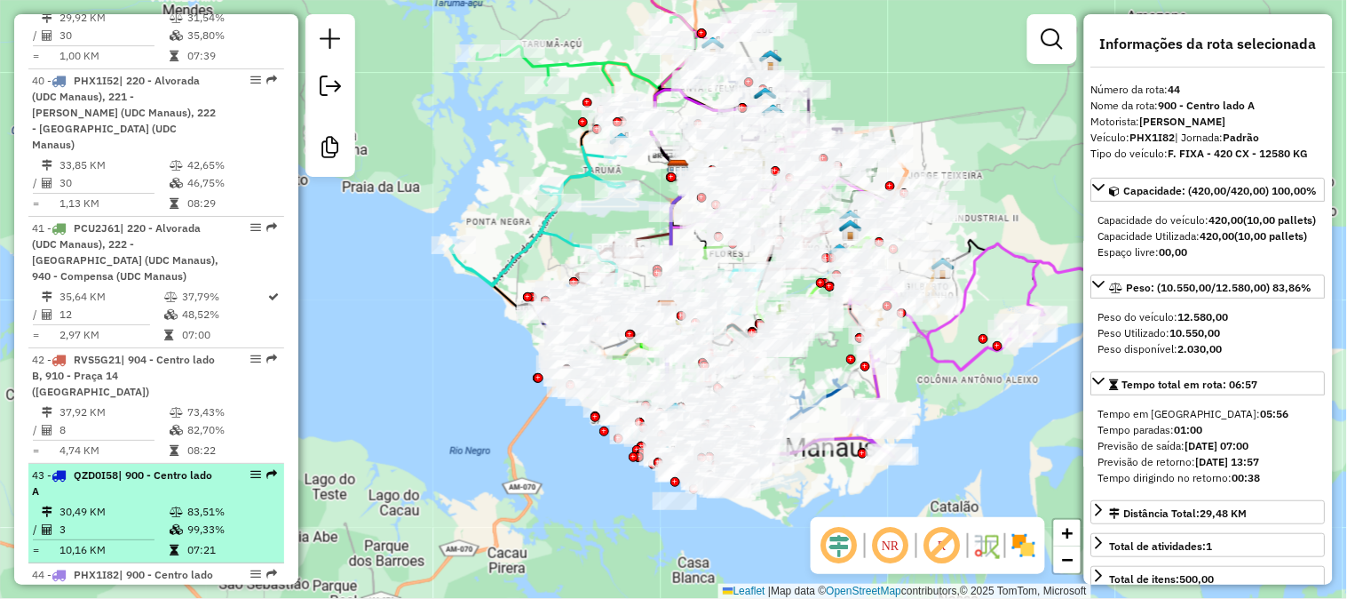
click at [197, 503] on td "83,51%" at bounding box center [231, 512] width 90 height 18
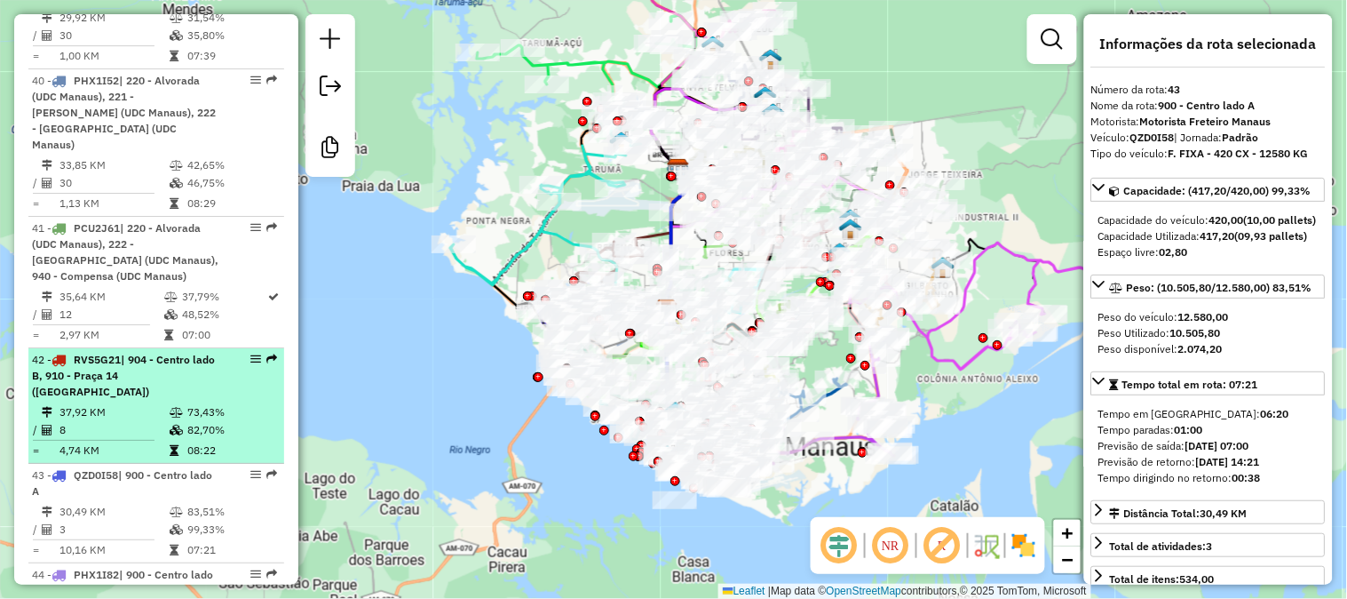
click at [202, 421] on td "82,70%" at bounding box center [231, 430] width 90 height 18
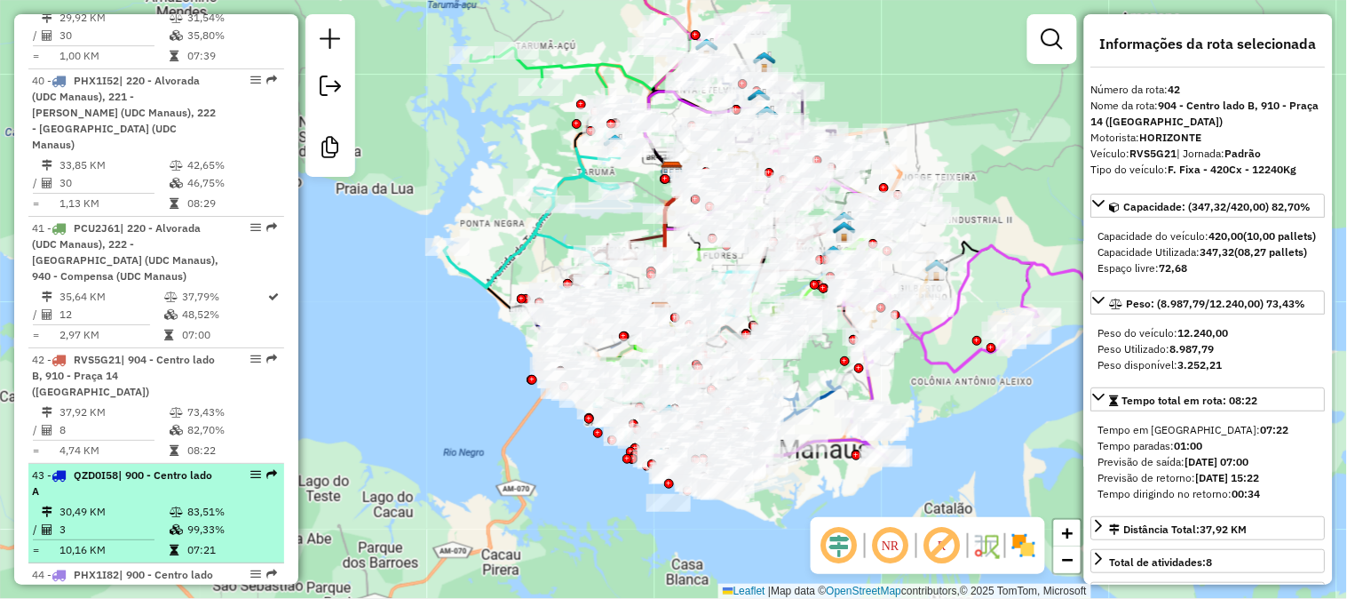
scroll to position [4834, 0]
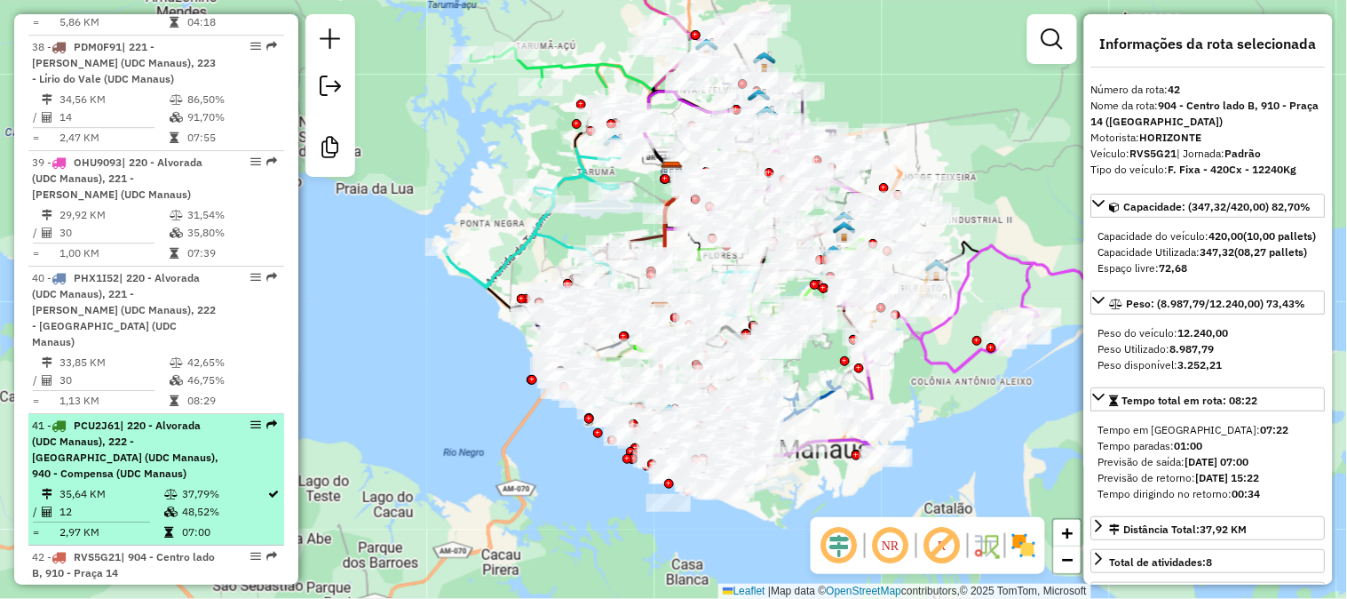
click at [192, 417] on div "41 - PCU2J61 | 220 - Alvorada (UDC Manaus), 222 - Nova Esperança (UDC Manaus), …" at bounding box center [126, 449] width 188 height 64
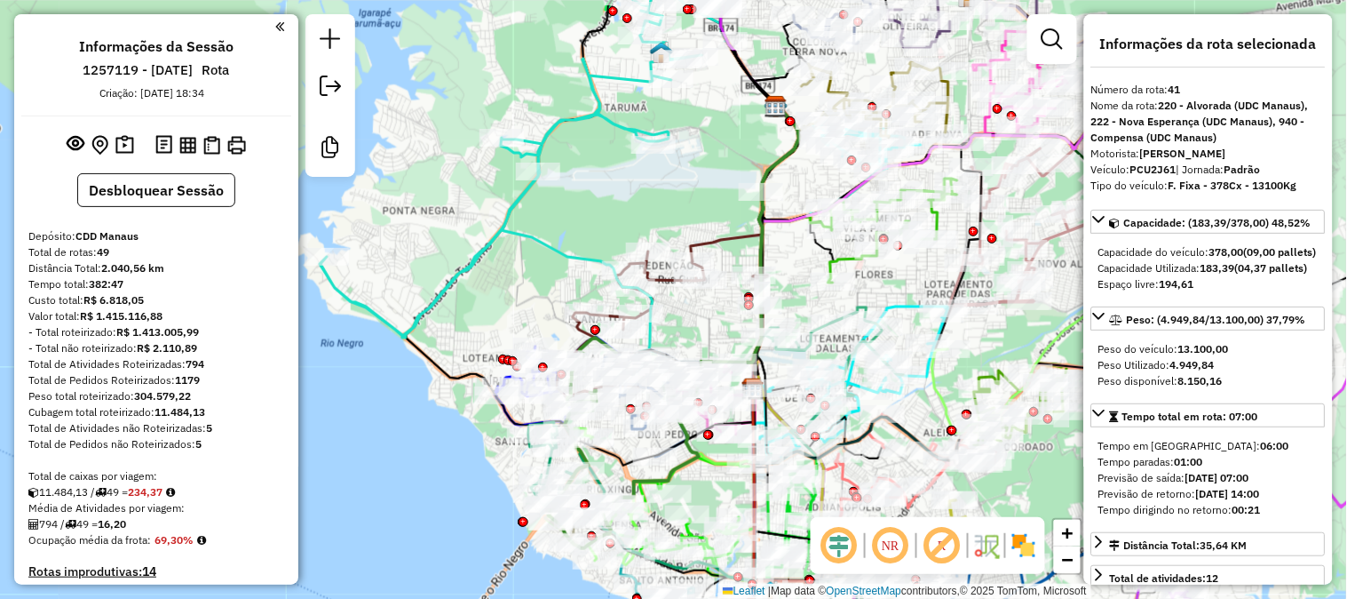
scroll to position [99, 0]
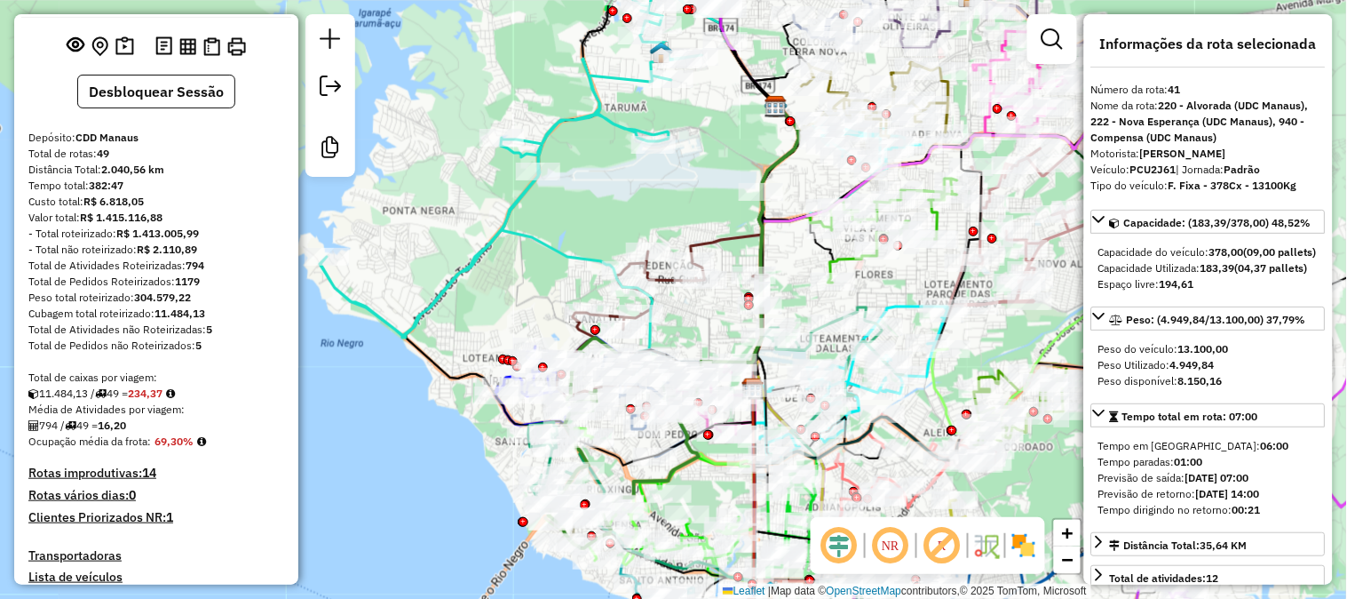
click at [110, 468] on h4 "Rotas improdutivas: 14" at bounding box center [156, 472] width 256 height 15
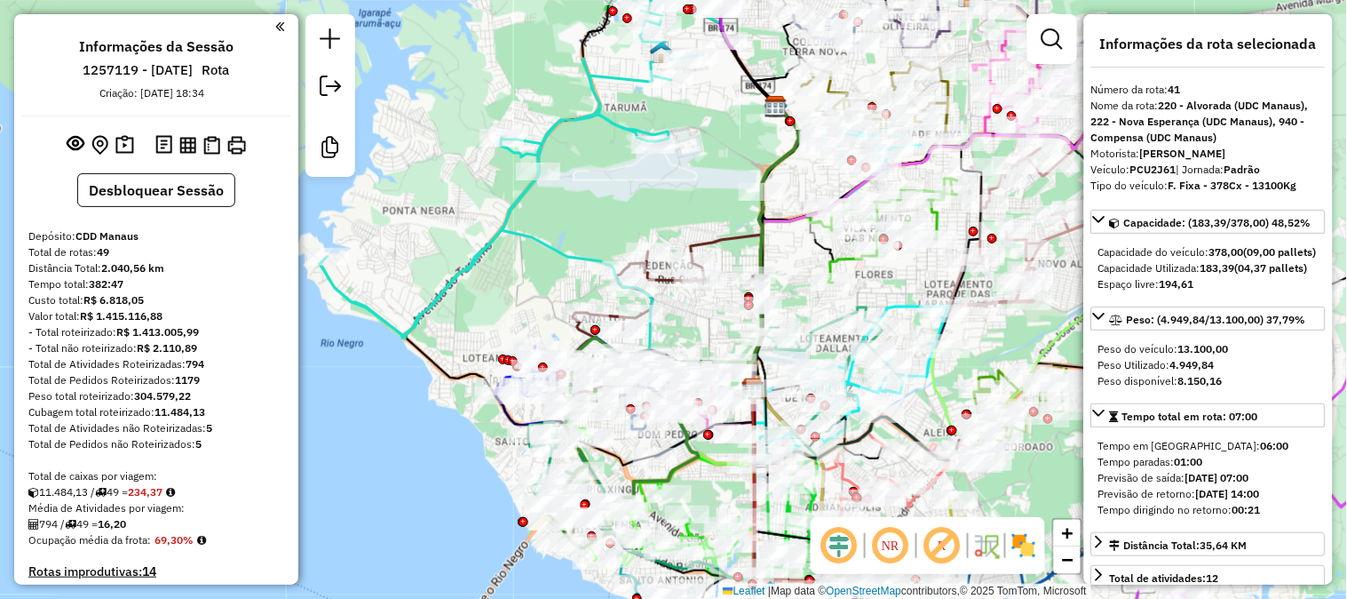
scroll to position [296, 0]
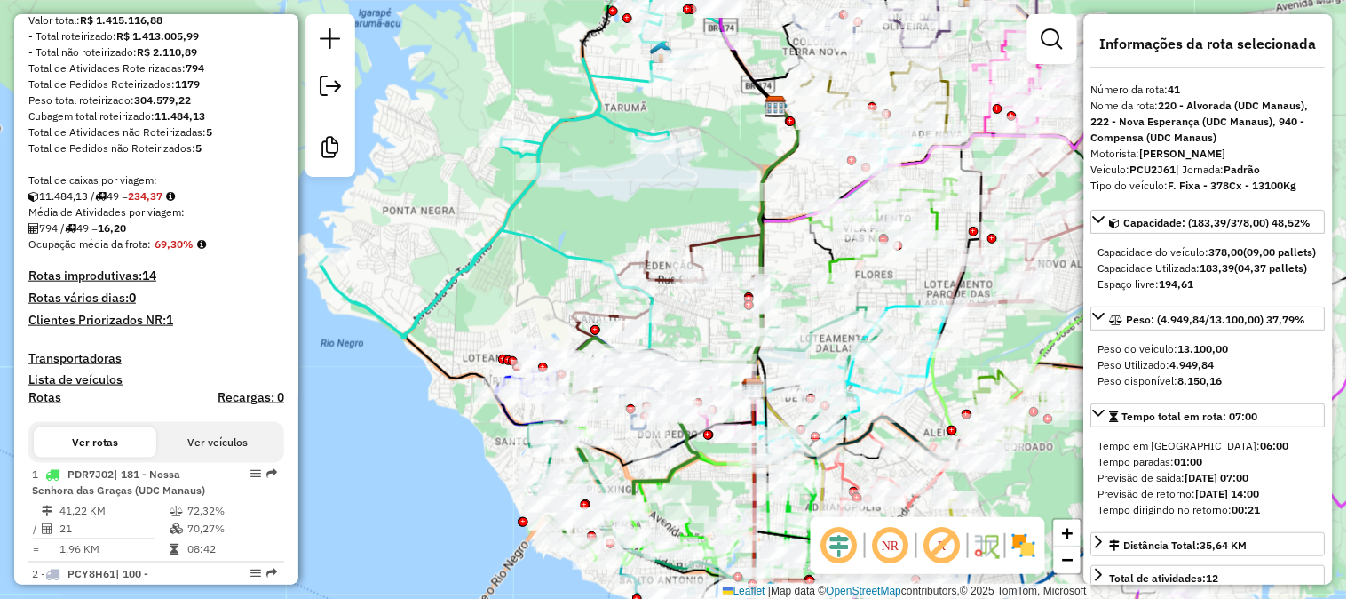
click at [116, 268] on h4 "Rotas improdutivas: 14" at bounding box center [156, 275] width 256 height 15
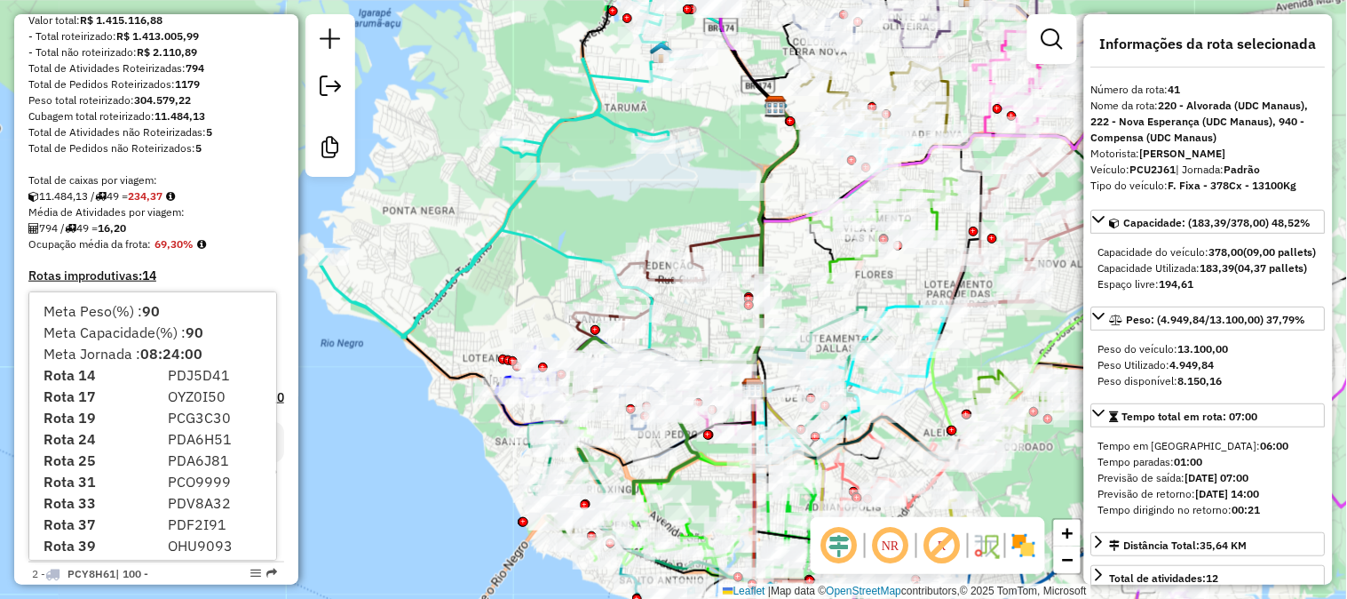
scroll to position [110, 0]
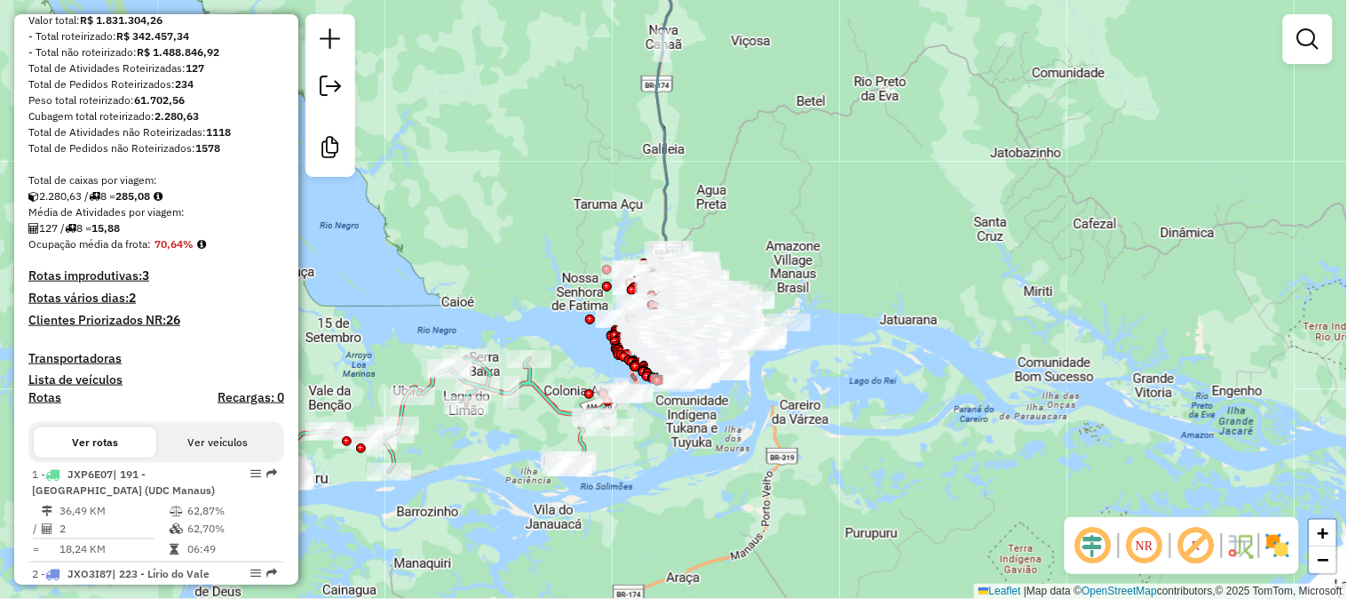
scroll to position [394, 0]
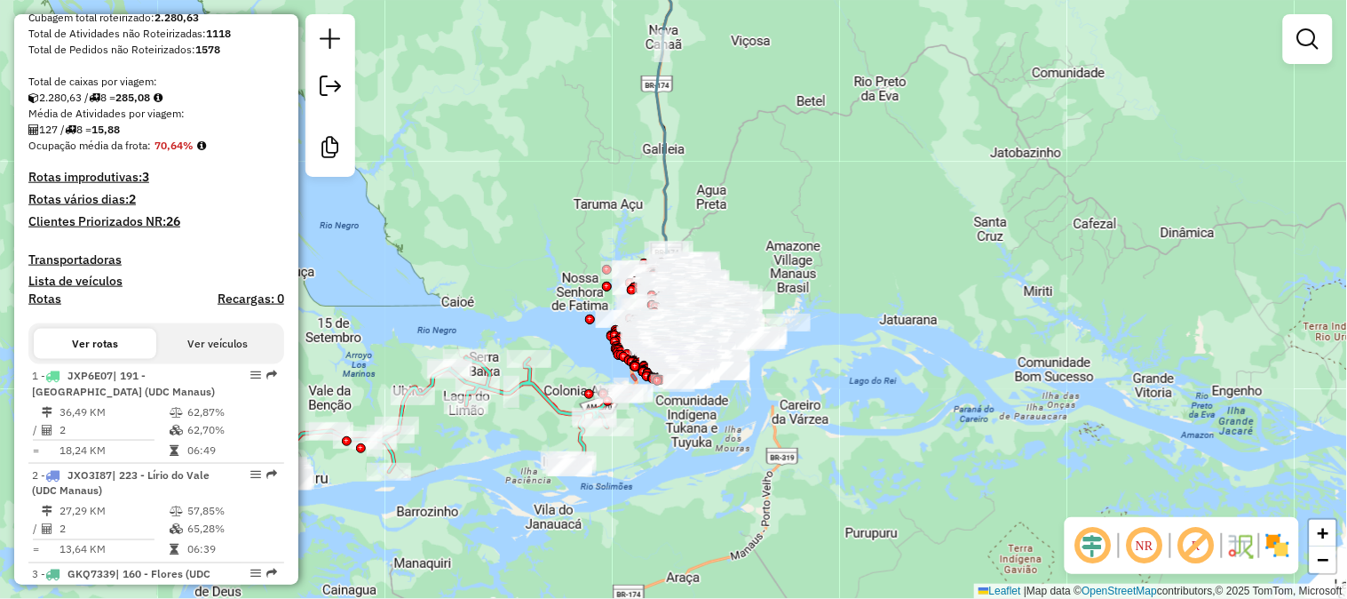
click at [145, 173] on strong "3" at bounding box center [145, 177] width 7 height 16
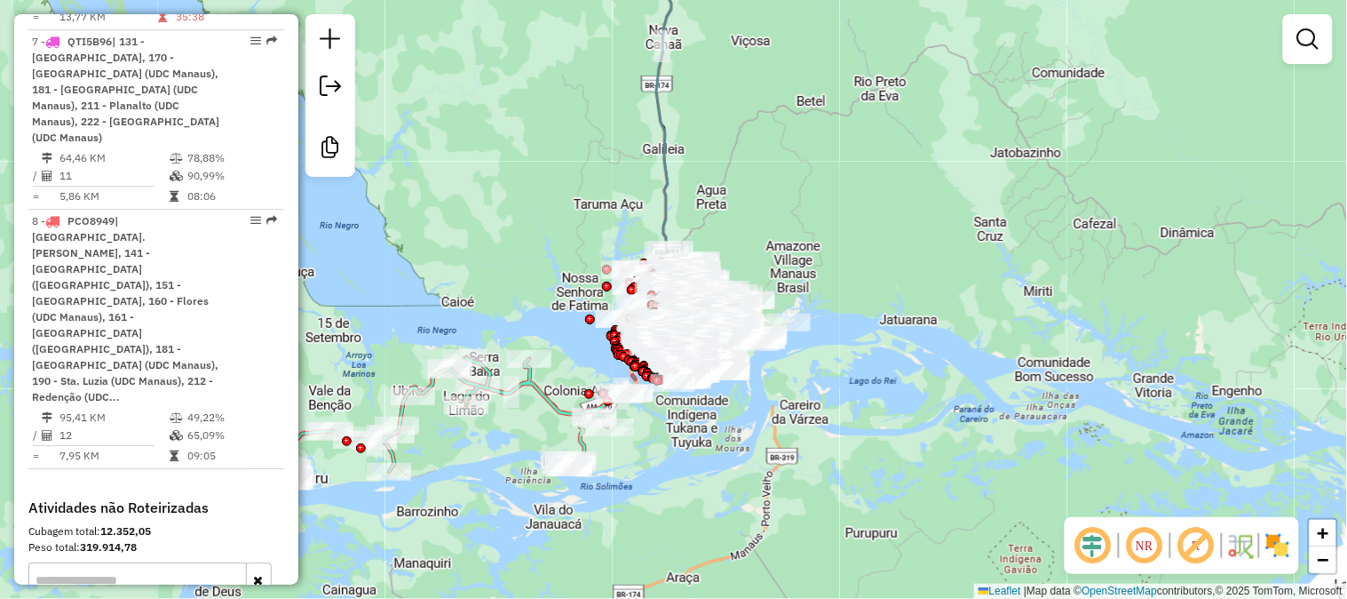
scroll to position [1461, 0]
